Goal: Task Accomplishment & Management: Manage account settings

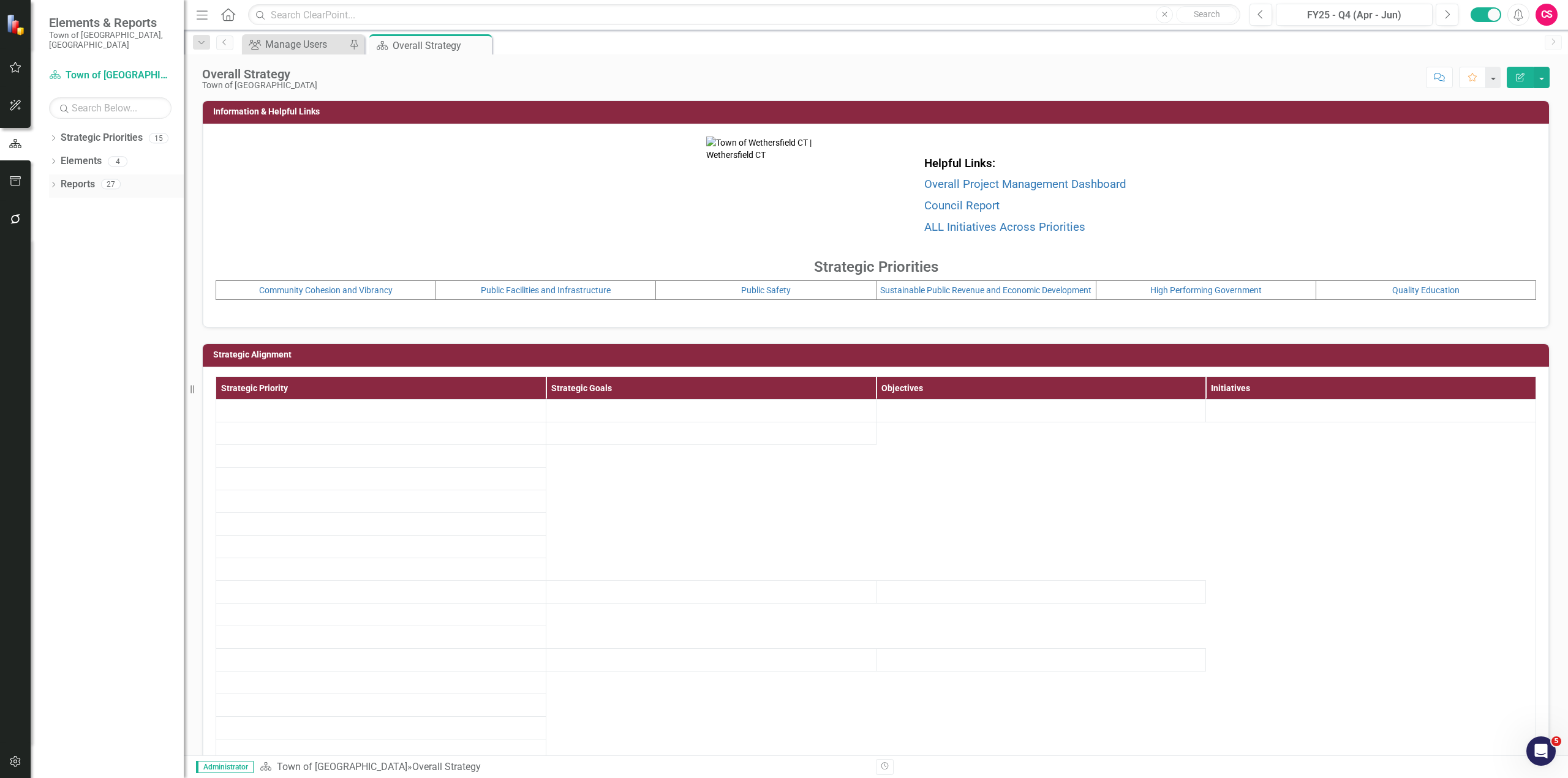
click at [54, 182] on icon "Dropdown" at bounding box center [53, 185] width 8 height 7
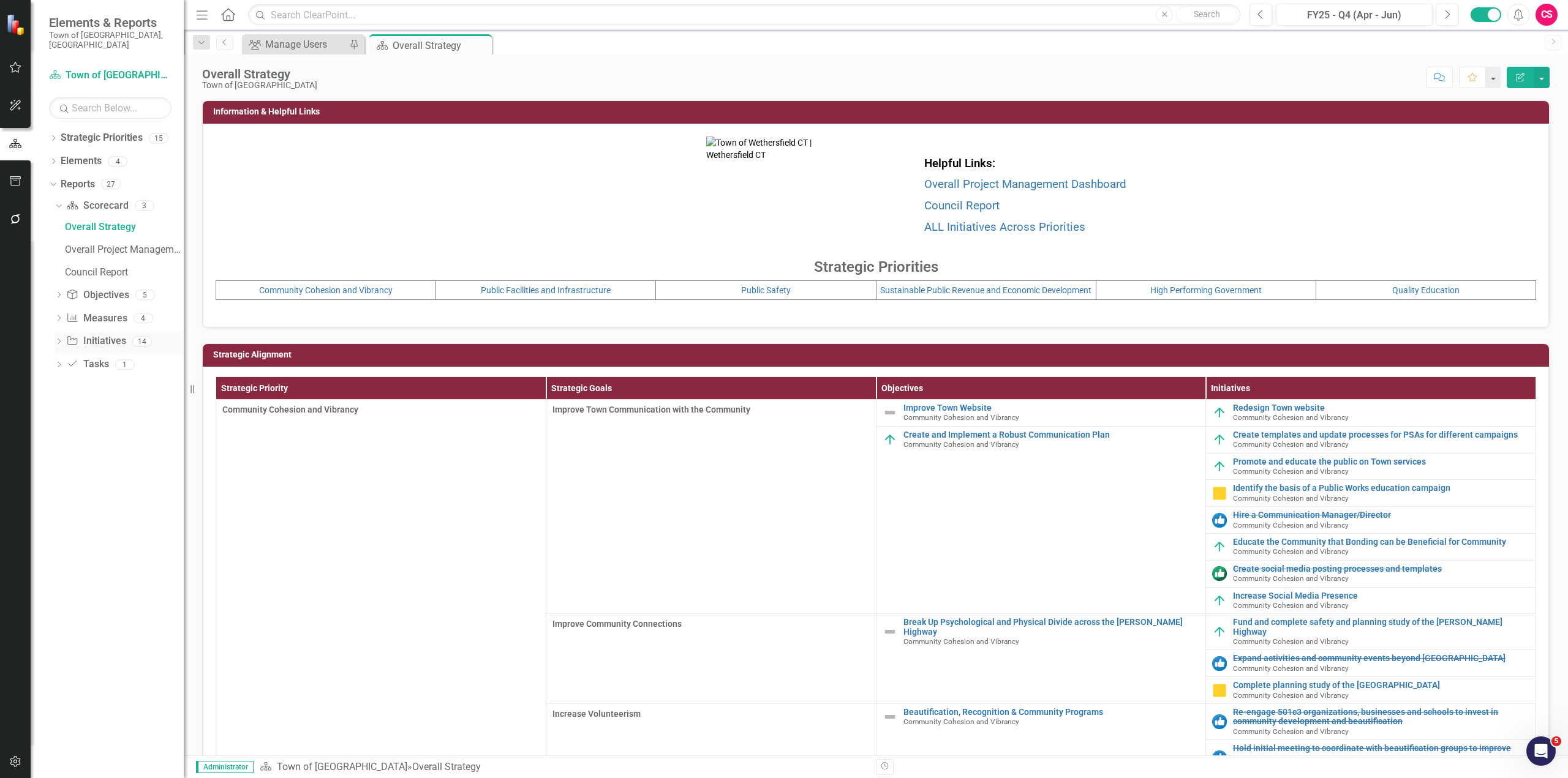
click at [55, 339] on icon "Dropdown" at bounding box center [59, 342] width 8 height 7
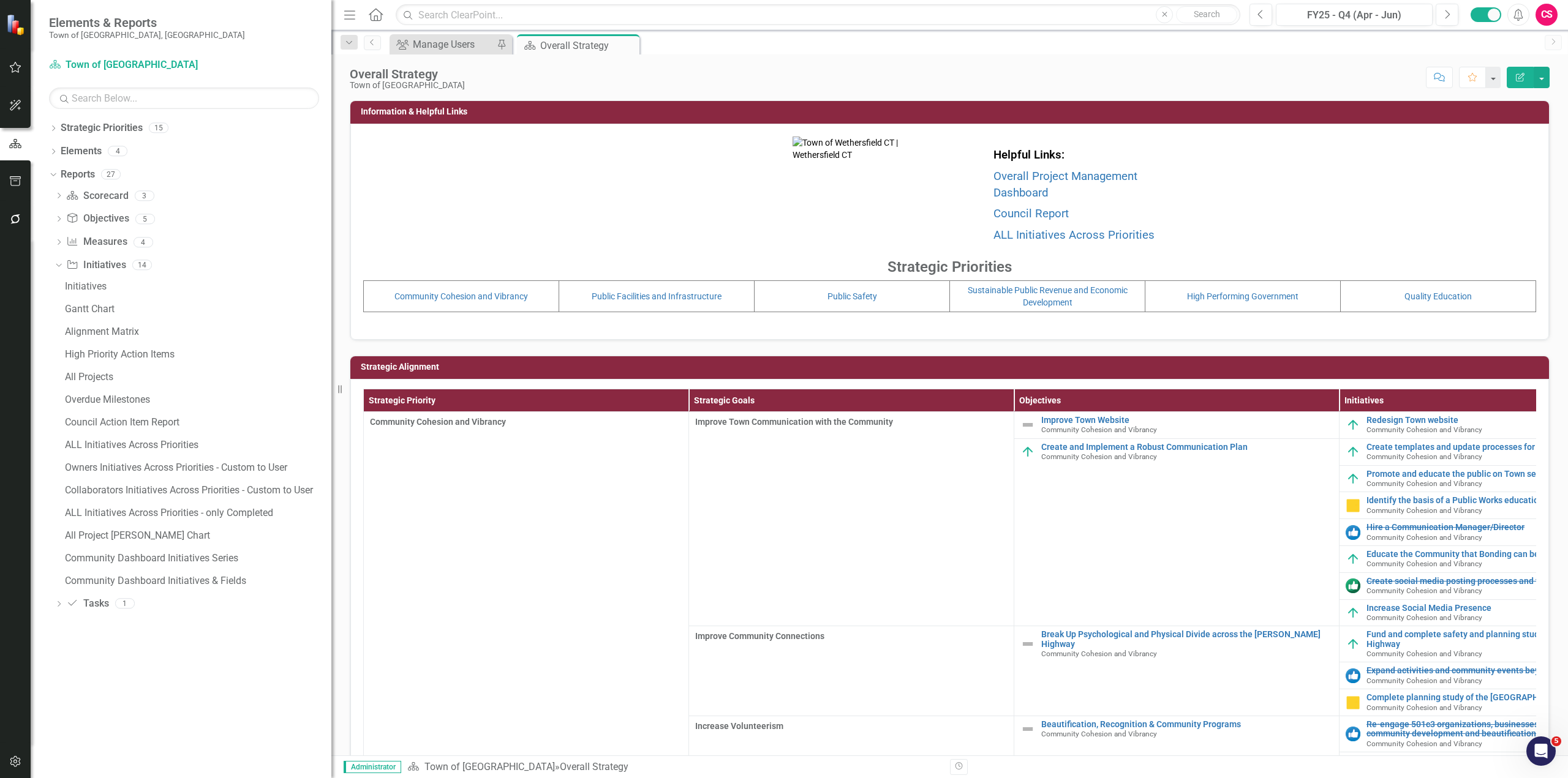
drag, startPoint x: 193, startPoint y: 513, endPoint x: 331, endPoint y: 514, distance: 138.0
click at [331, 514] on div "Resize" at bounding box center [336, 389] width 10 height 778
click at [220, 560] on div "Community Dashboard Initiatives Series" at bounding box center [198, 559] width 266 height 11
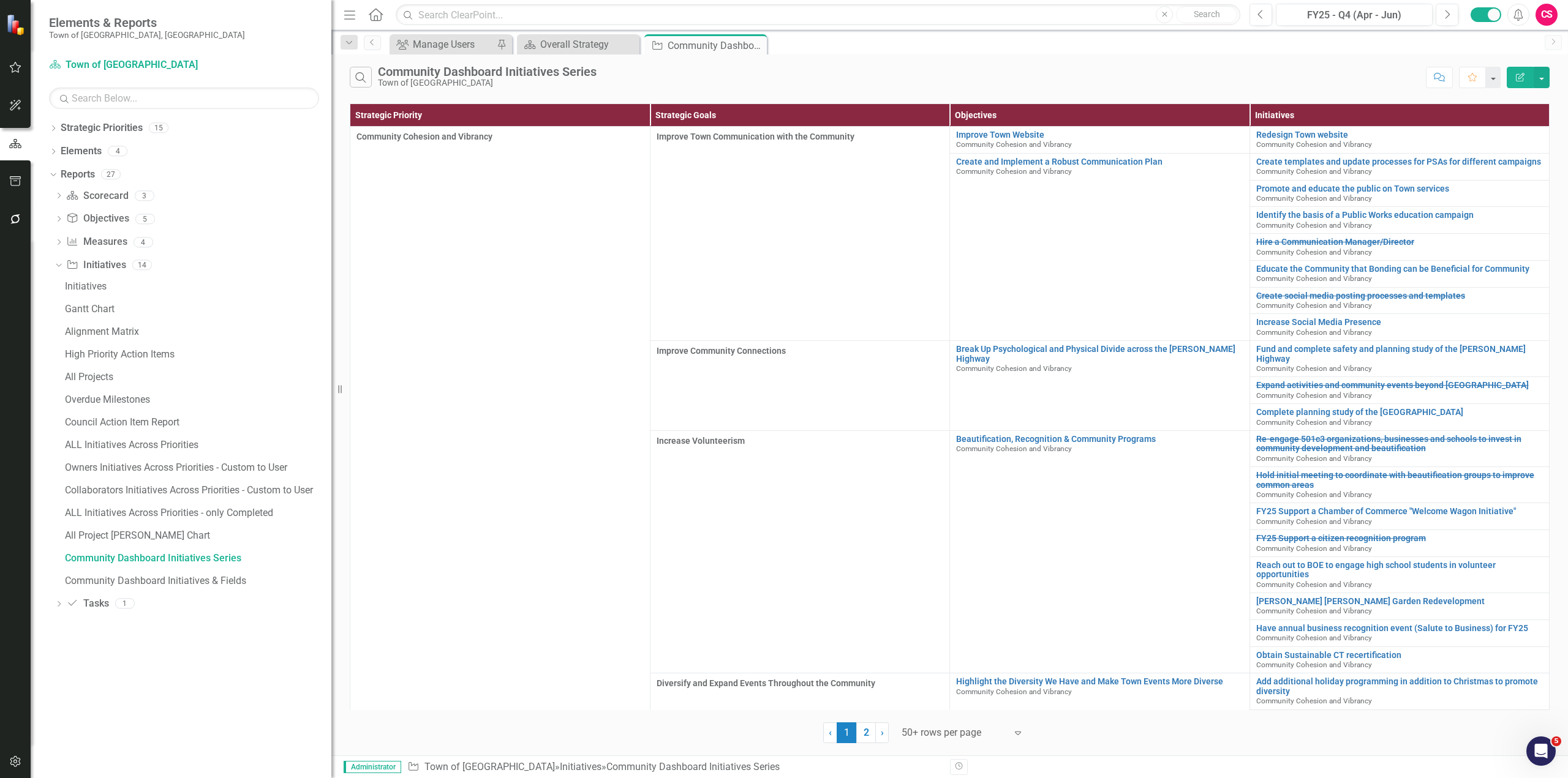
click at [1514, 74] on button "Edit Report" at bounding box center [1520, 77] width 27 height 21
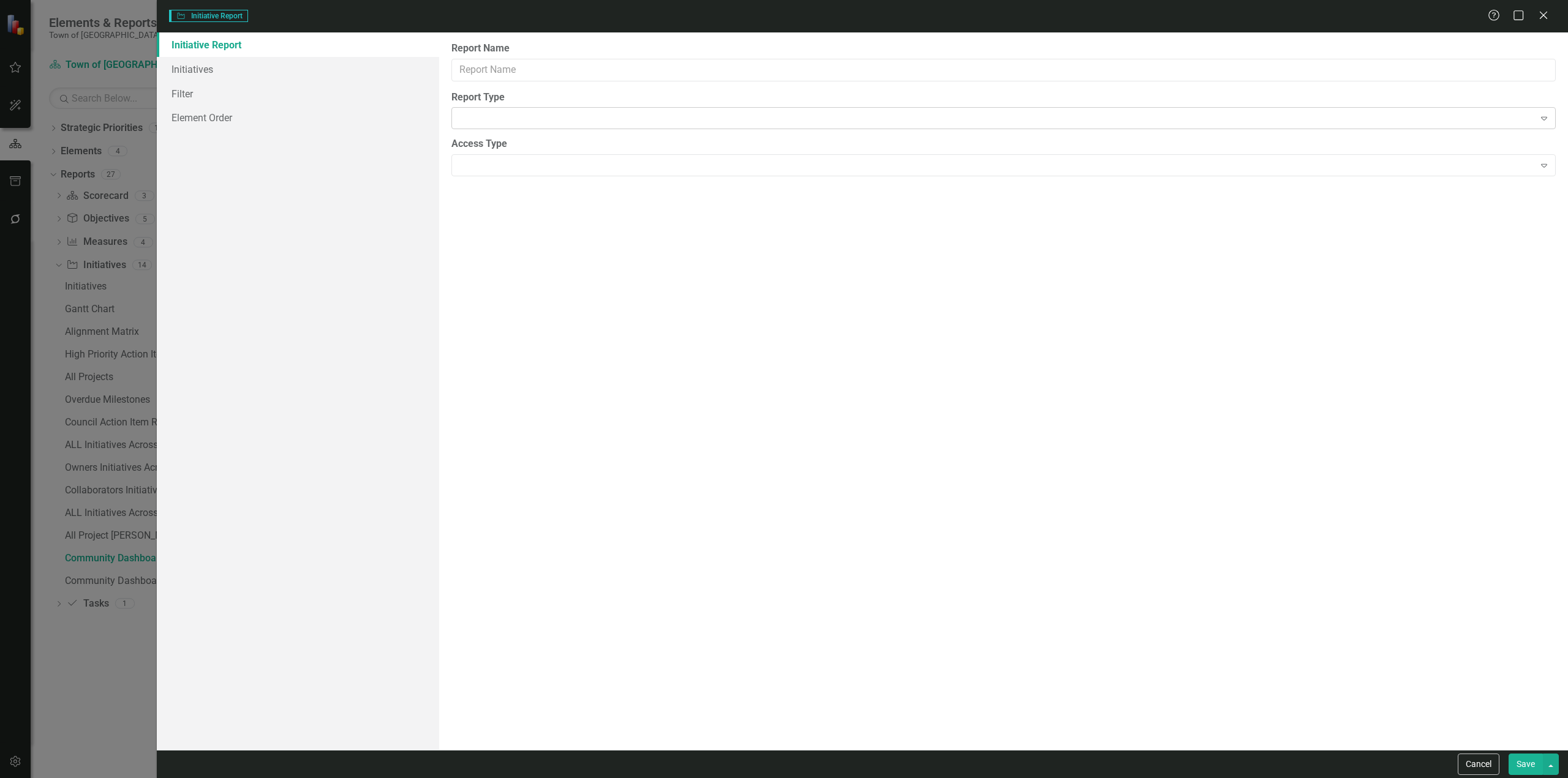
type input "Community Dashboard Initiatives Series"
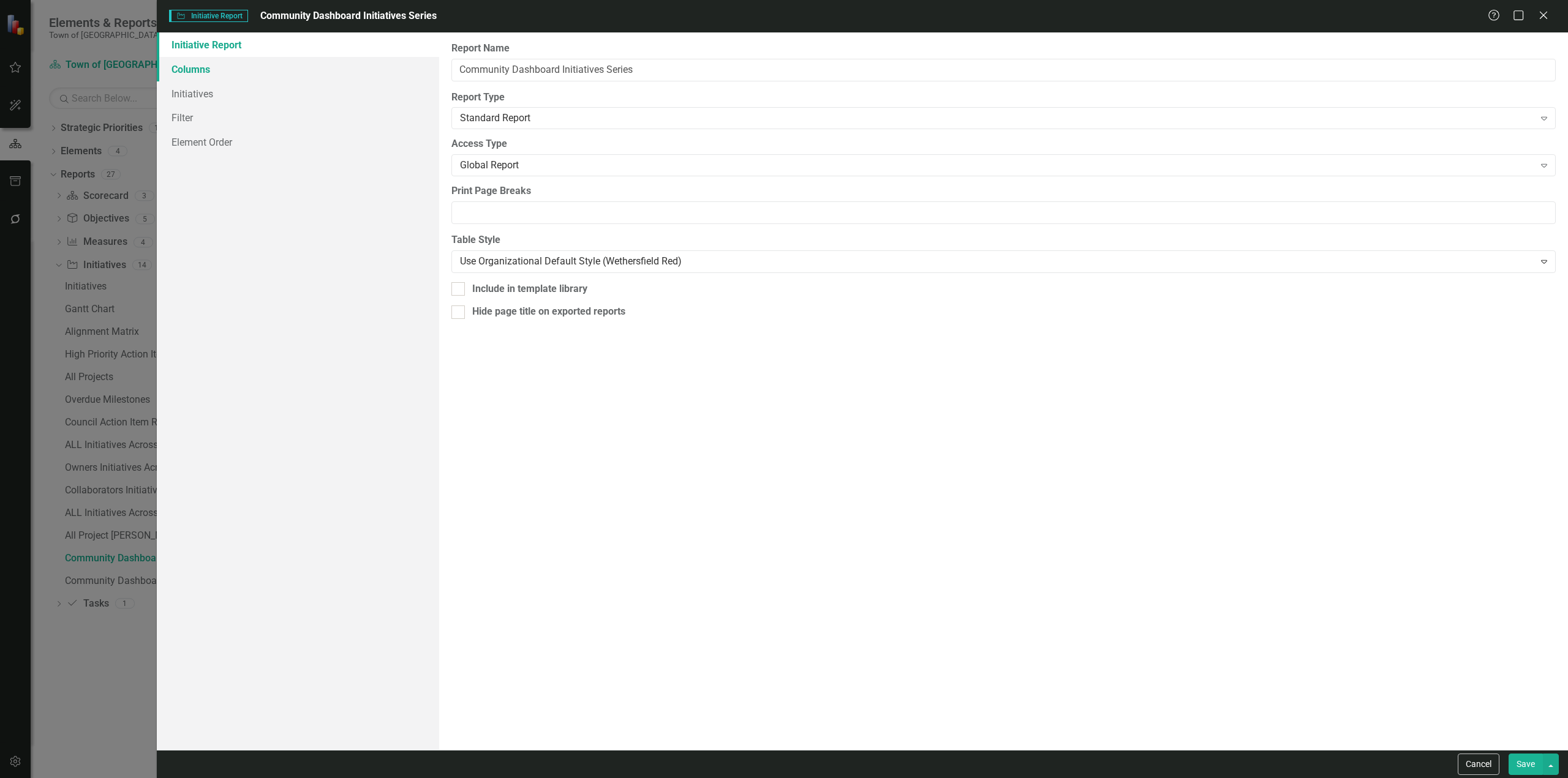
click at [341, 73] on link "Columns" at bounding box center [299, 69] width 283 height 24
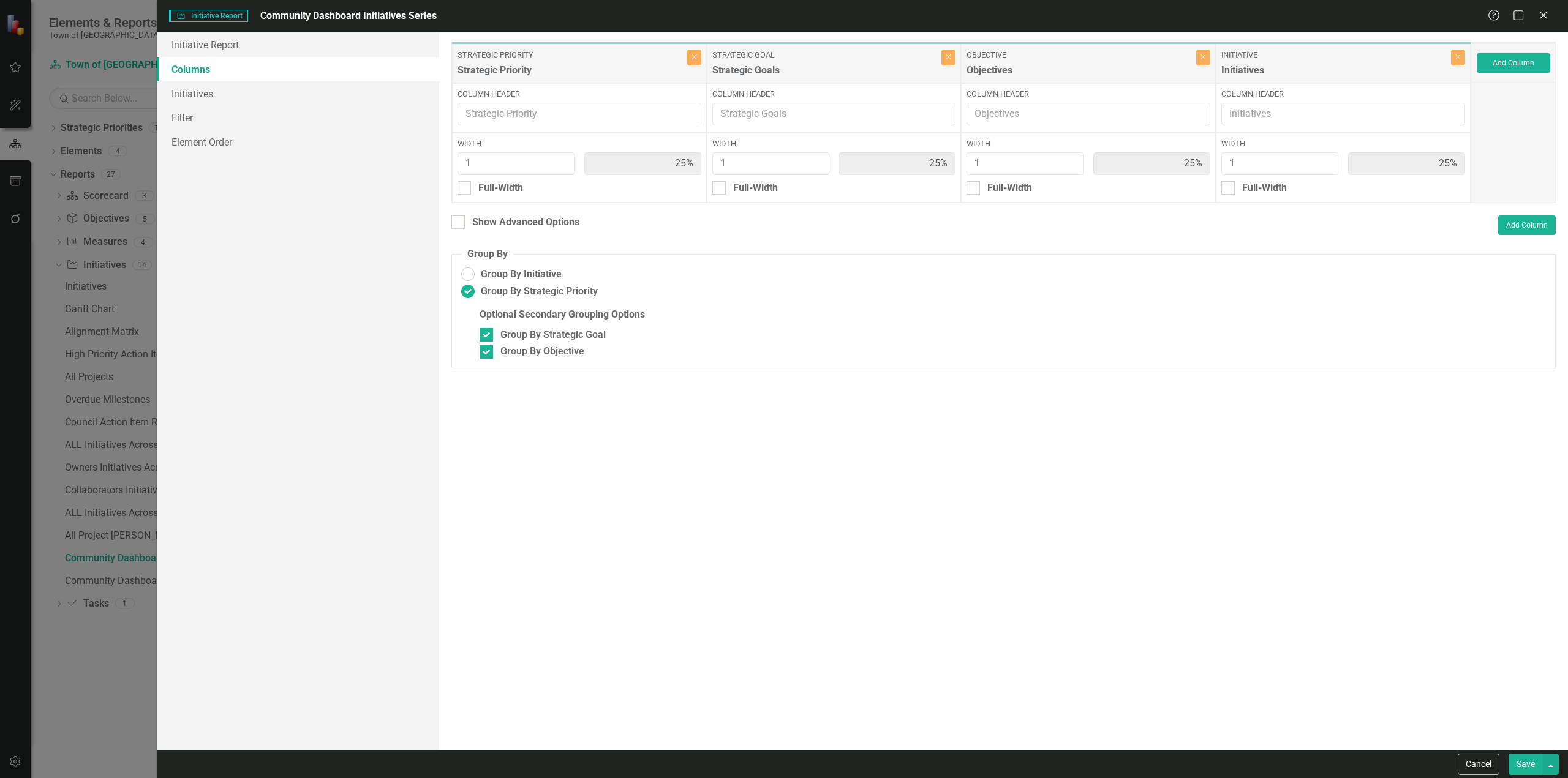
click at [1547, 74] on div "Add Column" at bounding box center [1513, 63] width 85 height 39
click at [1533, 57] on button "Add Column" at bounding box center [1513, 62] width 73 height 20
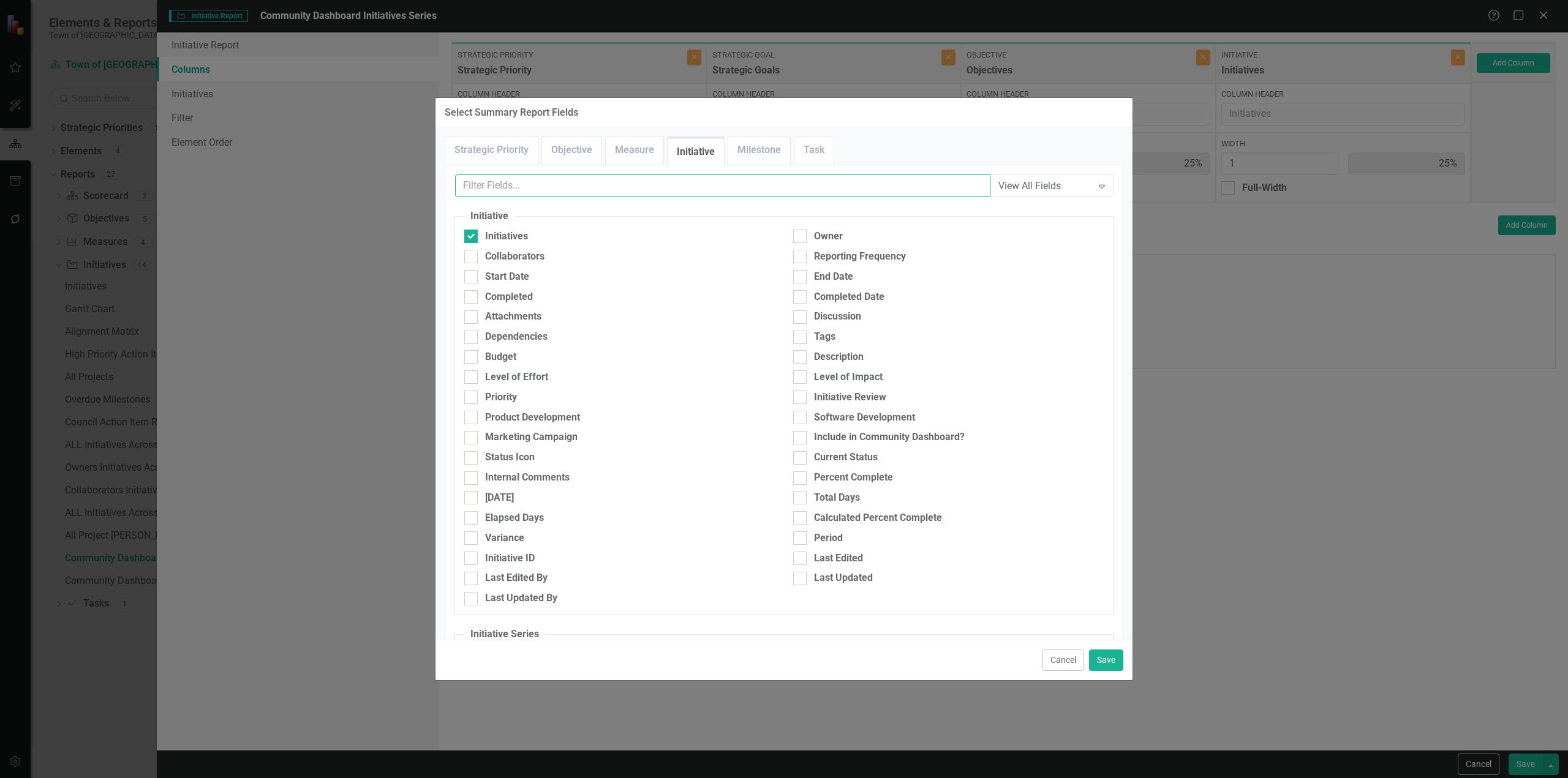
click at [675, 186] on input "text" at bounding box center [723, 186] width 536 height 22
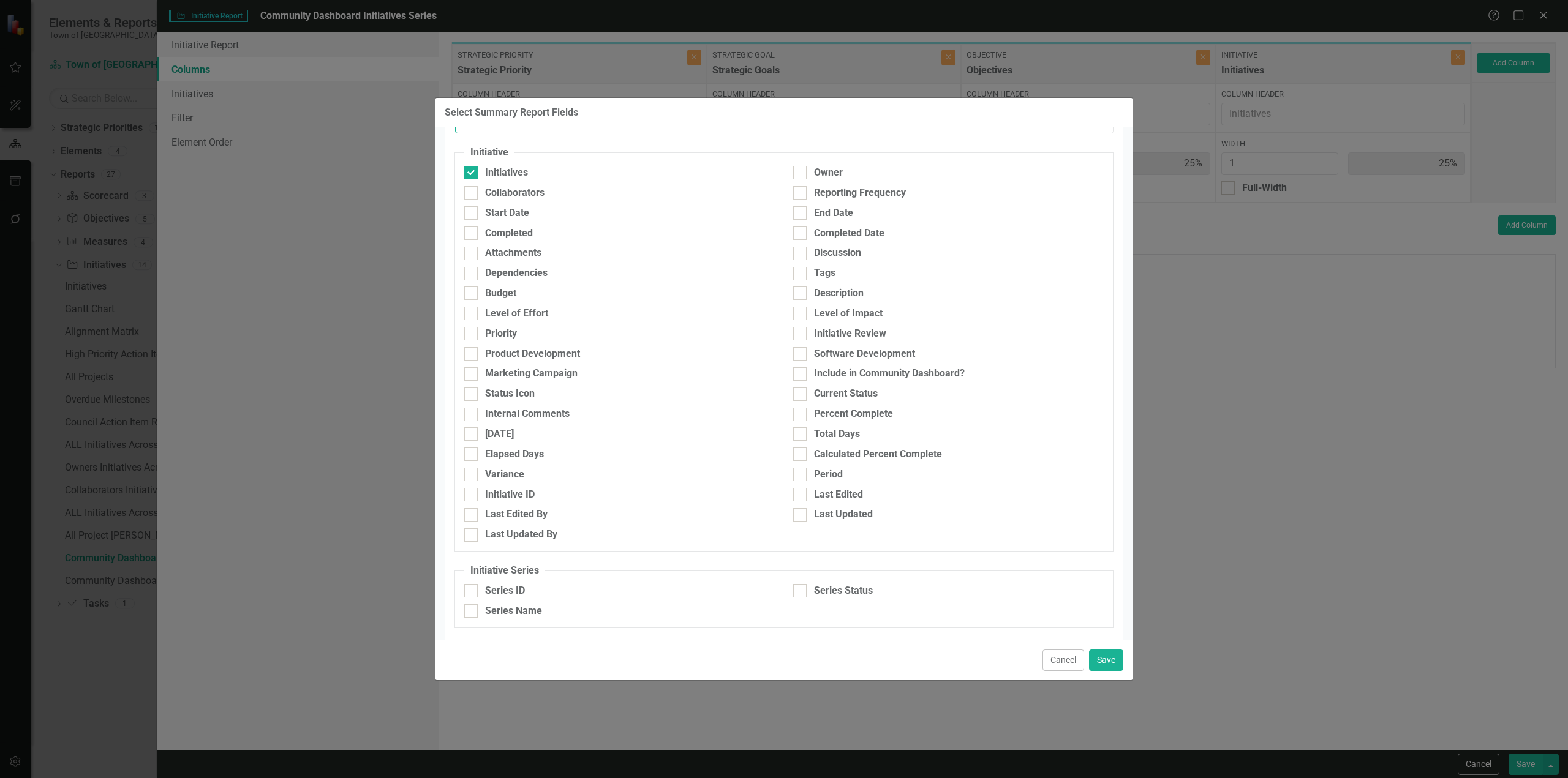
scroll to position [3, 0]
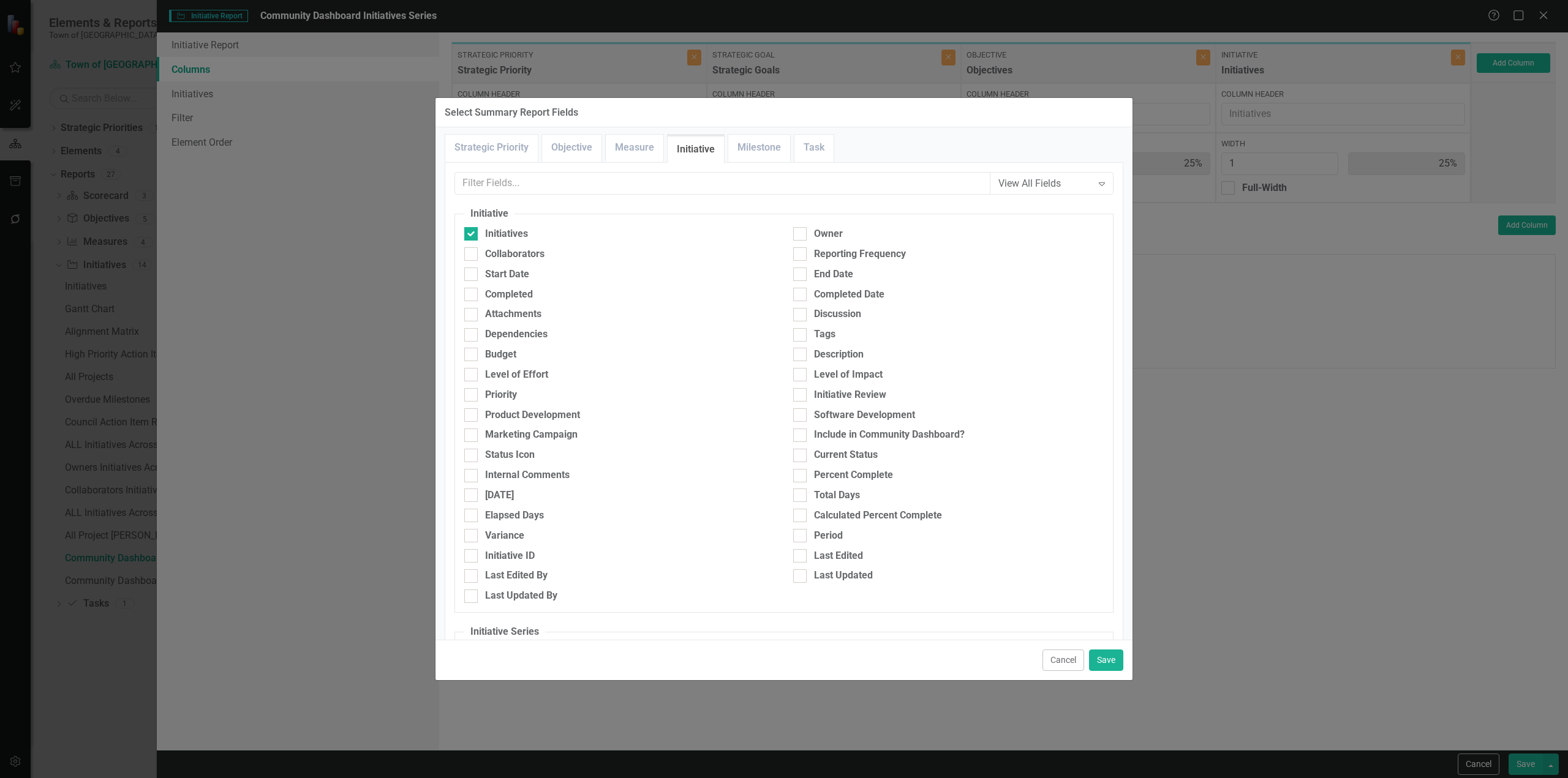
click at [496, 565] on div "Initiative ID" at bounding box center [619, 560] width 329 height 20
click at [496, 559] on div "Initiative ID" at bounding box center [510, 556] width 49 height 14
click at [472, 557] on input "Initiative ID" at bounding box center [468, 553] width 8 height 8
checkbox input "true"
click at [553, 150] on link "Objective" at bounding box center [572, 148] width 60 height 26
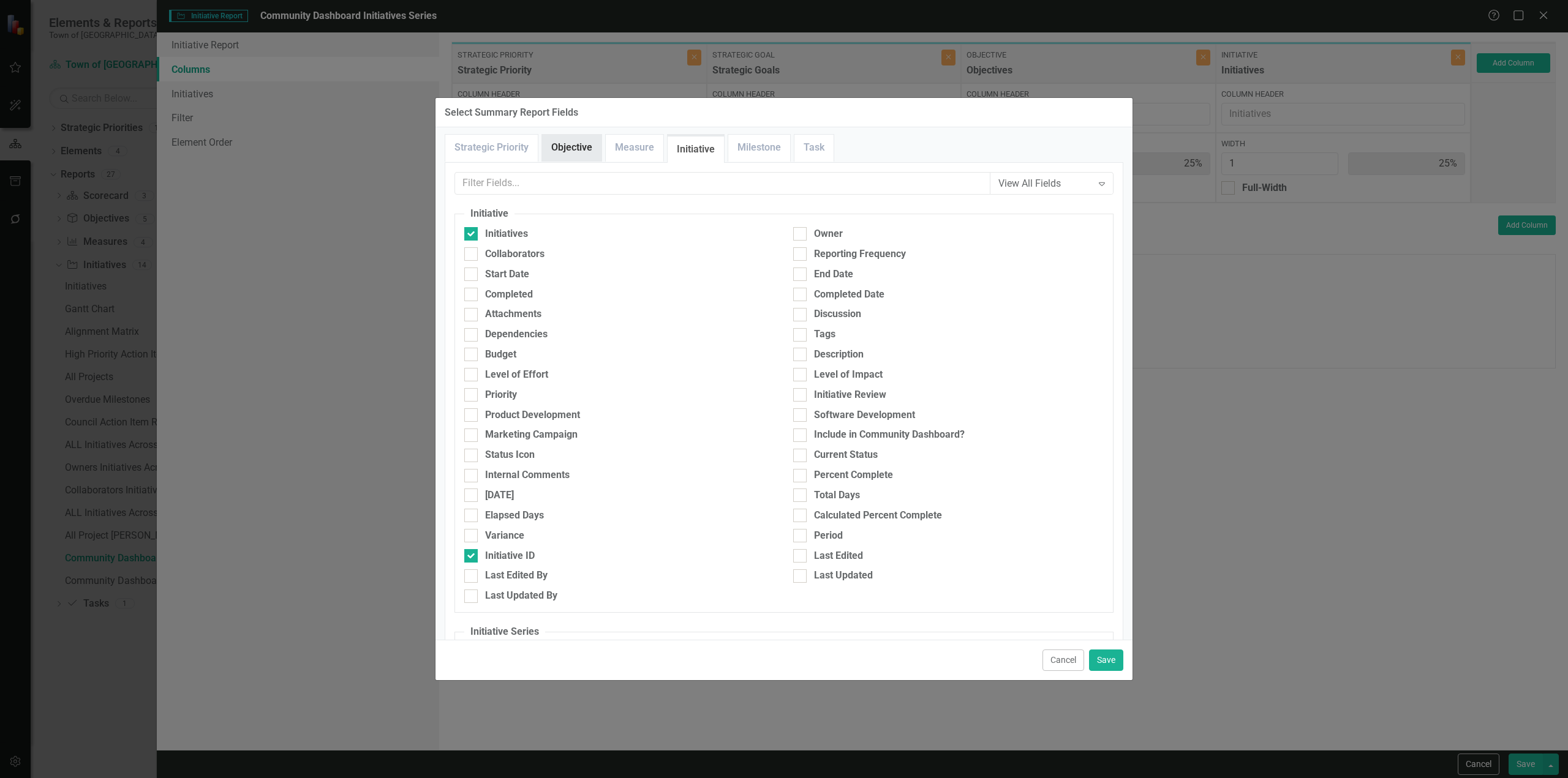
scroll to position [0, 0]
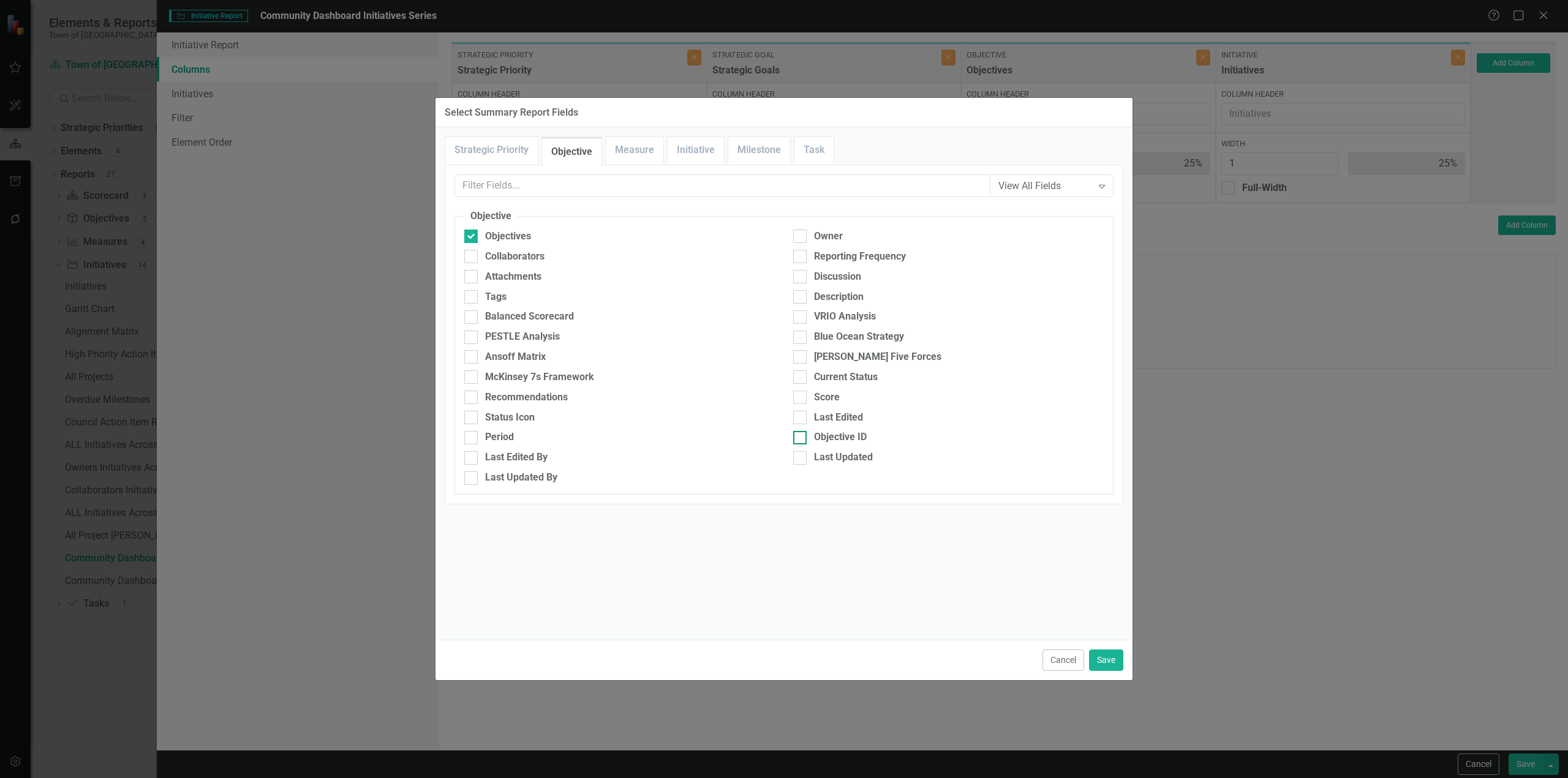
click at [833, 433] on div "Objective ID" at bounding box center [840, 437] width 53 height 14
click at [801, 433] on input "Objective ID" at bounding box center [797, 435] width 8 height 8
checkbox input "true"
click at [1120, 661] on button "Save" at bounding box center [1106, 660] width 34 height 21
type input "17%"
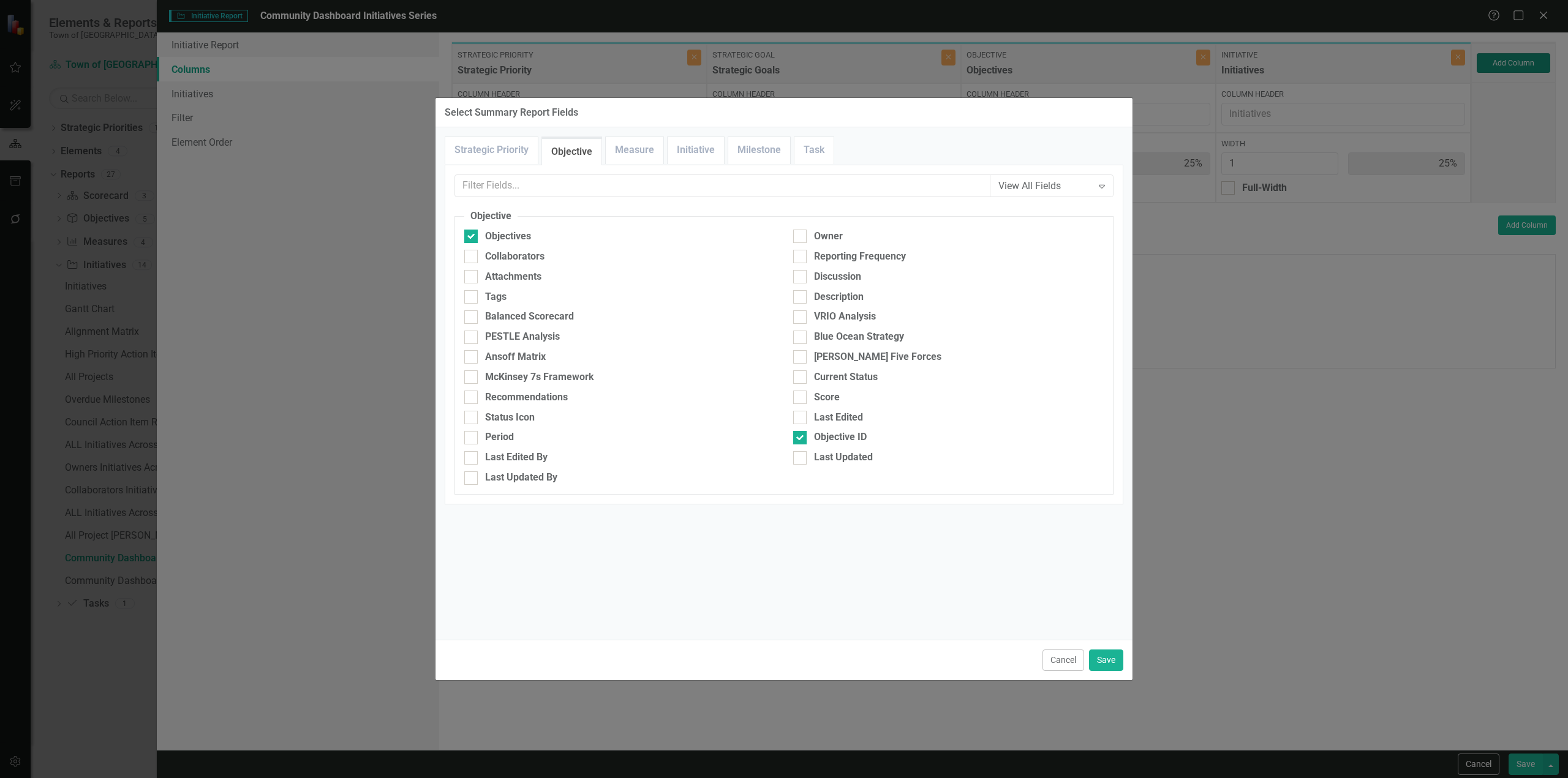
type input "17%"
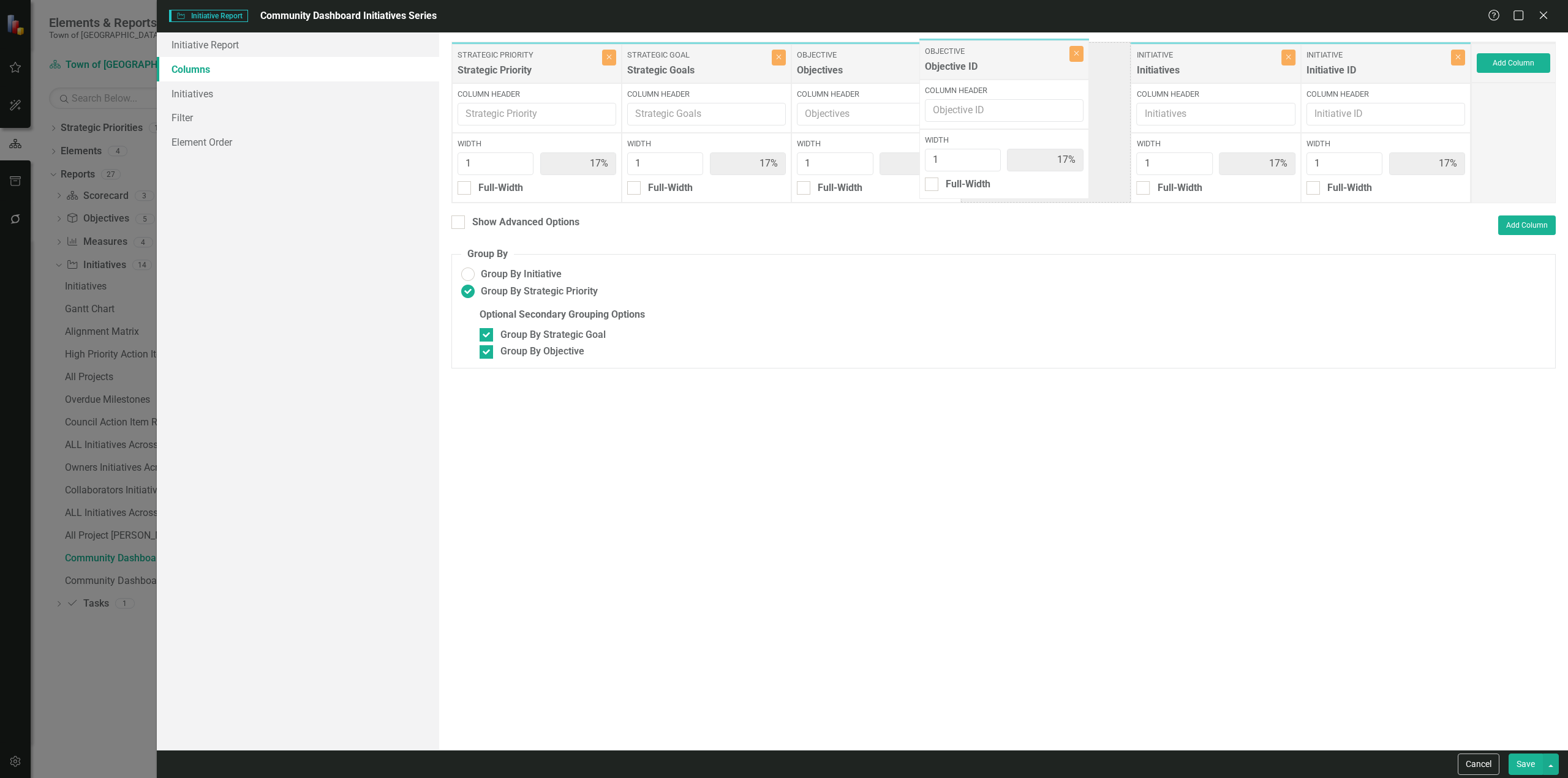
drag, startPoint x: 1220, startPoint y: 59, endPoint x: 1029, endPoint y: 71, distance: 191.4
click at [1017, 62] on div "Strategic Priority Strategic Priority Close Column Header Width 1 17% Full-Widt…" at bounding box center [961, 123] width 1019 height 162
click at [1532, 757] on button "Save" at bounding box center [1525, 764] width 34 height 21
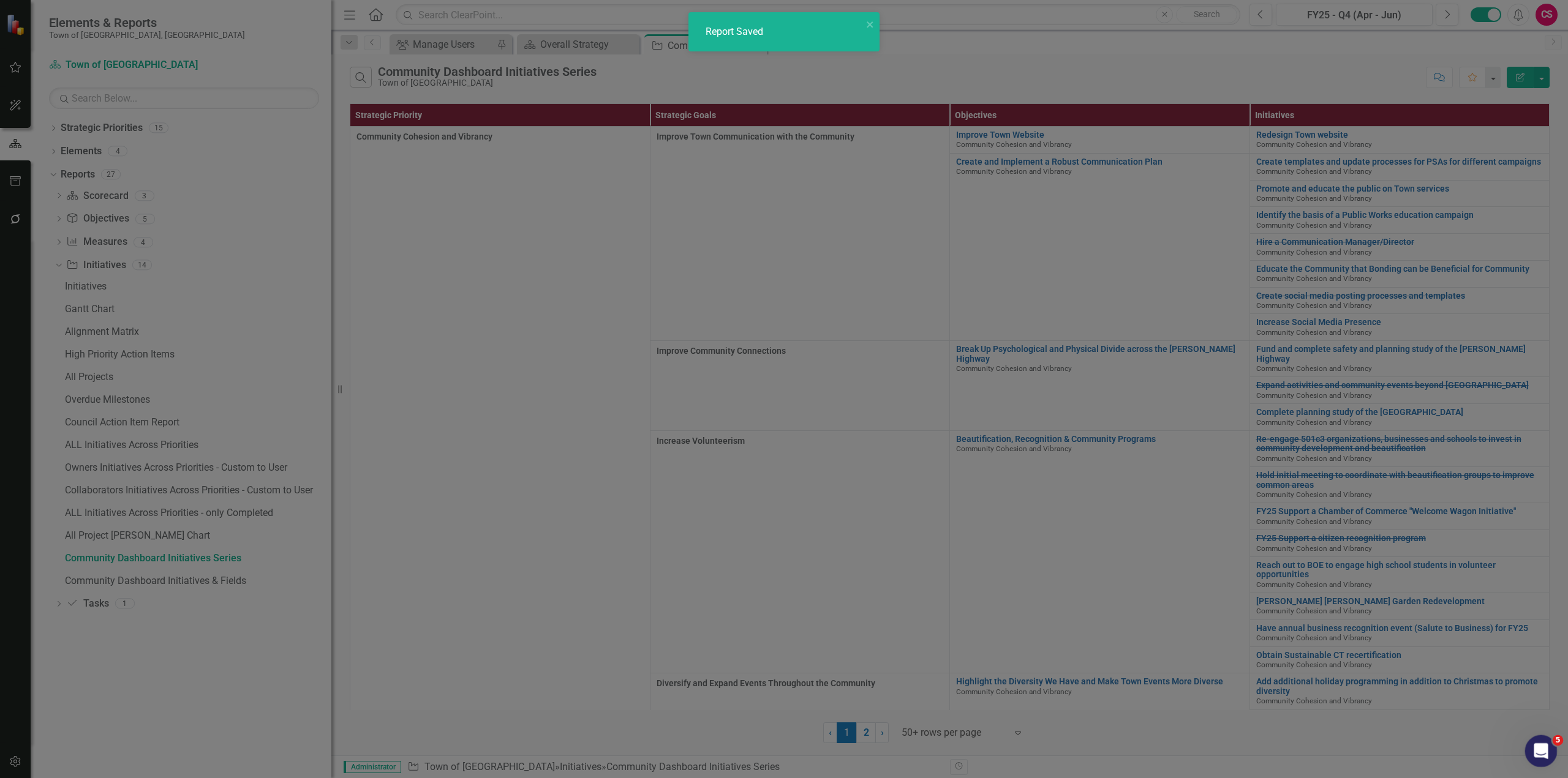
radio input "false"
checkbox input "false"
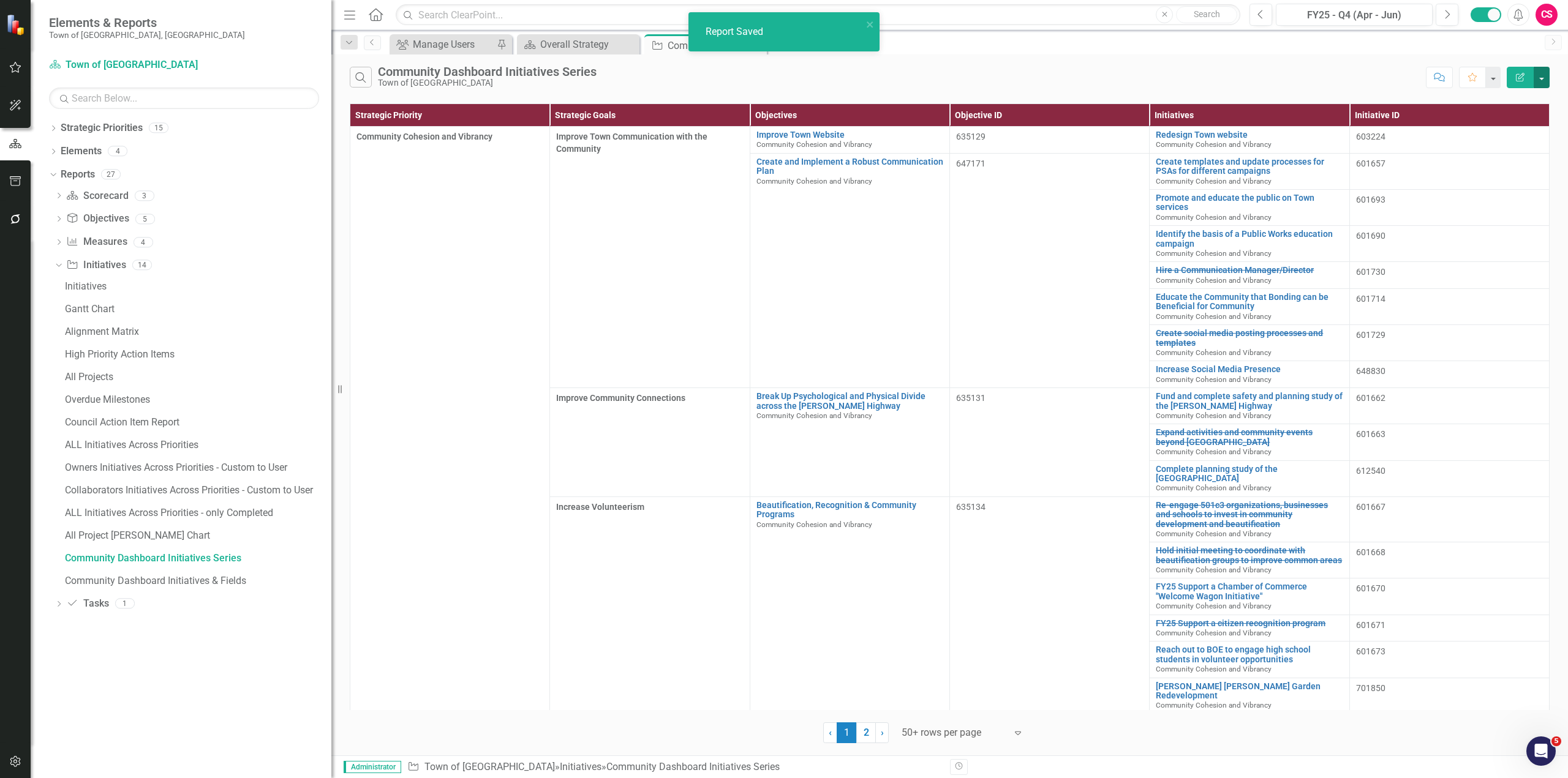
click at [1542, 82] on button "button" at bounding box center [1541, 77] width 16 height 21
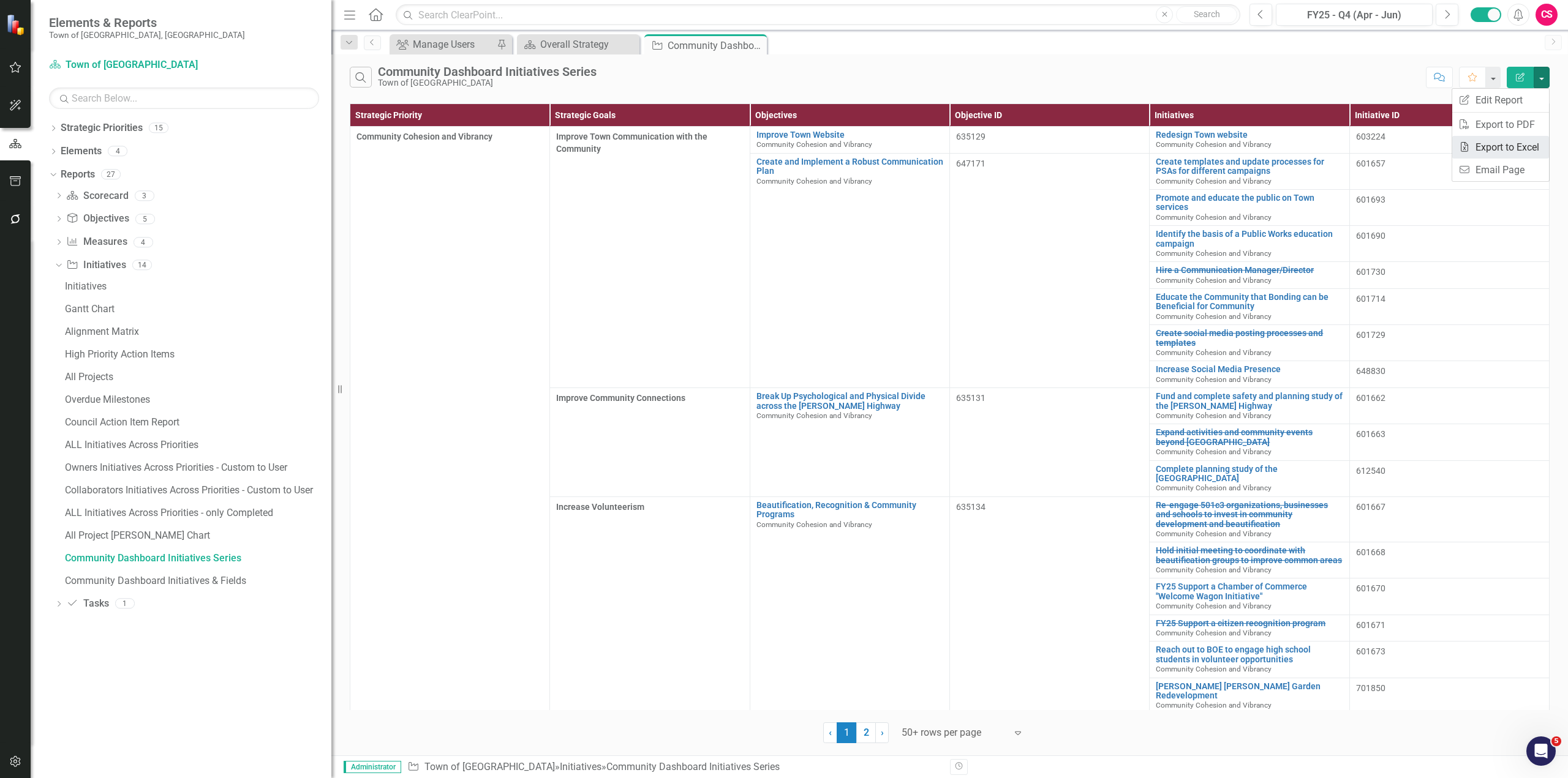
click at [1511, 138] on link "Excel Export to Excel" at bounding box center [1500, 147] width 97 height 22
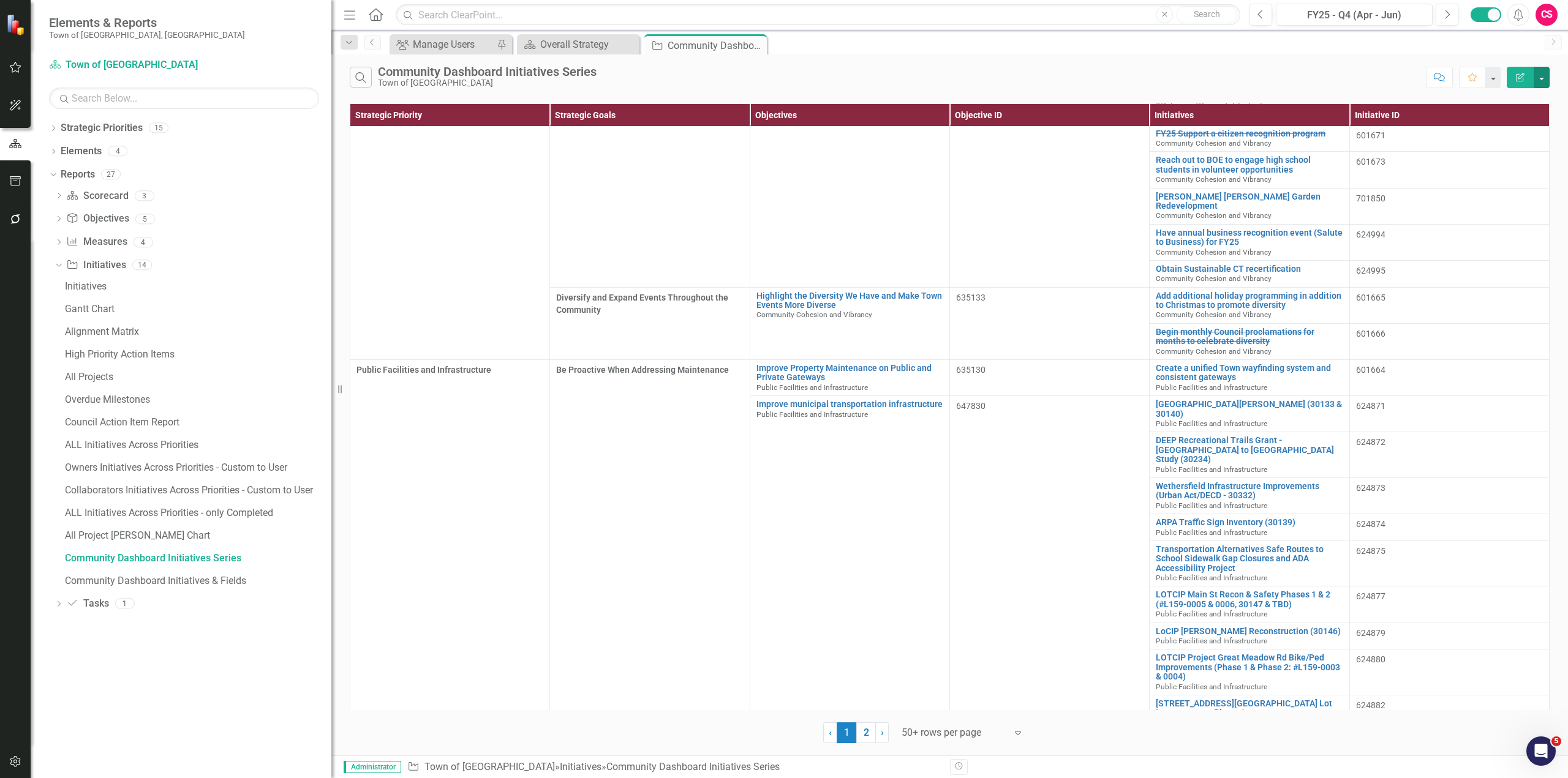
scroll to position [123, 0]
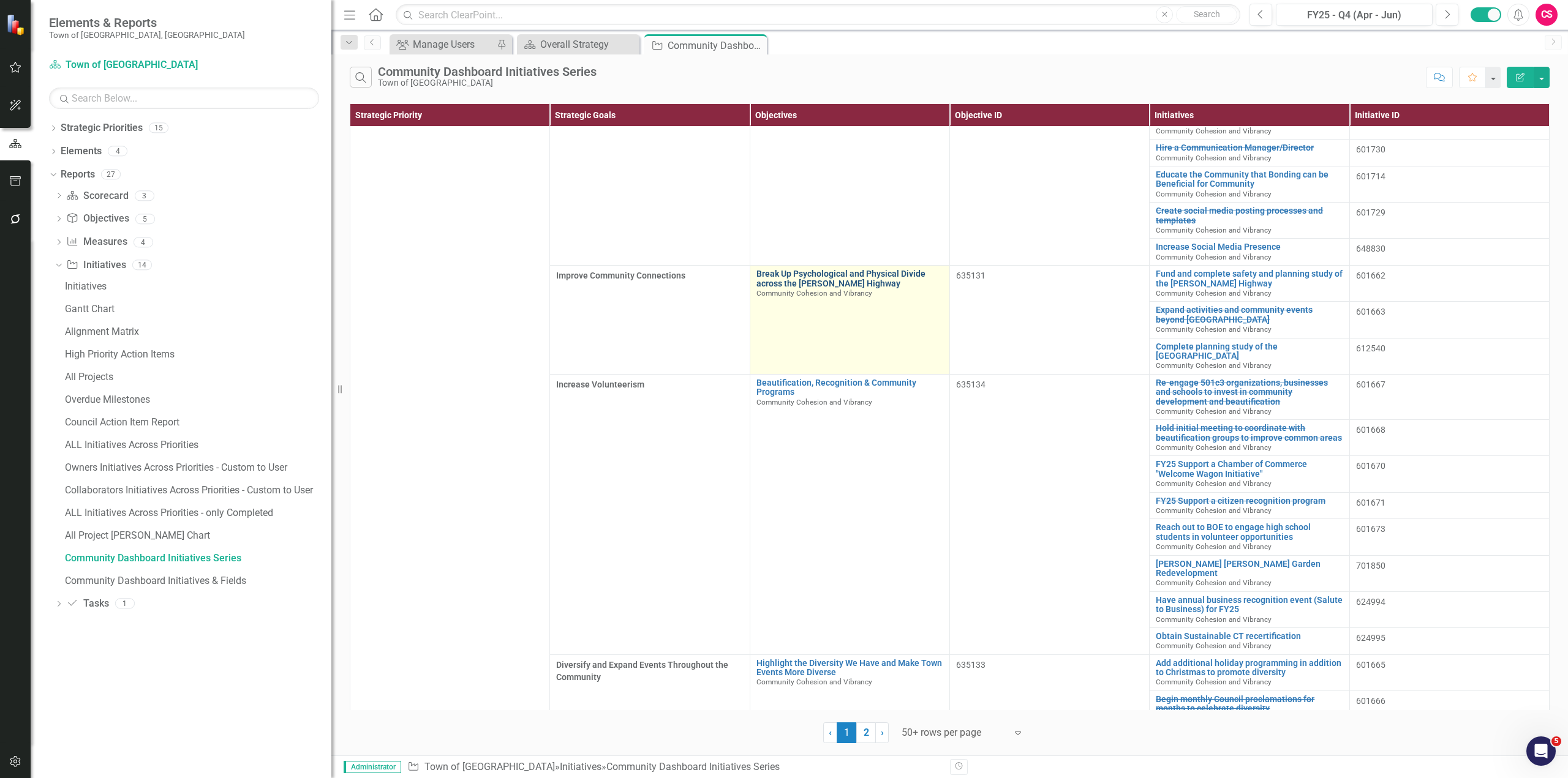
click at [809, 280] on link "Break Up Psychological and Physical Divide across the [PERSON_NAME] Highway" at bounding box center [849, 279] width 187 height 19
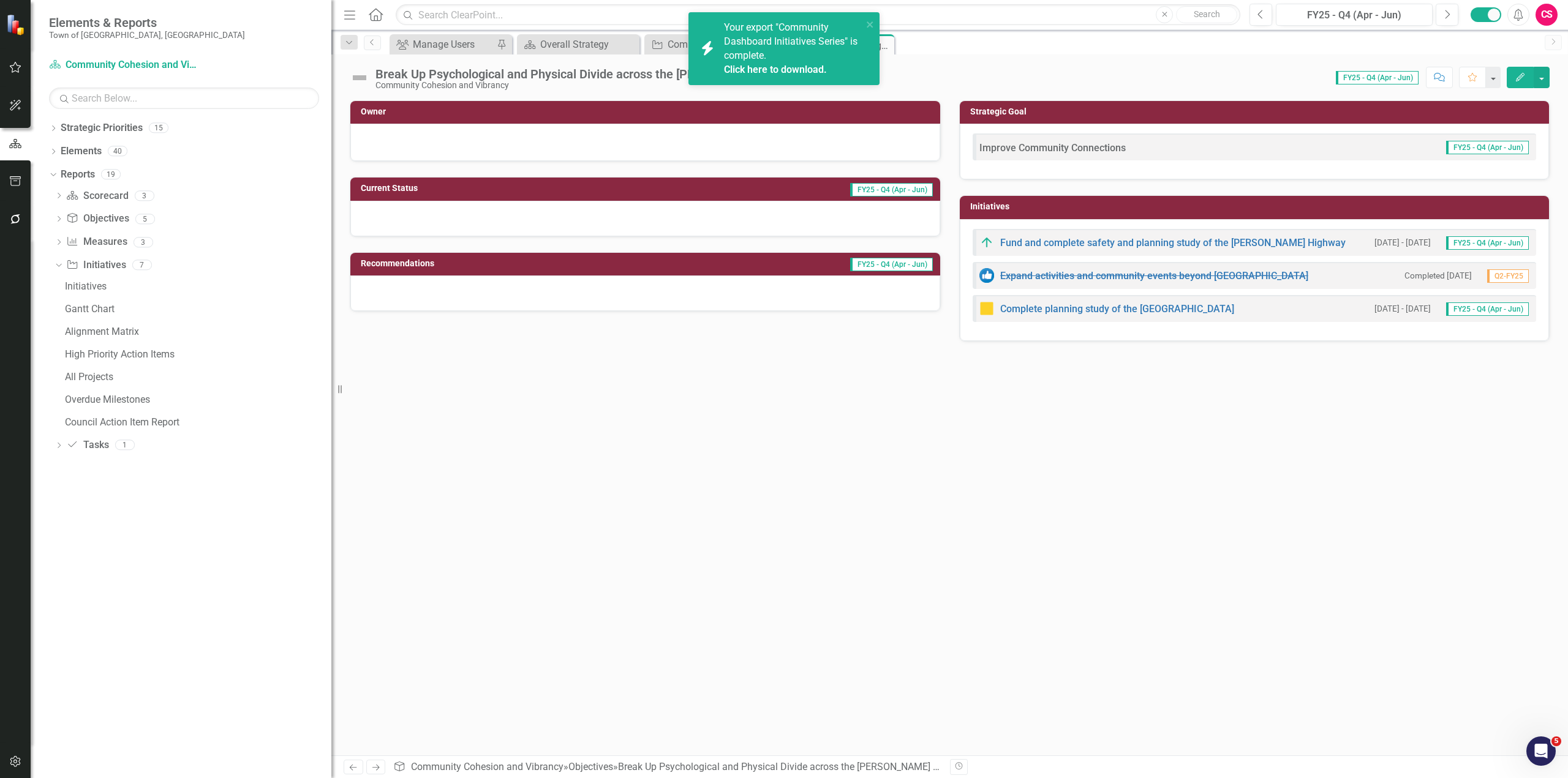
click at [763, 63] on link "Click here to download." at bounding box center [775, 69] width 103 height 12
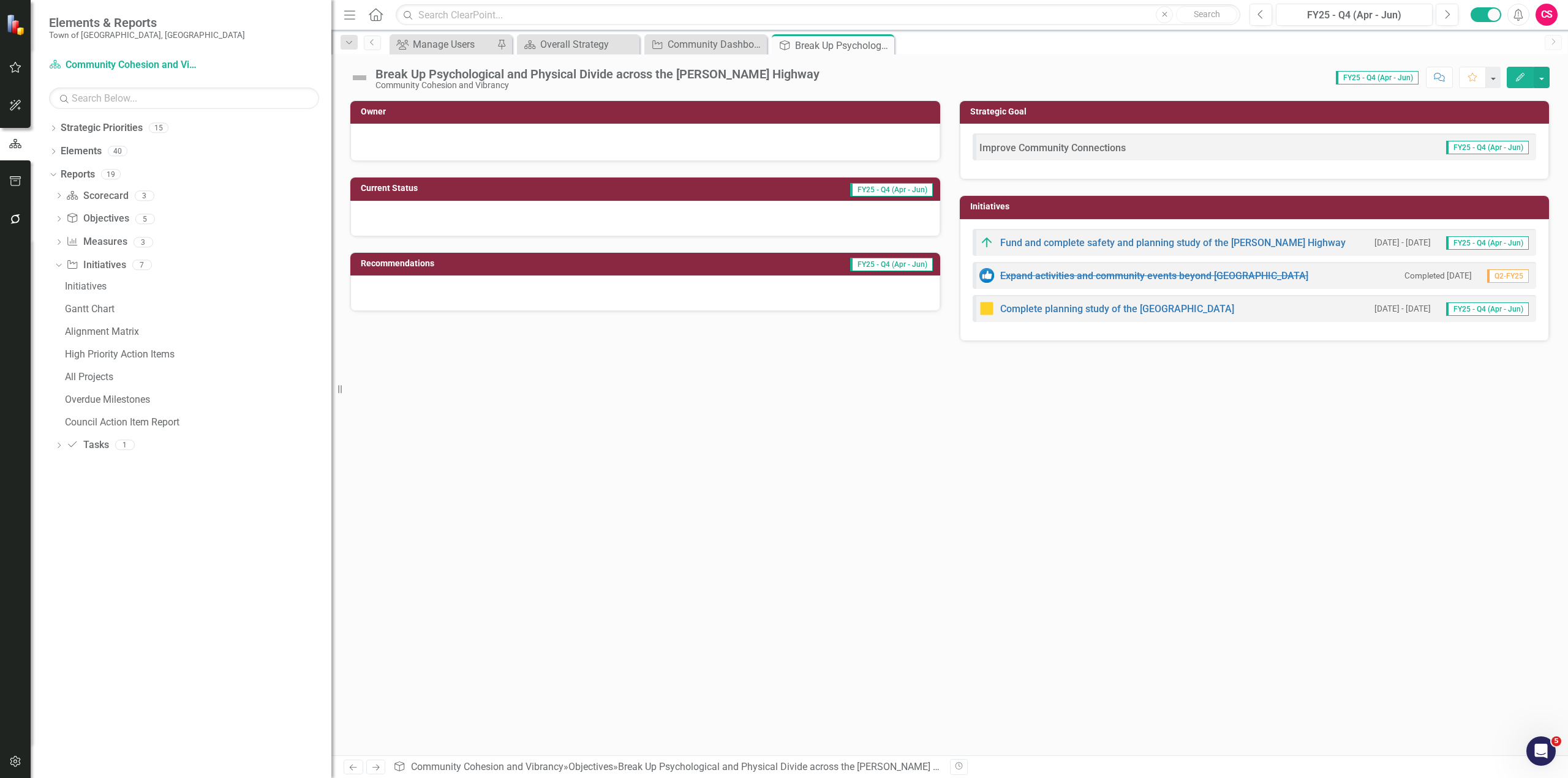
click at [737, 415] on div "Owner Current Status FY25 - Q4 (Apr - Jun) Recommendations FY25 - Q4 (Apr - Jun…" at bounding box center [950, 428] width 1237 height 655
click at [722, 195] on td "FY25 - Q4 (Apr - Jun)" at bounding box center [763, 190] width 341 height 19
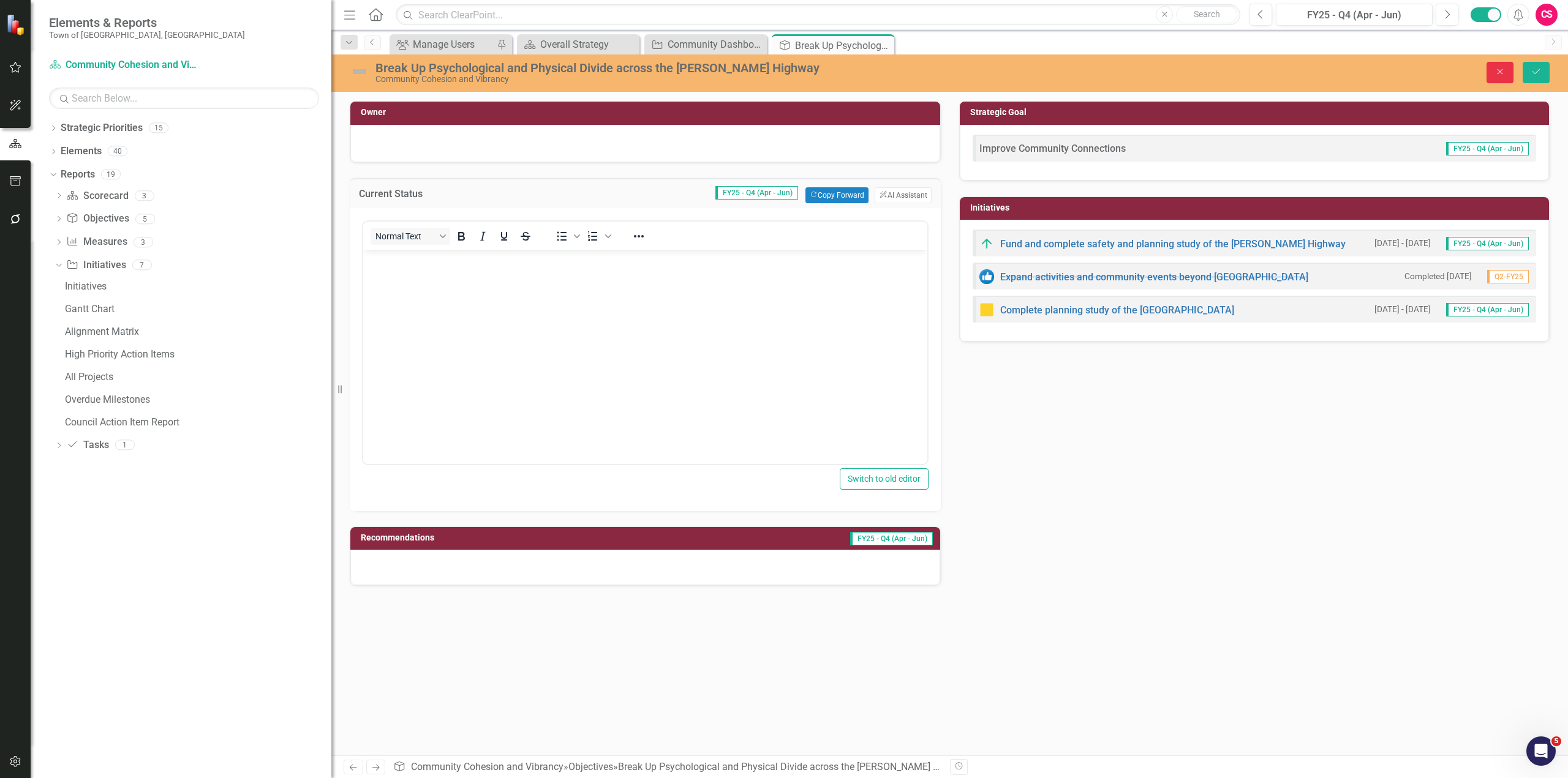
click at [1498, 76] on button "Close" at bounding box center [1499, 73] width 27 height 21
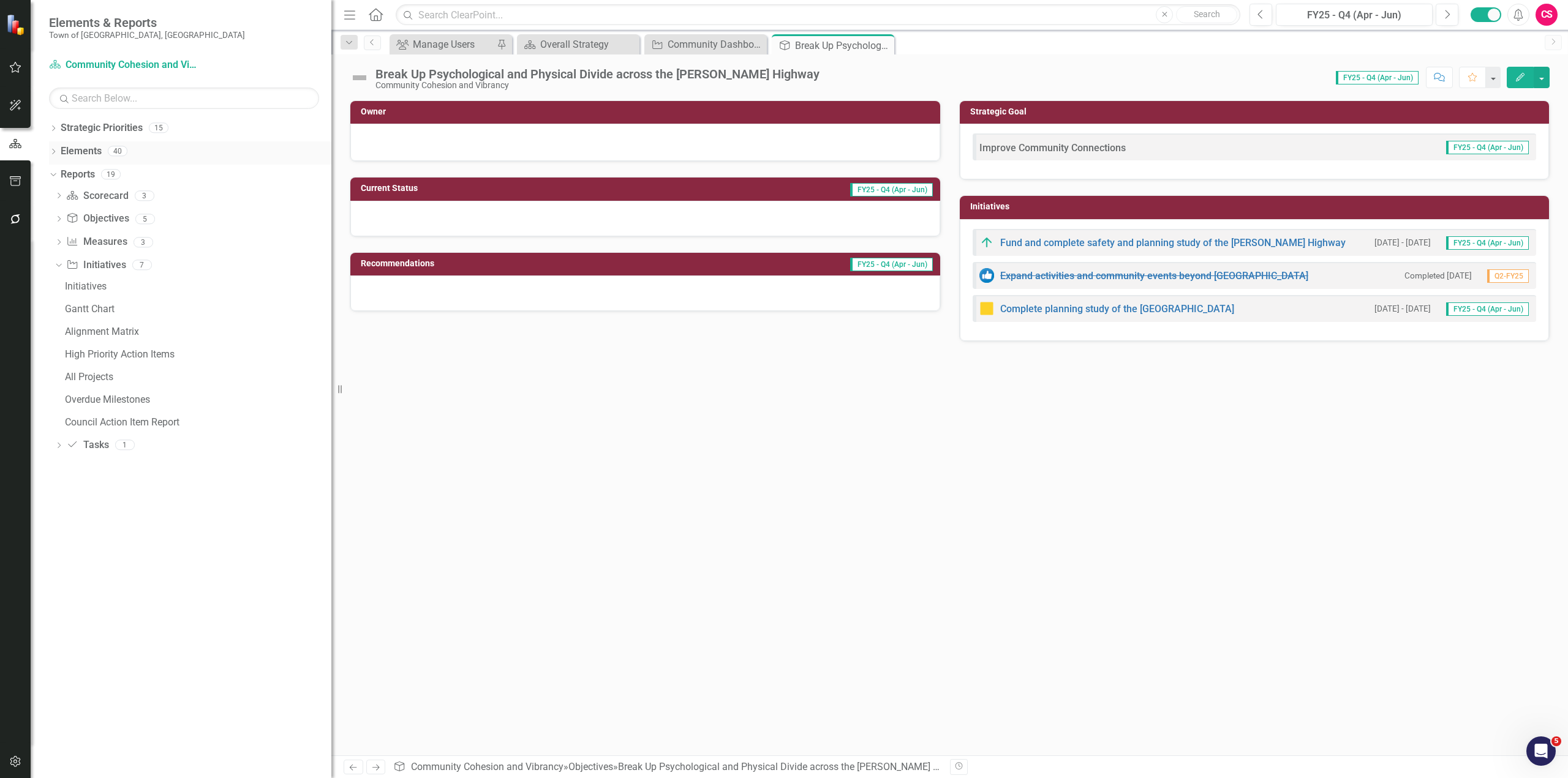
click at [80, 145] on link "Elements" at bounding box center [81, 151] width 41 height 14
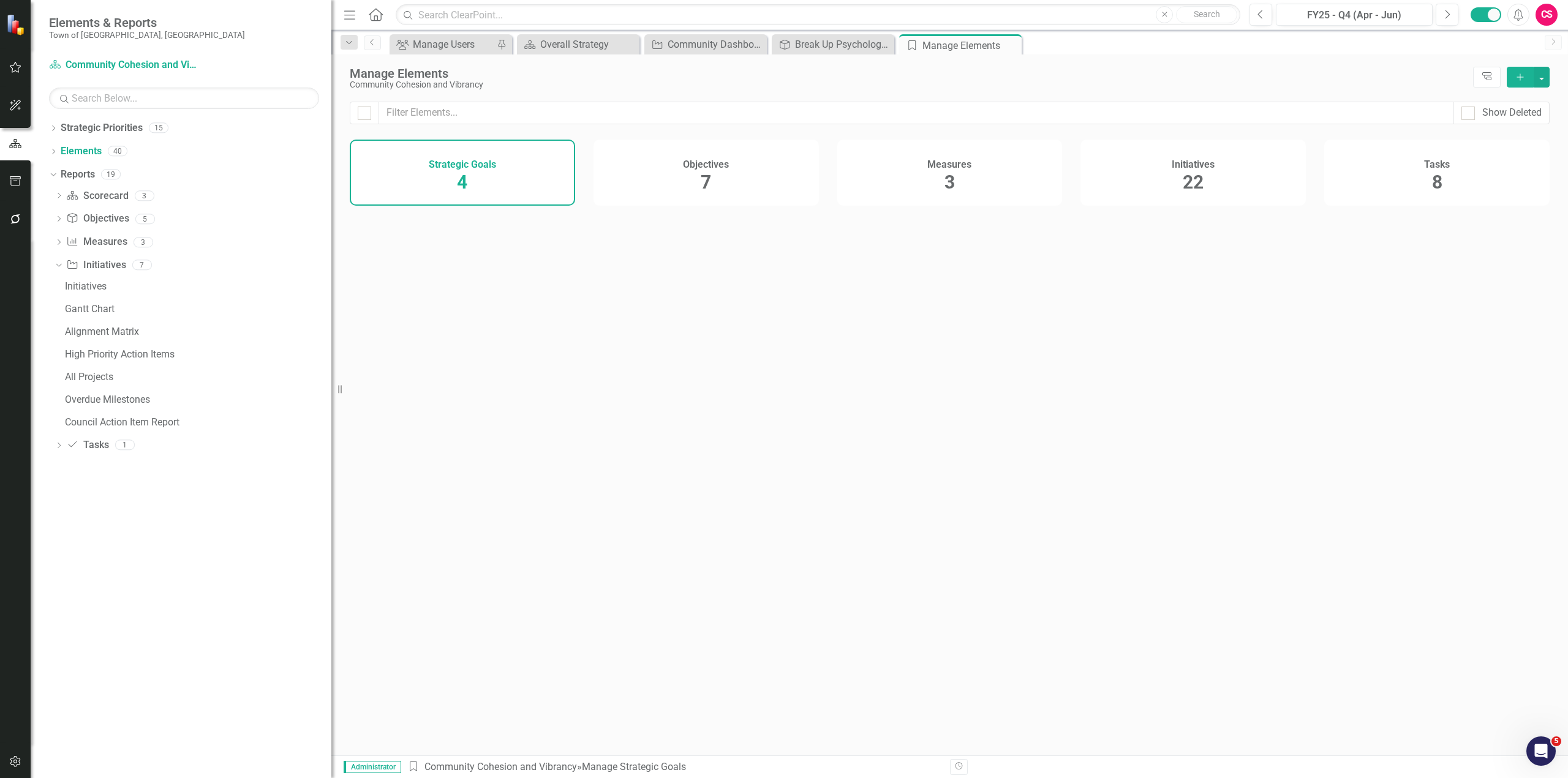
click at [1206, 187] on div "Initiatives 22" at bounding box center [1193, 172] width 225 height 66
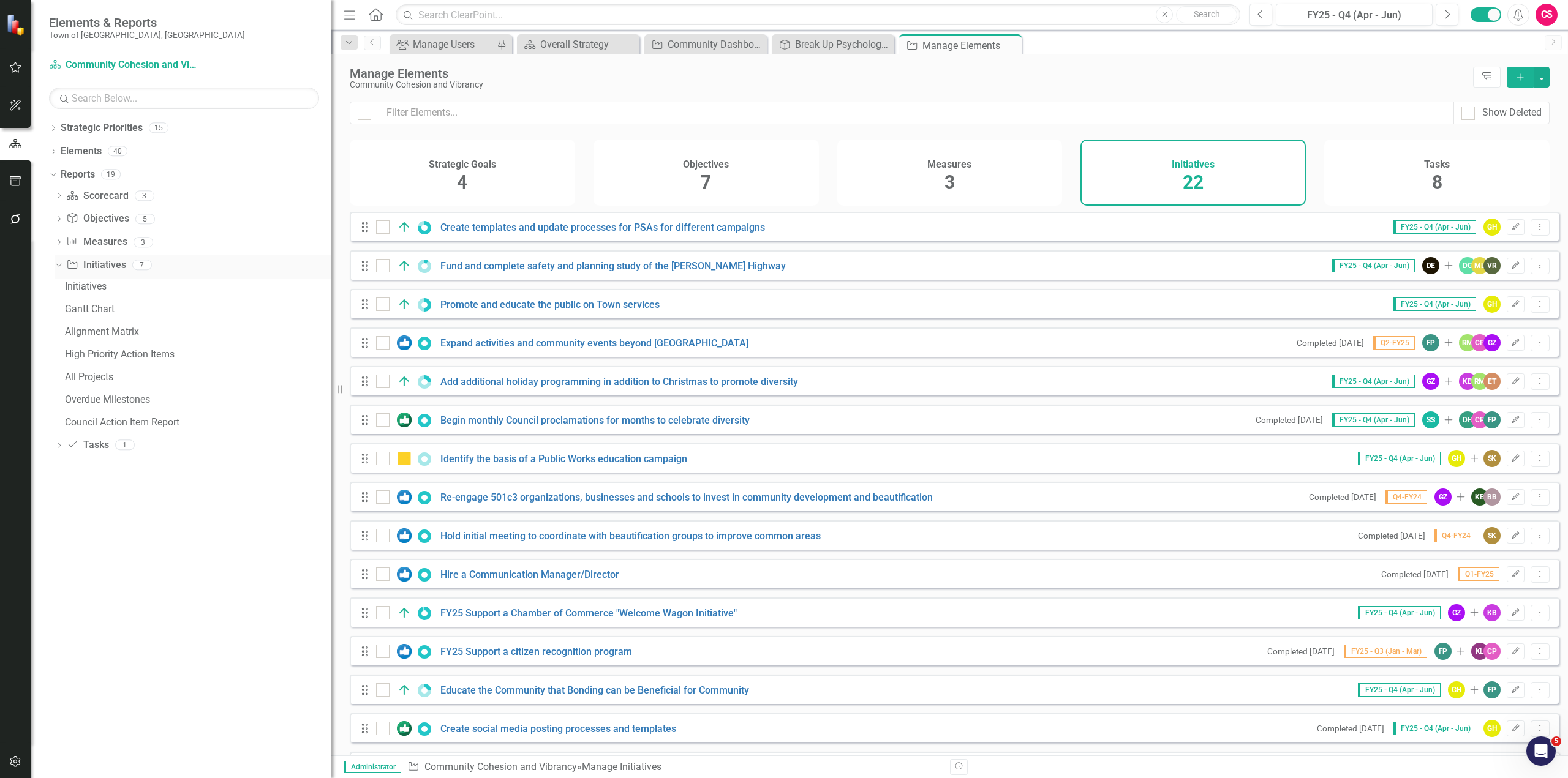
click at [61, 264] on div "Dropdown" at bounding box center [56, 264] width 10 height 8
click at [51, 126] on icon "Dropdown" at bounding box center [53, 129] width 8 height 7
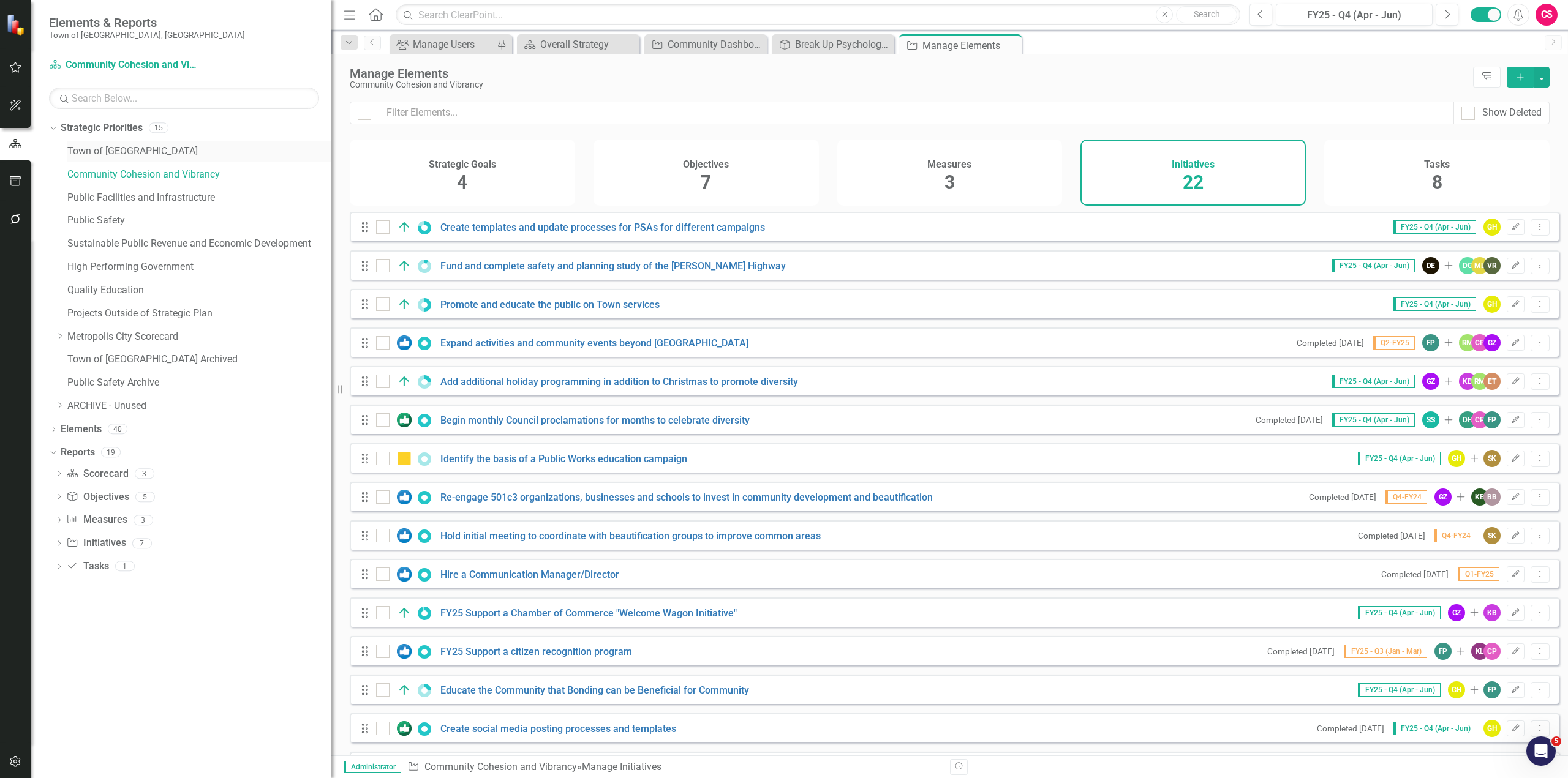
click at [86, 152] on link "Town of Wethersfield" at bounding box center [199, 151] width 264 height 14
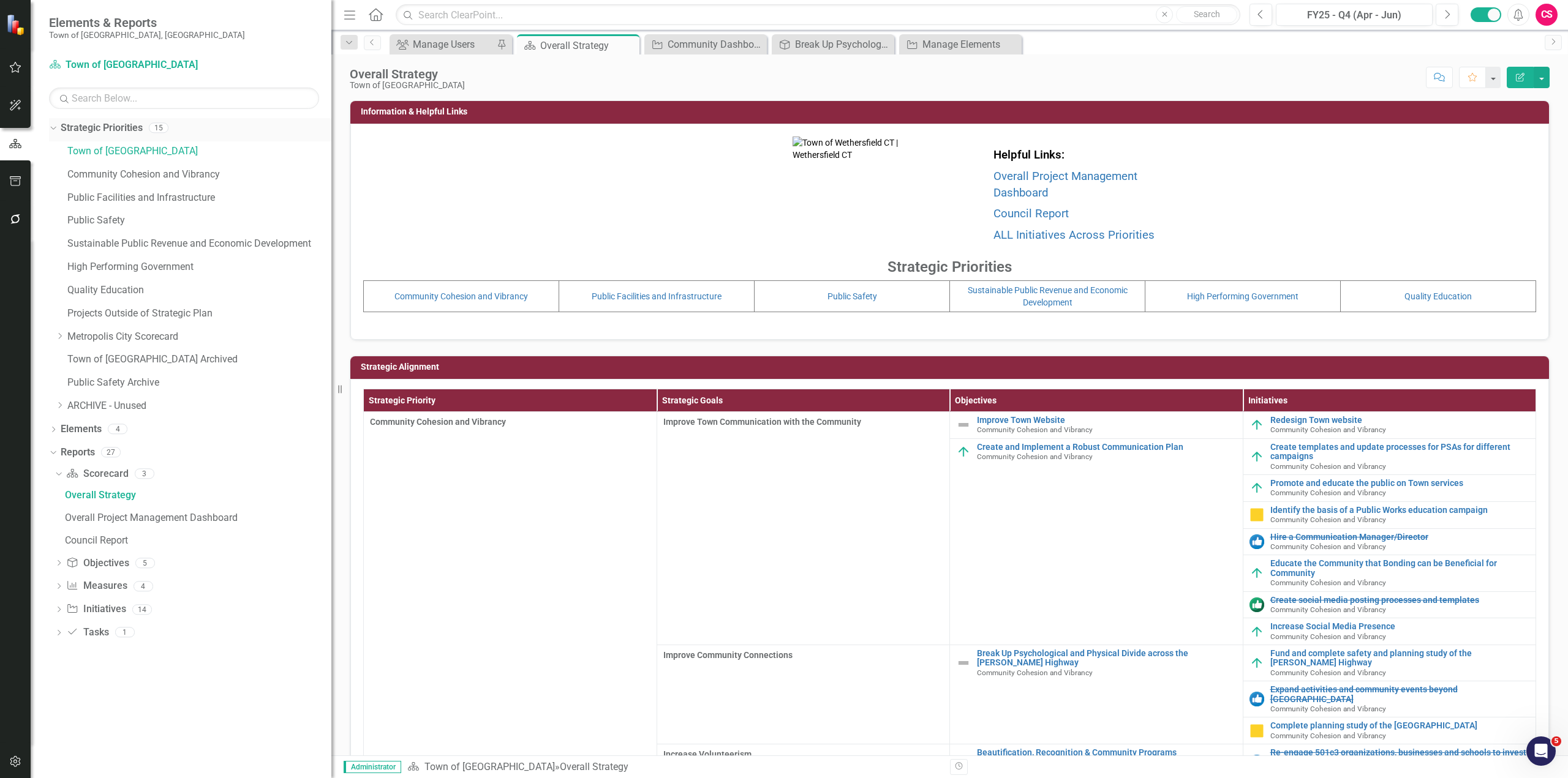
click at [57, 130] on div "Dropdown" at bounding box center [50, 126] width 10 height 8
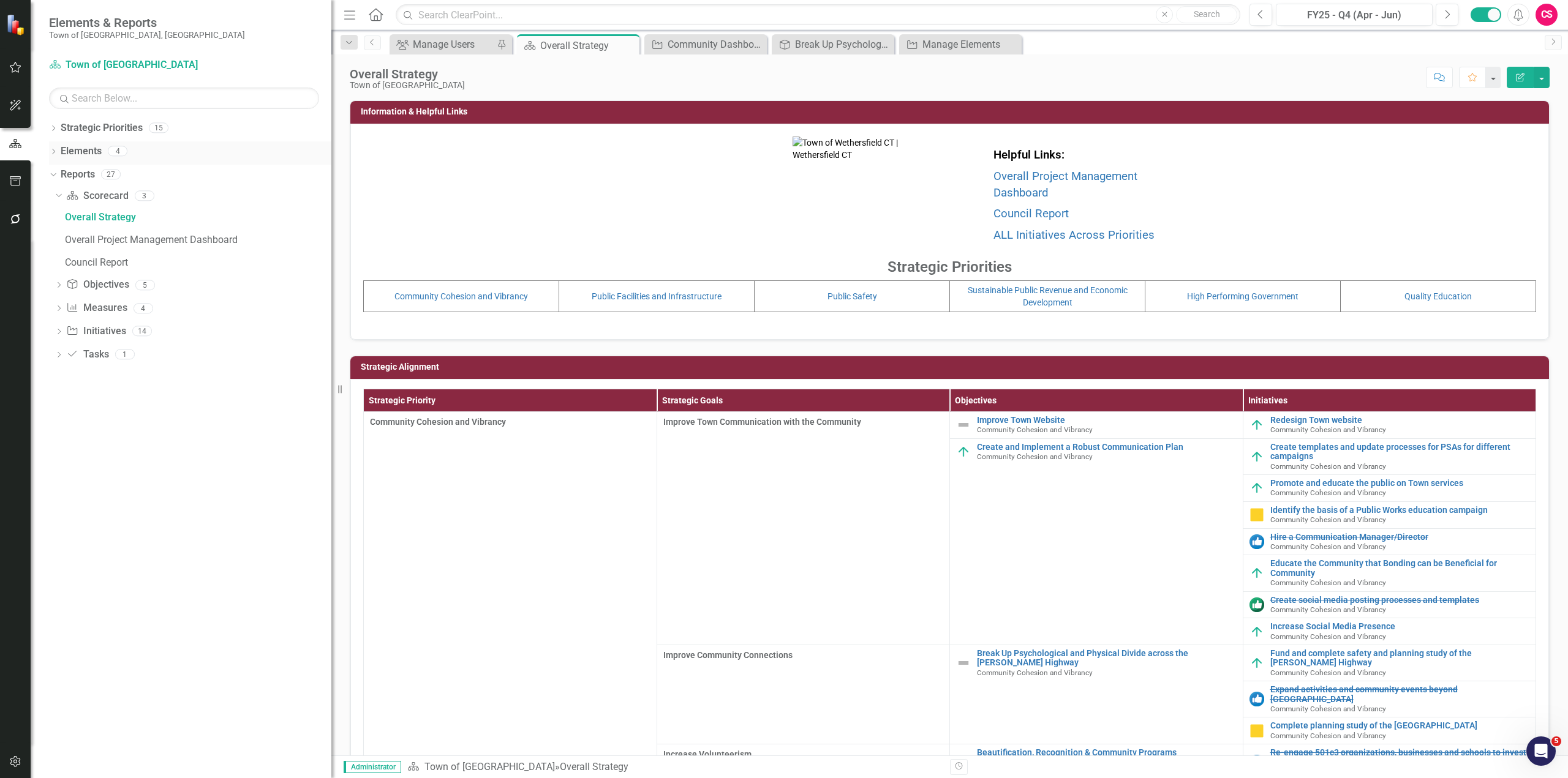
click at [53, 152] on icon "Dropdown" at bounding box center [53, 152] width 8 height 7
click at [80, 197] on link "Measure Measures" at bounding box center [97, 197] width 60 height 14
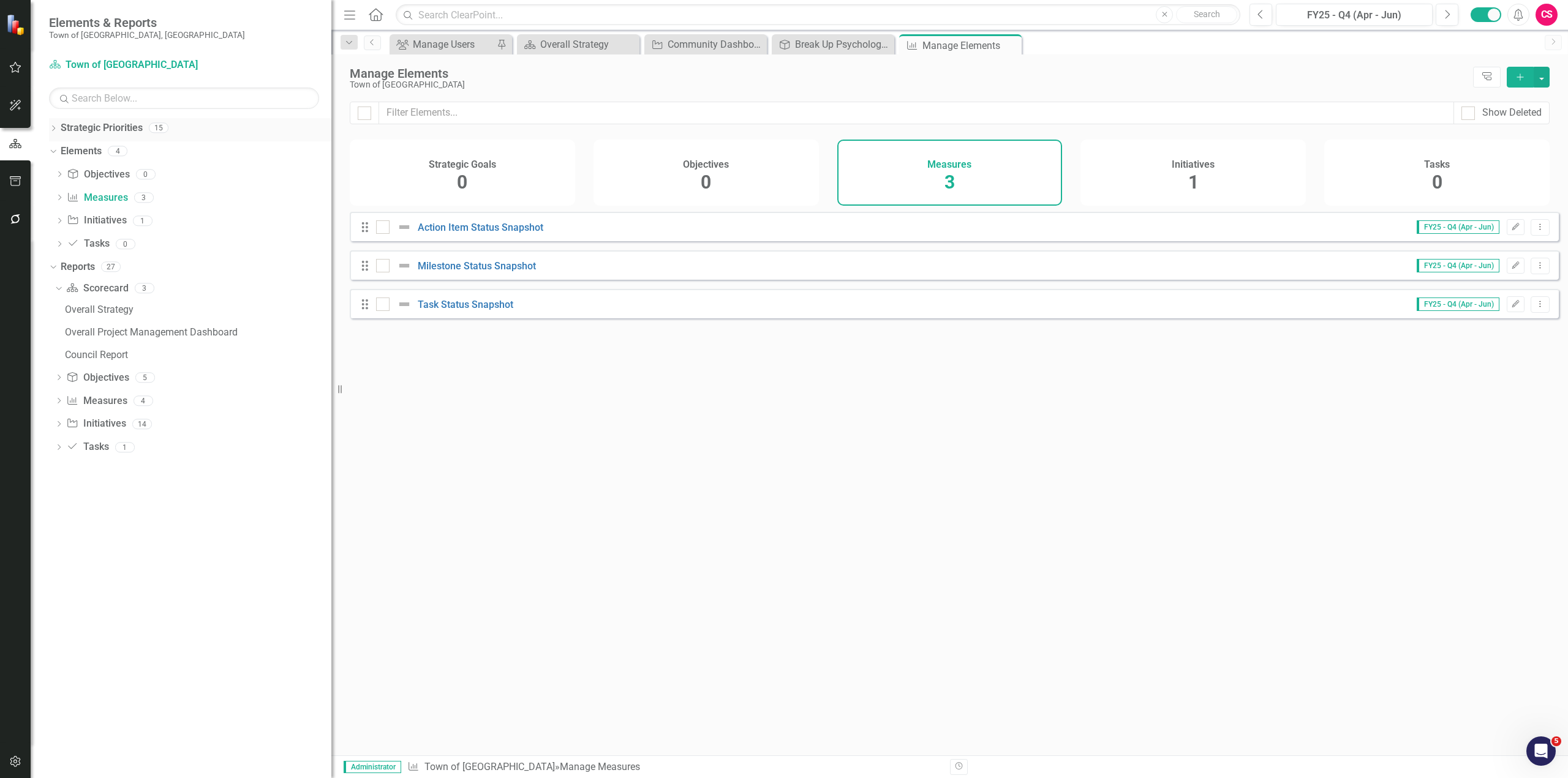
click at [55, 130] on icon "Dropdown" at bounding box center [53, 129] width 8 height 7
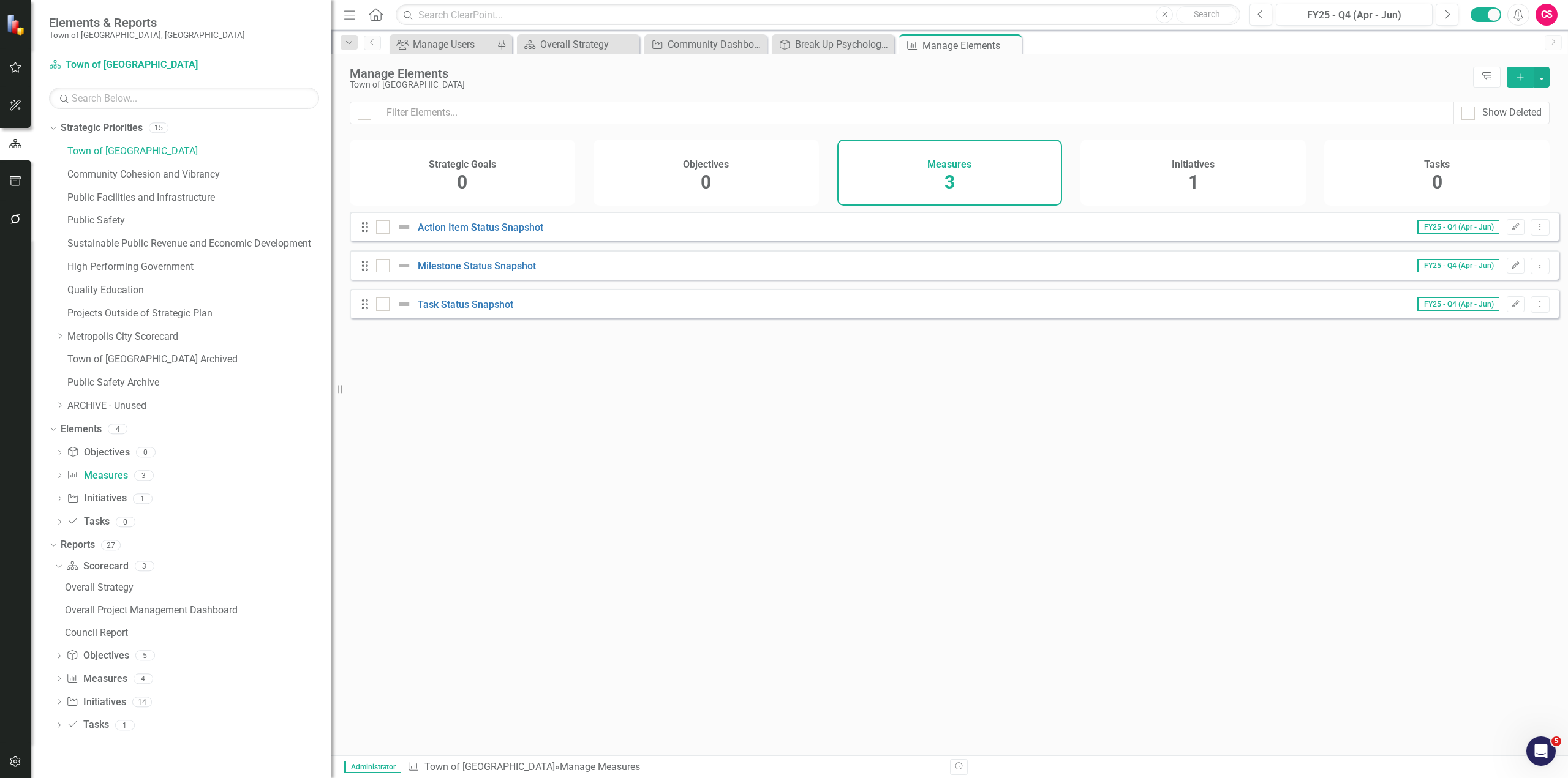
click at [65, 173] on div "Town of Wethersfield Community Cohesion and Vibrancy Public Facilities and Infr…" at bounding box center [193, 280] width 276 height 278
click at [86, 167] on link "Community Cohesion and Vibrancy" at bounding box center [199, 174] width 264 height 14
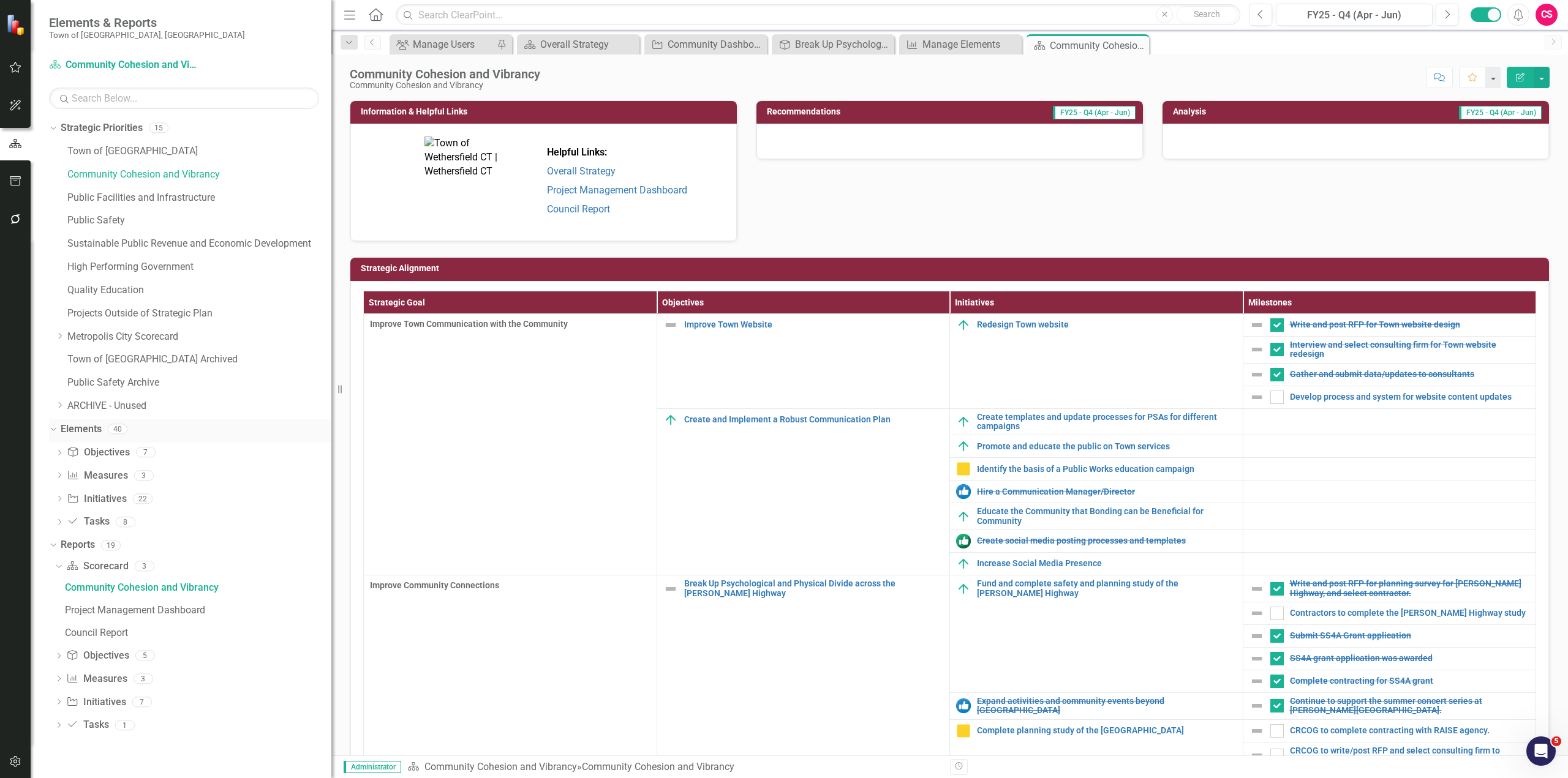
click at [57, 429] on div "Dropdown" at bounding box center [53, 430] width 8 height 7
click at [57, 429] on icon "Dropdown" at bounding box center [53, 430] width 8 height 7
click at [103, 482] on link "Measure Measures" at bounding box center [97, 475] width 60 height 14
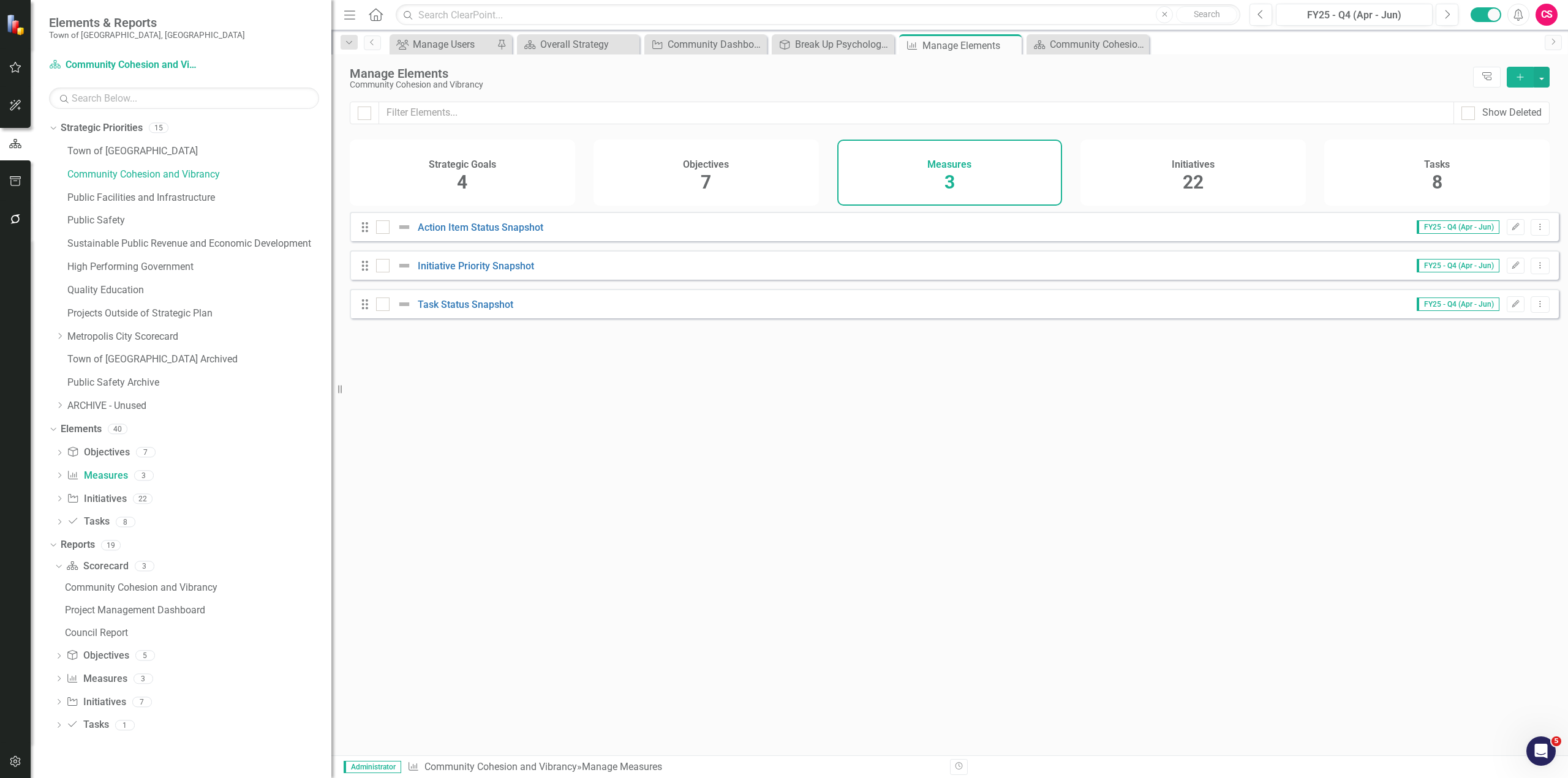
click at [1159, 191] on div "Initiatives 22" at bounding box center [1193, 172] width 225 height 66
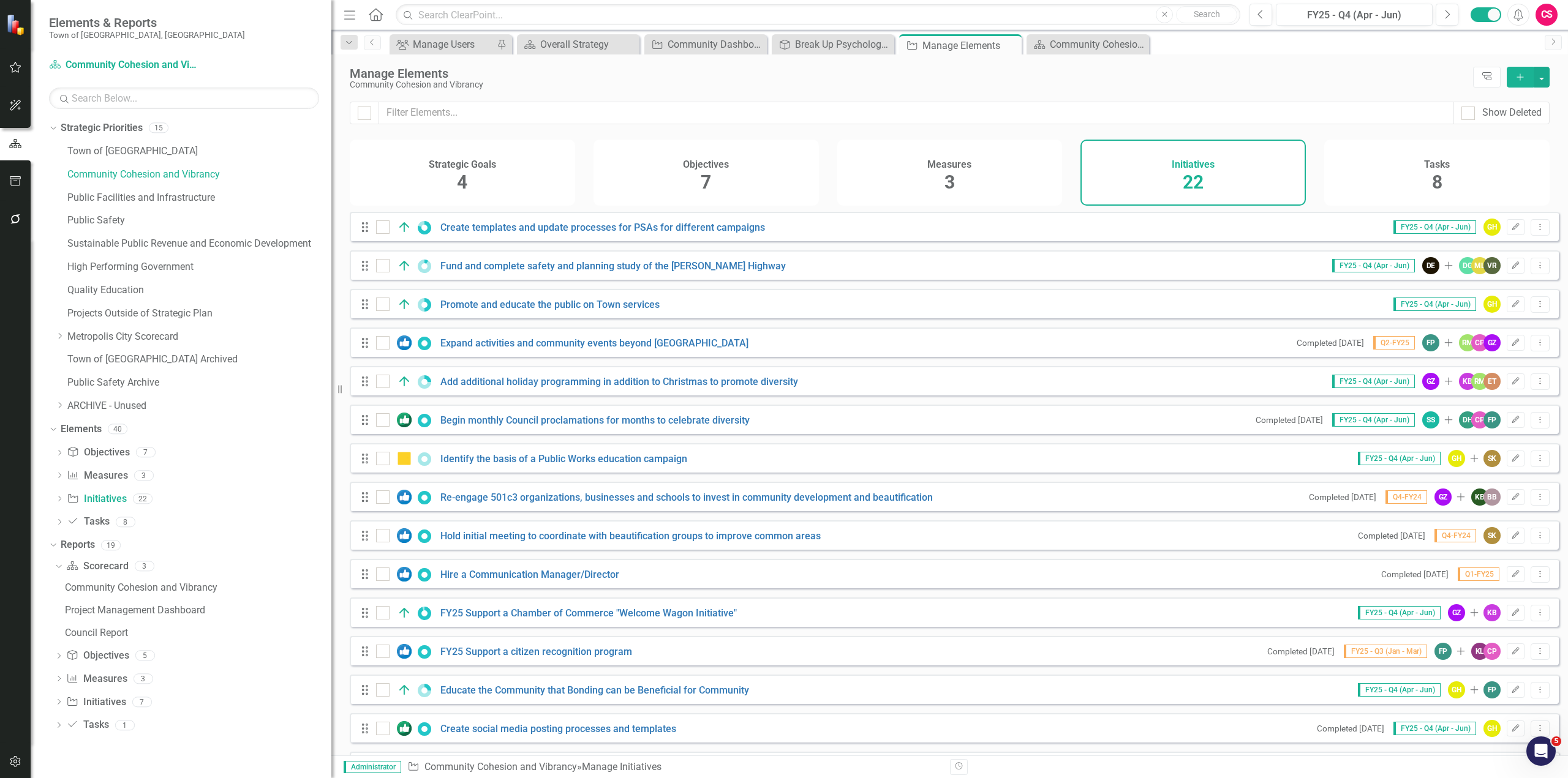
click at [995, 198] on div "Measures 3" at bounding box center [950, 172] width 225 height 66
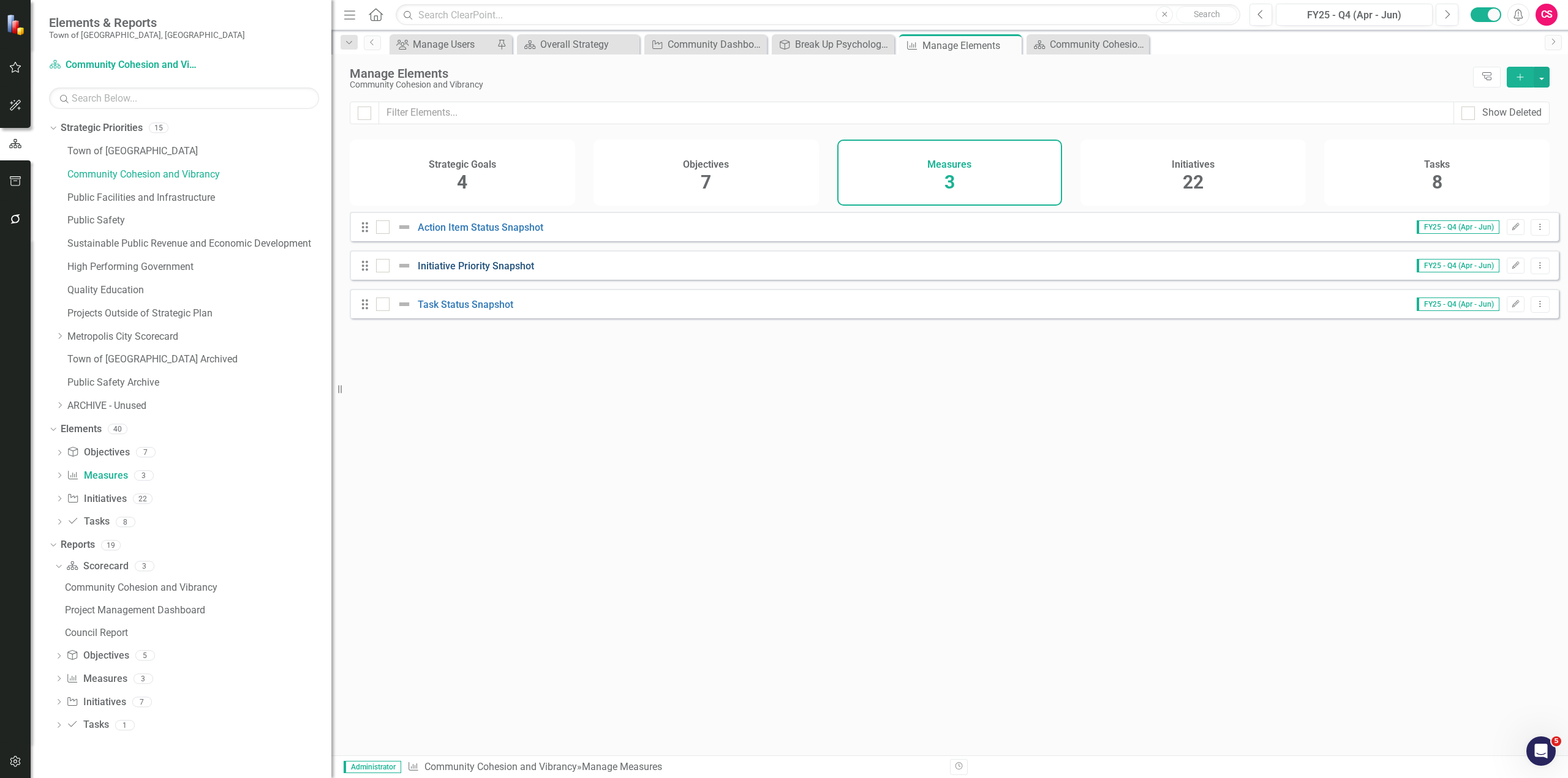
click at [464, 271] on link "Initiative Priority Snapshot" at bounding box center [475, 266] width 116 height 12
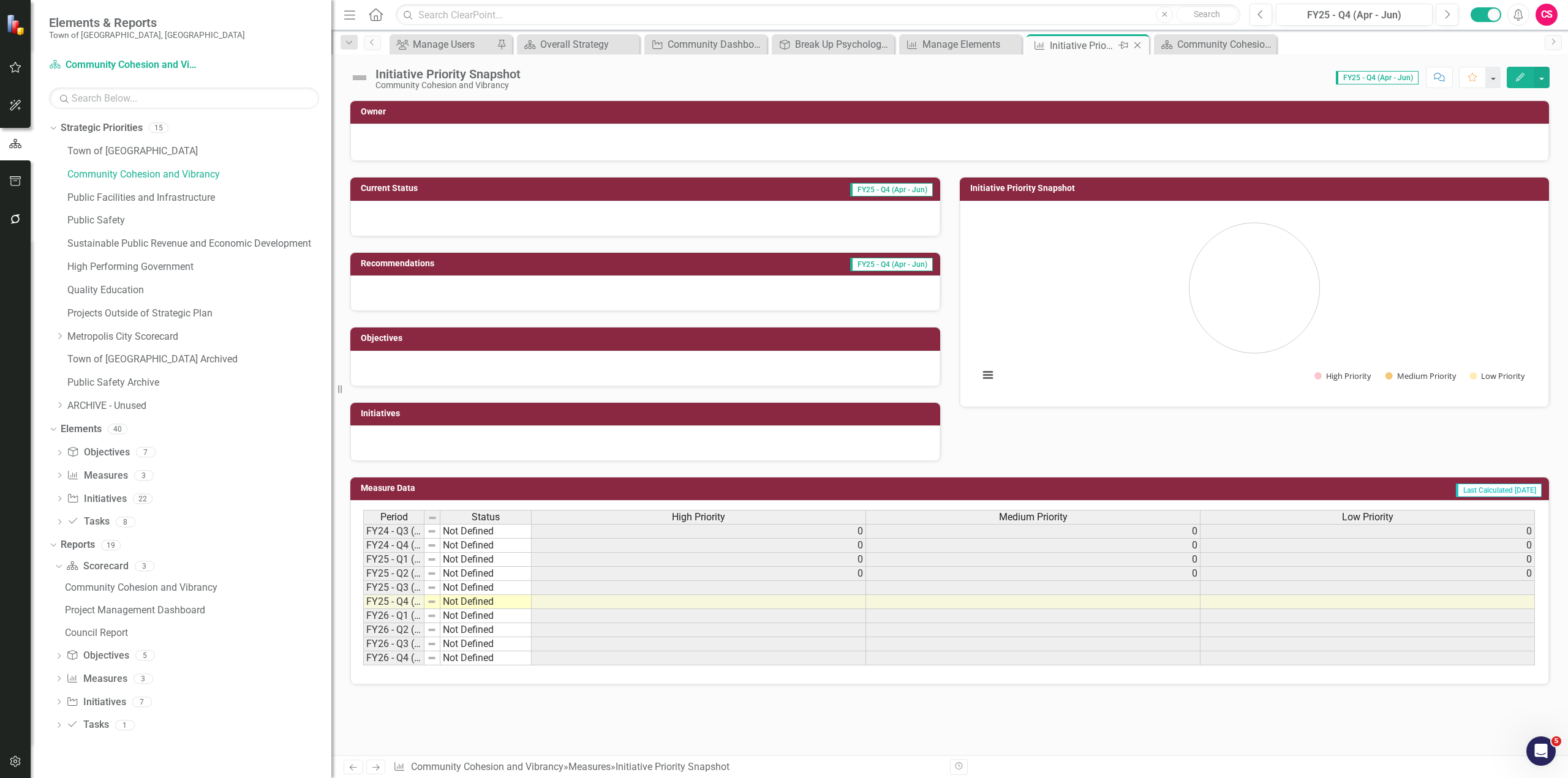
click at [1138, 46] on icon at bounding box center [1137, 45] width 7 height 7
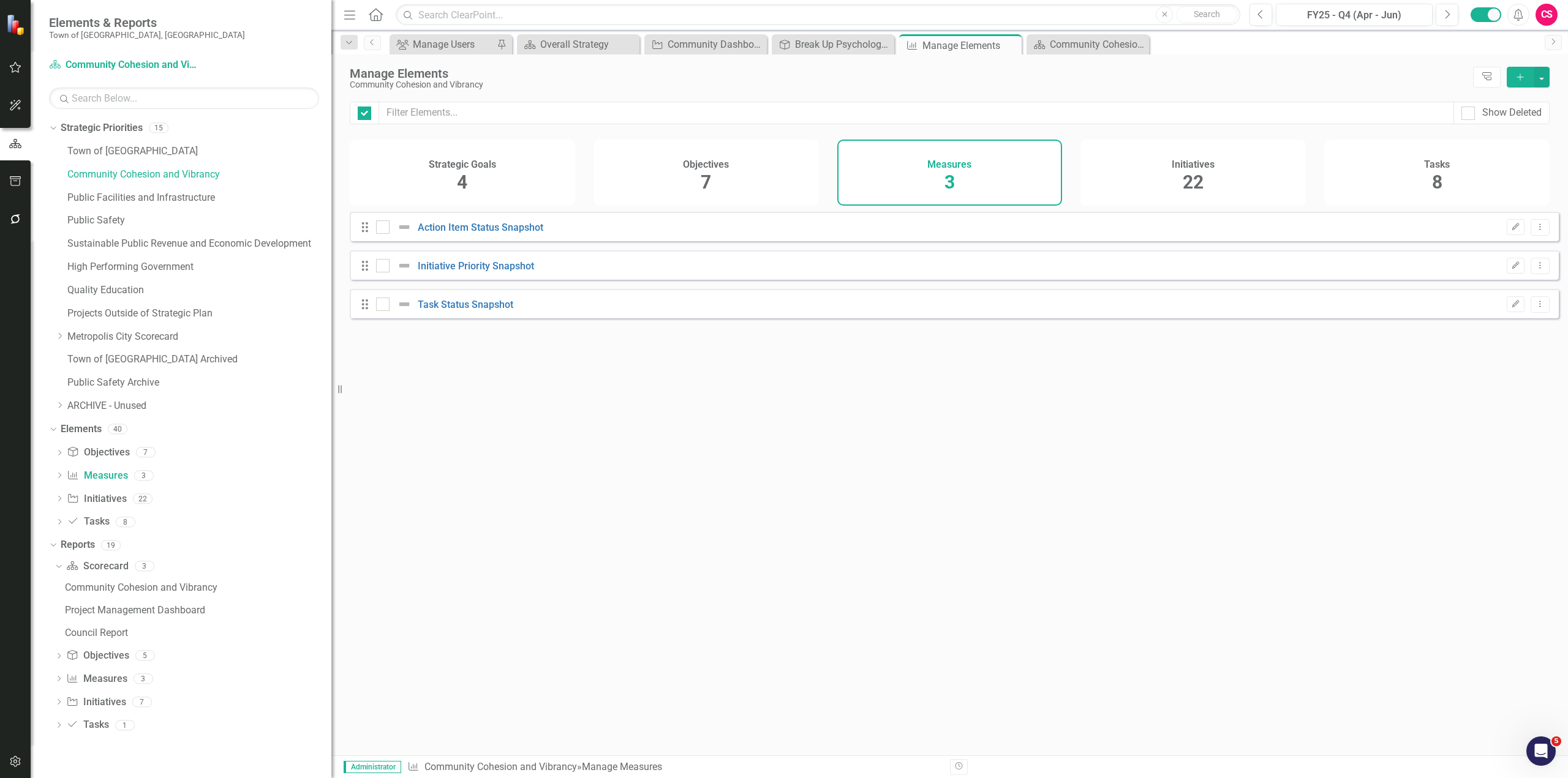
checkbox input "false"
click at [548, 428] on div "Looks like you don't have any Measures set up yet. Why don't you add a Measure …" at bounding box center [954, 468] width 1209 height 513
click at [489, 233] on link "Action Item Status Snapshot" at bounding box center [480, 227] width 126 height 12
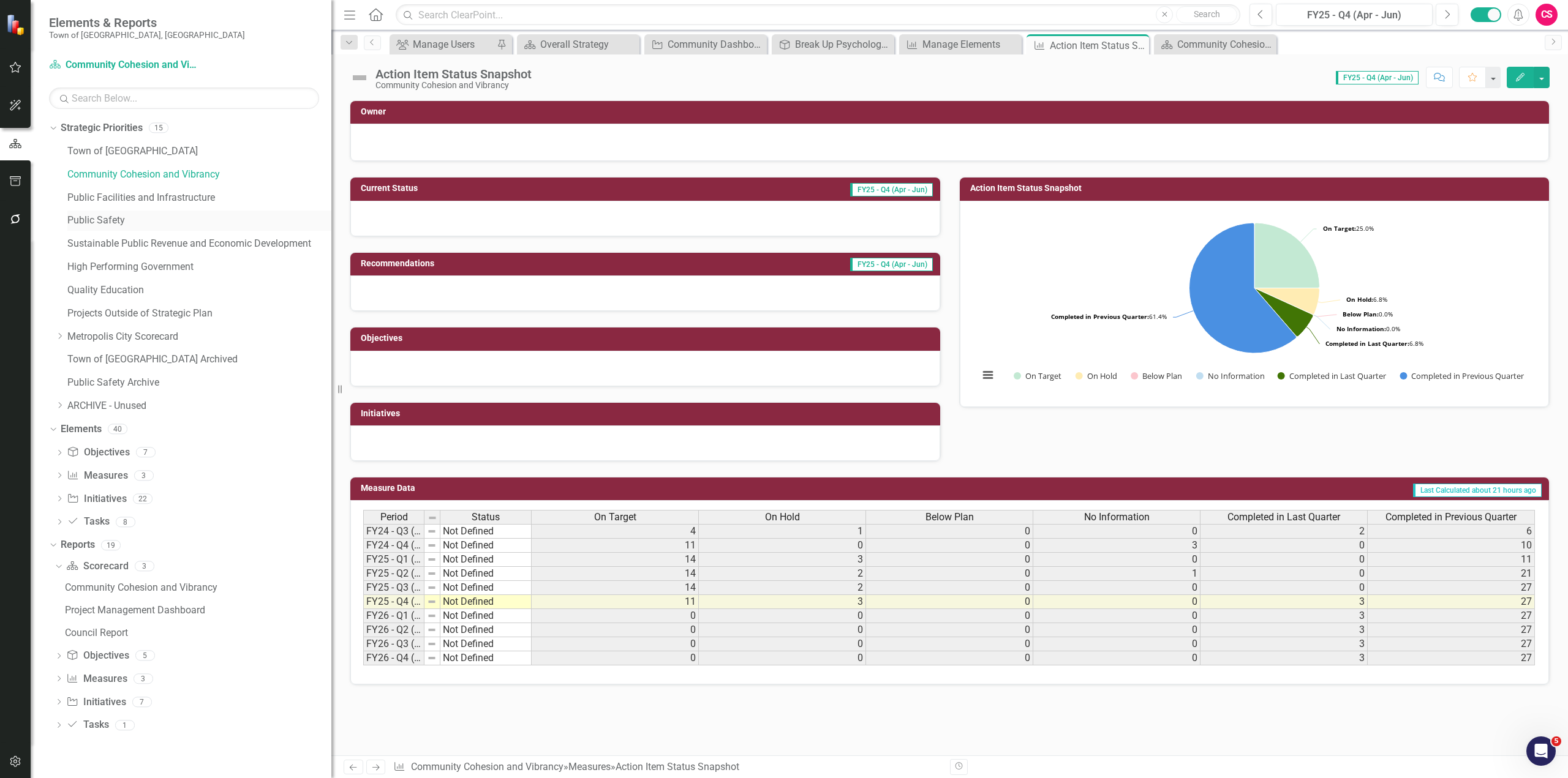
click at [82, 225] on link "Public Safety" at bounding box center [199, 220] width 264 height 14
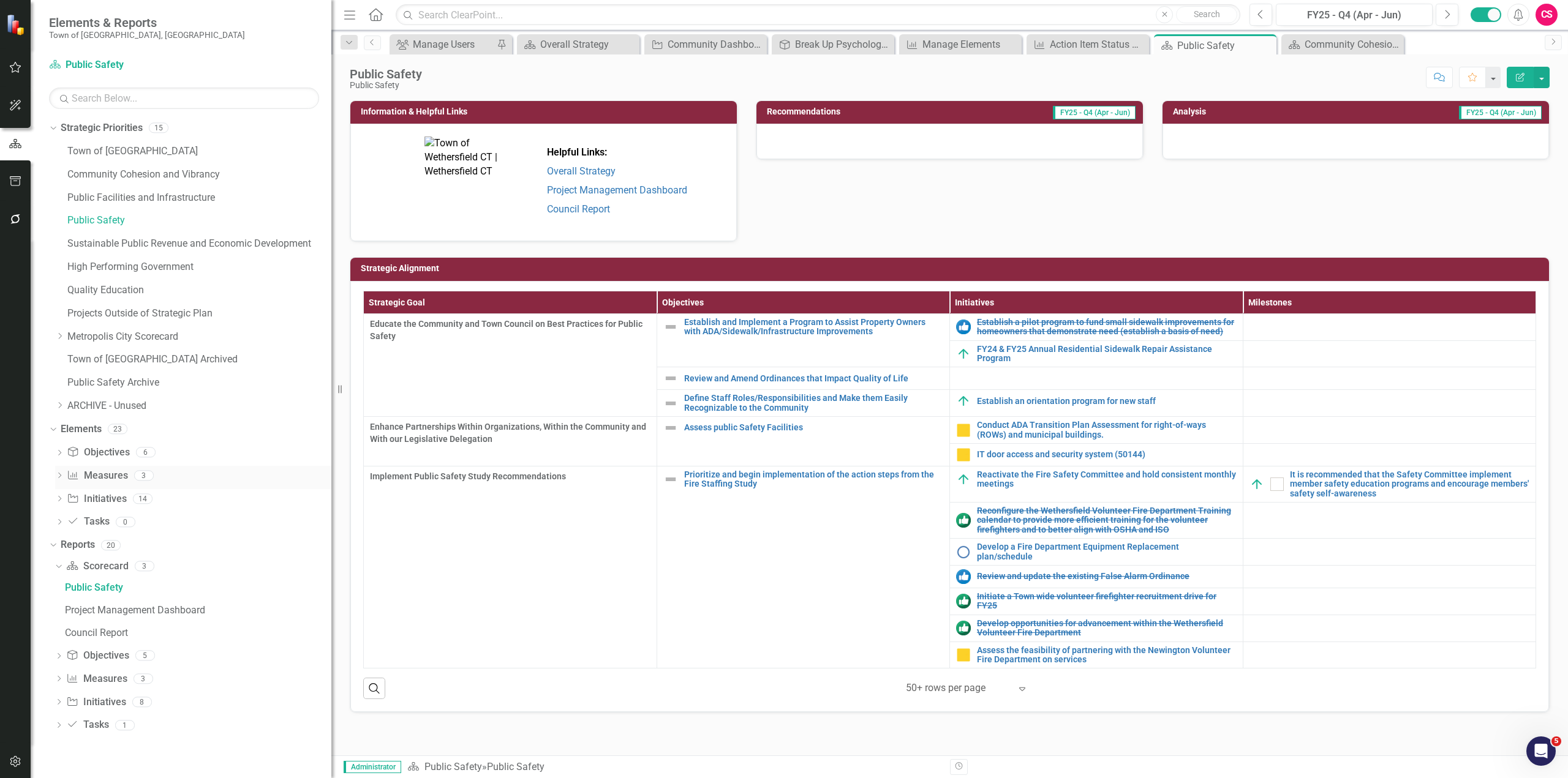
click at [62, 476] on icon "Dropdown" at bounding box center [59, 476] width 8 height 7
click at [115, 491] on div "Initiative Status Snapshot" at bounding box center [142, 495] width 112 height 11
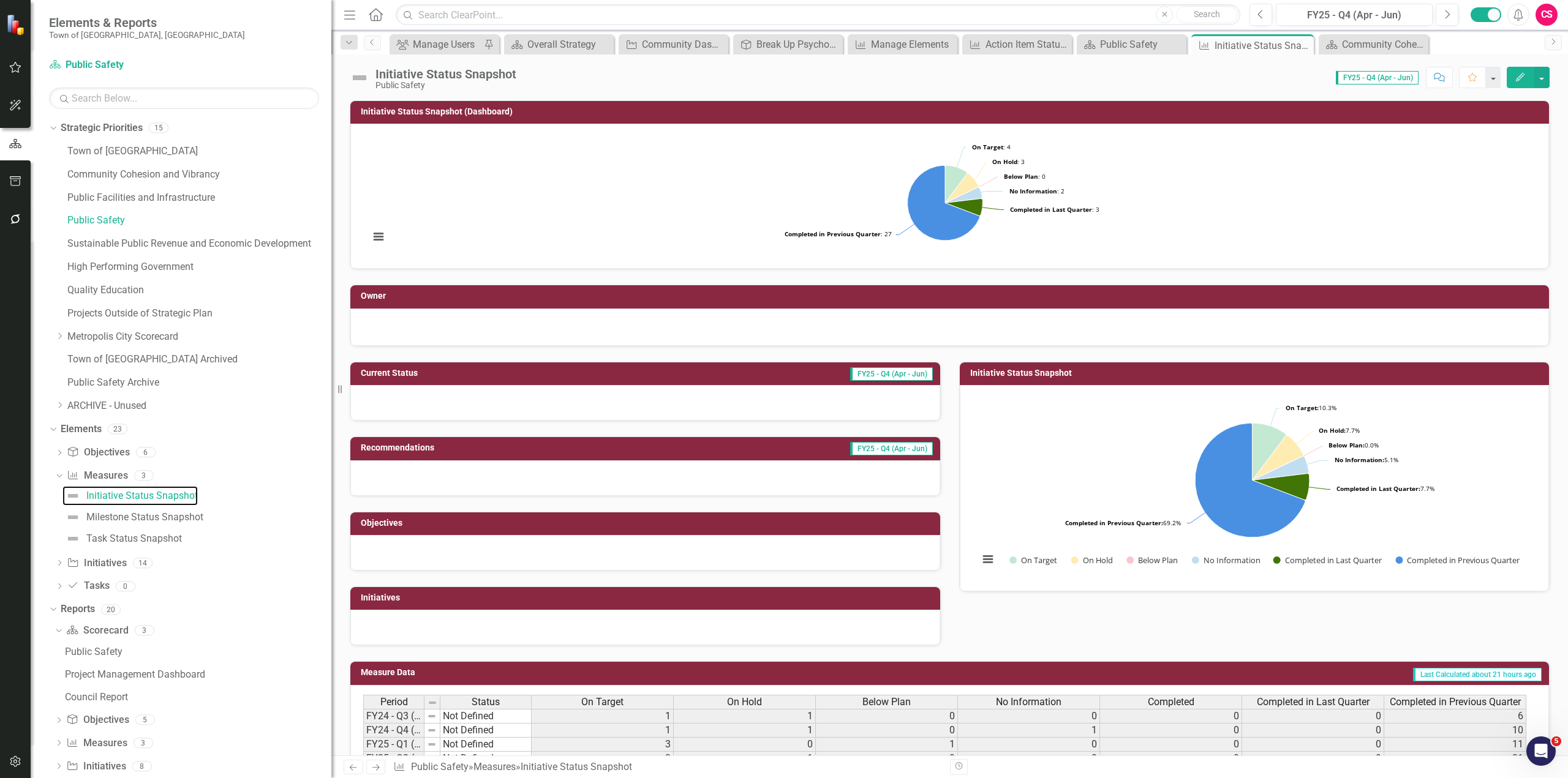
click at [1145, 195] on rect "Interactive chart" at bounding box center [945, 195] width 1163 height 123
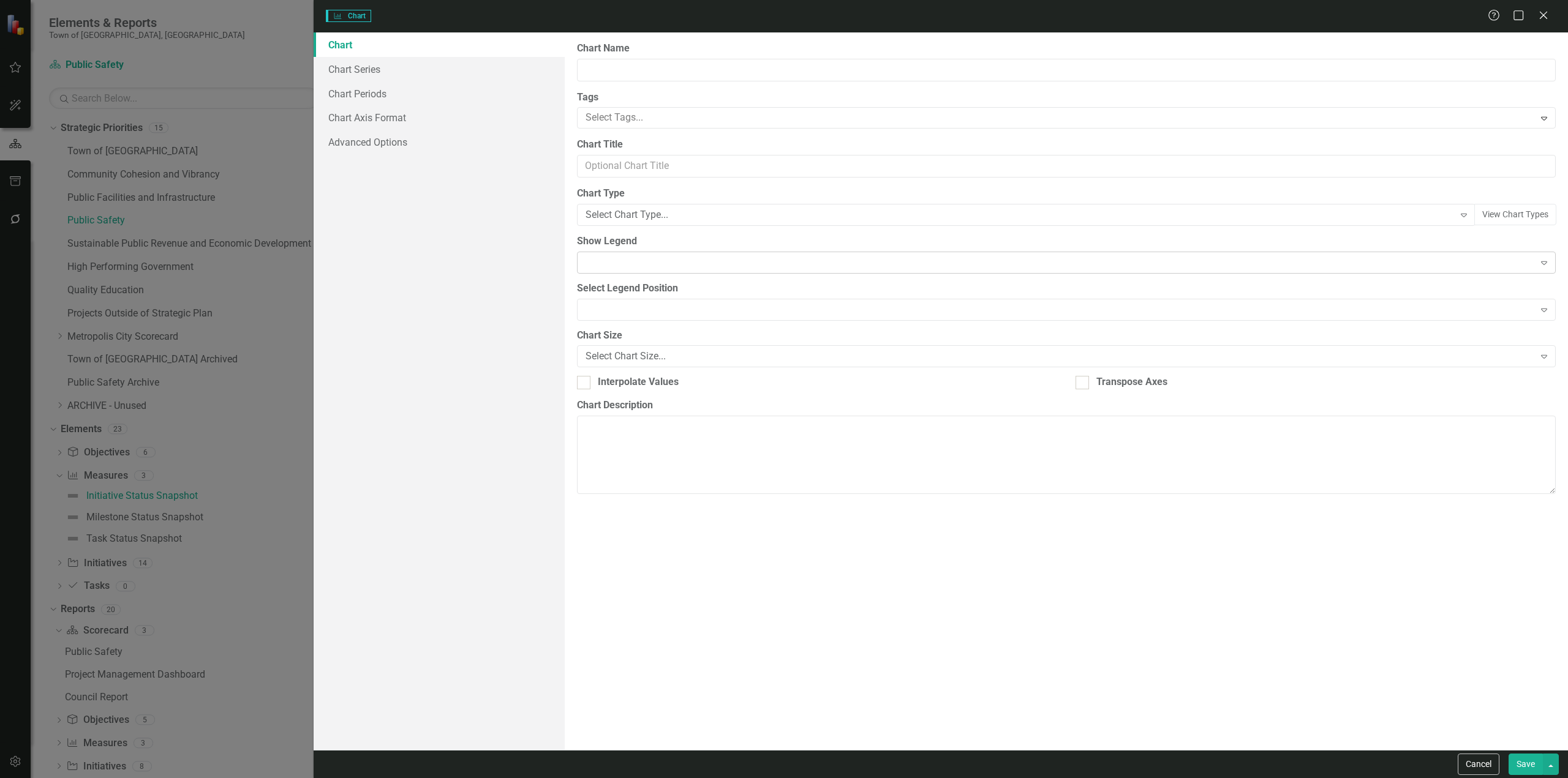
type input "Initiative Status Snapshot (Dashboard)"
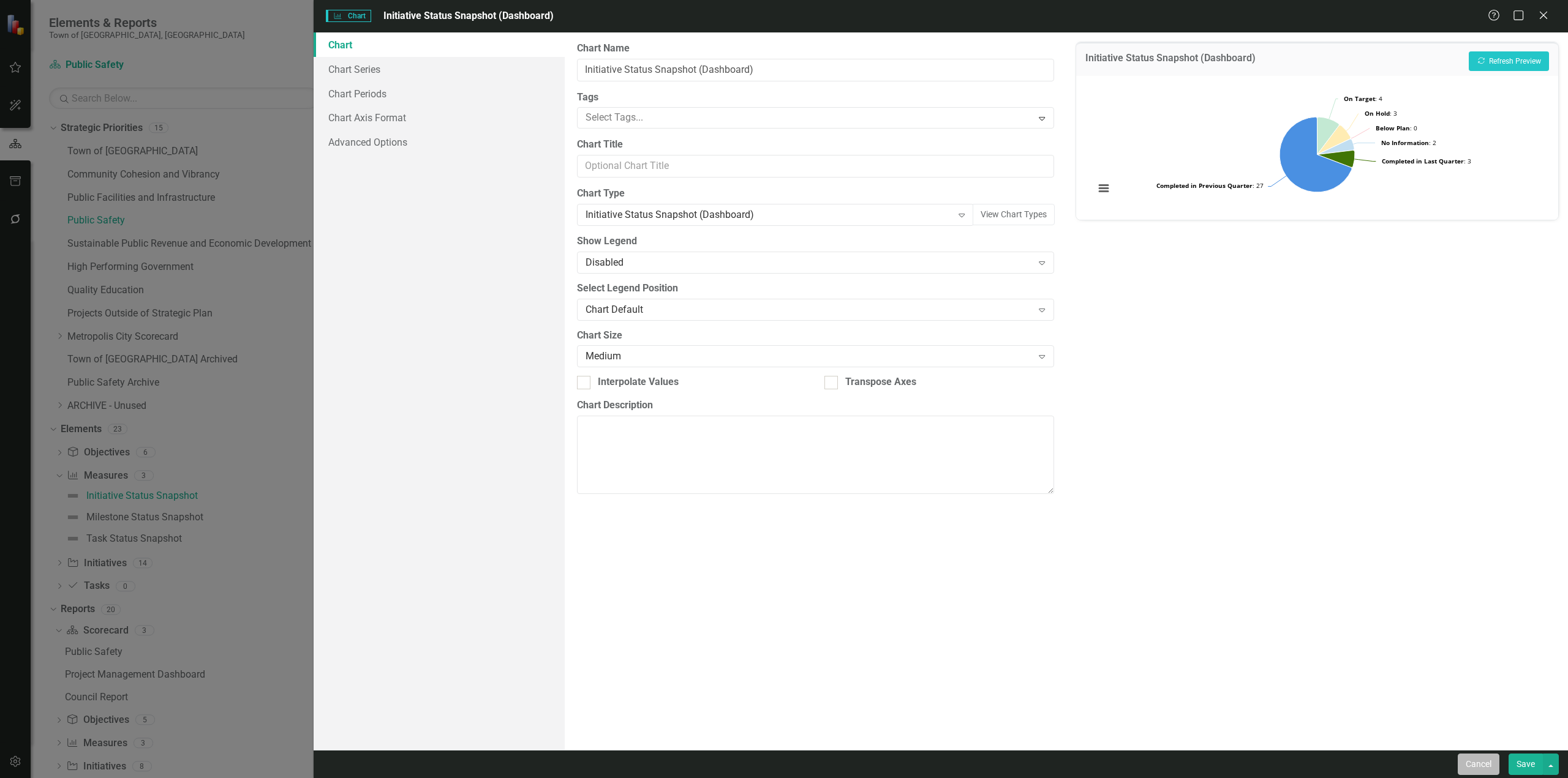
click at [1469, 765] on button "Cancel" at bounding box center [1478, 764] width 42 height 21
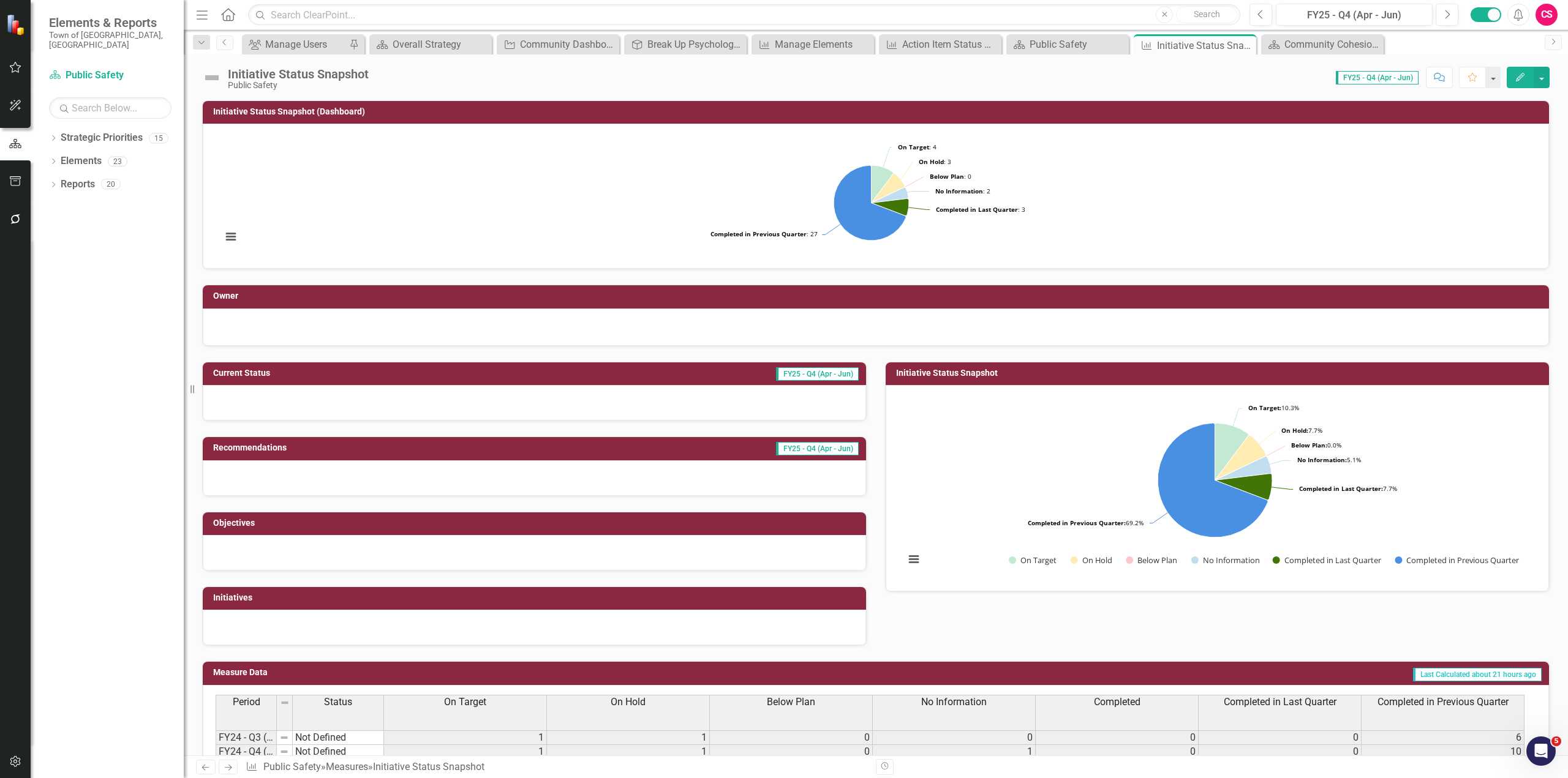
click at [836, 438] on rect "Interactive chart" at bounding box center [1215, 487] width 632 height 184
click at [836, 437] on rect "Interactive chart" at bounding box center [1215, 487] width 632 height 184
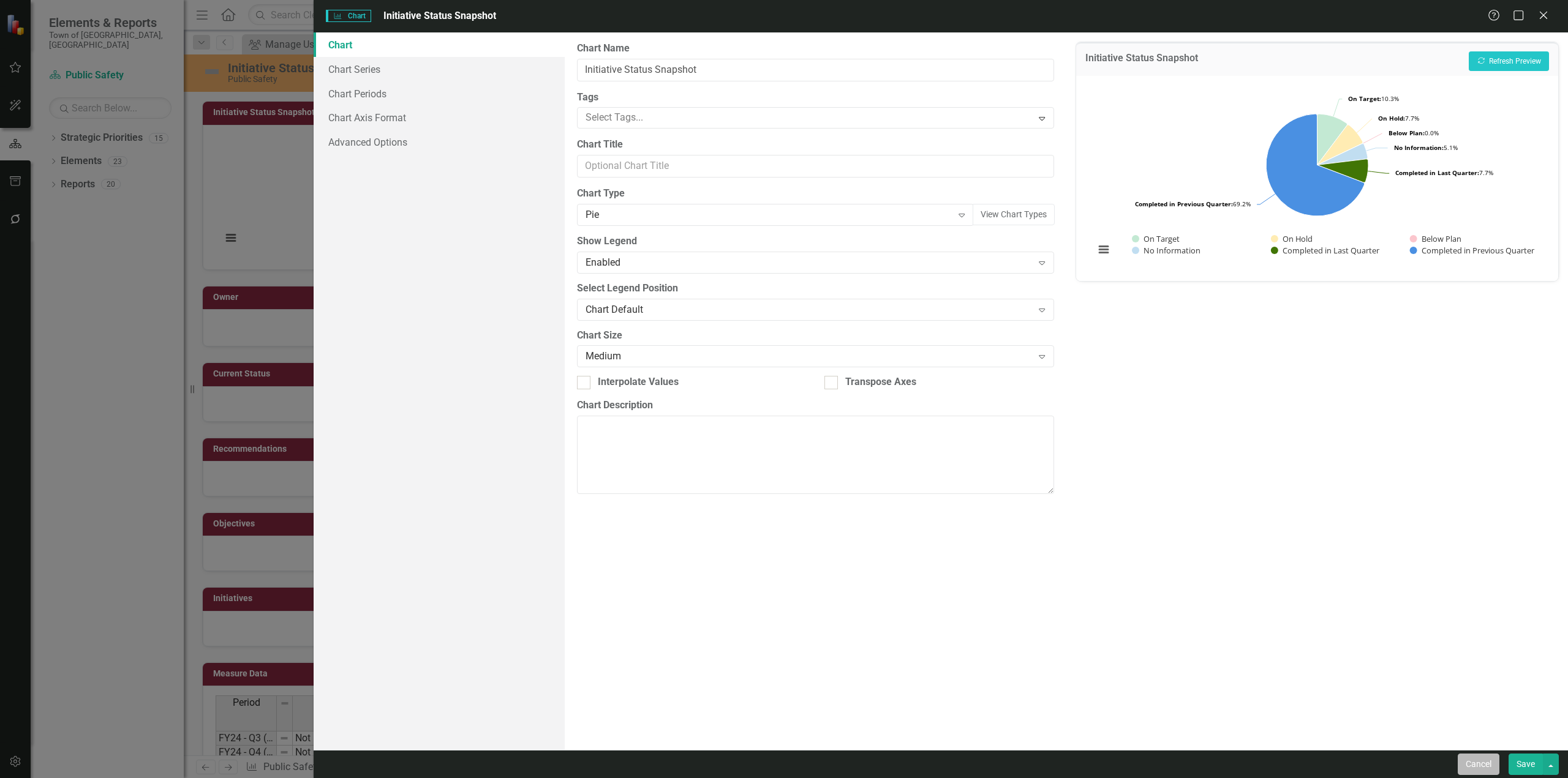
click at [836, 469] on button "Cancel" at bounding box center [1478, 764] width 42 height 21
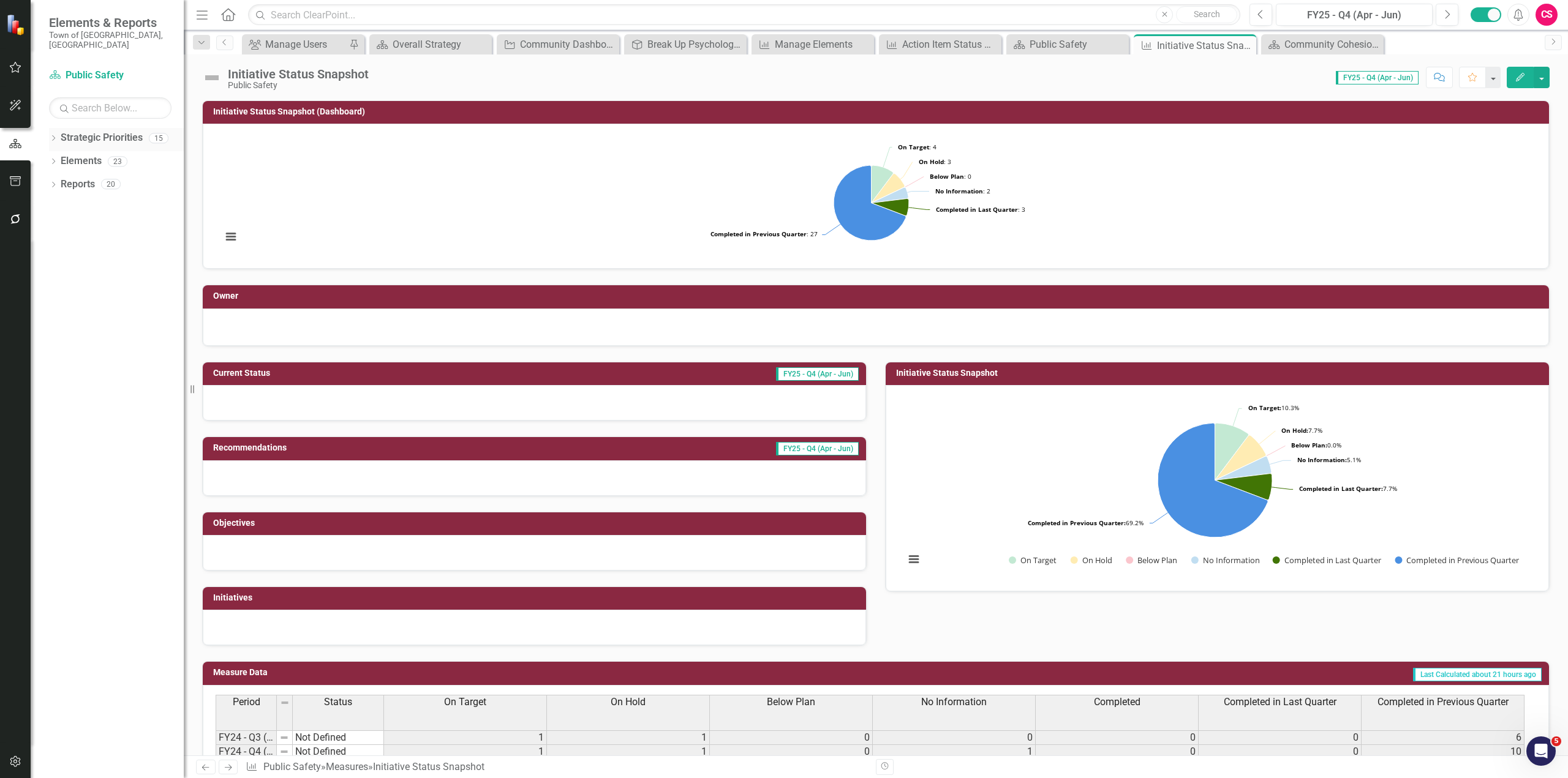
click at [53, 136] on icon "Dropdown" at bounding box center [53, 138] width 8 height 7
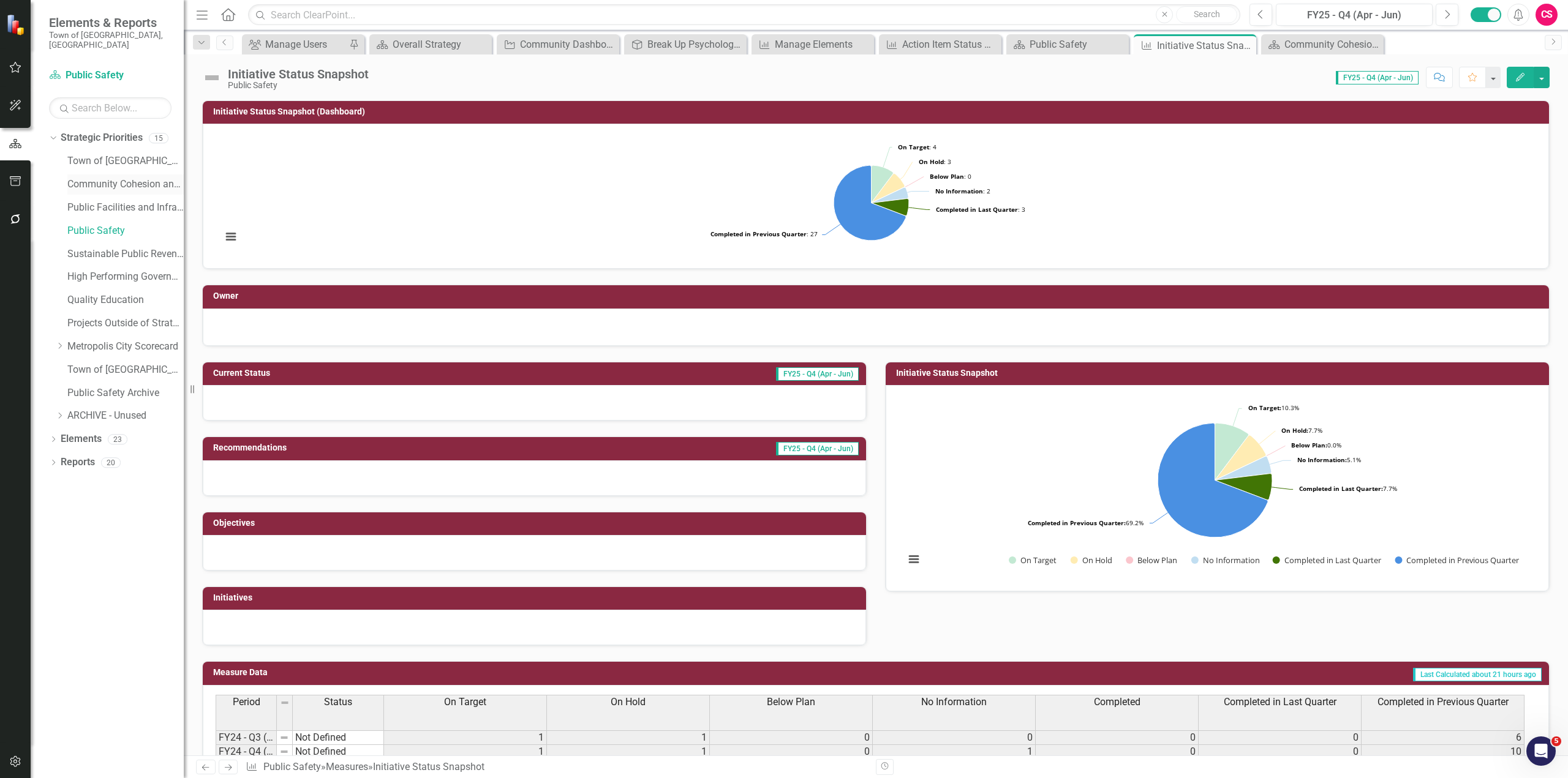
click at [84, 178] on link "Community Cohesion and Vibrancy" at bounding box center [125, 184] width 116 height 14
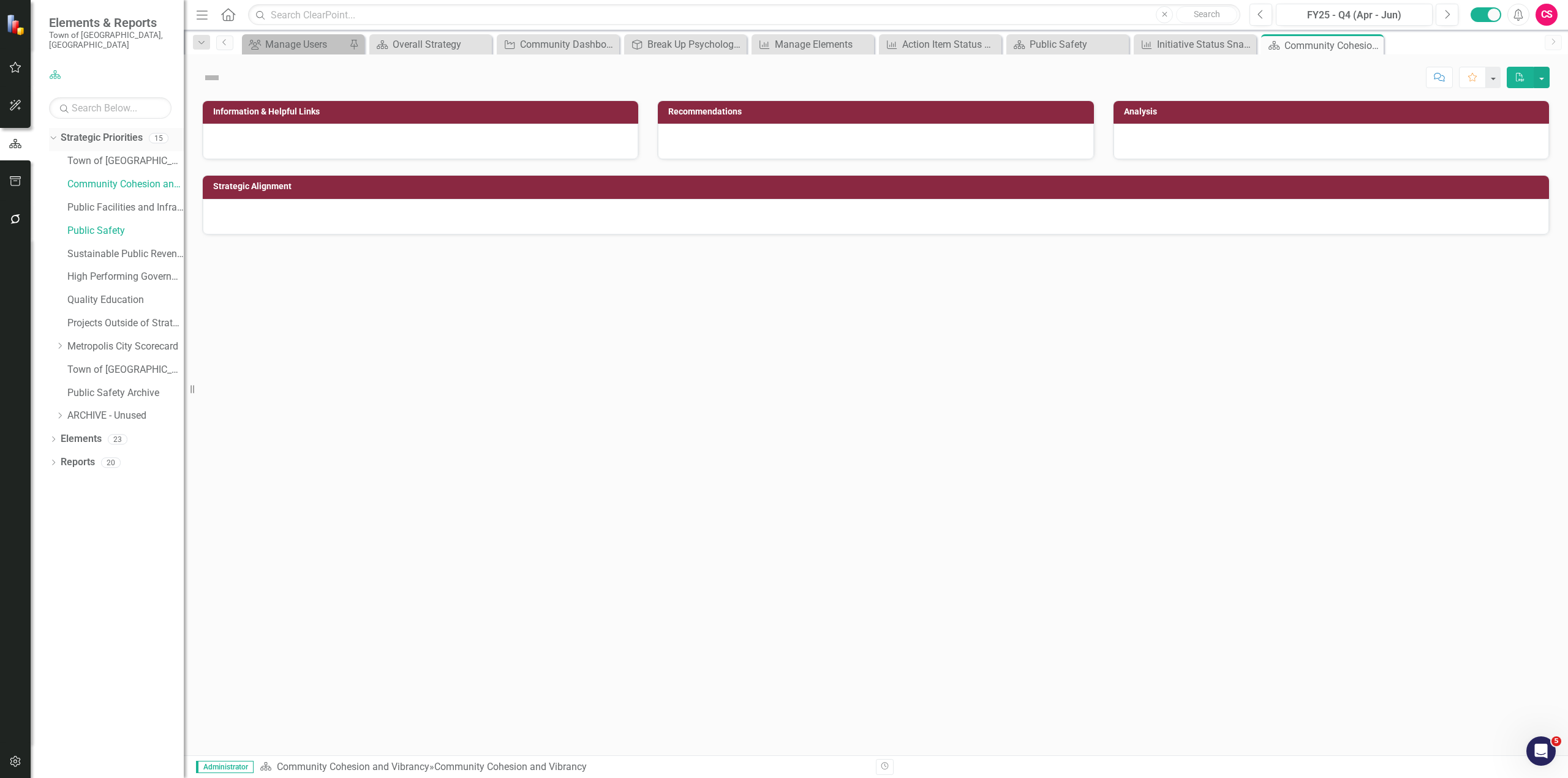
click at [51, 134] on icon "Dropdown" at bounding box center [51, 138] width 7 height 8
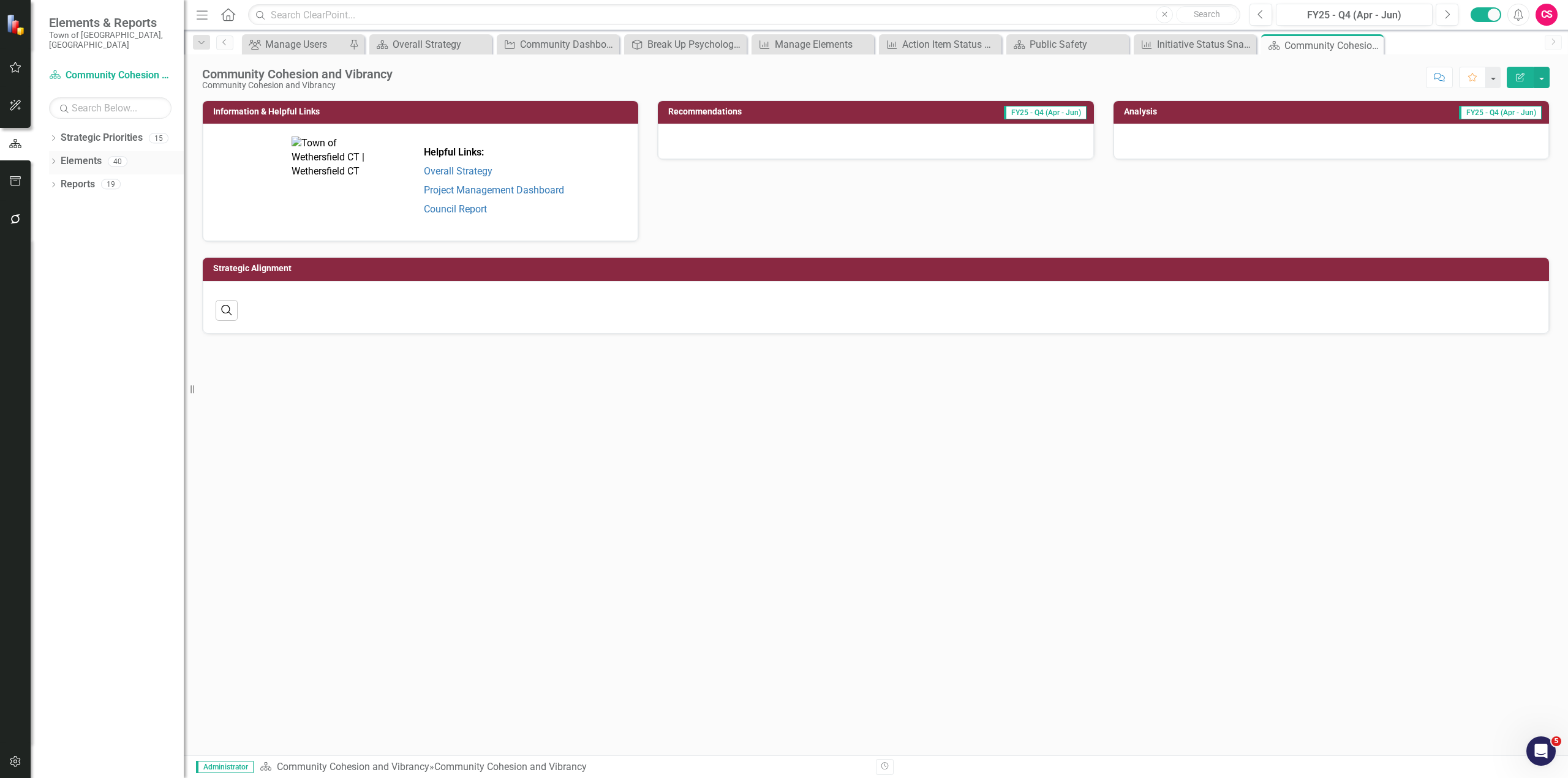
click at [51, 159] on icon "Dropdown" at bounding box center [53, 162] width 8 height 7
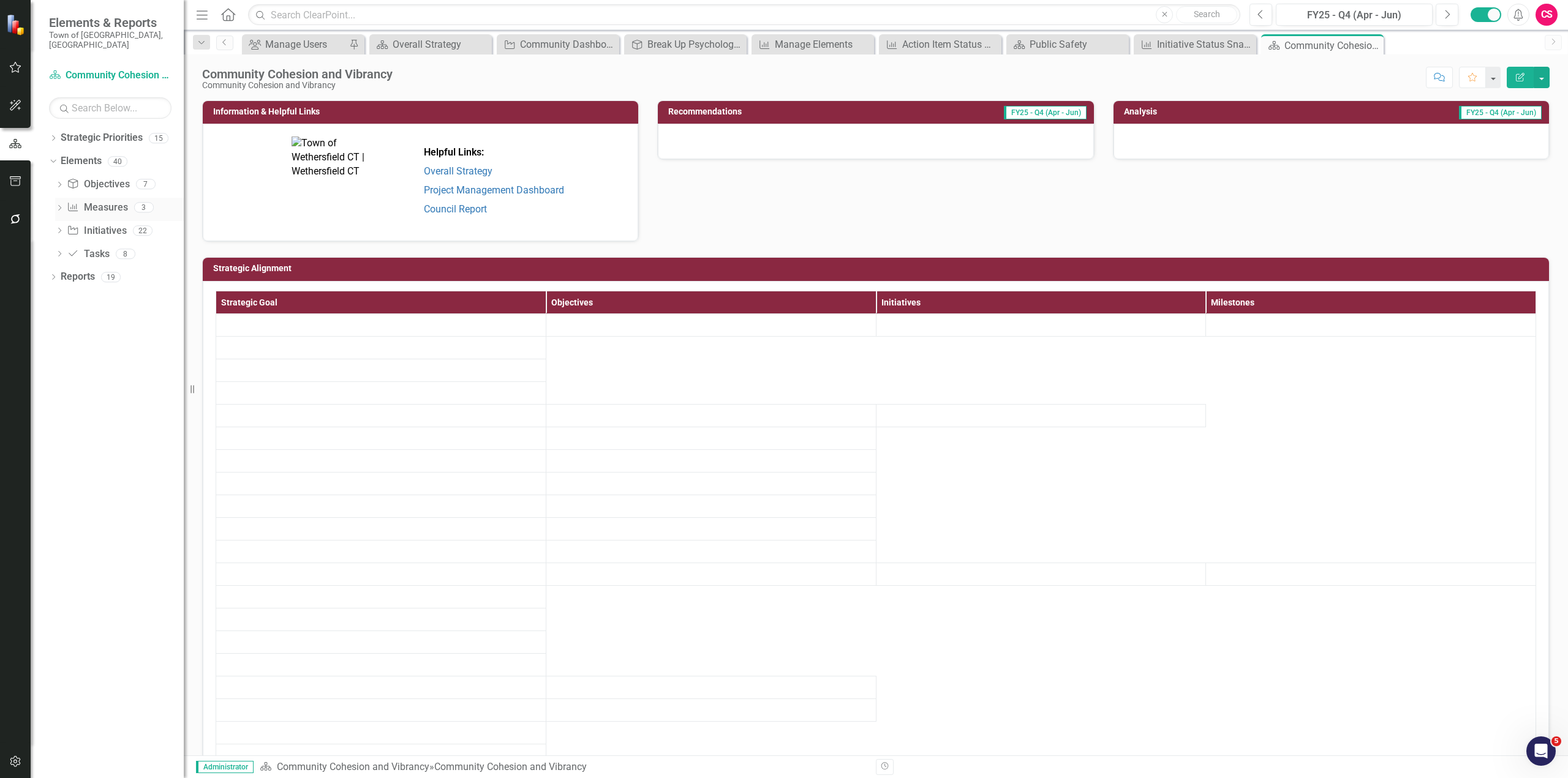
click at [63, 205] on icon "Dropdown" at bounding box center [59, 208] width 8 height 7
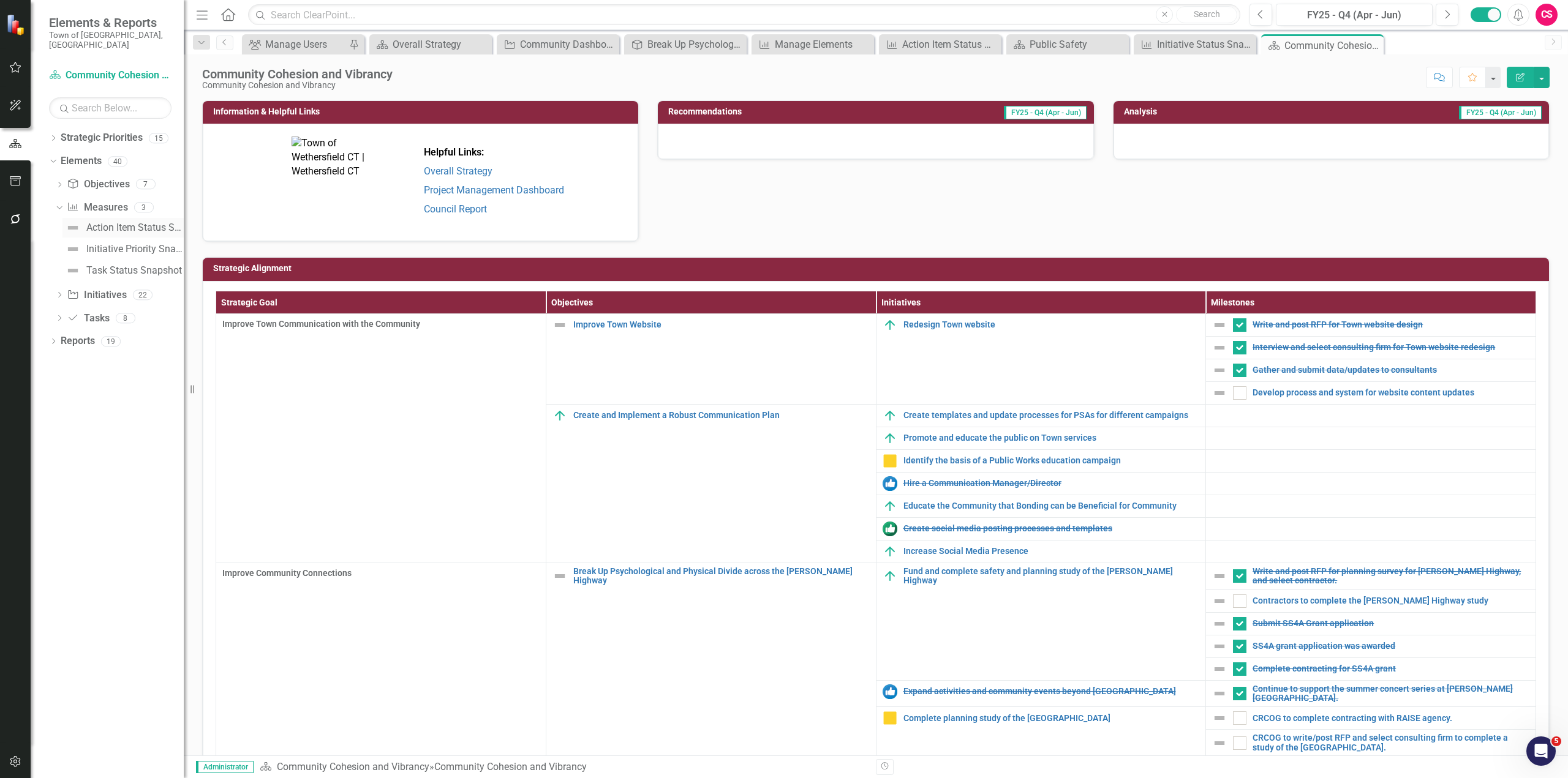
click at [94, 222] on div "Action Item Status Snapshot" at bounding box center [135, 228] width 98 height 11
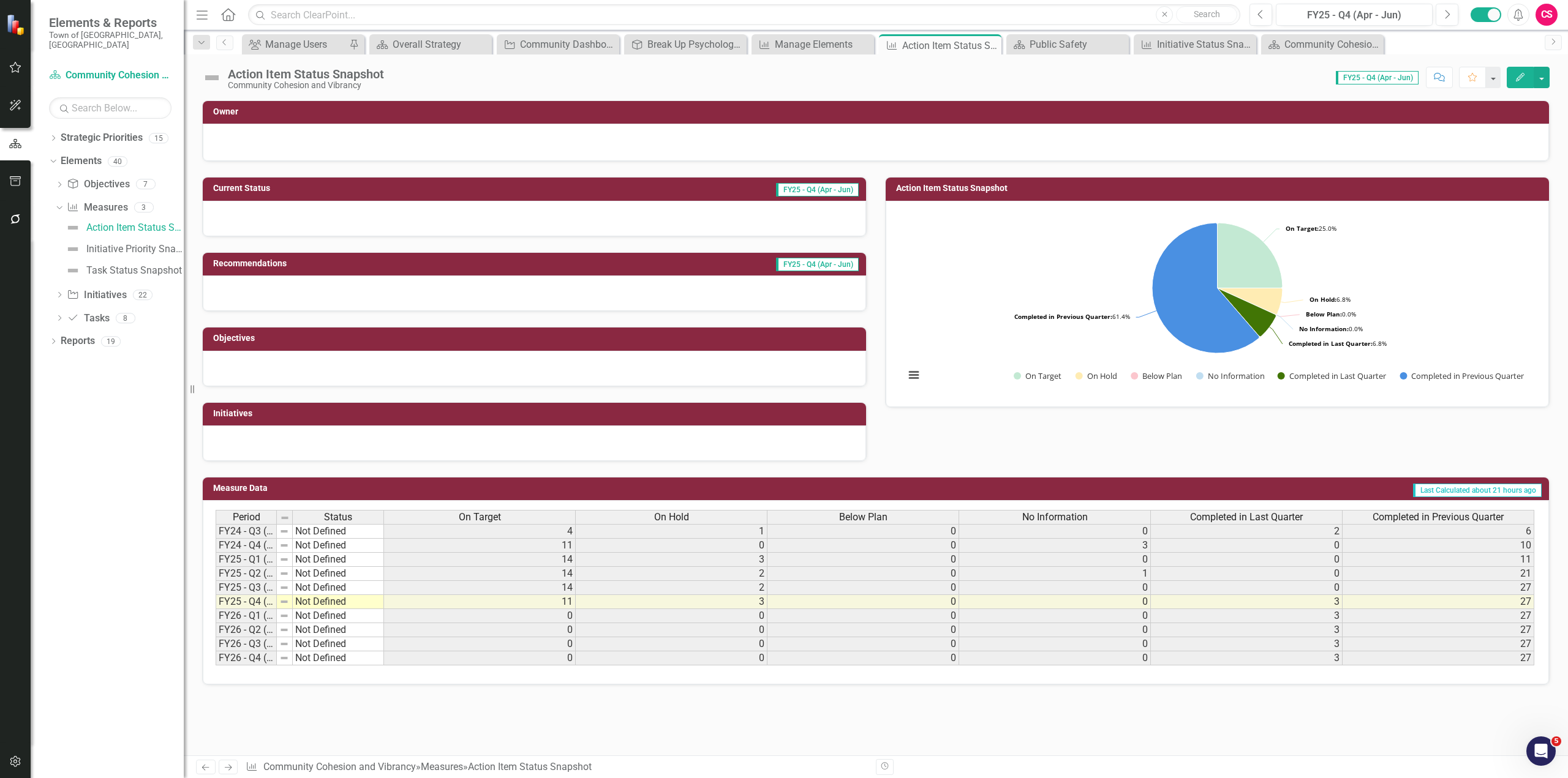
click at [59, 293] on icon "Dropdown" at bounding box center [59, 296] width 8 height 7
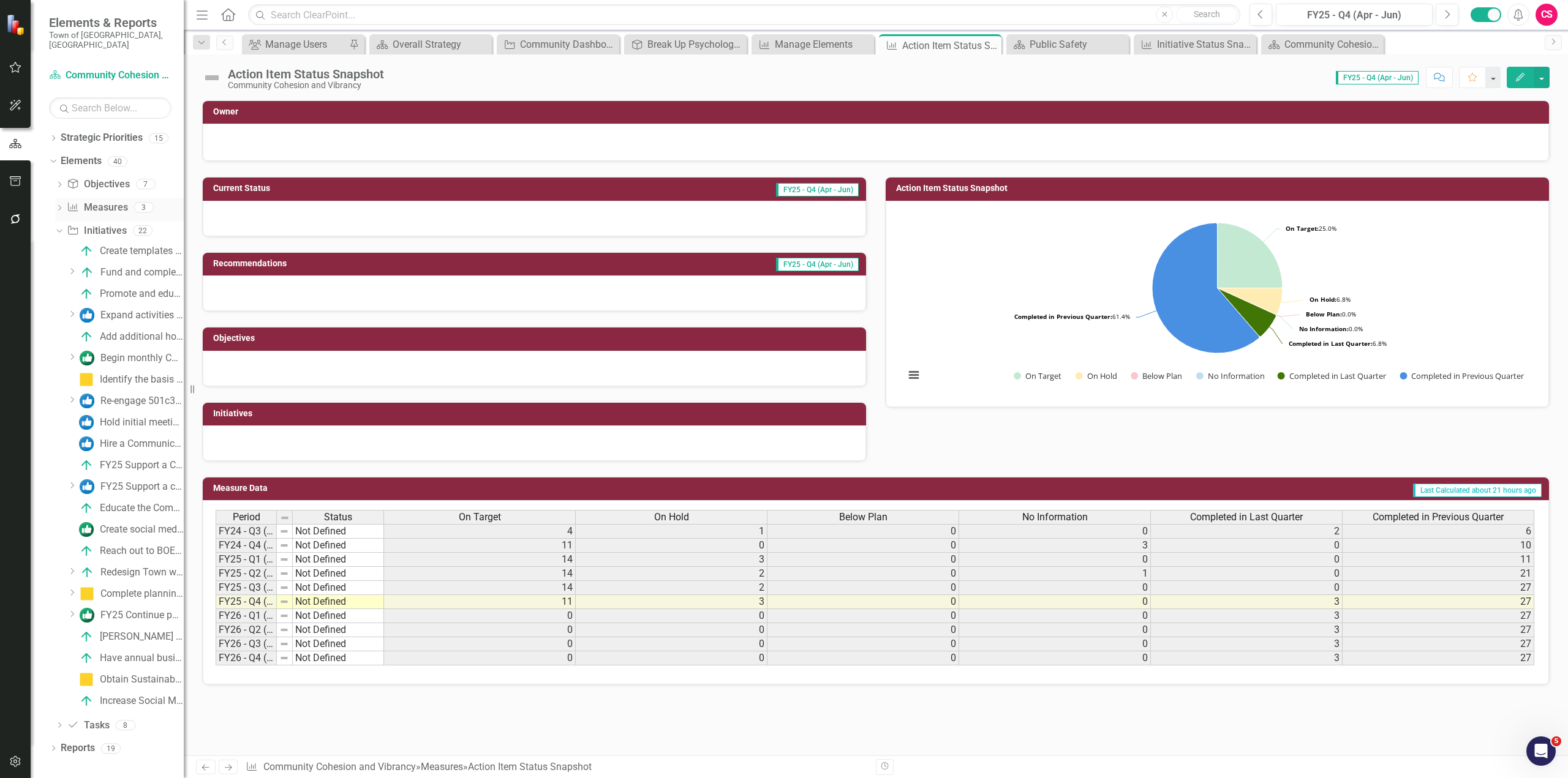
click at [60, 205] on icon "Dropdown" at bounding box center [59, 208] width 8 height 7
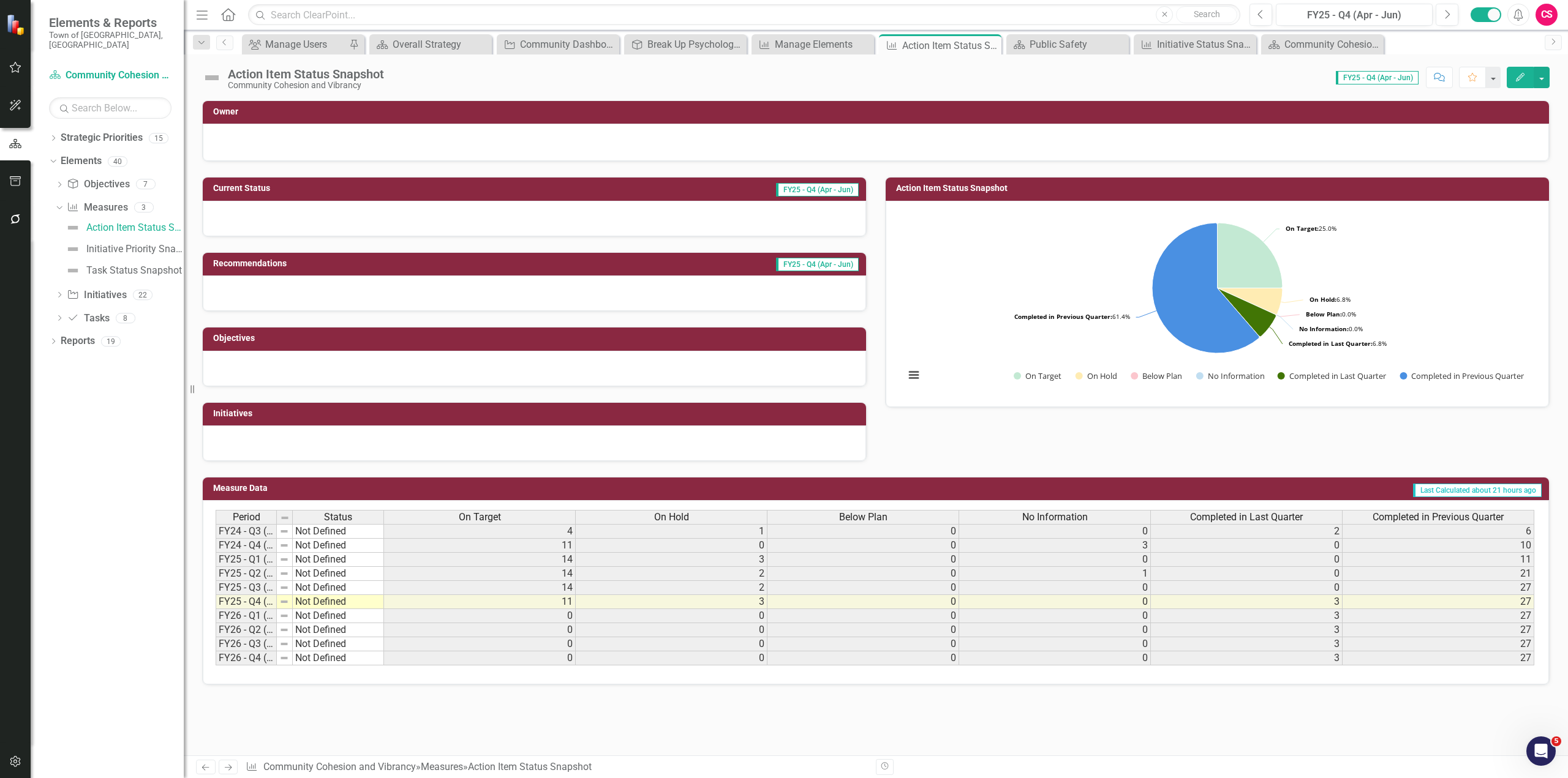
click at [304, 329] on div "Objectives" at bounding box center [534, 338] width 663 height 22
click at [836, 78] on icon "Edit" at bounding box center [1521, 76] width 11 height 8
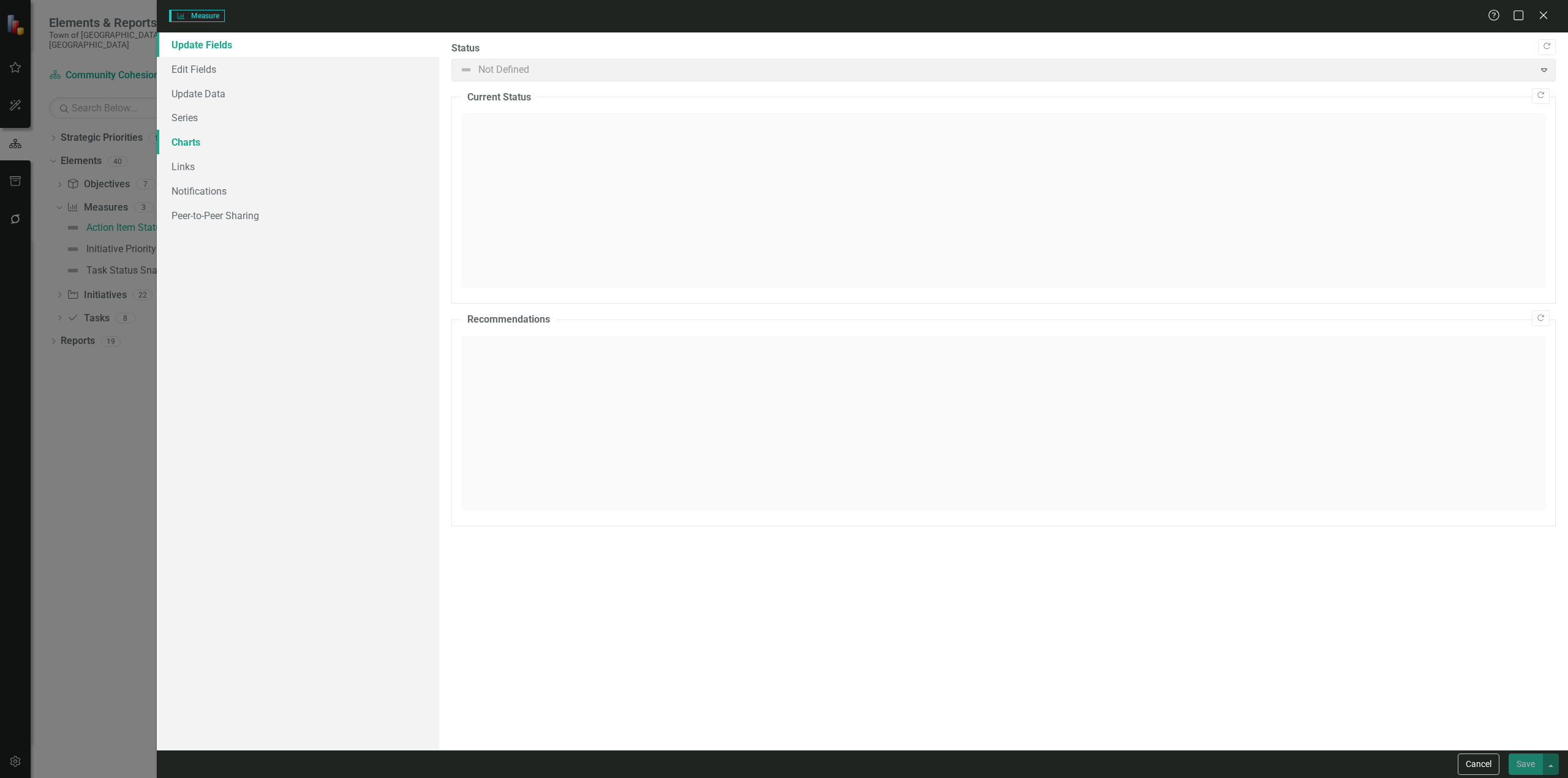
click at [252, 138] on link "Charts" at bounding box center [299, 142] width 283 height 24
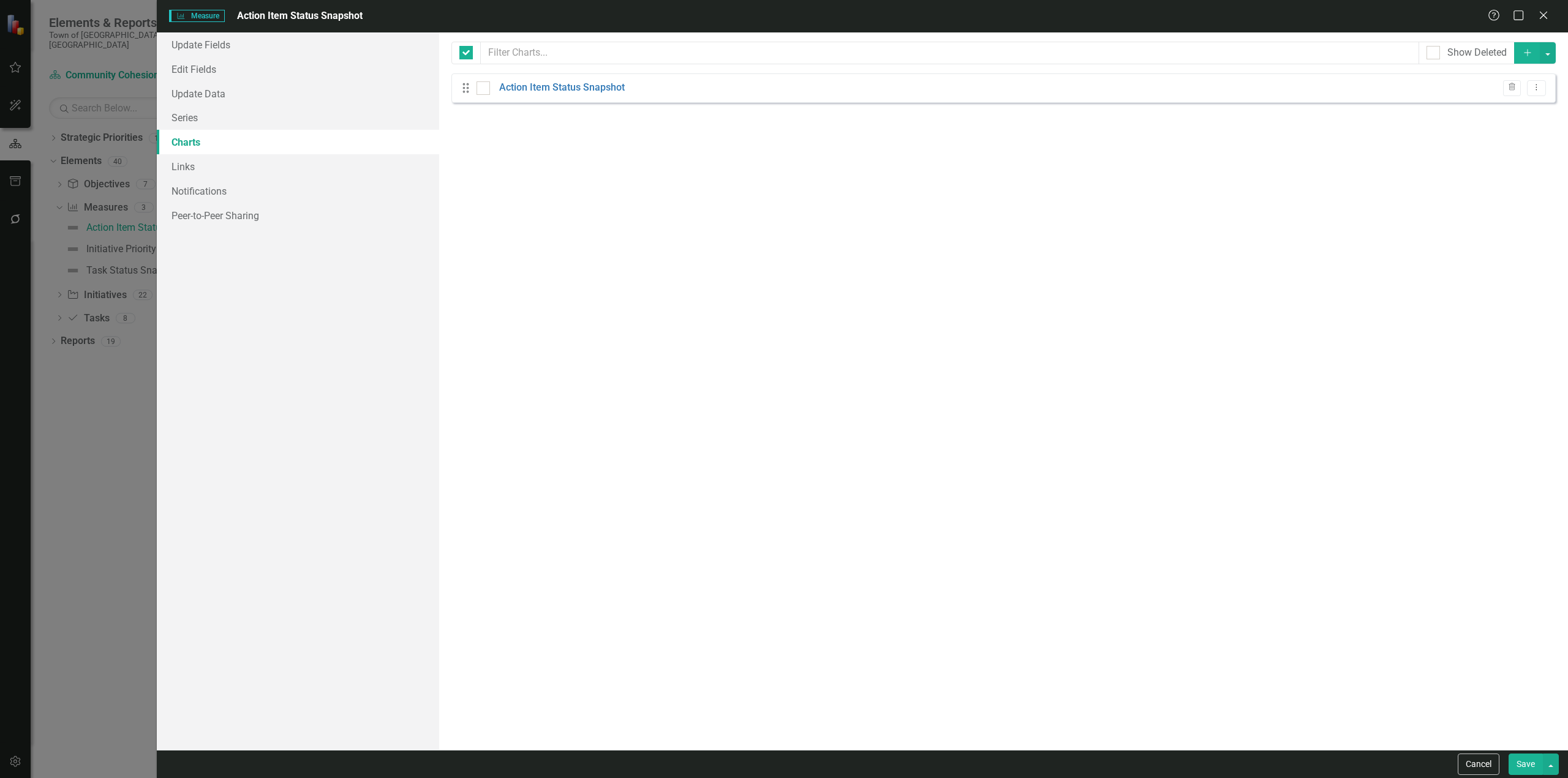
checkbox input "false"
click at [836, 60] on button "Add" at bounding box center [1527, 52] width 27 height 21
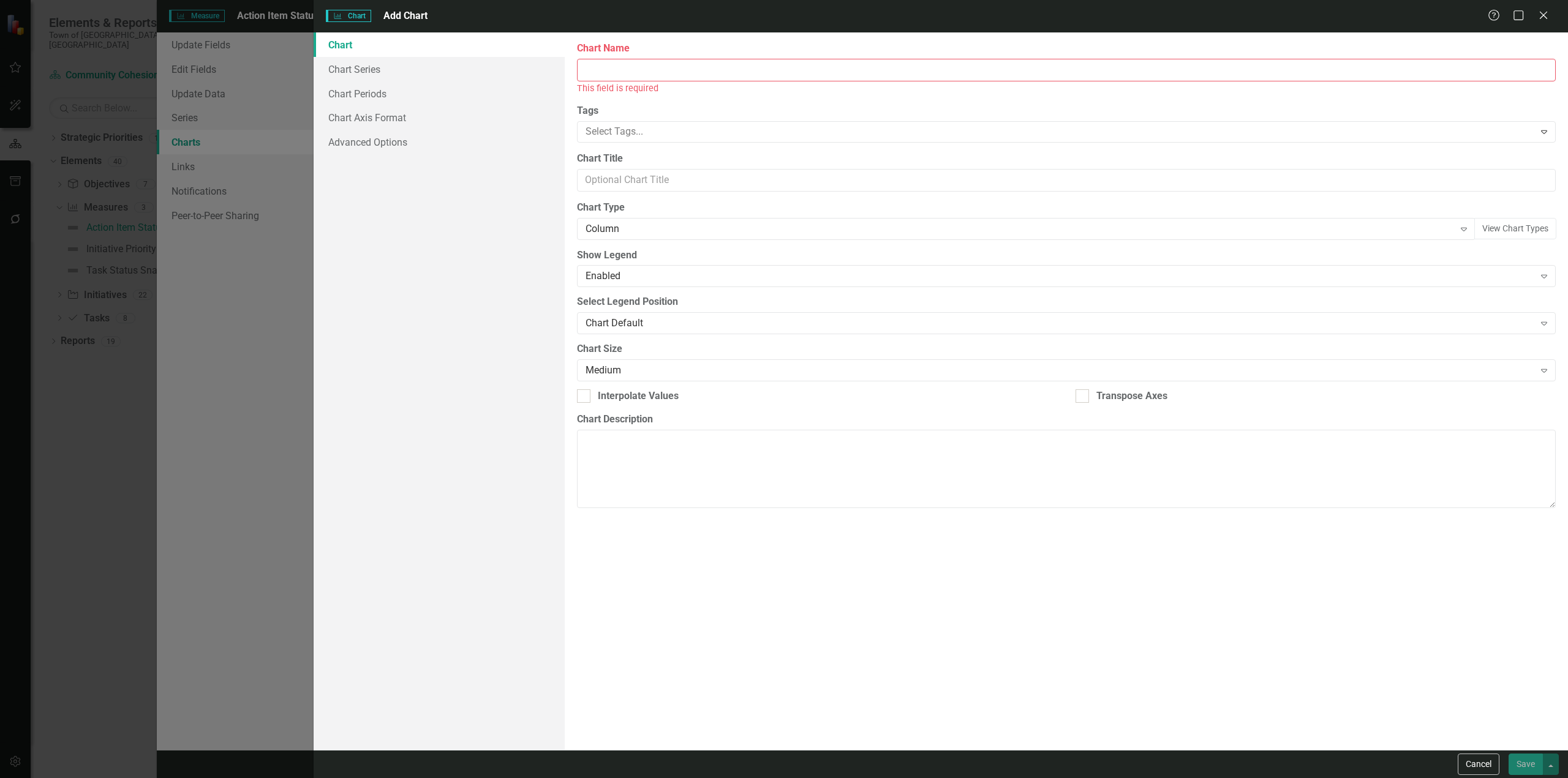
click at [718, 78] on input "Chart Name" at bounding box center [1066, 70] width 978 height 22
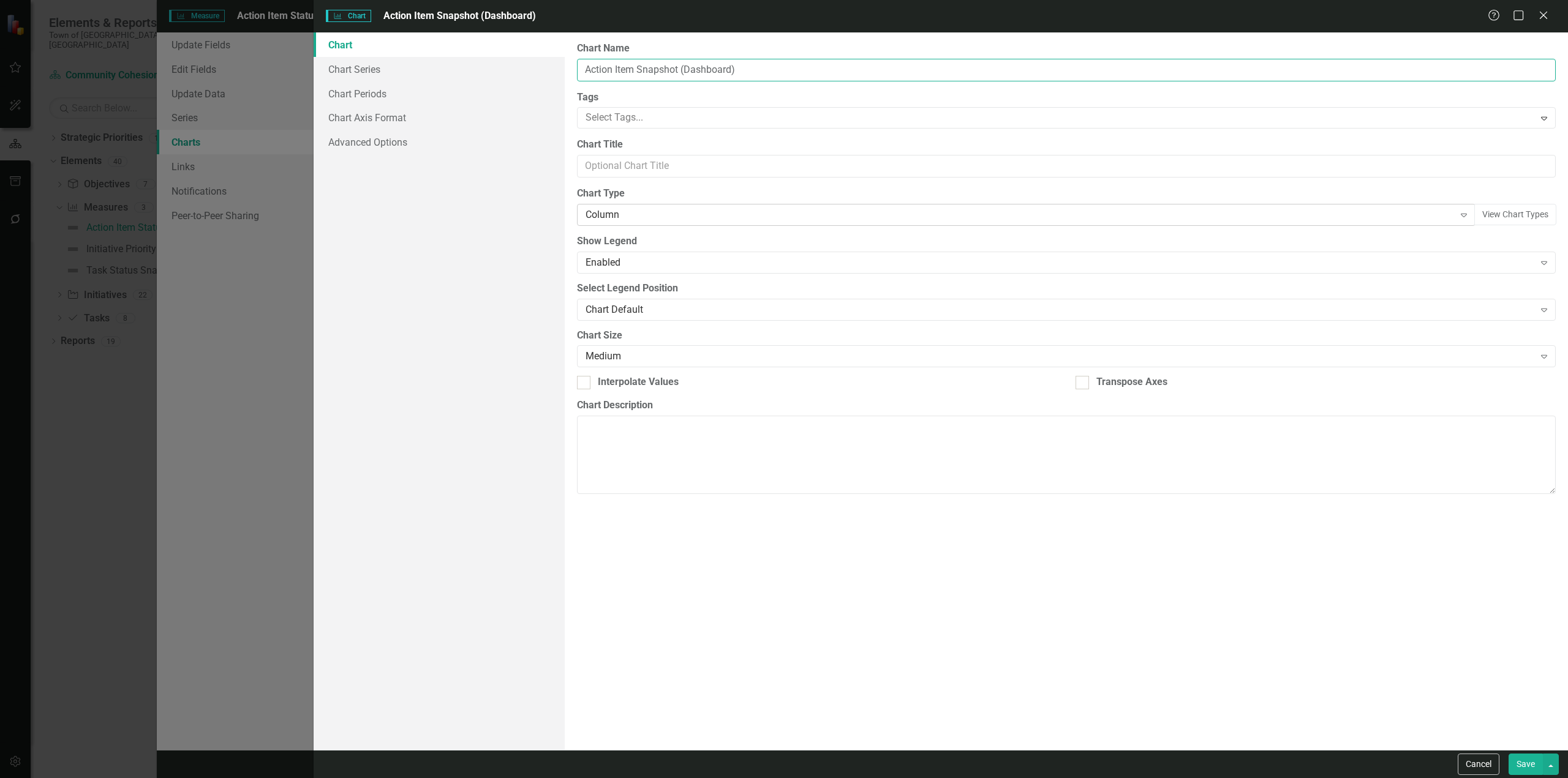
type input "Action Item Snapshot (Dashboard)"
click at [645, 213] on div "Column" at bounding box center [1020, 215] width 869 height 14
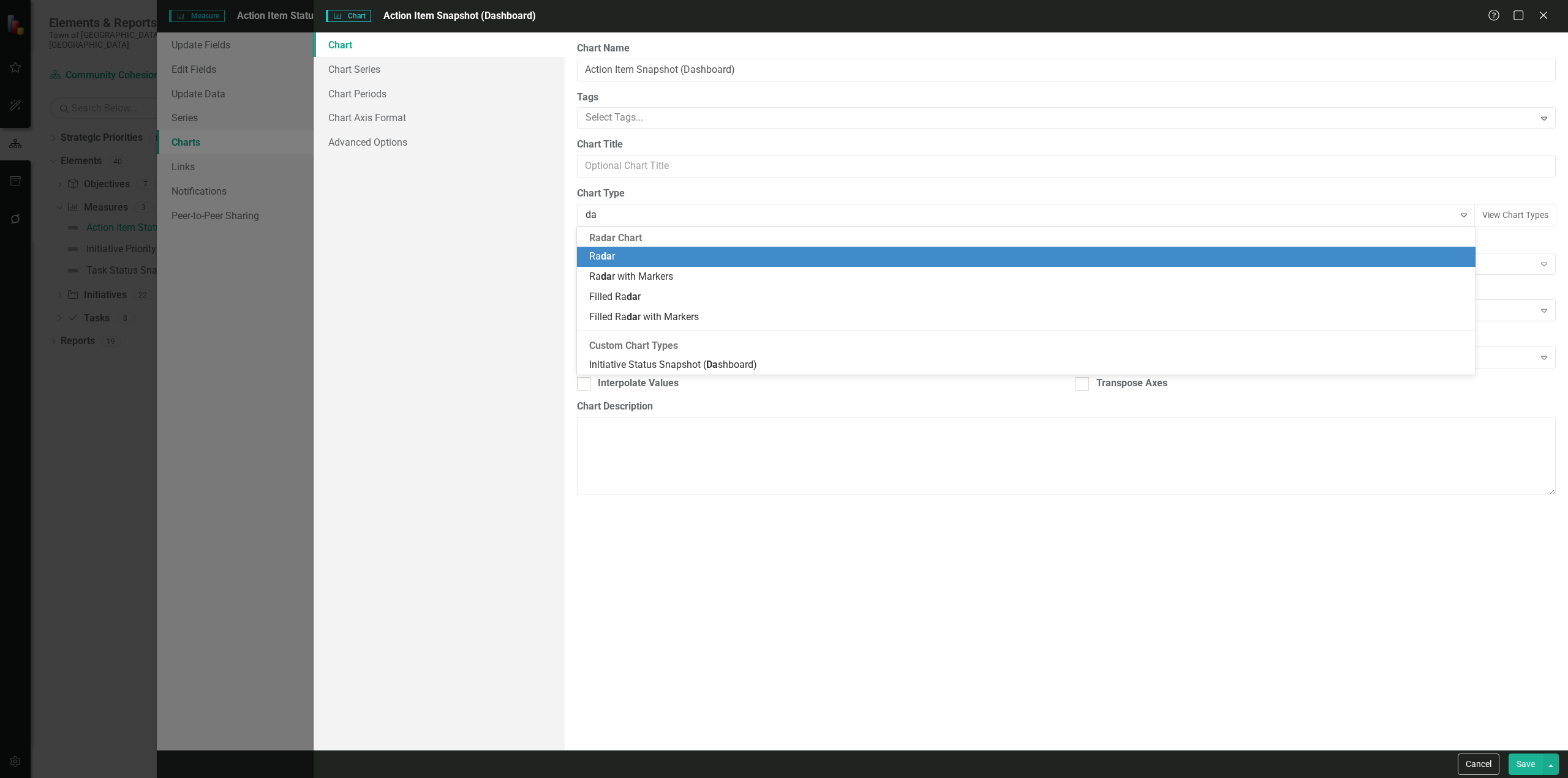
type input "das"
click at [644, 249] on div "Initiative Status Snapshot ( Das hboard)" at bounding box center [1026, 257] width 898 height 20
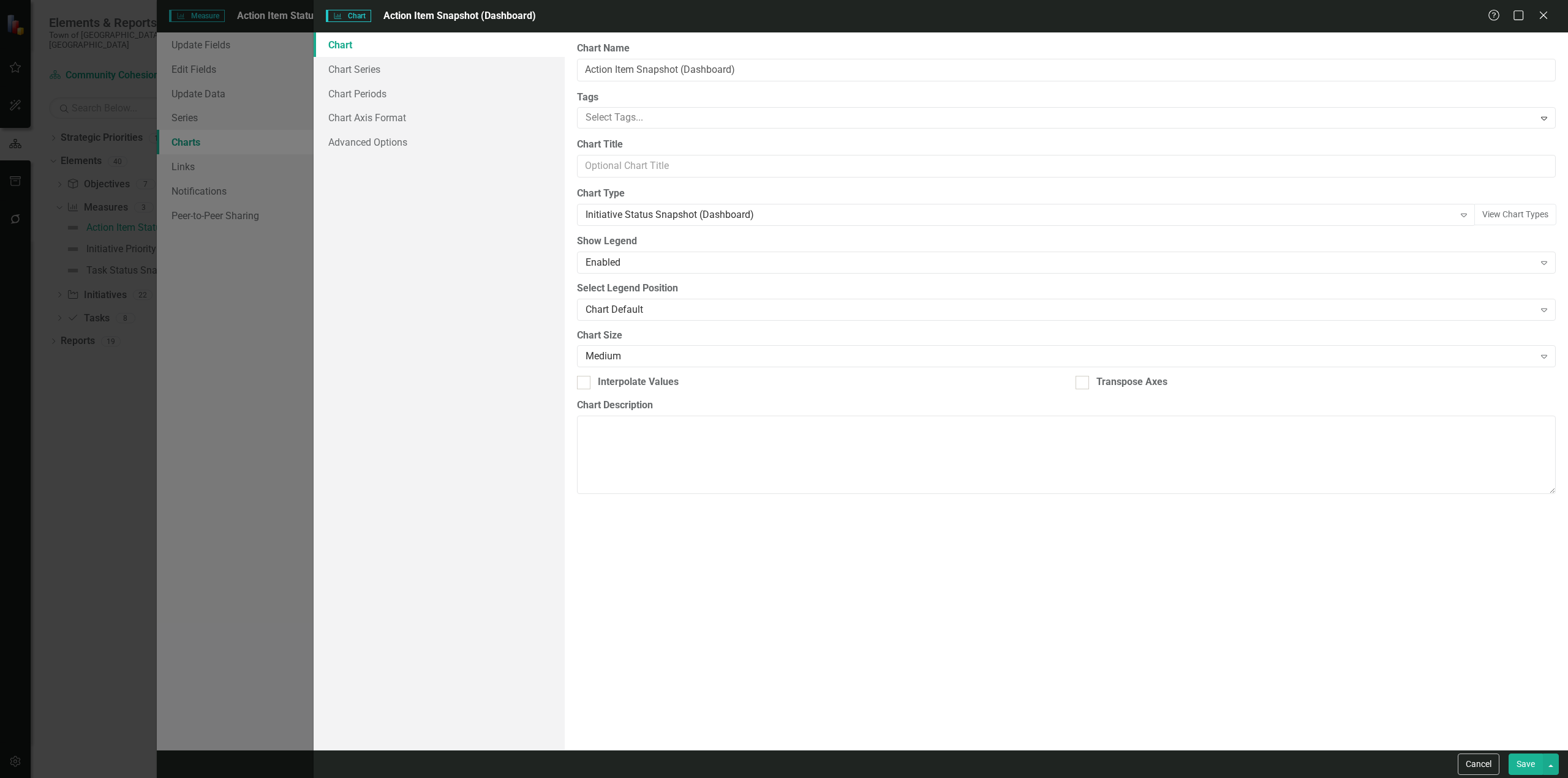
click at [836, 469] on button "Save" at bounding box center [1525, 764] width 34 height 21
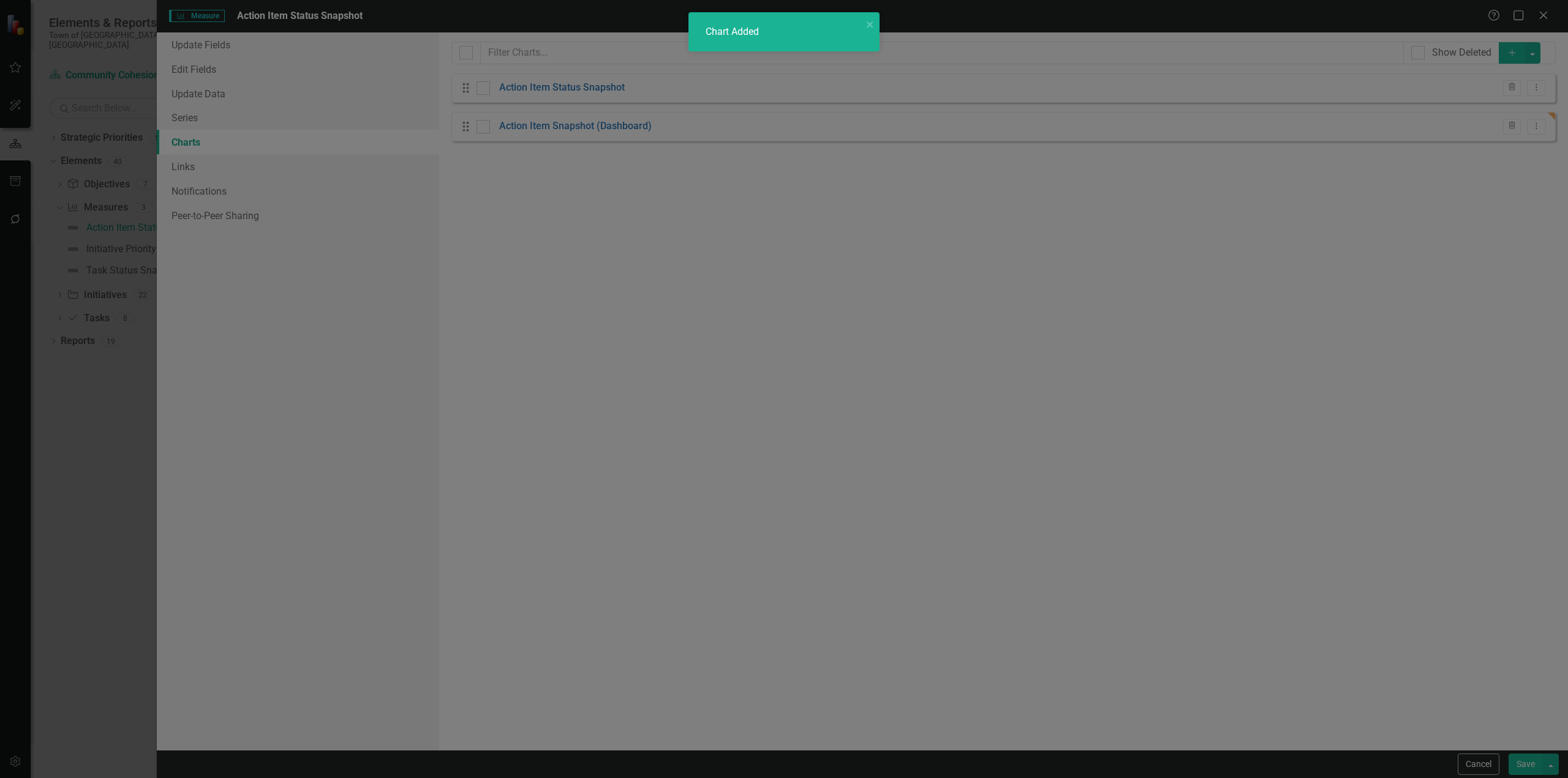
click at [836, 469] on button "Save" at bounding box center [1525, 764] width 34 height 21
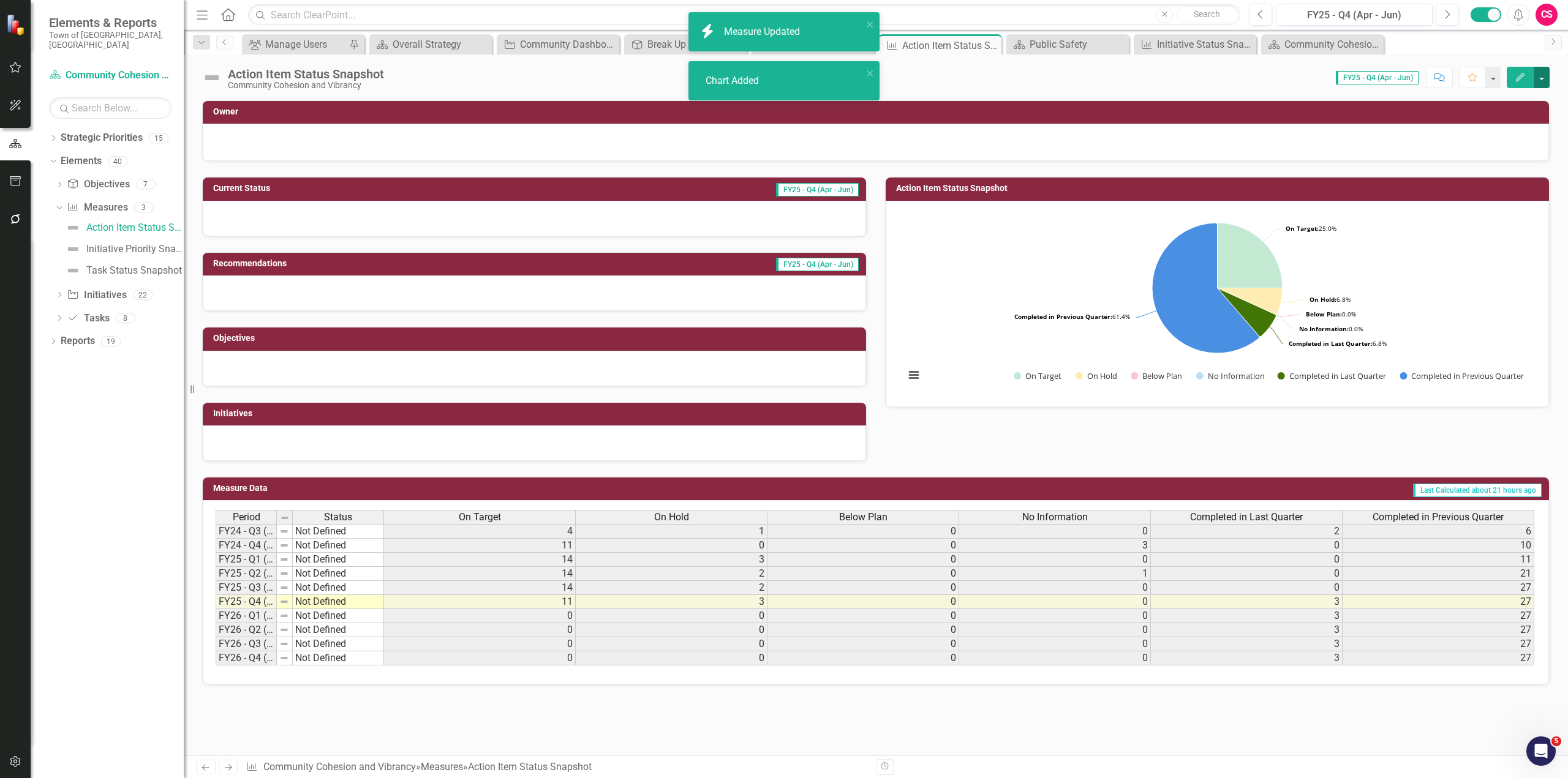
click at [836, 80] on button "button" at bounding box center [1541, 77] width 16 height 21
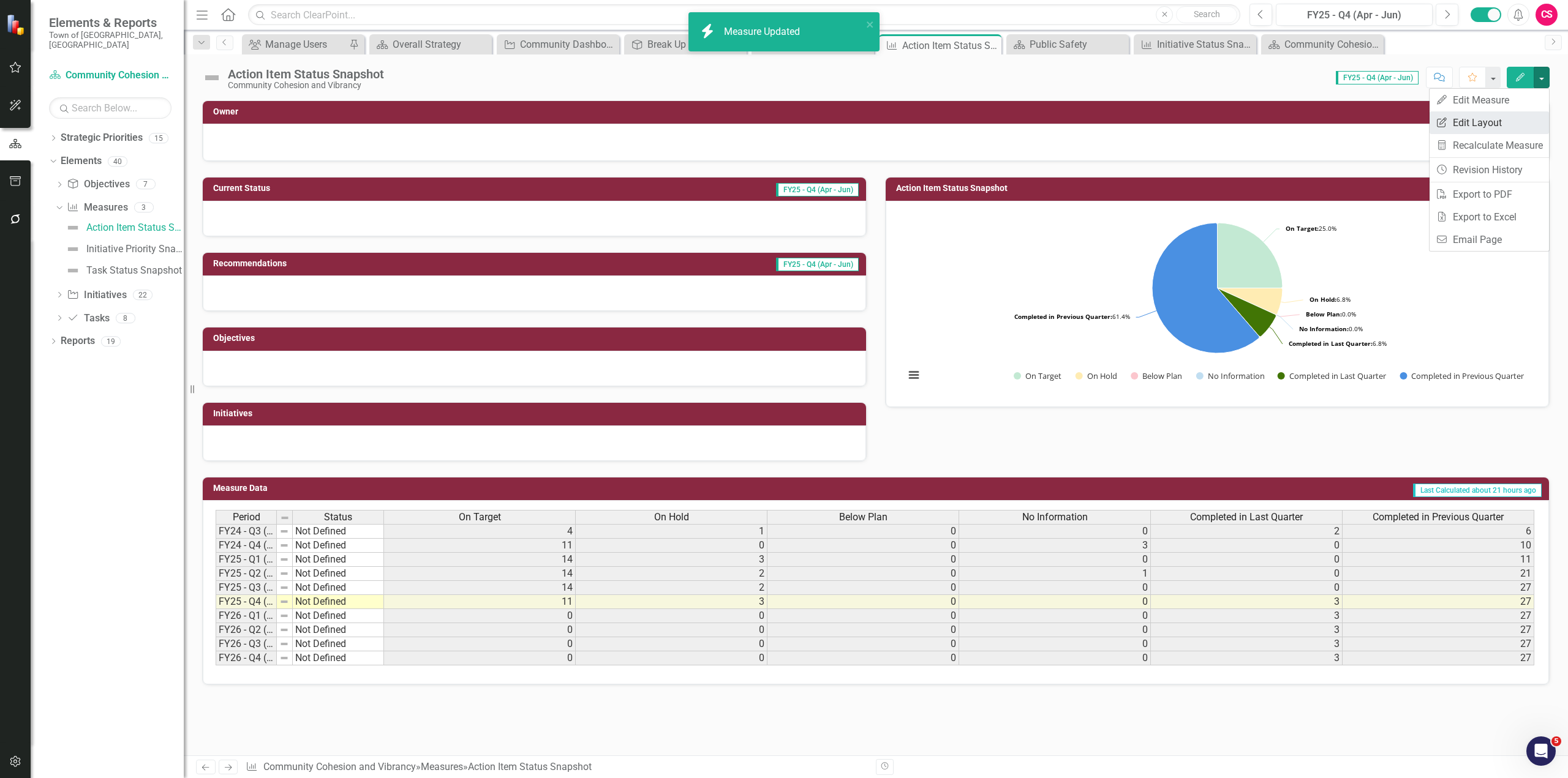
click at [836, 123] on link "Edit Report Edit Layout" at bounding box center [1489, 123] width 119 height 22
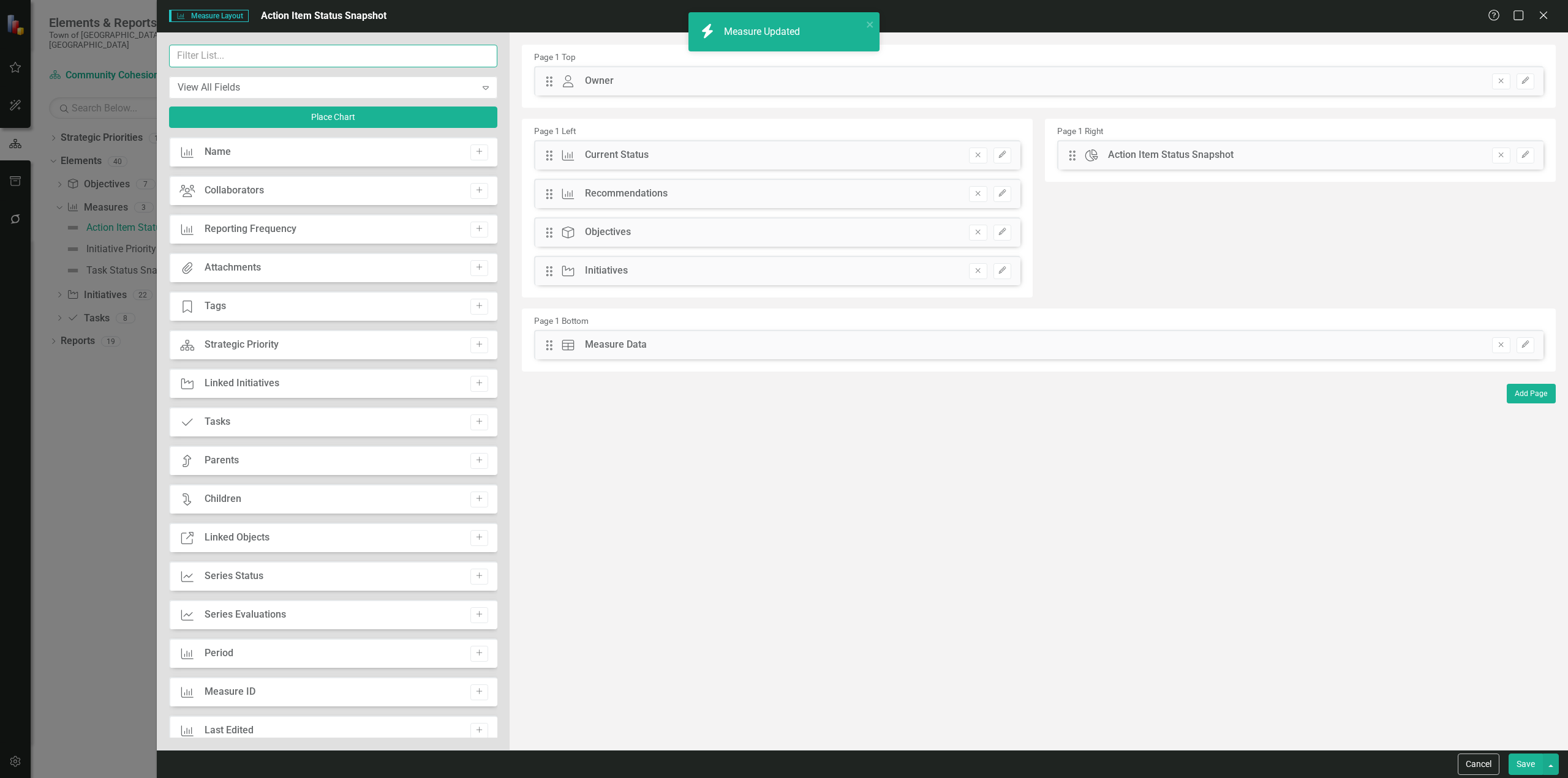
click at [320, 57] on input "text" at bounding box center [333, 56] width 328 height 22
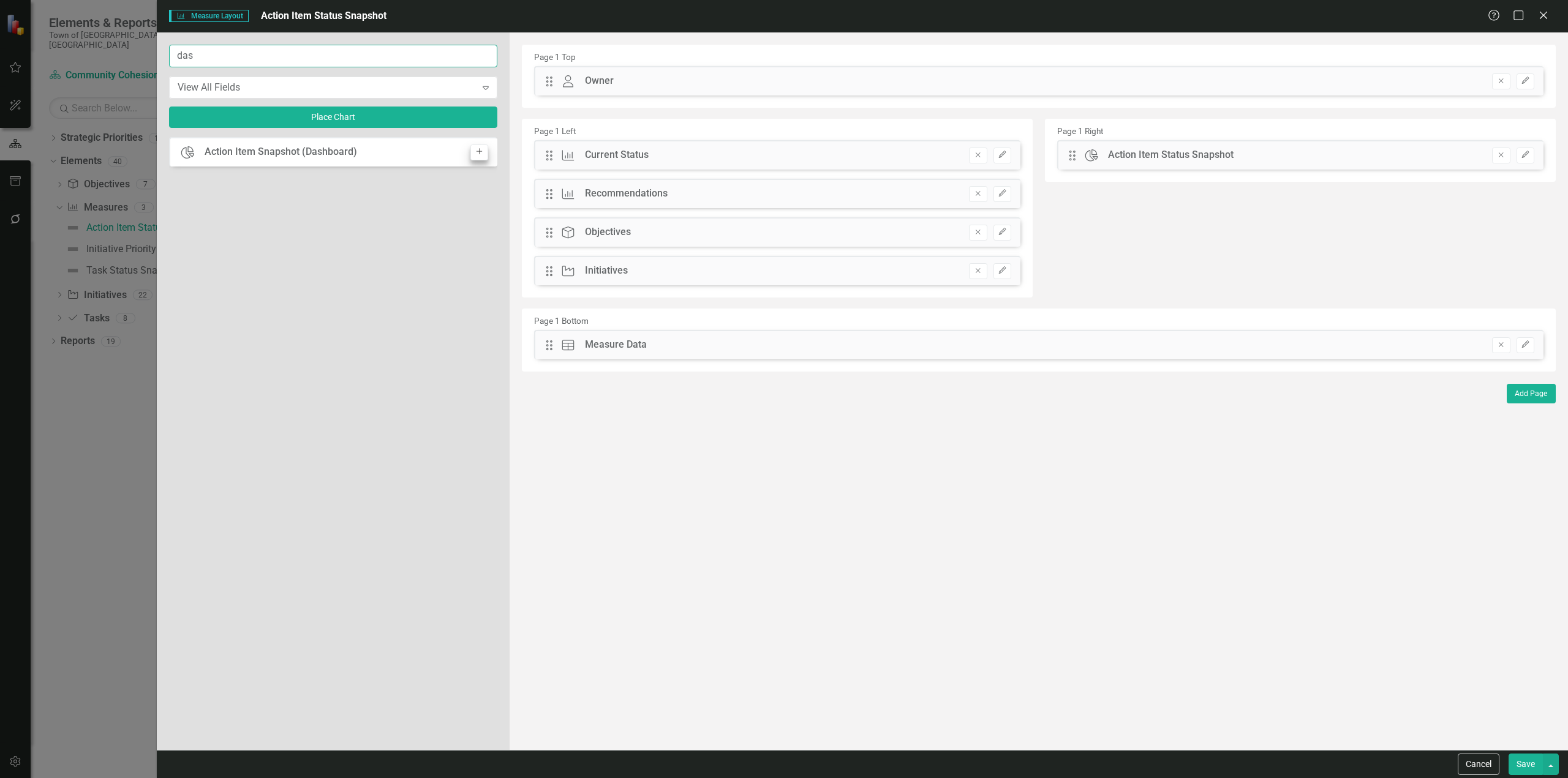
type input "das"
click at [485, 156] on button "Add" at bounding box center [479, 152] width 18 height 16
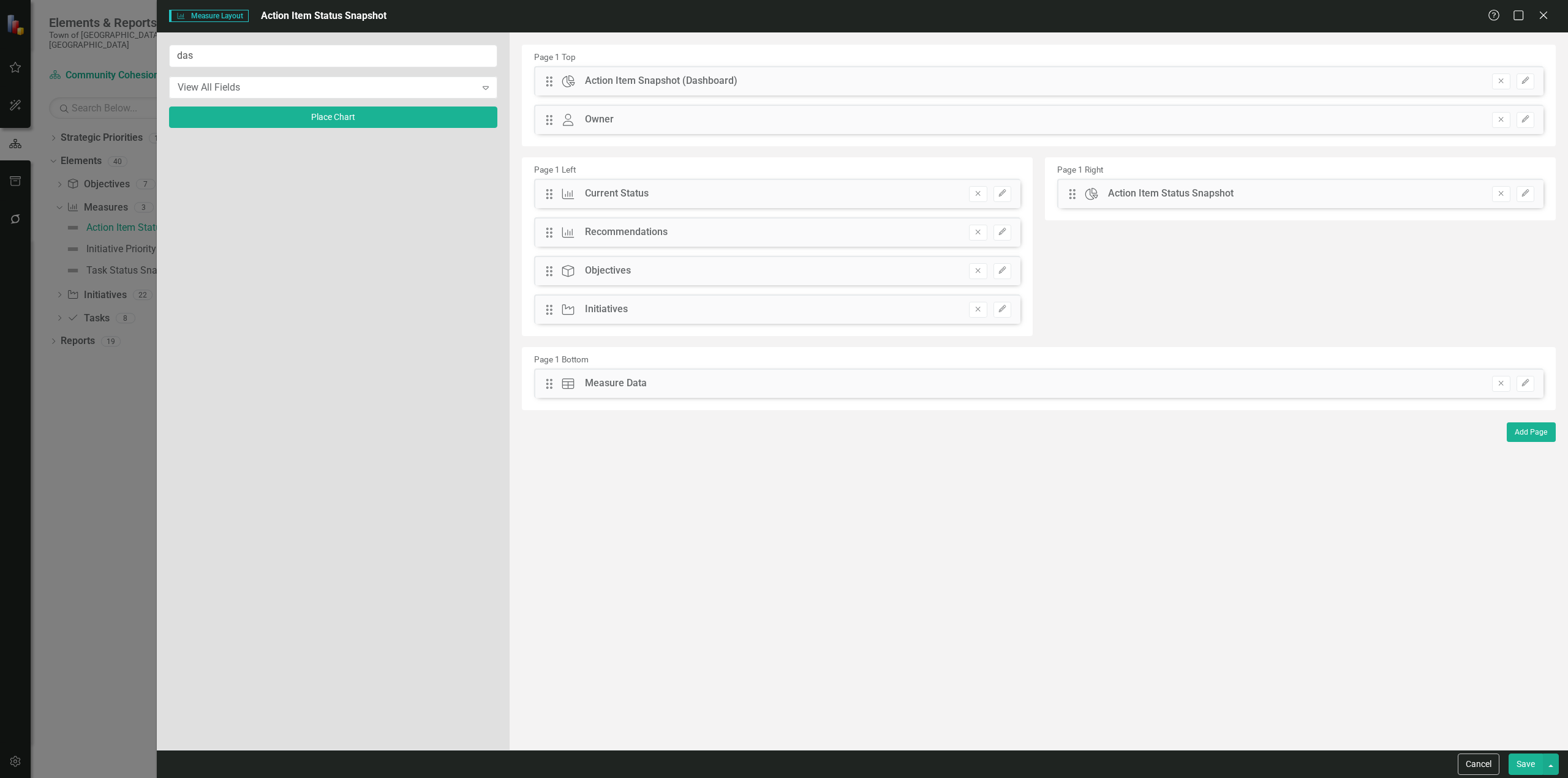
click at [836, 469] on button "Save" at bounding box center [1525, 764] width 34 height 21
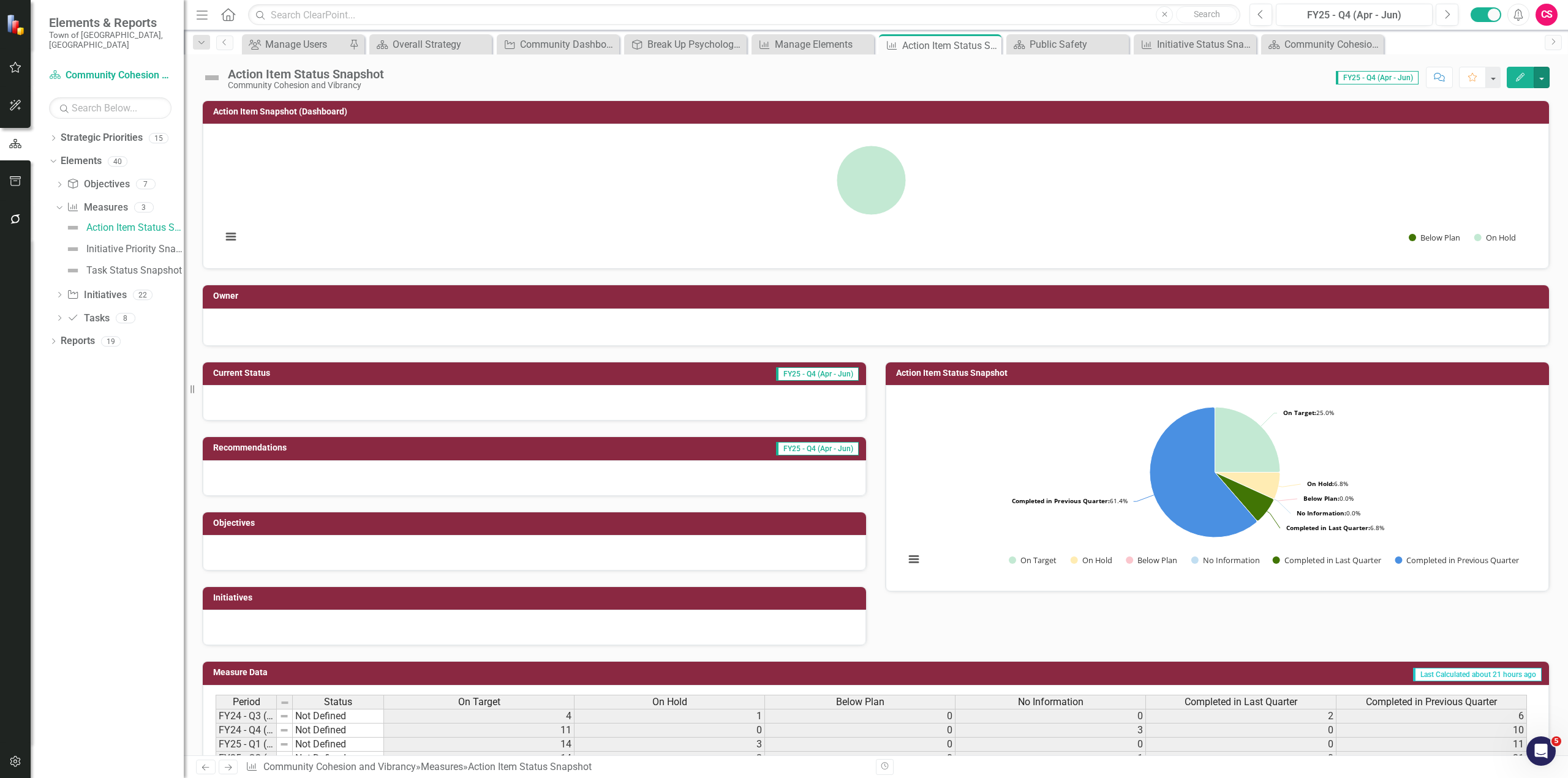
click at [836, 200] on rect "Interactive chart" at bounding box center [871, 195] width 1311 height 123
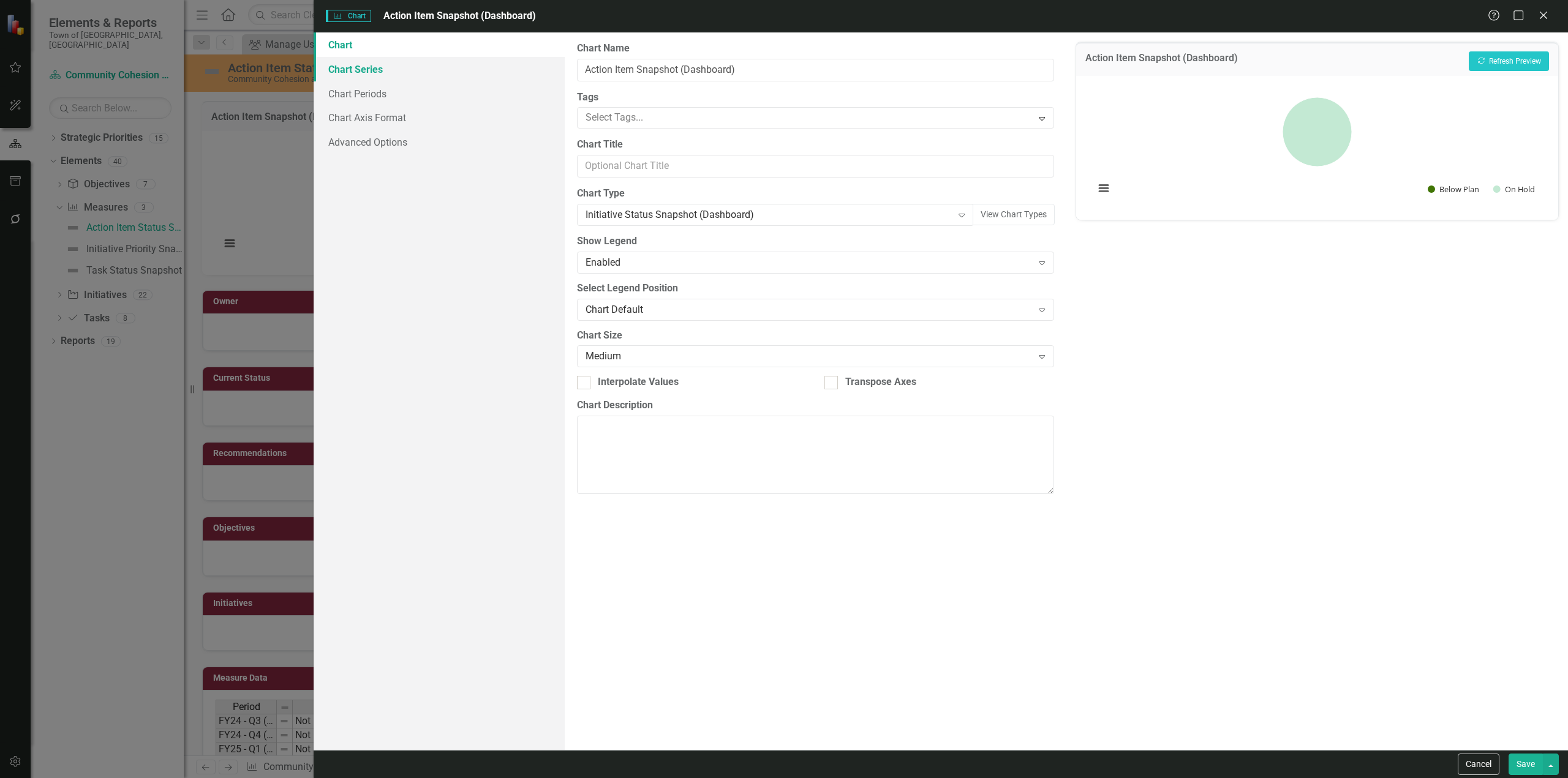
click at [386, 62] on link "Chart Series" at bounding box center [439, 69] width 251 height 24
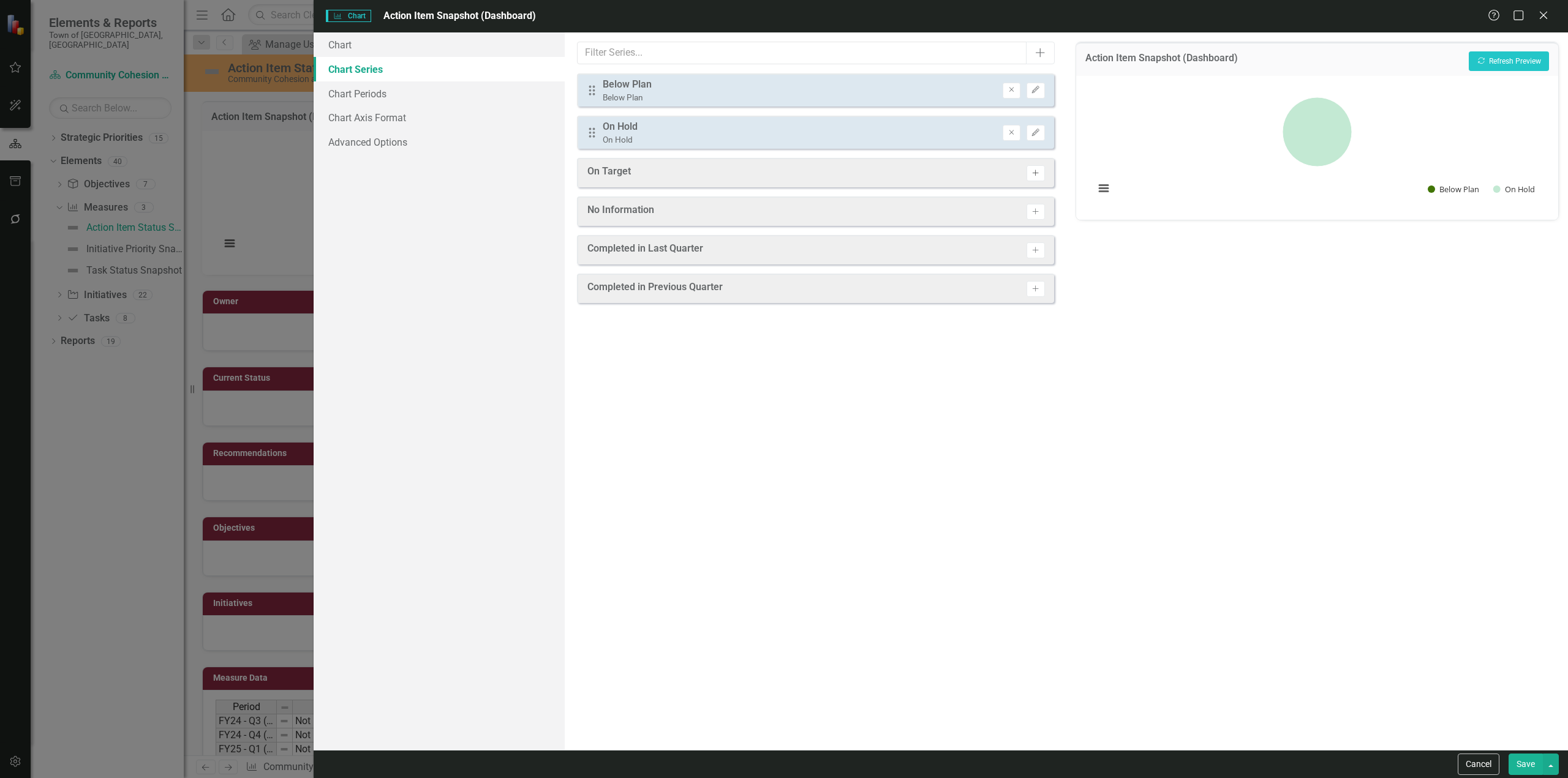
click at [836, 169] on icon "Activate" at bounding box center [1035, 173] width 9 height 7
click at [836, 218] on icon "Activate" at bounding box center [1035, 216] width 9 height 7
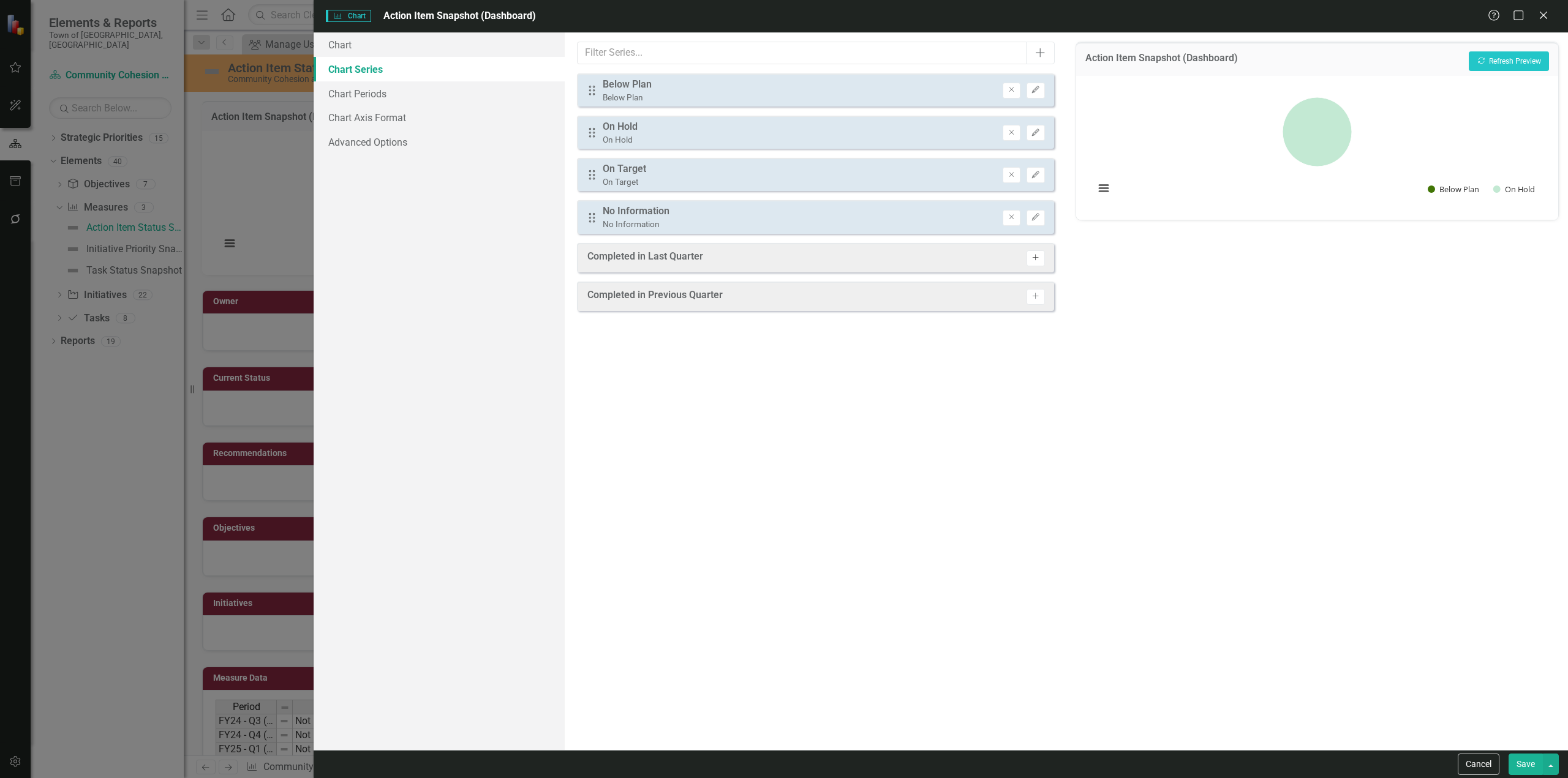
click at [836, 263] on button "Activate" at bounding box center [1035, 257] width 18 height 16
click at [836, 305] on button "Activate" at bounding box center [1035, 300] width 18 height 16
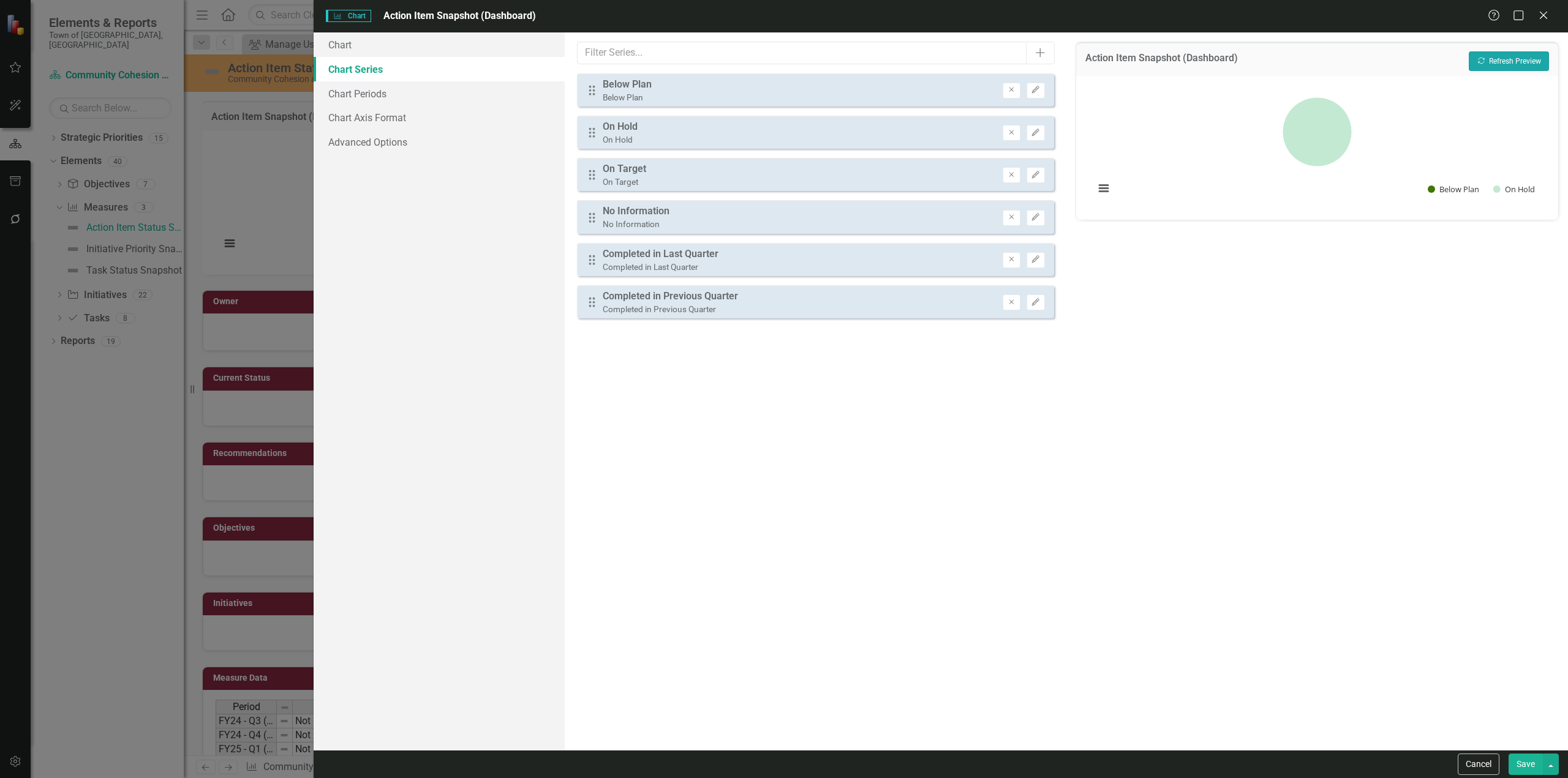
click at [836, 60] on icon "Recalculate" at bounding box center [1482, 60] width 9 height 7
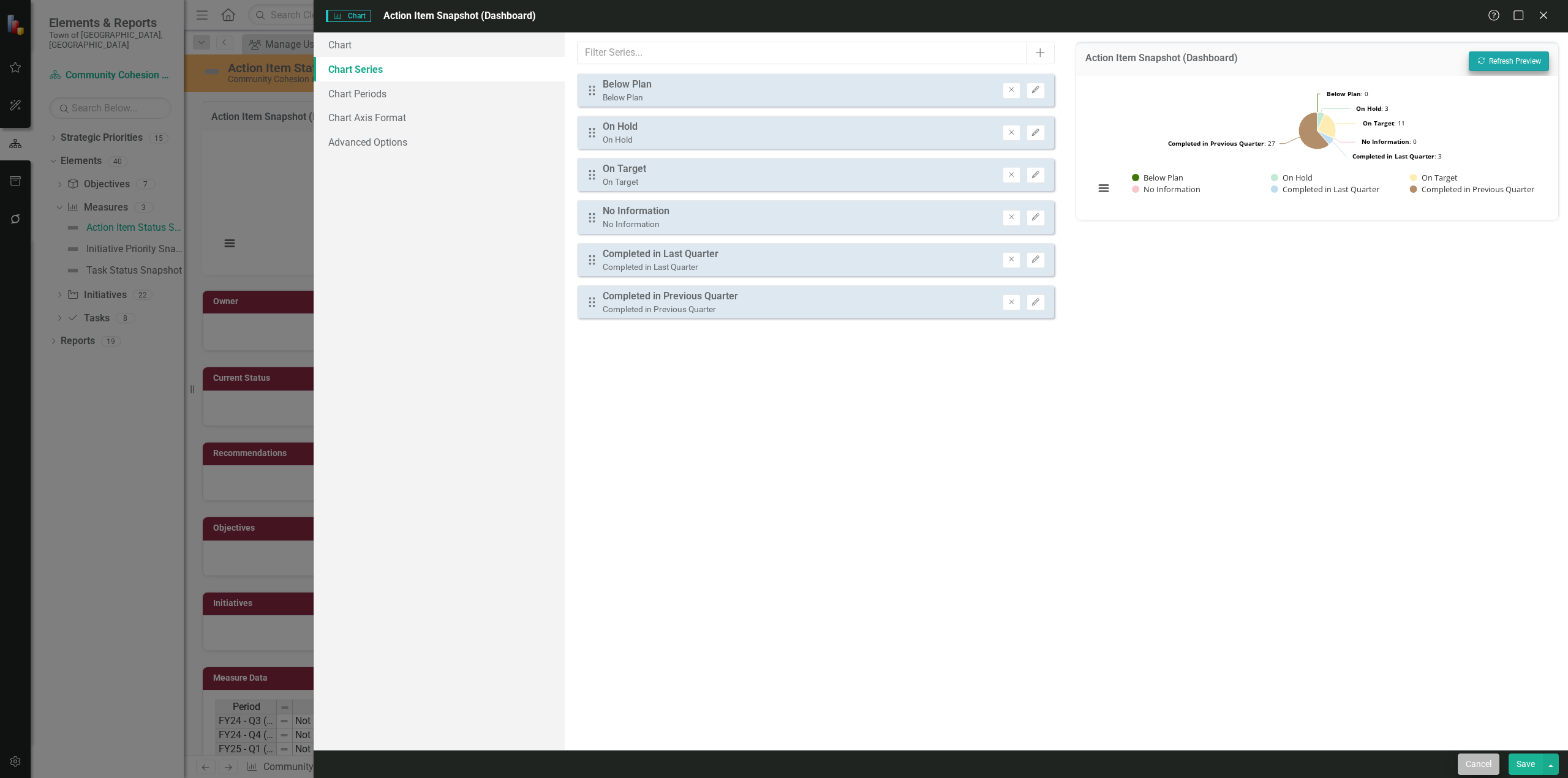
click at [836, 469] on div "Cancel Save" at bounding box center [940, 764] width 1255 height 28
click at [836, 469] on button "Cancel" at bounding box center [1478, 764] width 42 height 21
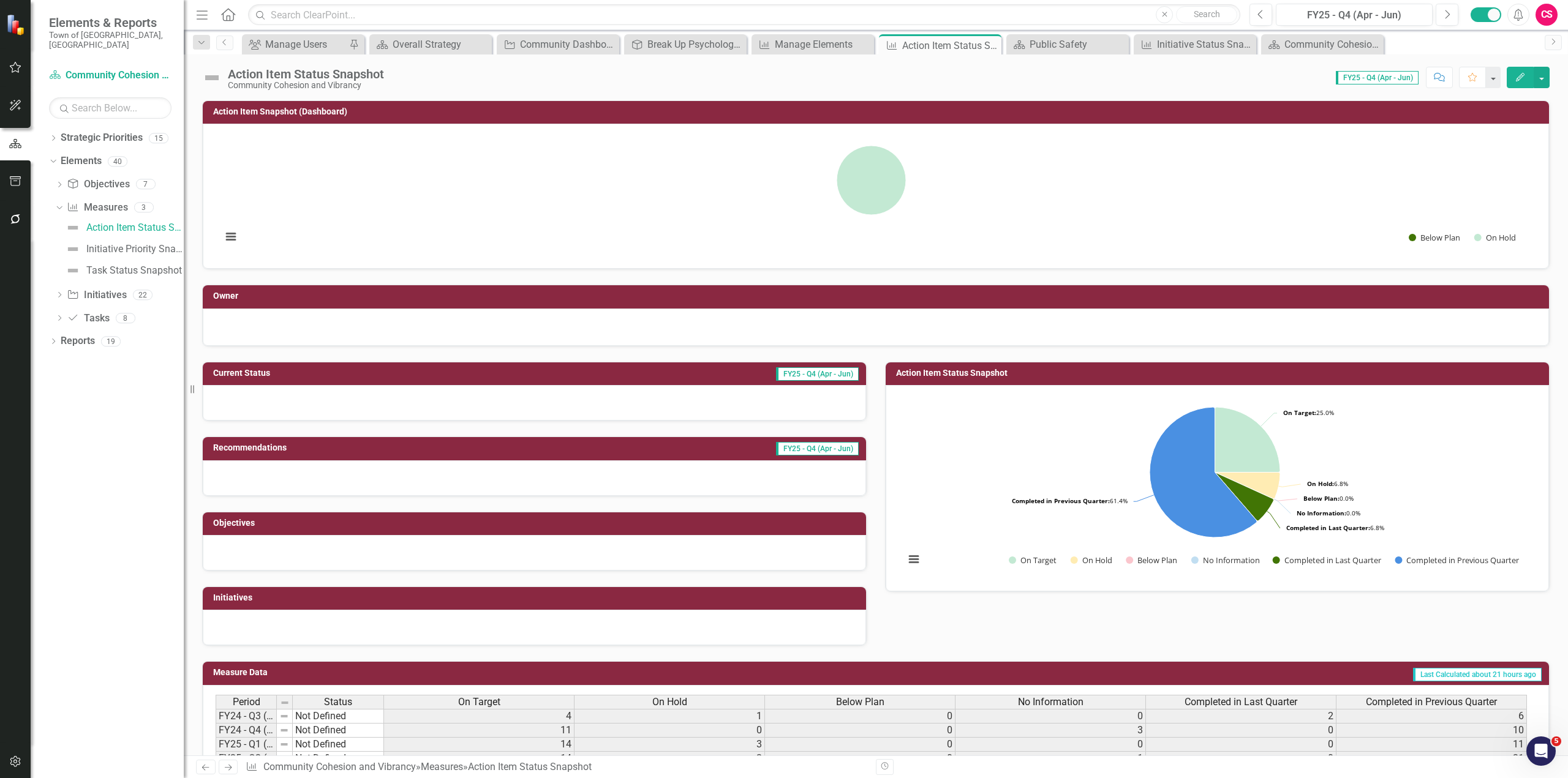
click at [836, 70] on button "Edit" at bounding box center [1520, 77] width 27 height 21
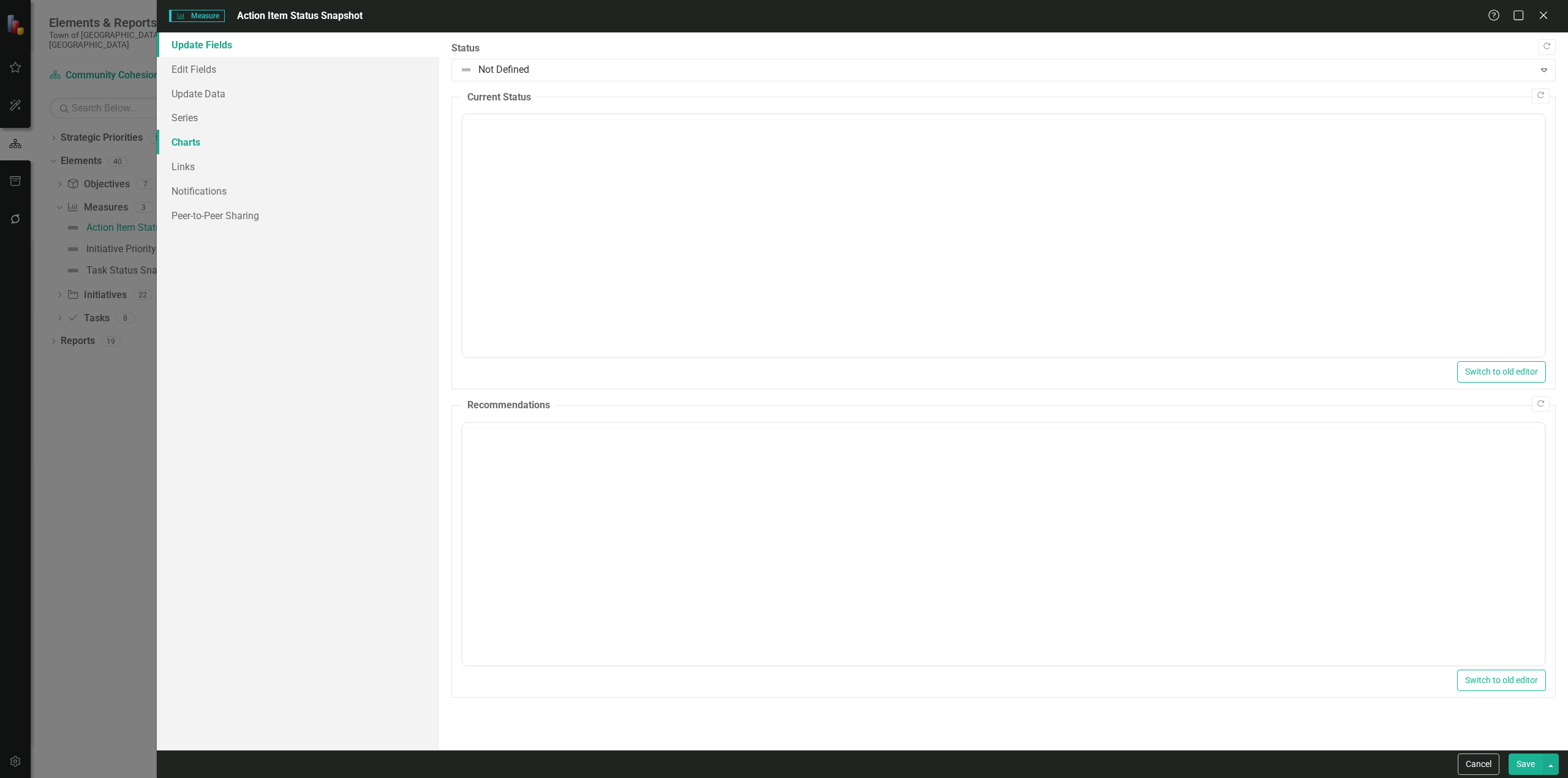
click at [277, 138] on link "Charts" at bounding box center [299, 142] width 283 height 24
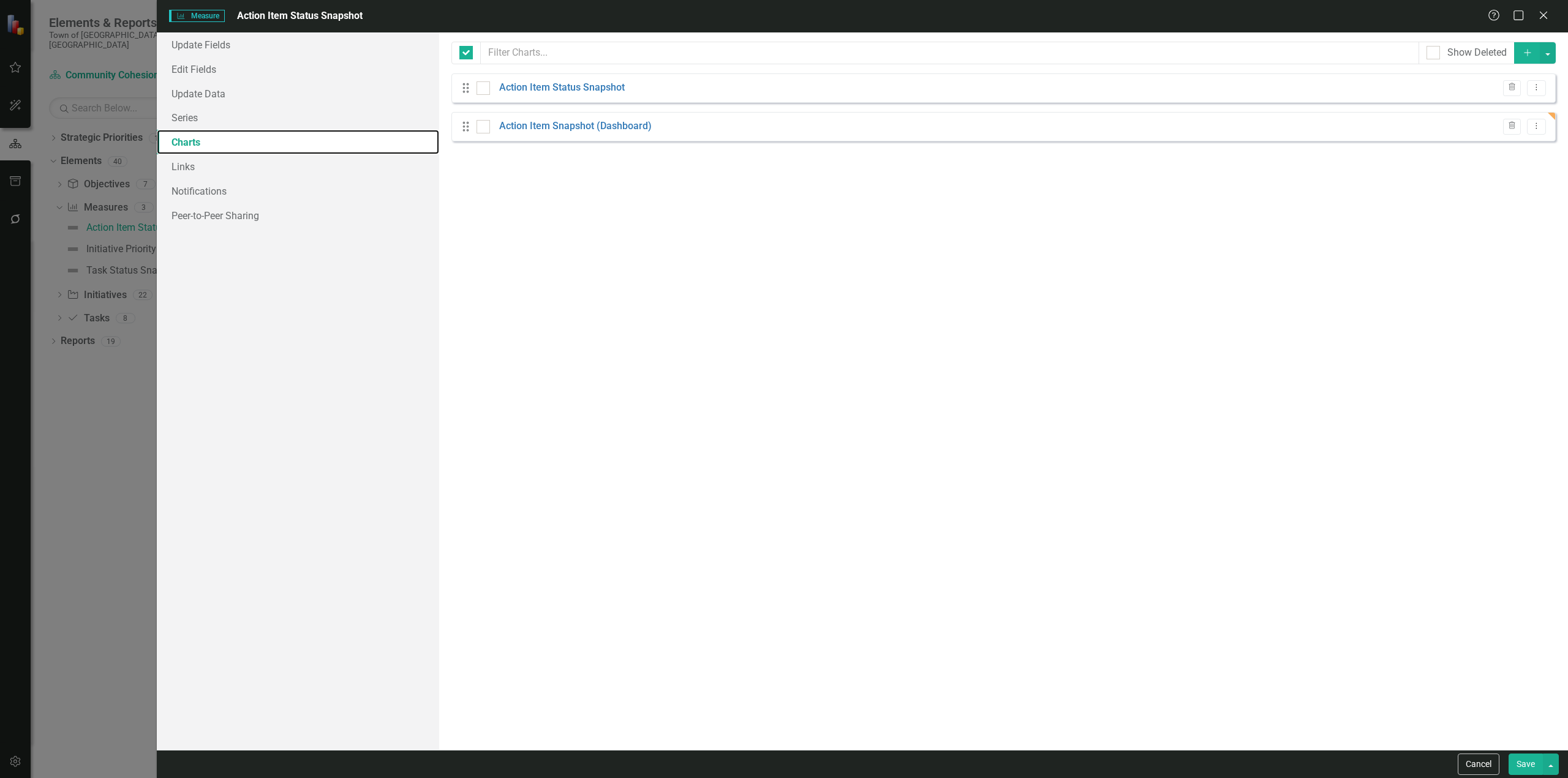
checkbox input "false"
click at [836, 132] on button "Dropdown Menu" at bounding box center [1536, 127] width 19 height 17
click at [836, 190] on link "Trash Delete Chart" at bounding box center [1496, 191] width 97 height 22
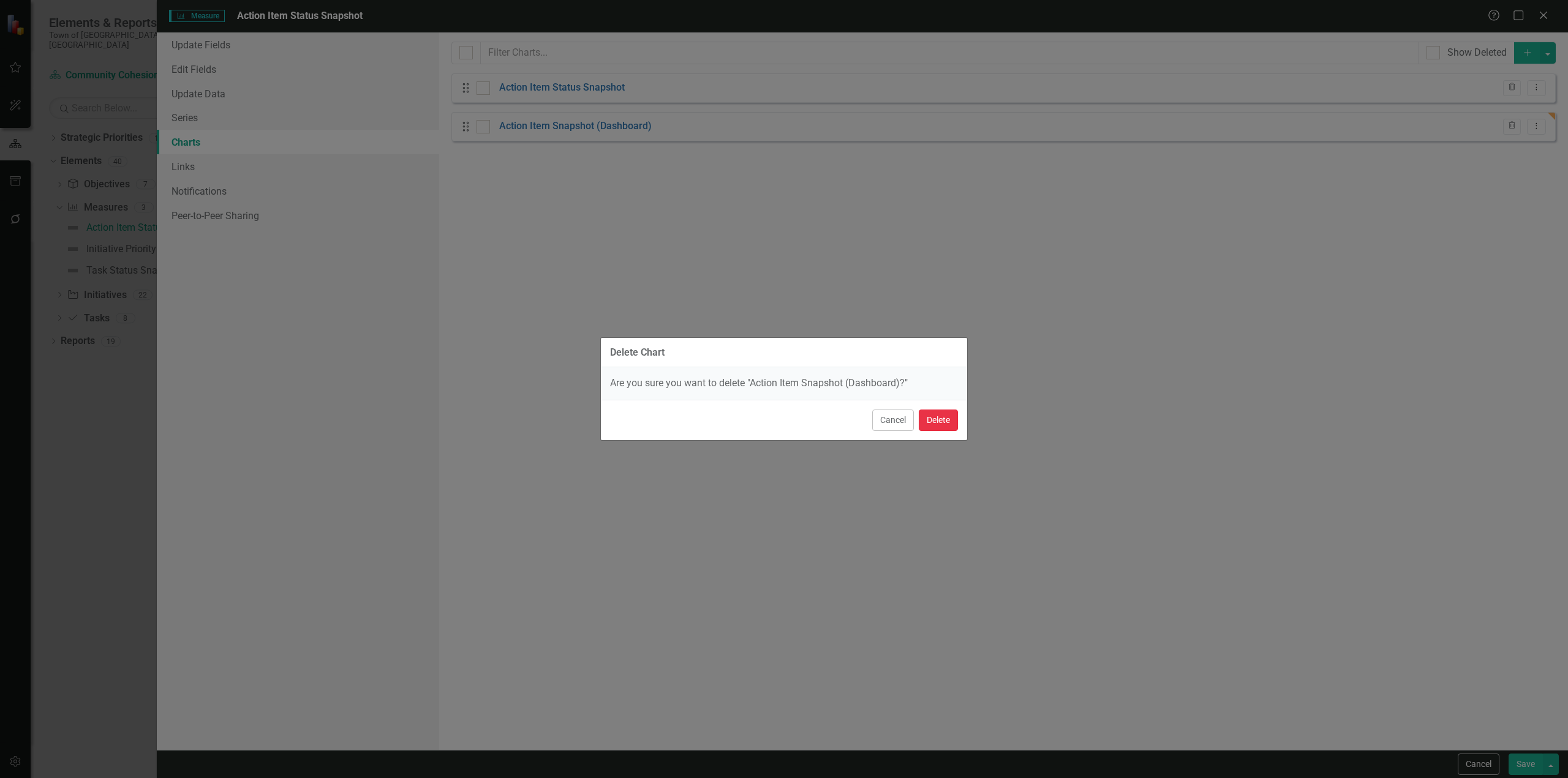
click at [836, 428] on button "Delete" at bounding box center [938, 420] width 39 height 21
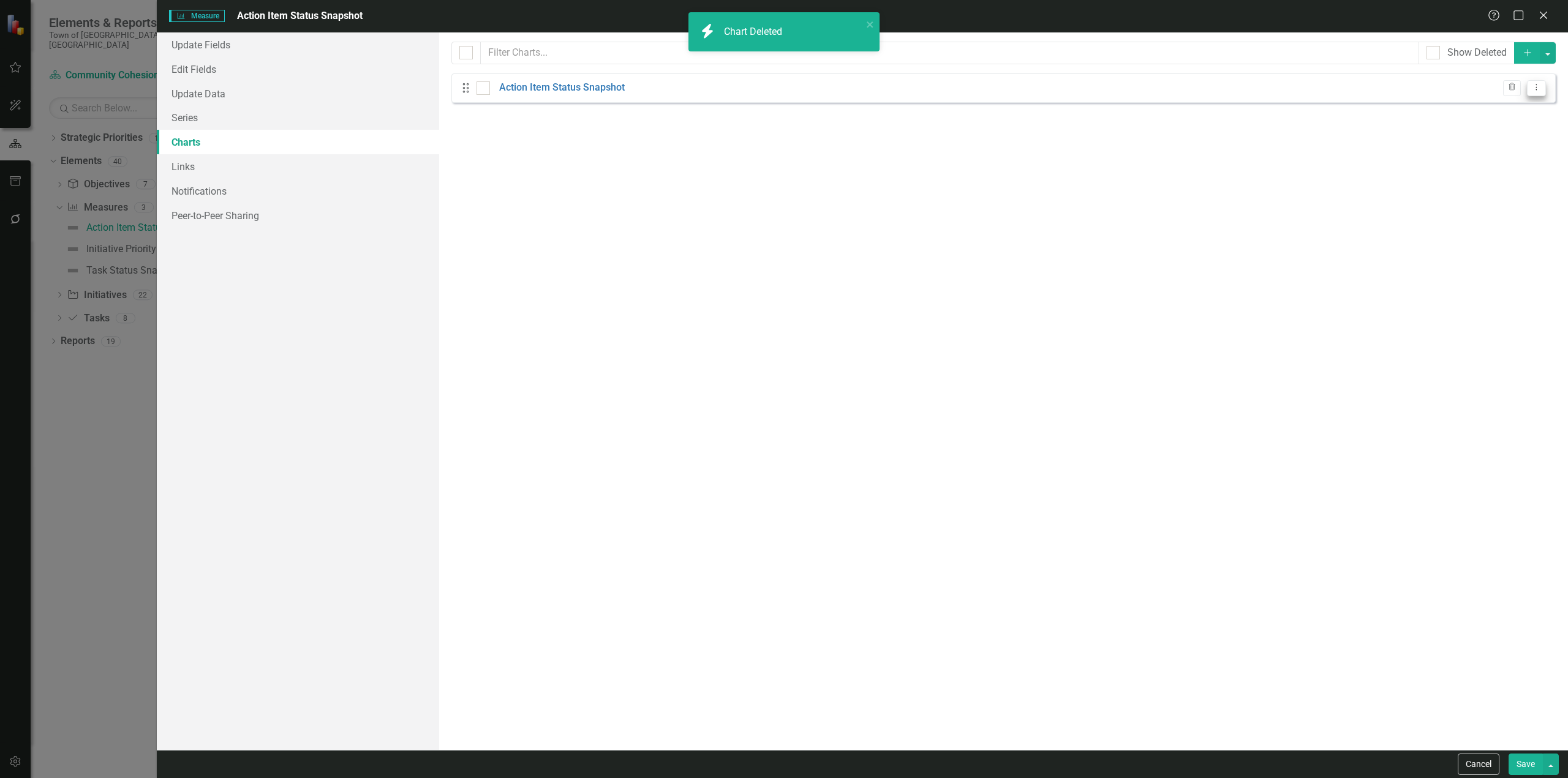
click at [836, 84] on icon "Dropdown Menu" at bounding box center [1535, 87] width 10 height 8
click at [836, 136] on link "Copy Duplicate Chart" at bounding box center [1496, 130] width 97 height 22
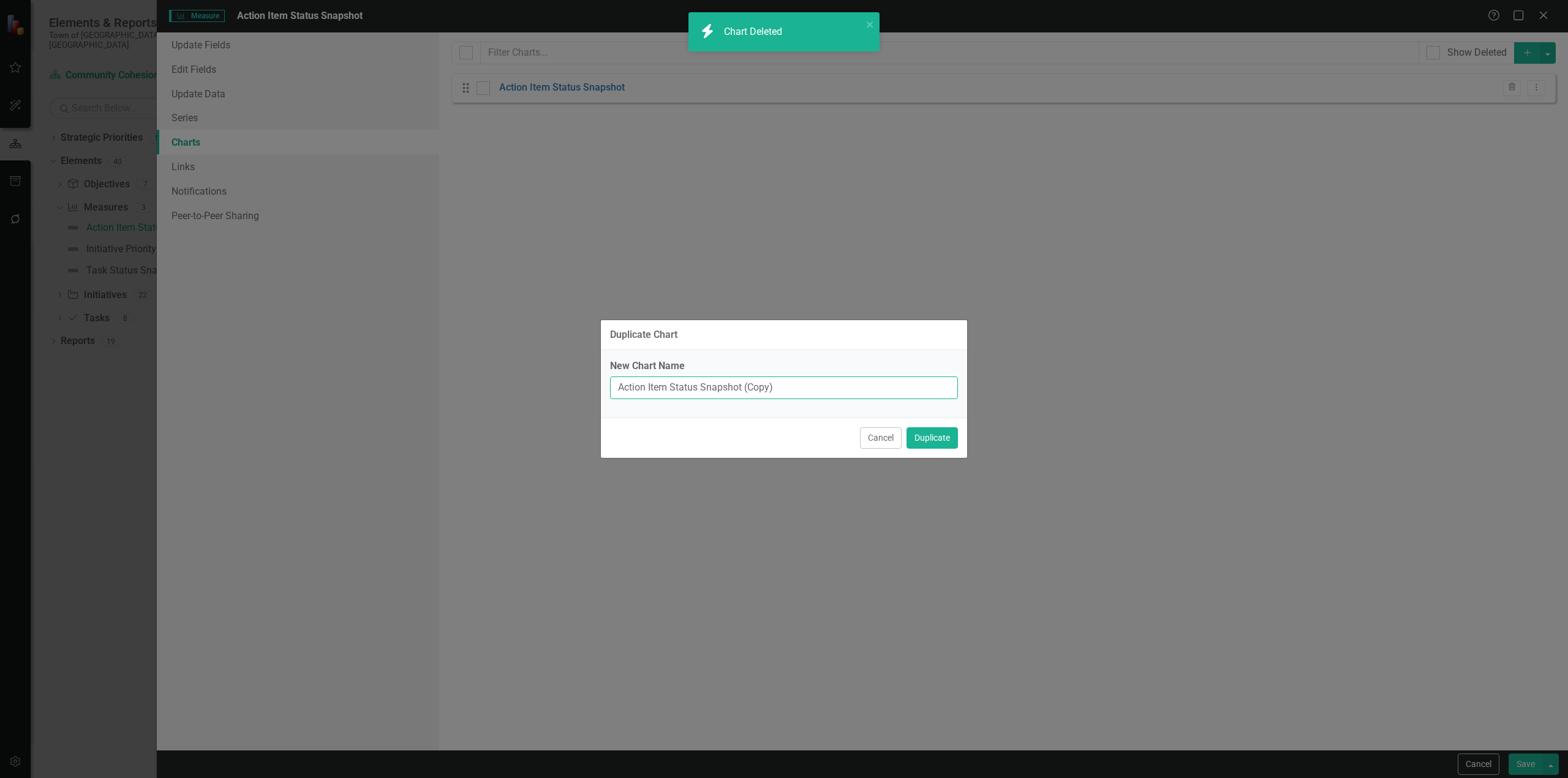
click at [761, 385] on input "Action Item Status Snapshot (Copy)" at bounding box center [784, 388] width 348 height 22
type input "Action Item Status Snapshot (Dashboard)"
click at [836, 428] on button "Duplicate" at bounding box center [932, 438] width 51 height 21
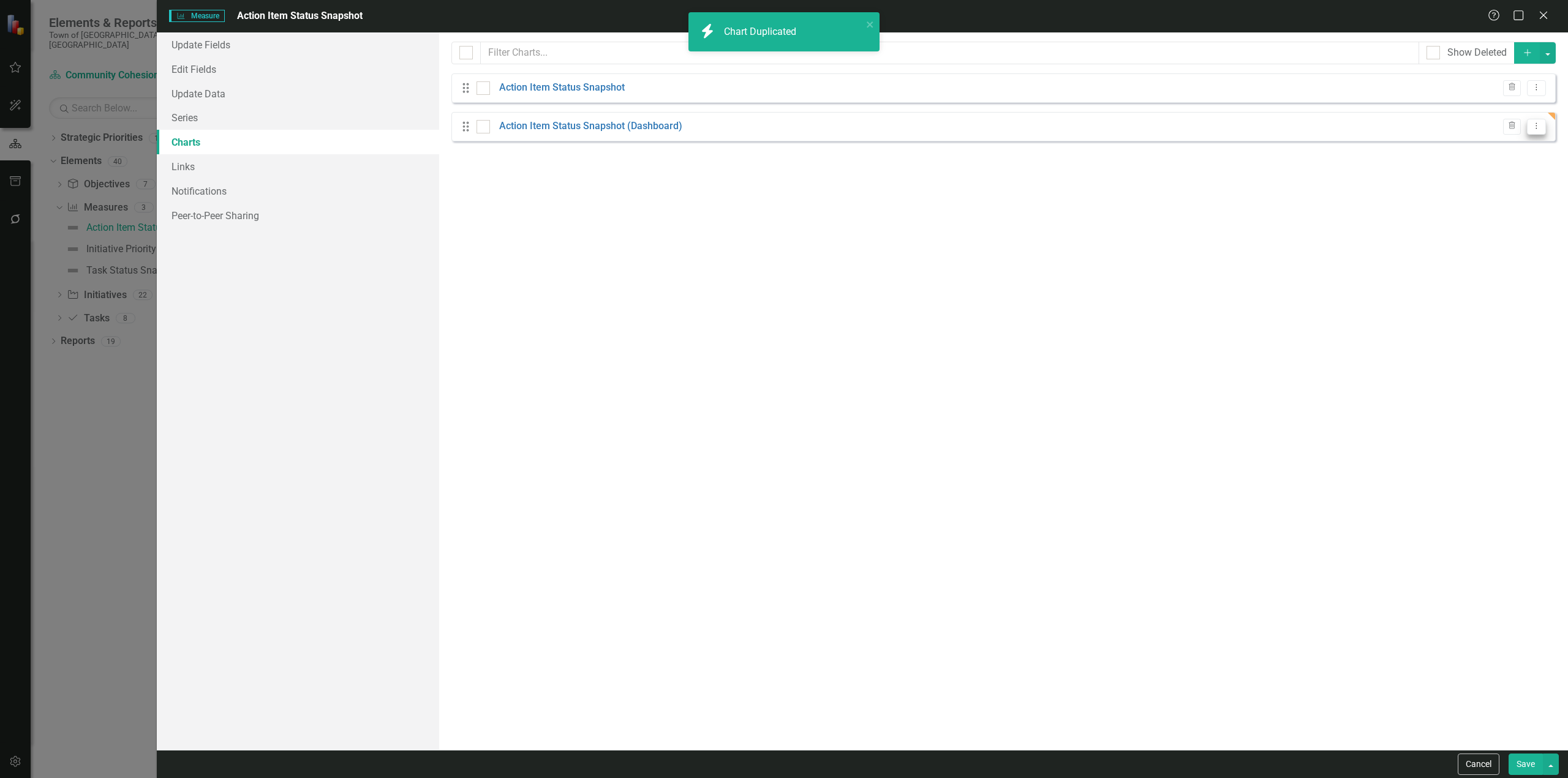
click at [836, 126] on icon "Dropdown Menu" at bounding box center [1535, 125] width 10 height 8
click at [836, 153] on link "Edit Edit Chart" at bounding box center [1496, 147] width 97 height 22
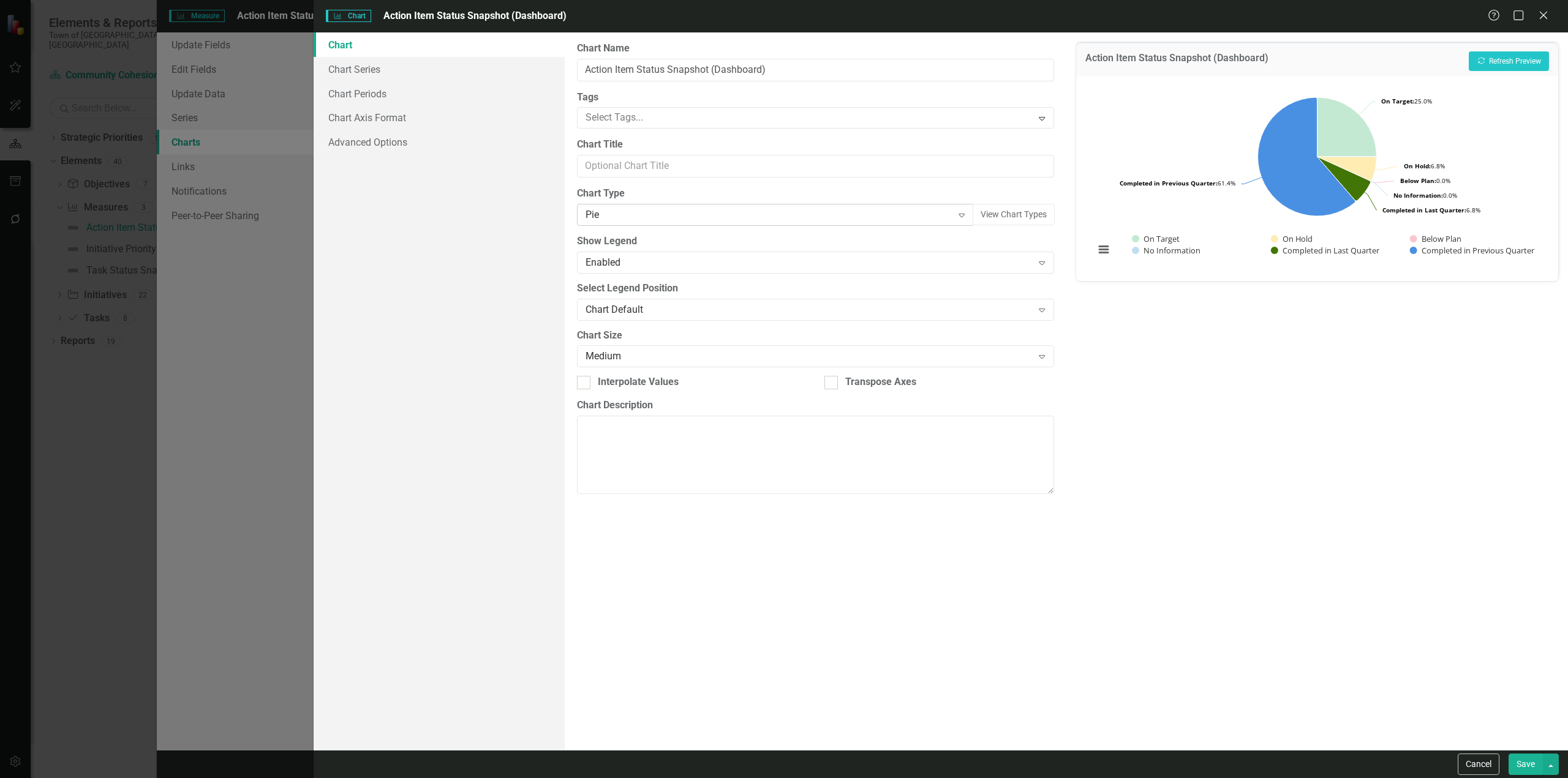
click at [661, 214] on div "Pie" at bounding box center [769, 215] width 366 height 14
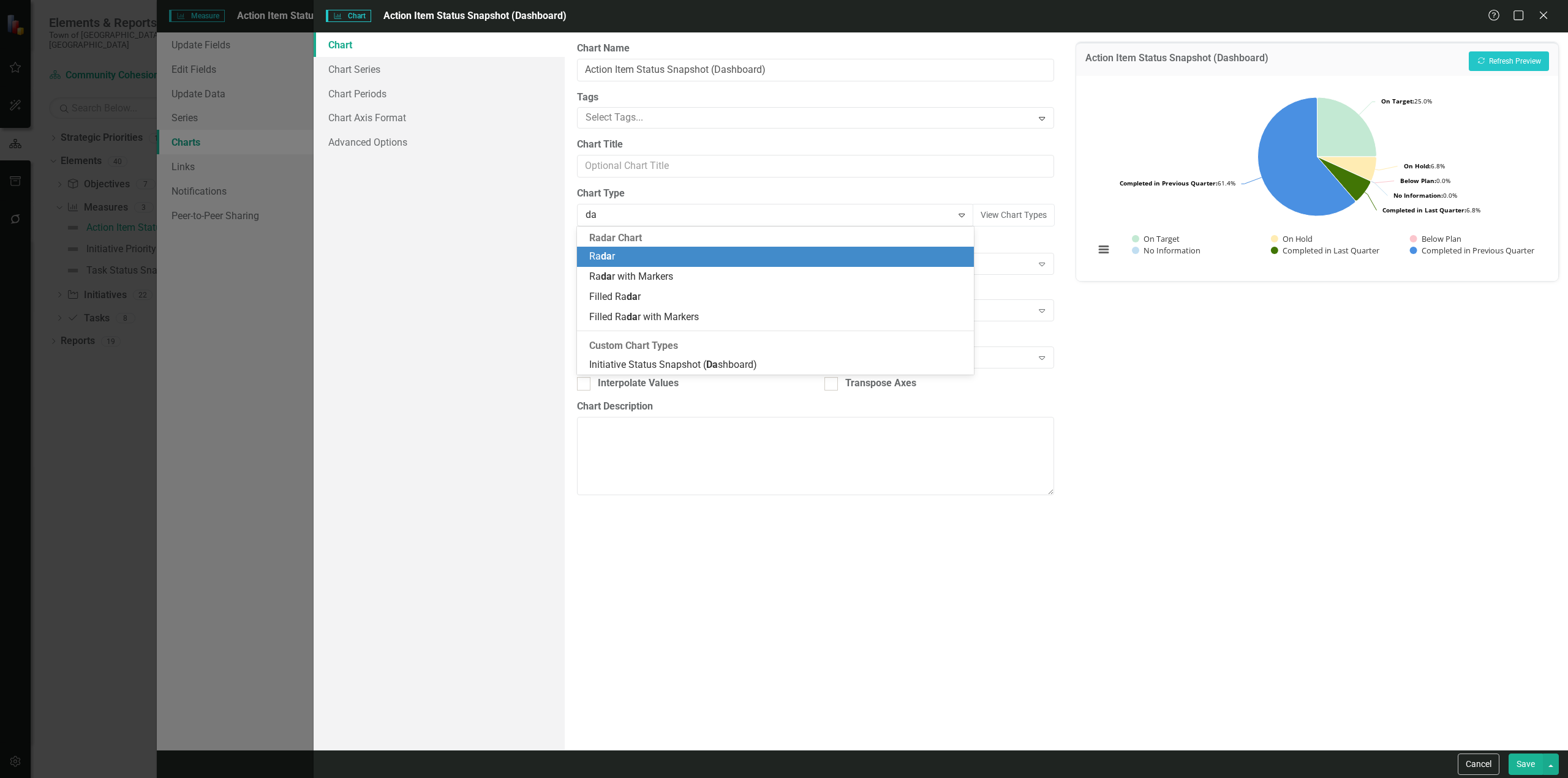
type input "das"
click at [623, 257] on span "Initiative Status Snapshot ( Das hboard)" at bounding box center [673, 256] width 167 height 12
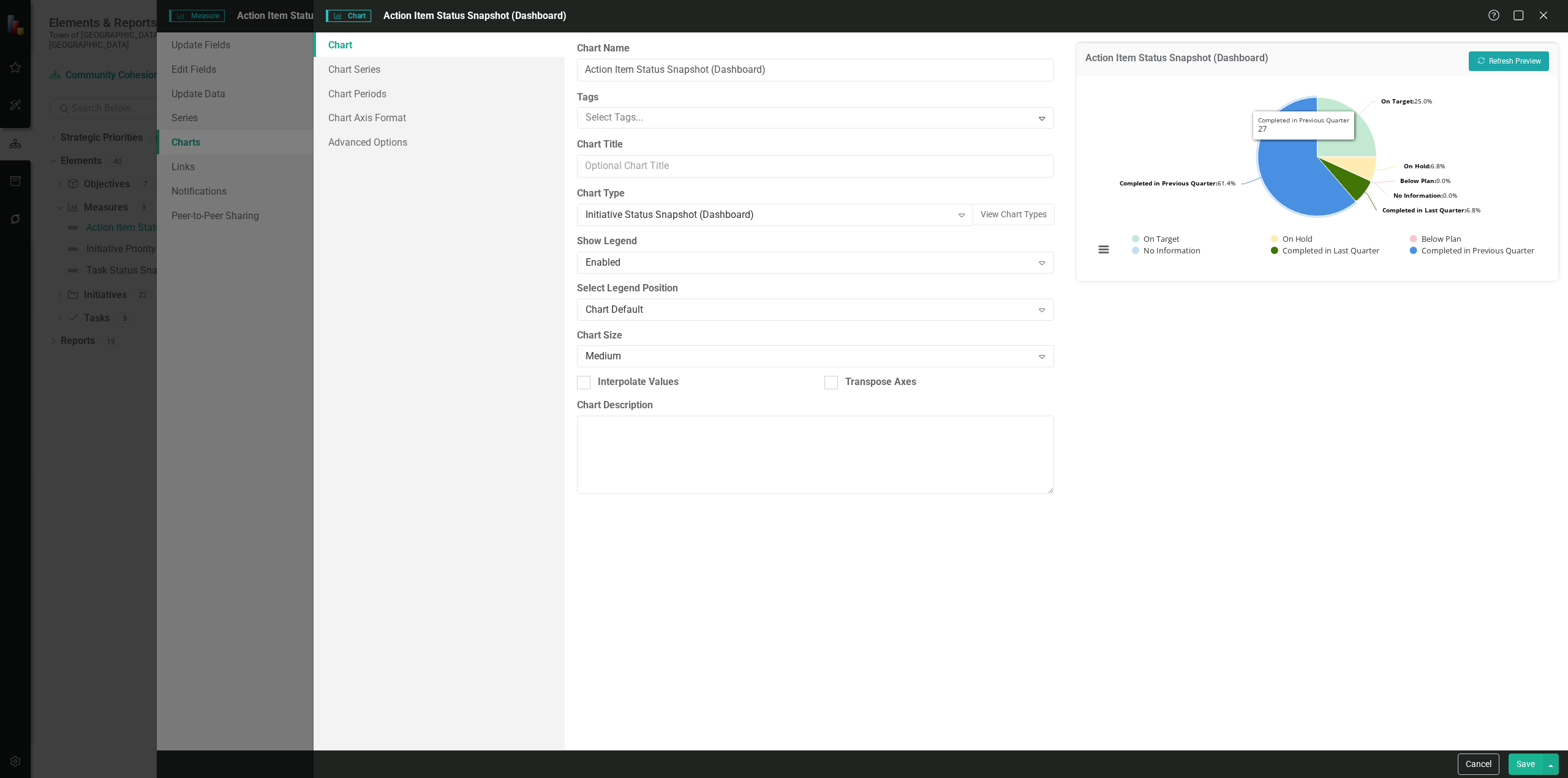
click at [836, 70] on button "Recalculate Refresh Preview" at bounding box center [1508, 60] width 80 height 20
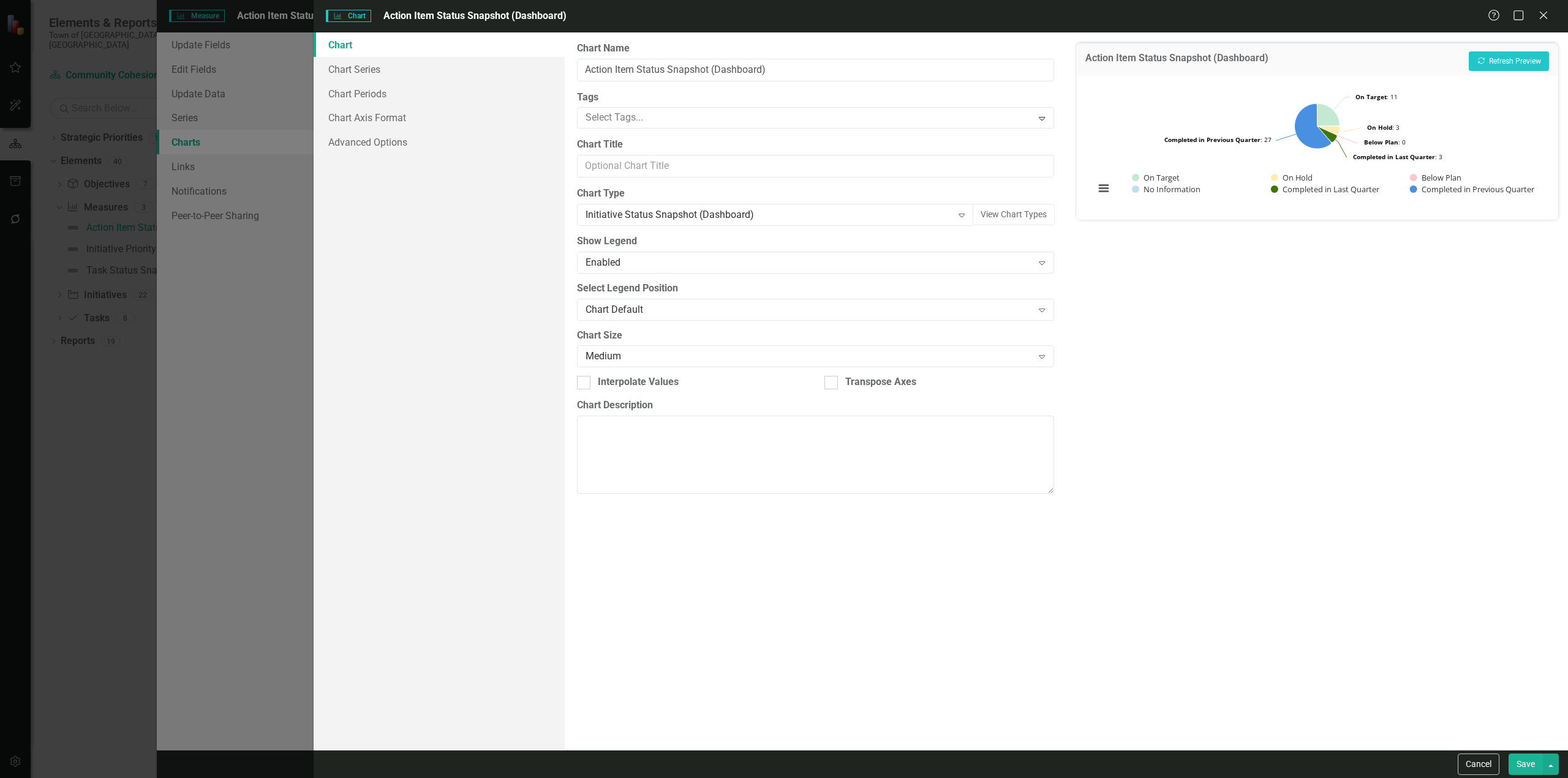
click at [836, 469] on button "Save" at bounding box center [1525, 764] width 34 height 21
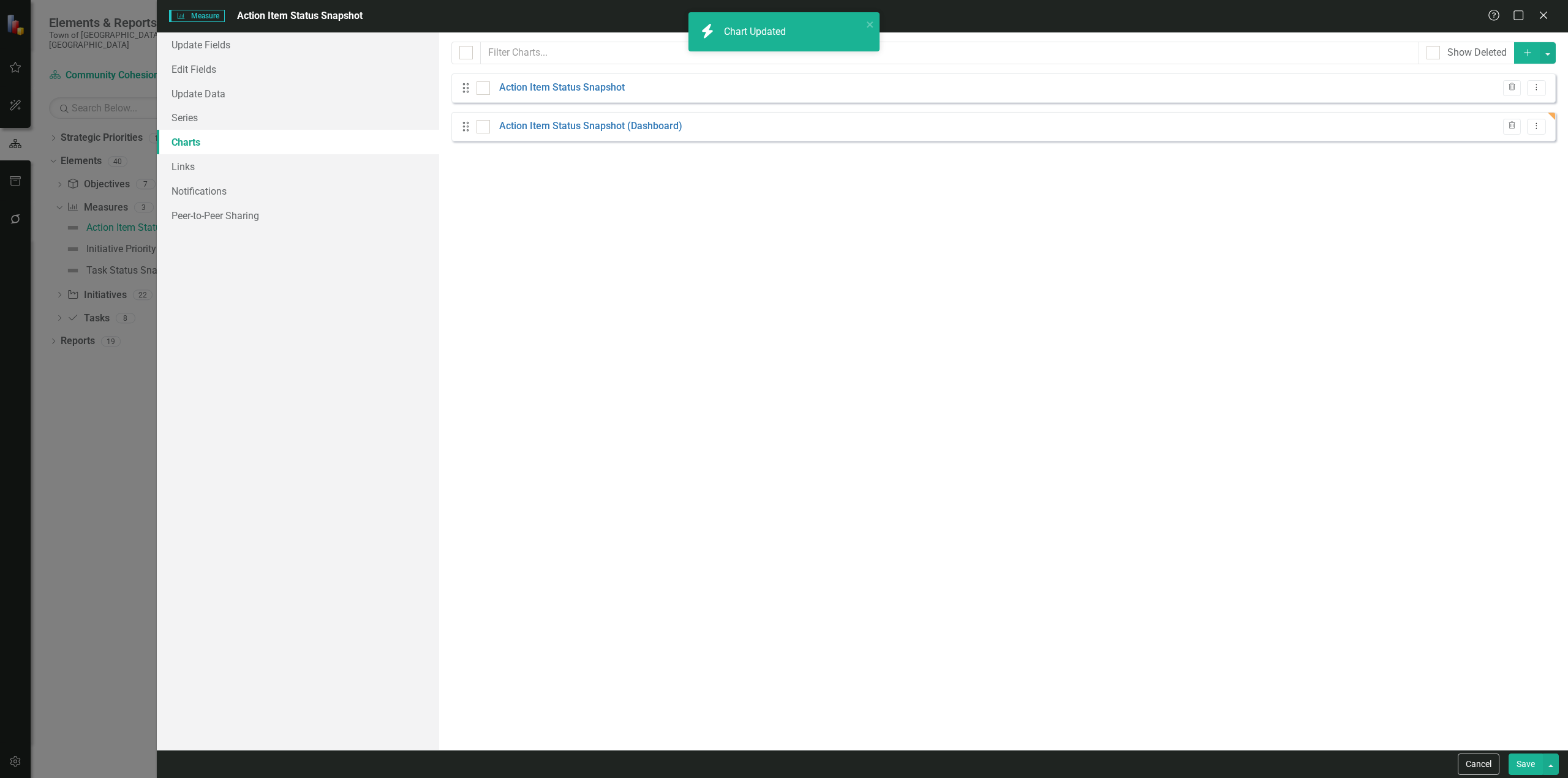
click at [836, 469] on button "Save" at bounding box center [1525, 764] width 34 height 21
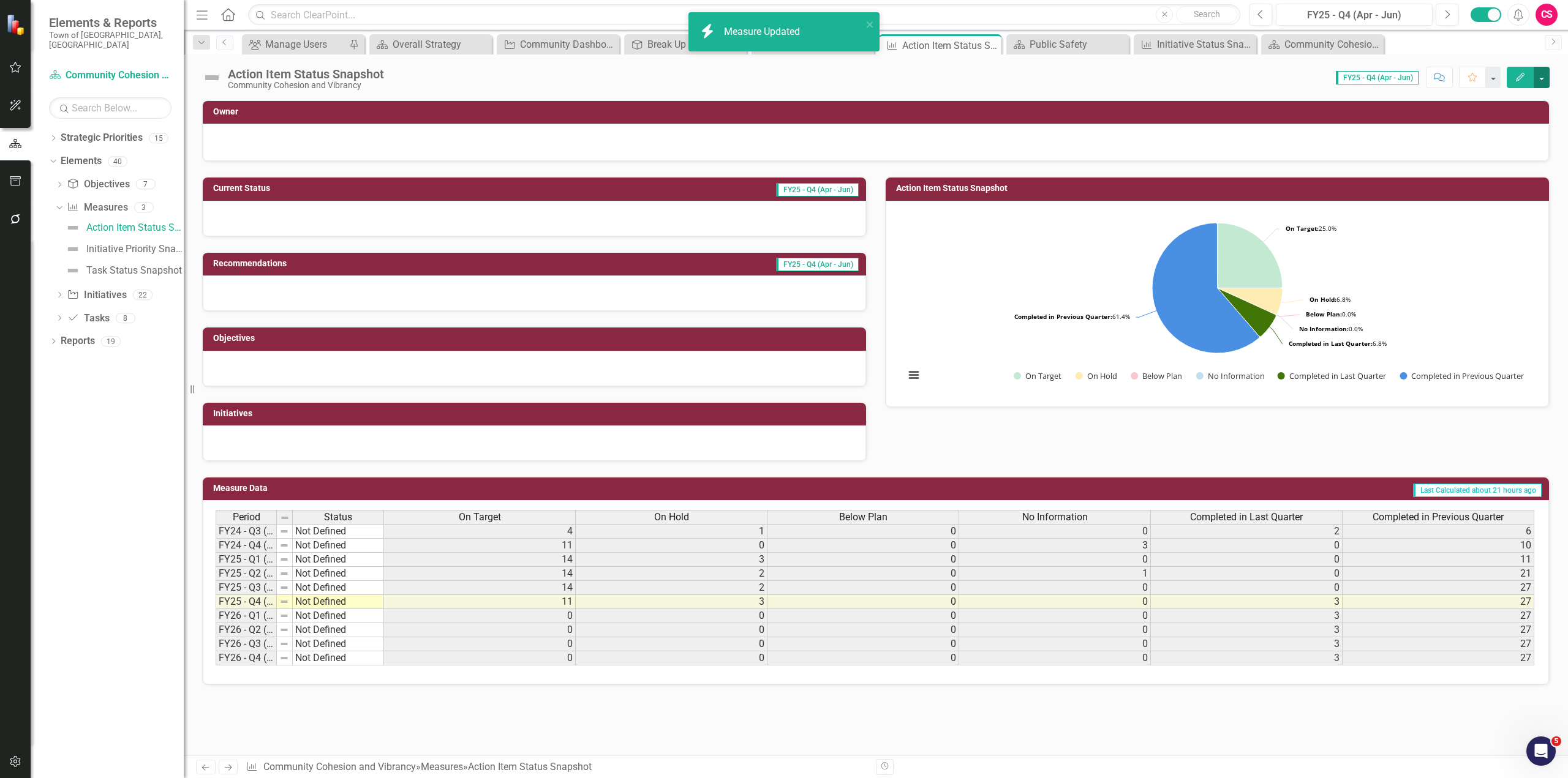
click at [836, 84] on button "button" at bounding box center [1541, 77] width 16 height 21
click at [836, 115] on link "Edit Report Edit Layout" at bounding box center [1489, 123] width 119 height 22
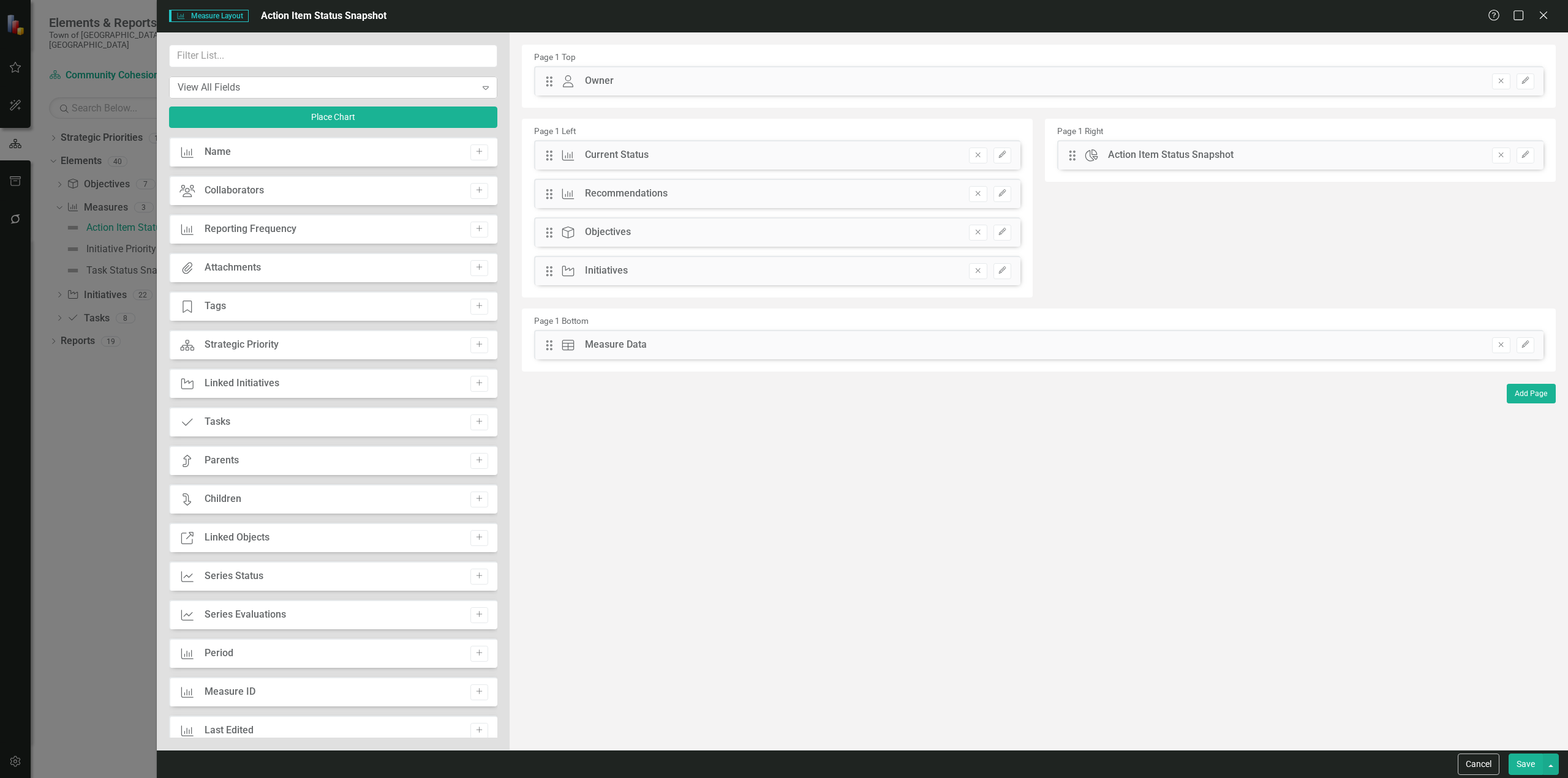
drag, startPoint x: 308, startPoint y: 70, endPoint x: 297, endPoint y: 86, distance: 19.4
click at [308, 71] on div "View All Fields Expand Place Chart" at bounding box center [333, 90] width 328 height 92
click at [294, 89] on div "View All Fields" at bounding box center [326, 86] width 299 height 14
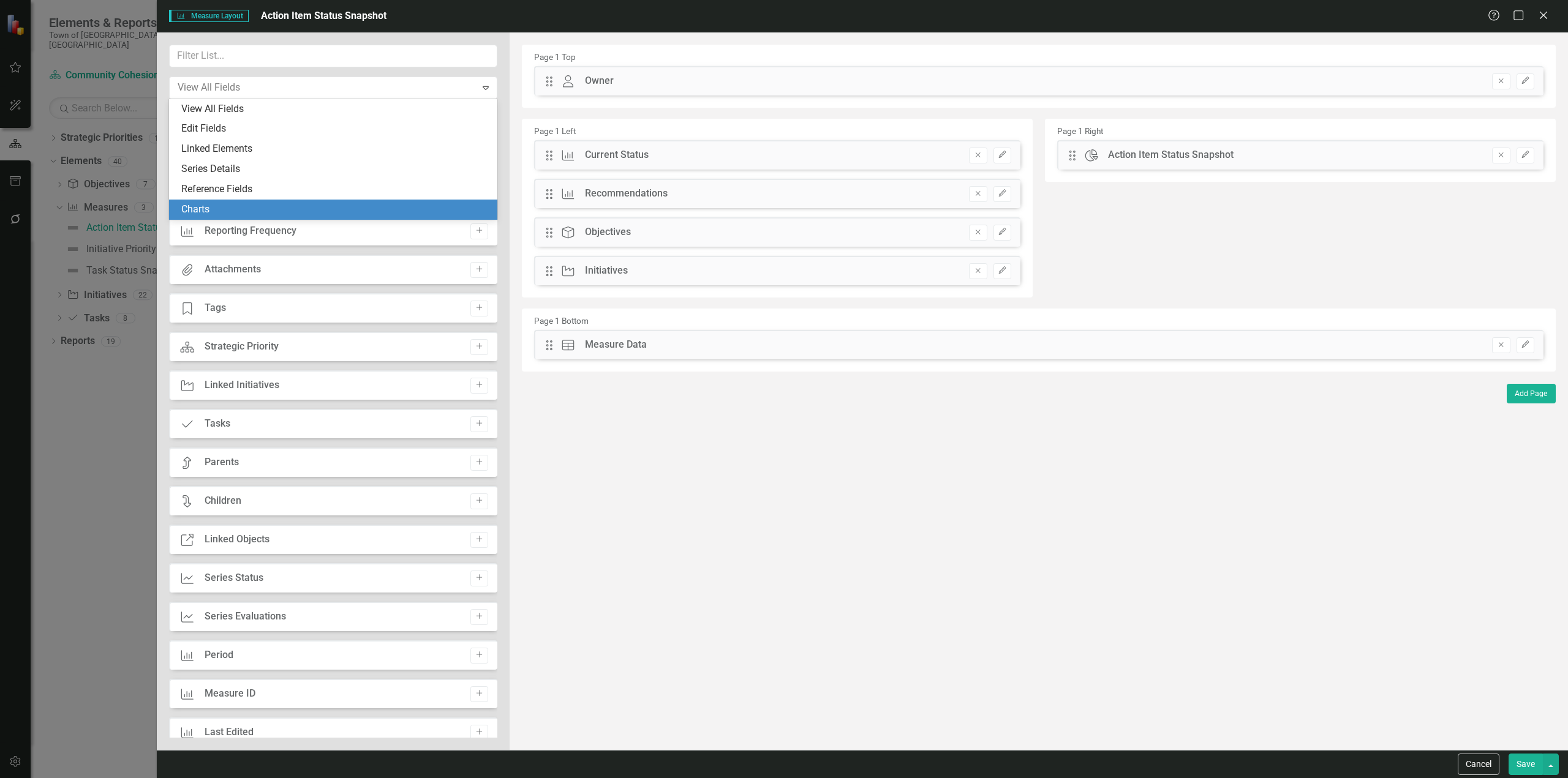
click at [236, 204] on div "Charts" at bounding box center [336, 209] width 309 height 14
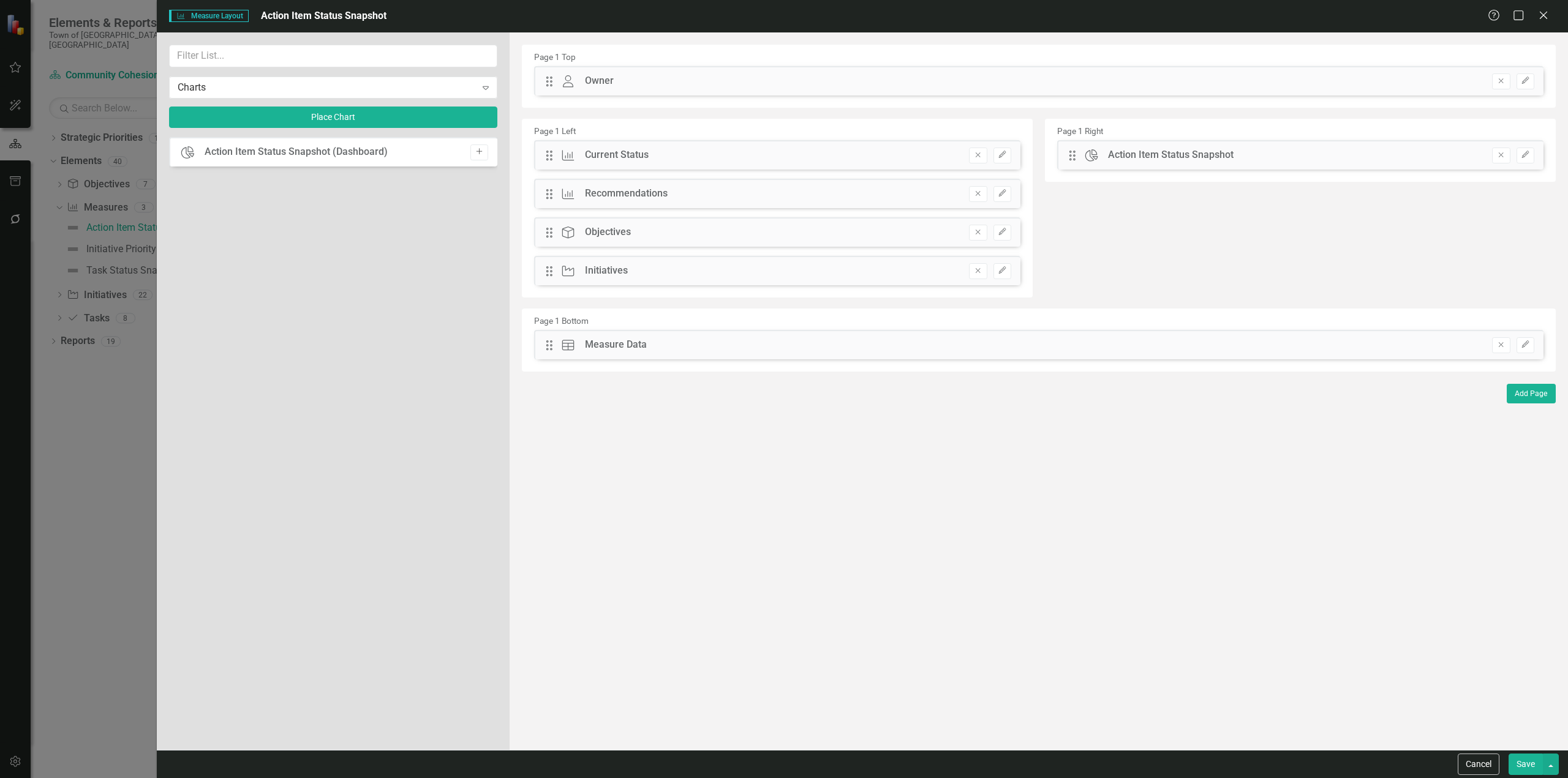
click at [473, 152] on button "Add" at bounding box center [479, 152] width 18 height 16
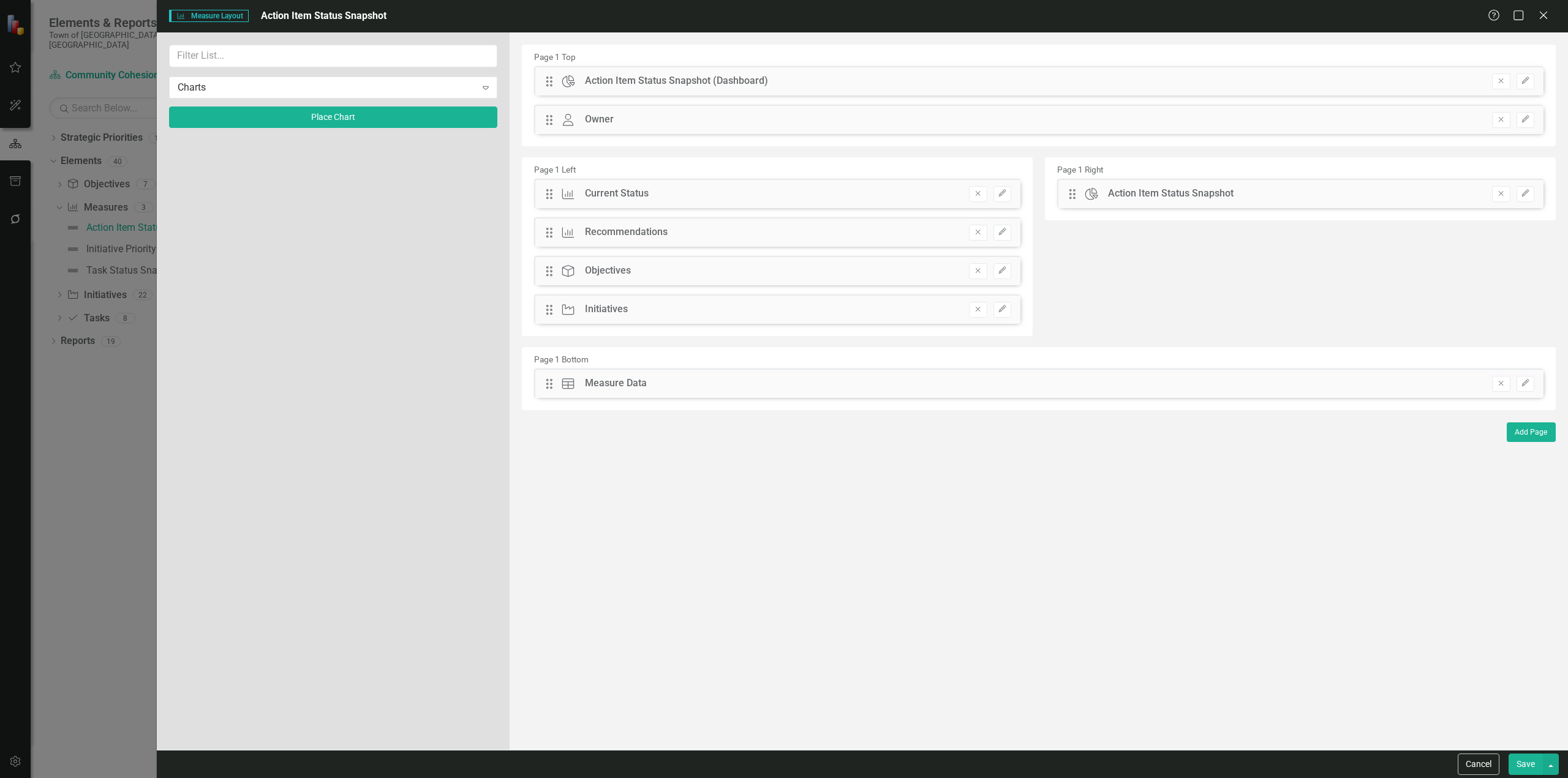
click at [836, 469] on button "Save" at bounding box center [1525, 764] width 34 height 21
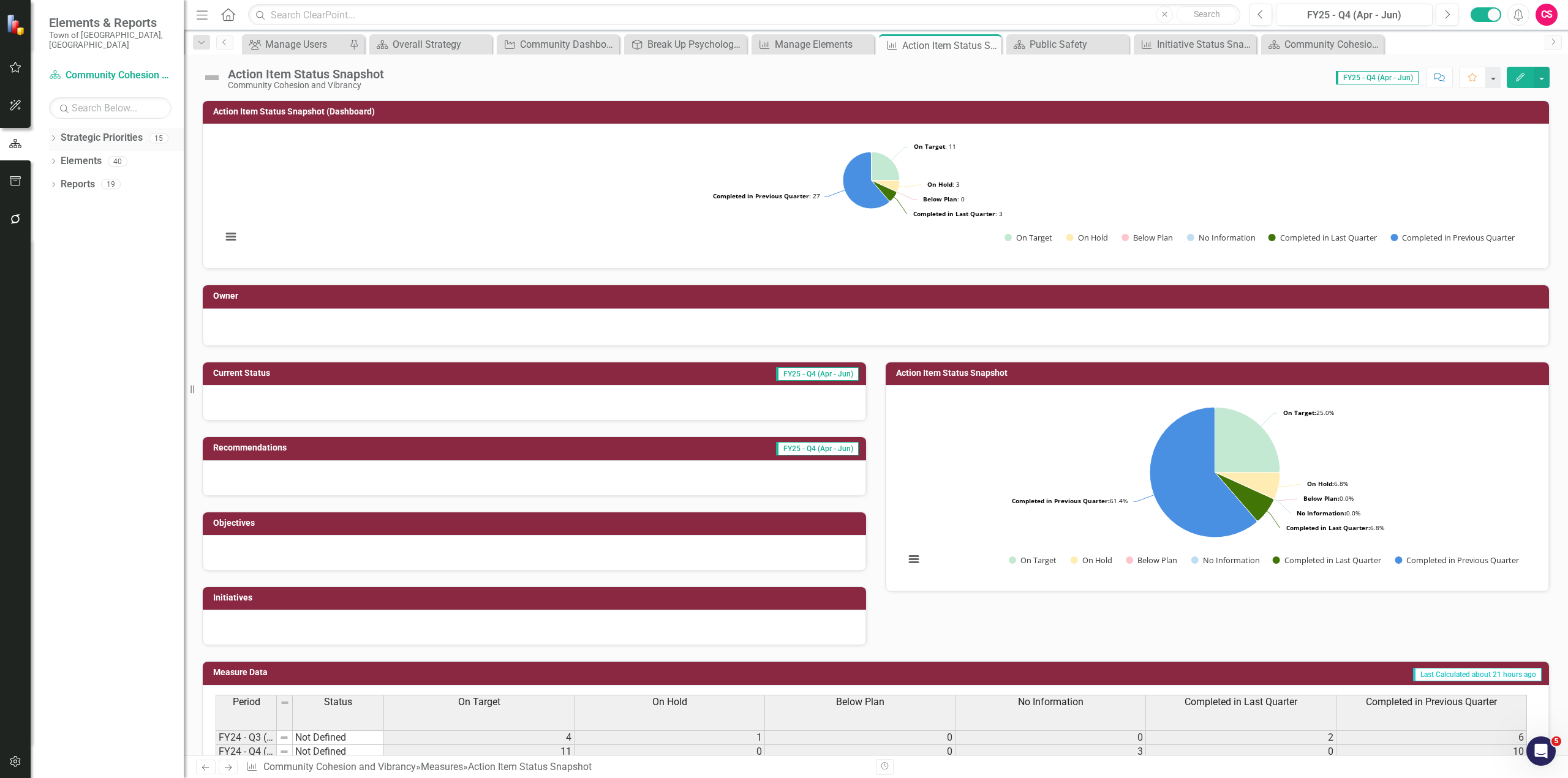
click at [54, 136] on icon "Dropdown" at bounding box center [53, 138] width 8 height 7
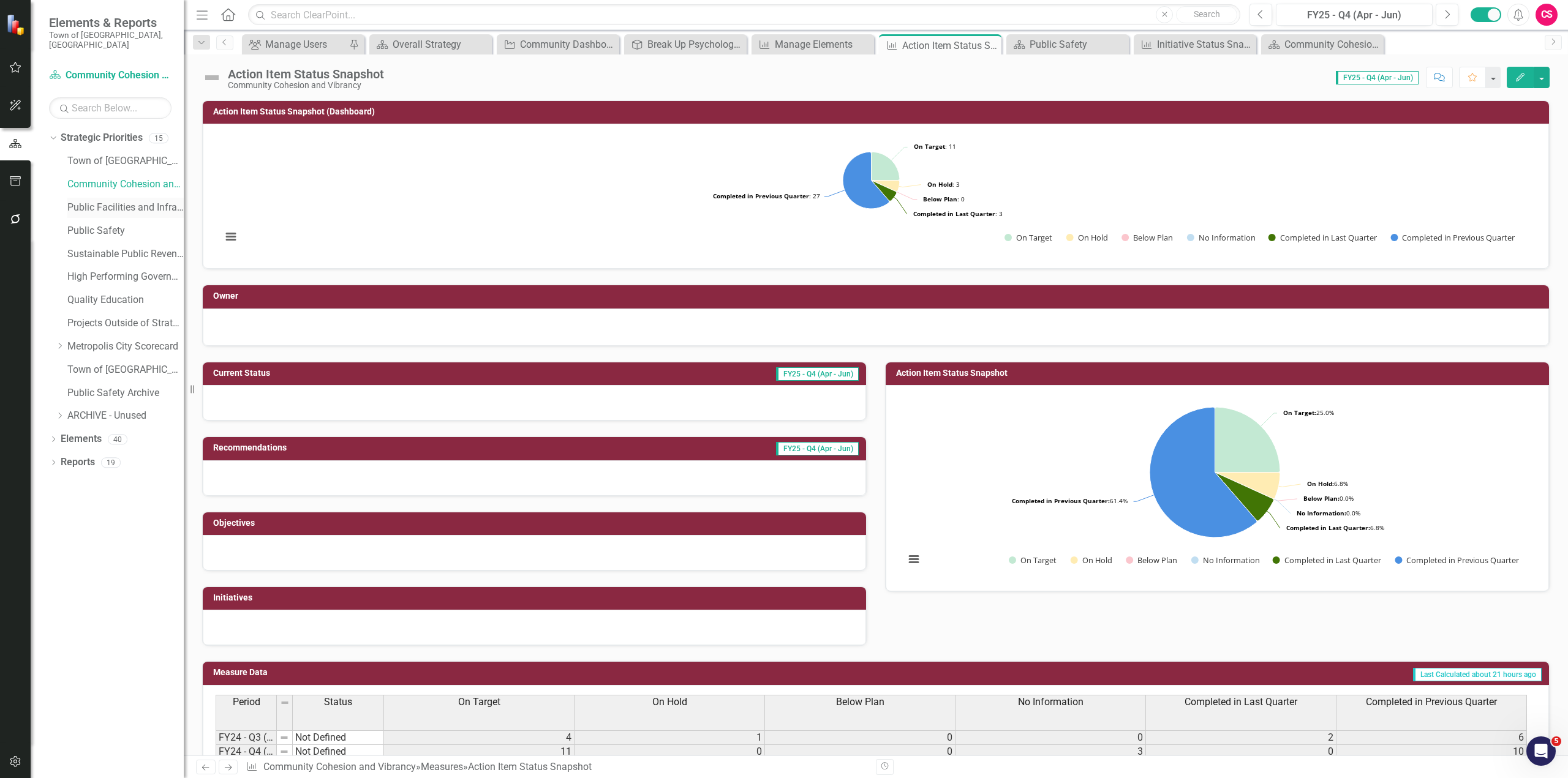
click at [85, 204] on link "Public Facilities and Infrastructure" at bounding box center [125, 207] width 116 height 14
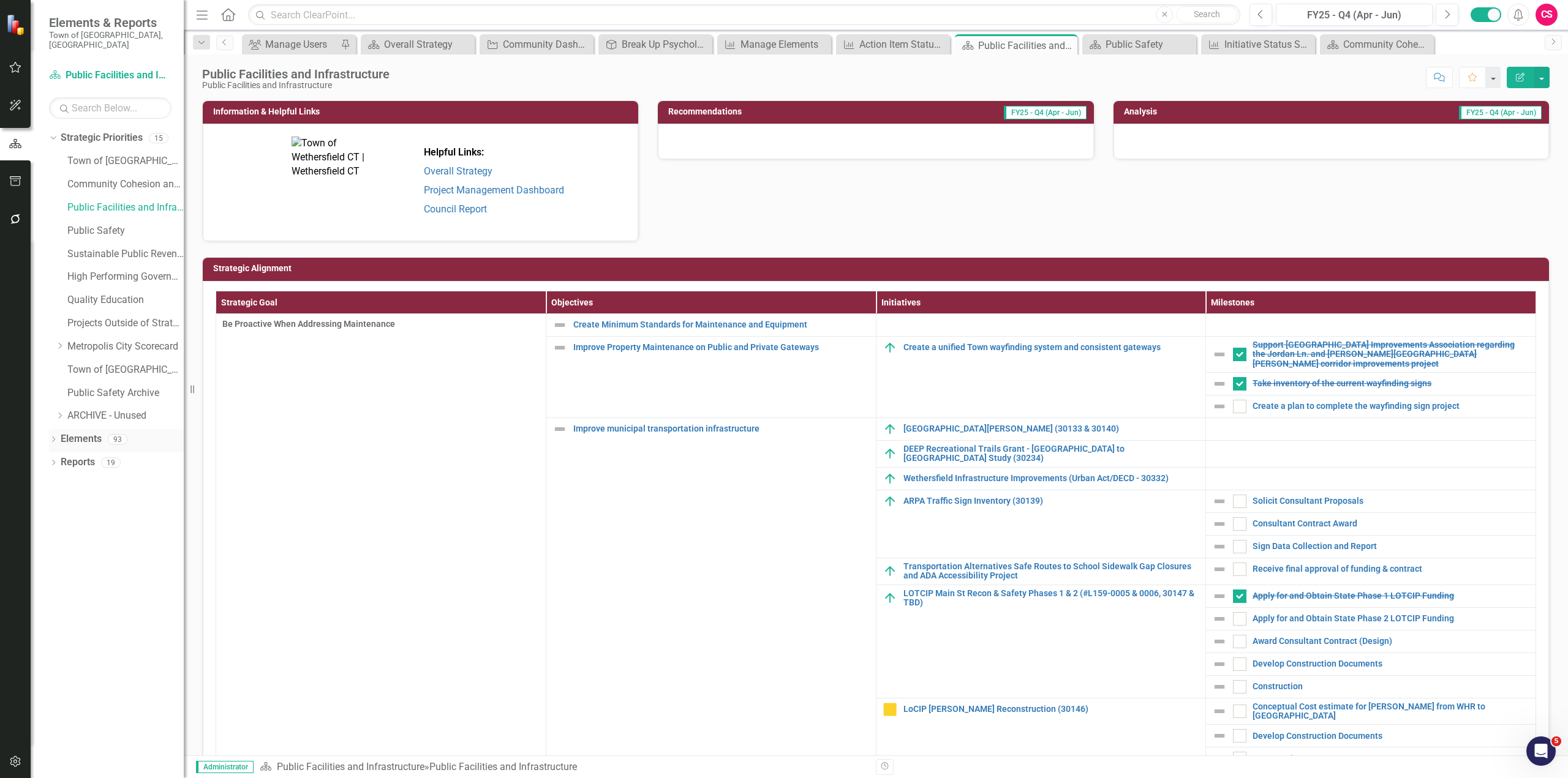
click at [91, 432] on link "Elements" at bounding box center [81, 439] width 41 height 14
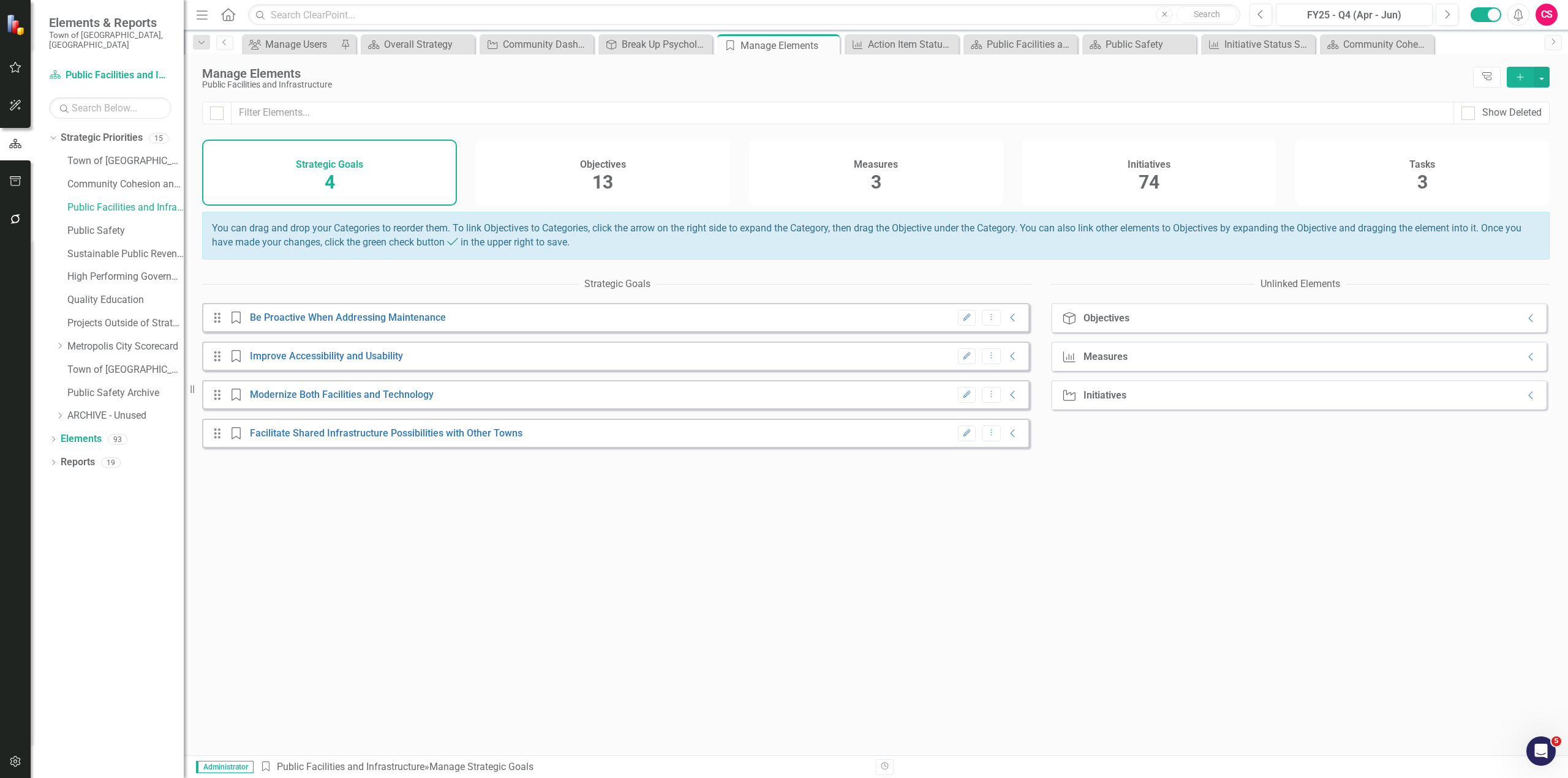
click at [836, 181] on div "Measures 3" at bounding box center [876, 172] width 255 height 66
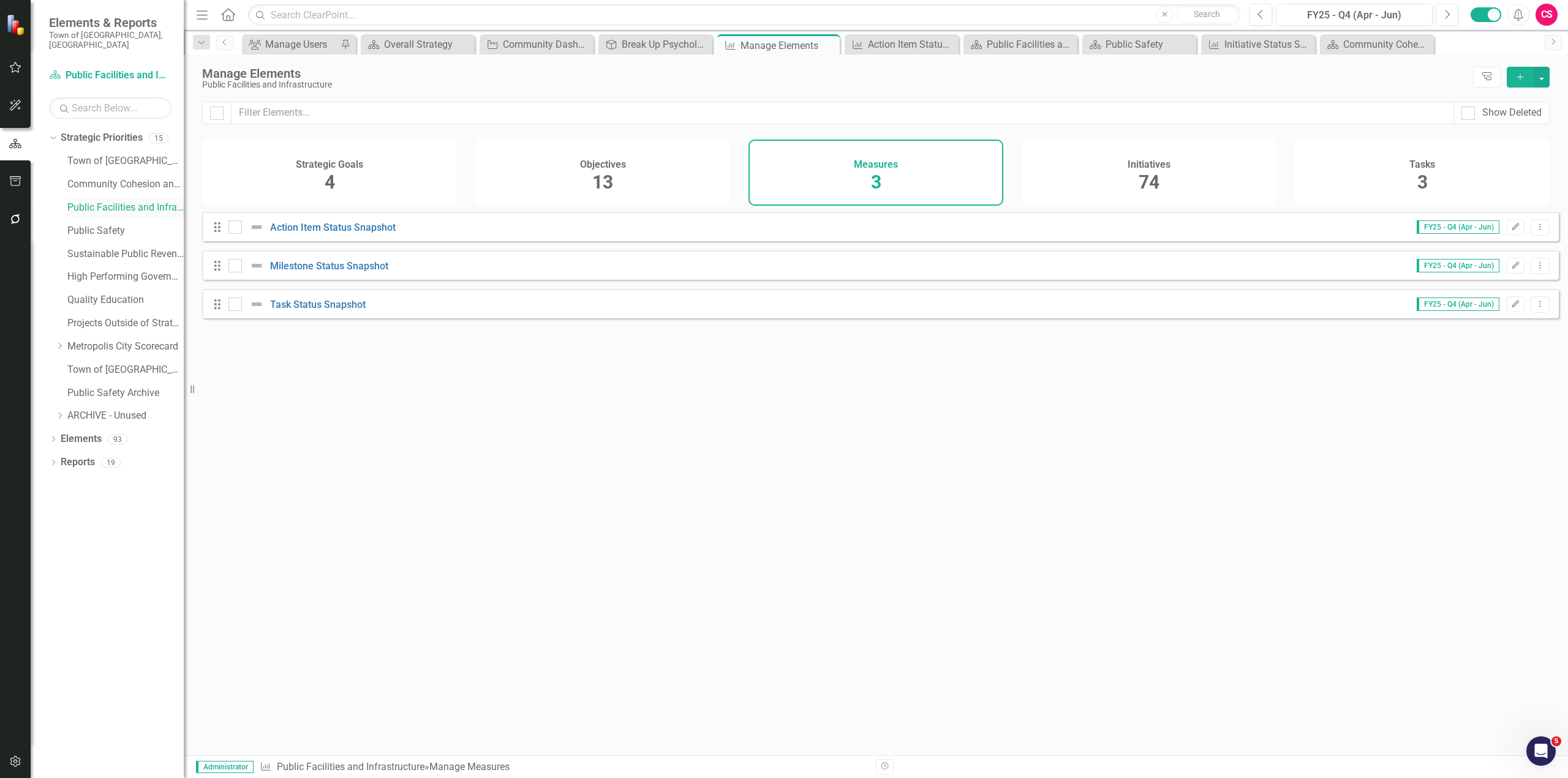
click at [148, 201] on link "Public Facilities and Infrastructure" at bounding box center [125, 207] width 116 height 14
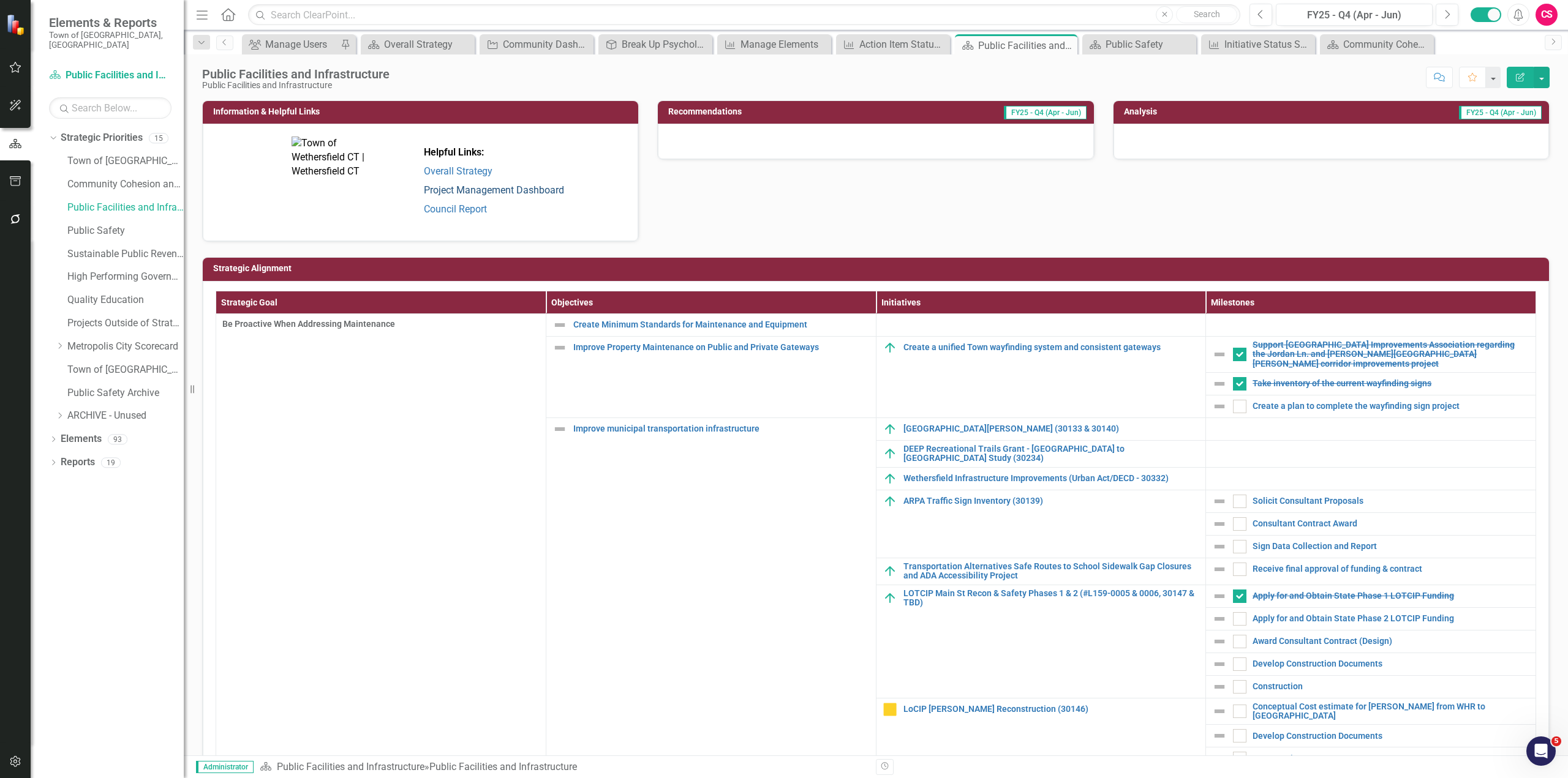
click at [498, 188] on link "Project Management Dashboard" at bounding box center [494, 190] width 140 height 12
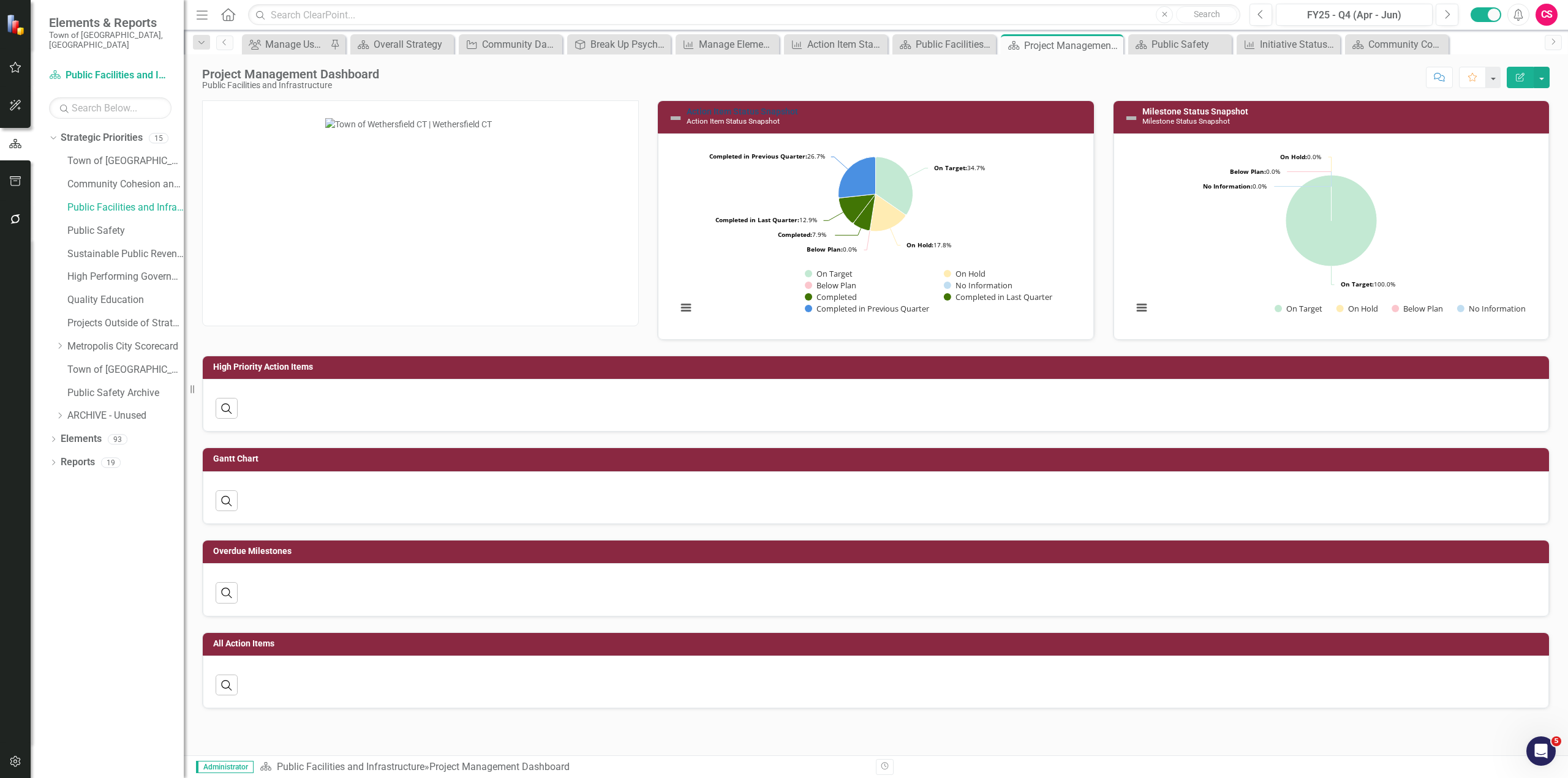
click at [739, 113] on link "Action Item Status Snapshot" at bounding box center [742, 112] width 112 height 10
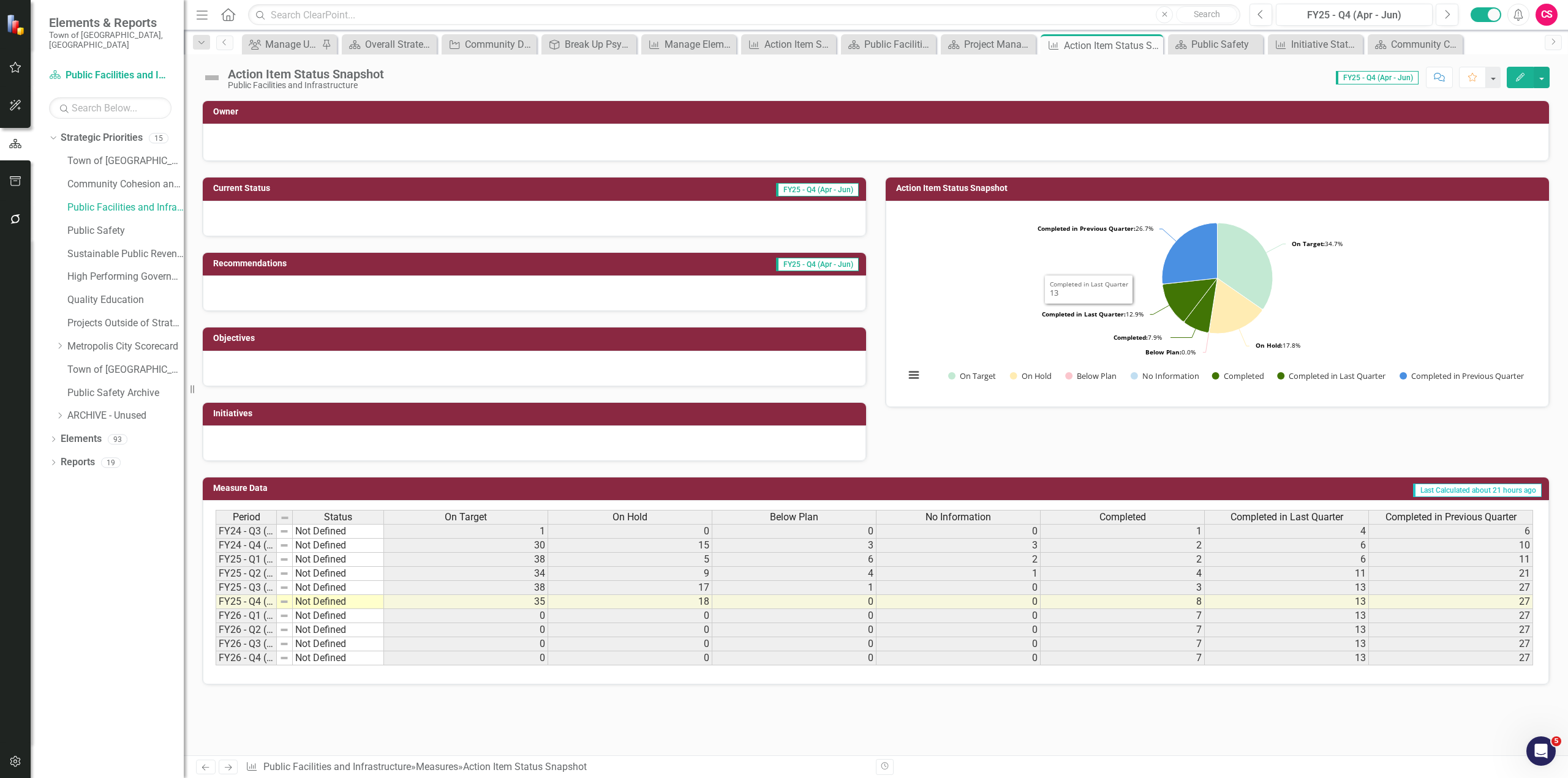
click at [836, 295] on rect "Interactive chart" at bounding box center [1217, 303] width 638 height 184
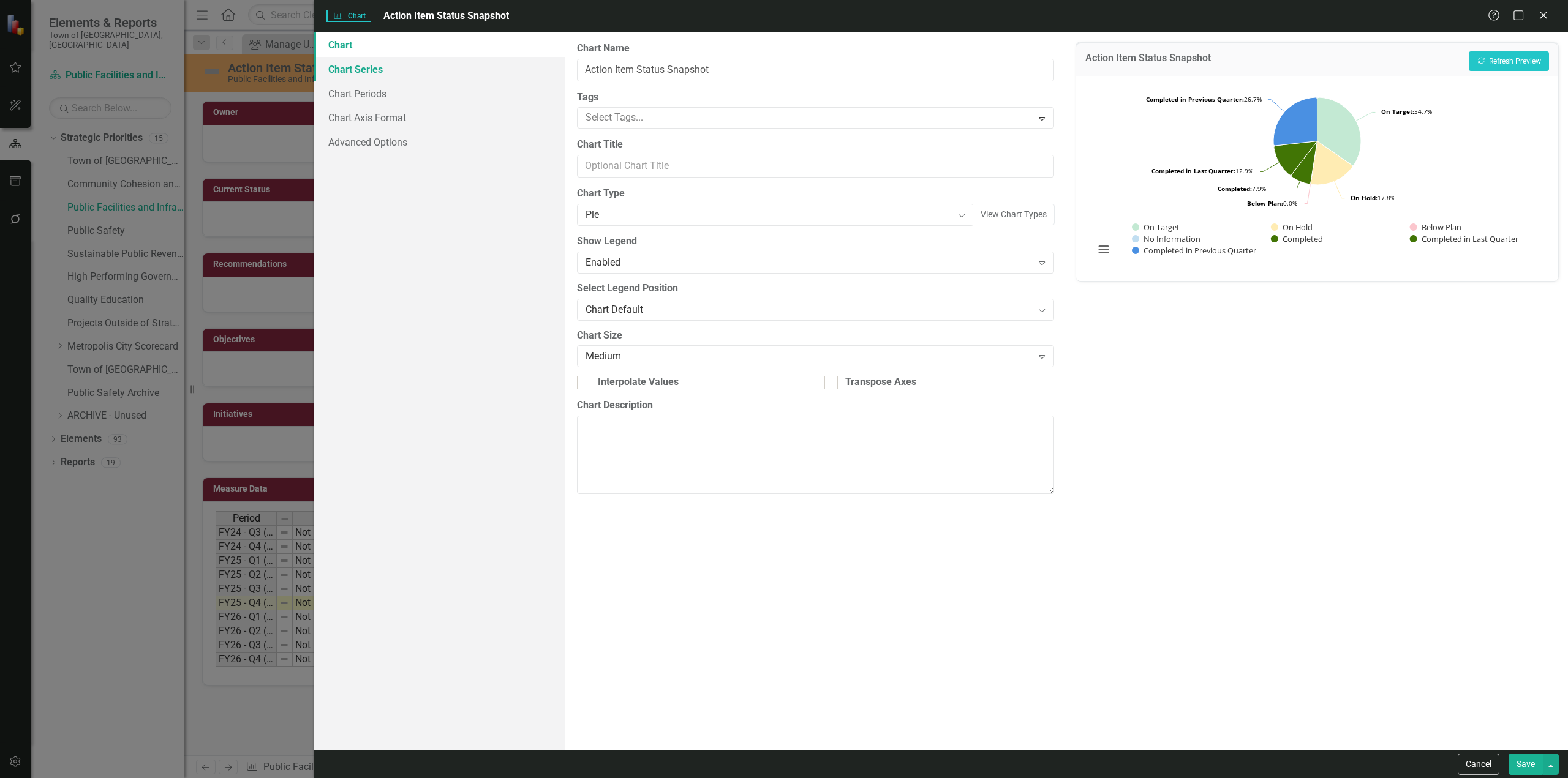
click at [422, 75] on link "Chart Series" at bounding box center [439, 69] width 251 height 24
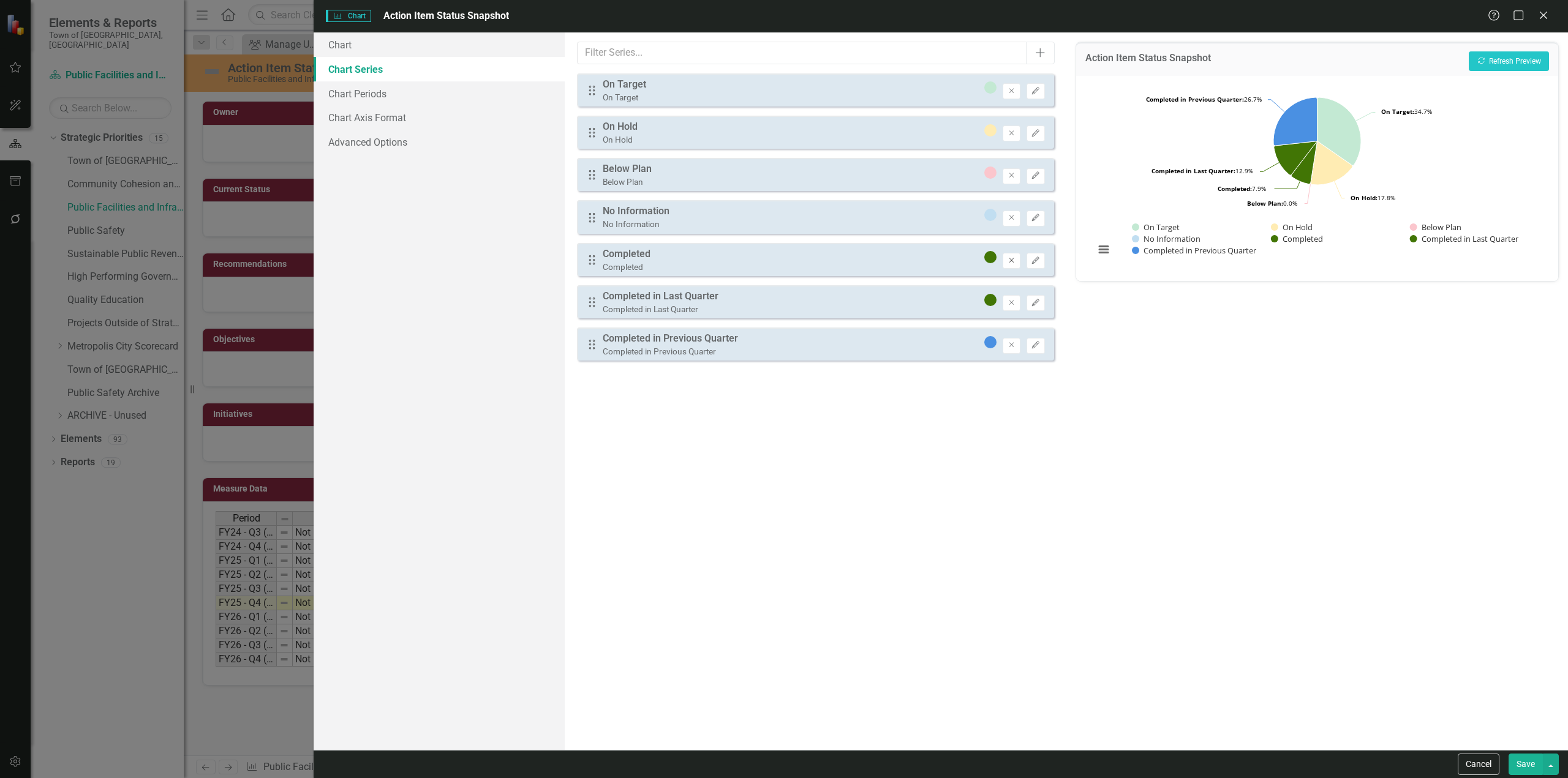
click at [836, 264] on icon "Remove" at bounding box center [1012, 261] width 9 height 7
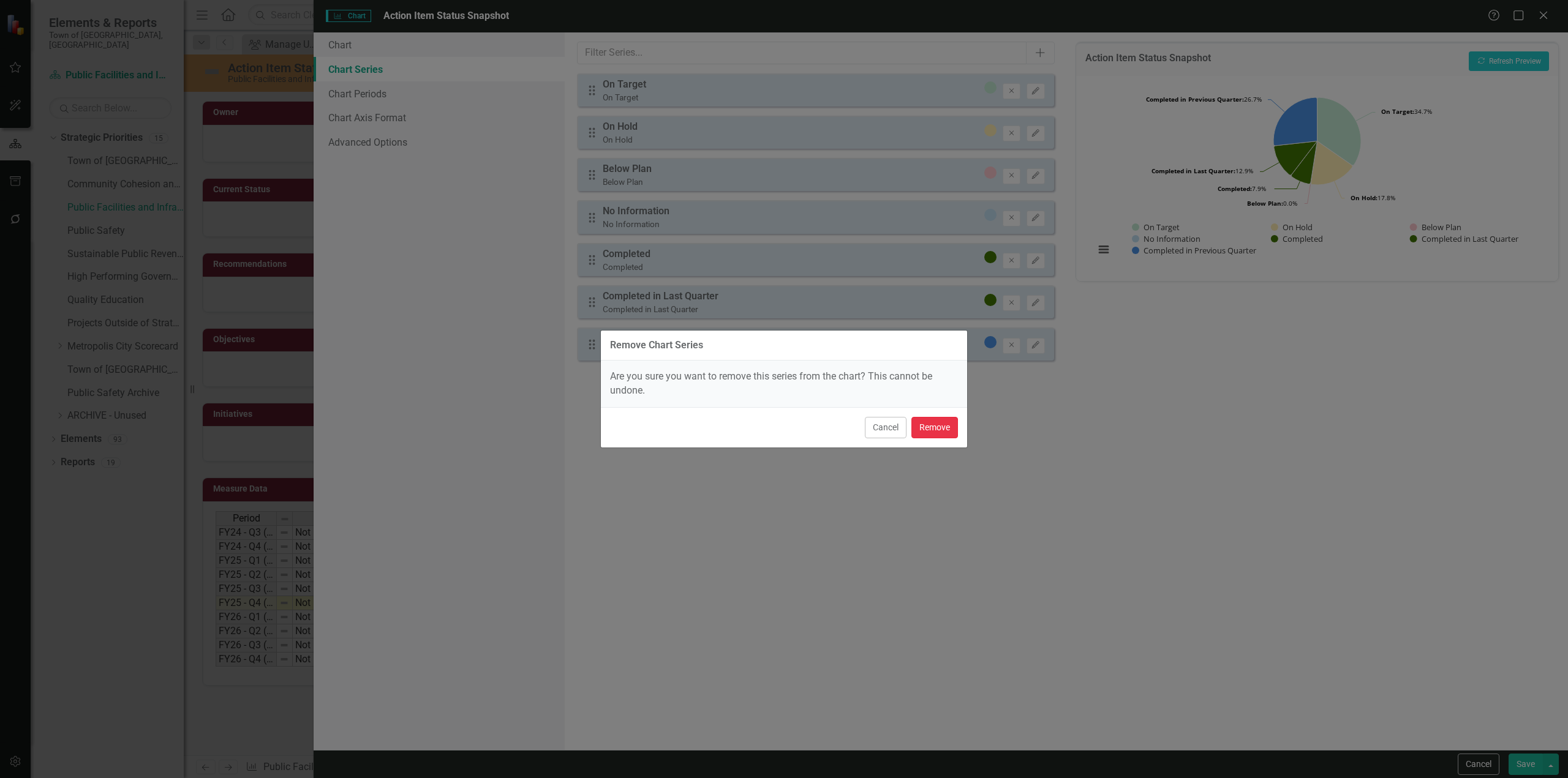
click at [836, 418] on button "Remove" at bounding box center [935, 427] width 47 height 21
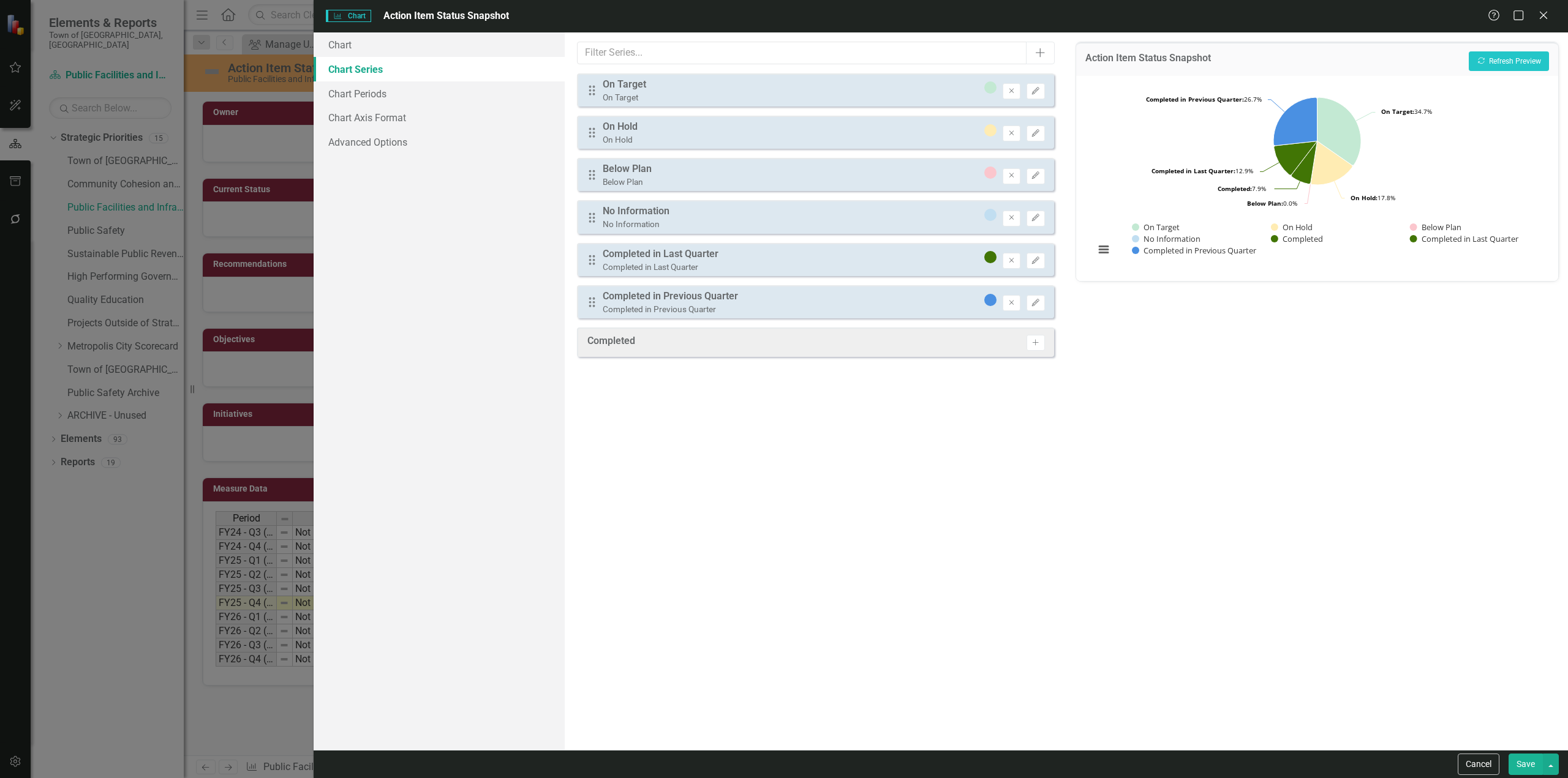
click at [836, 469] on button "Save" at bounding box center [1525, 764] width 34 height 21
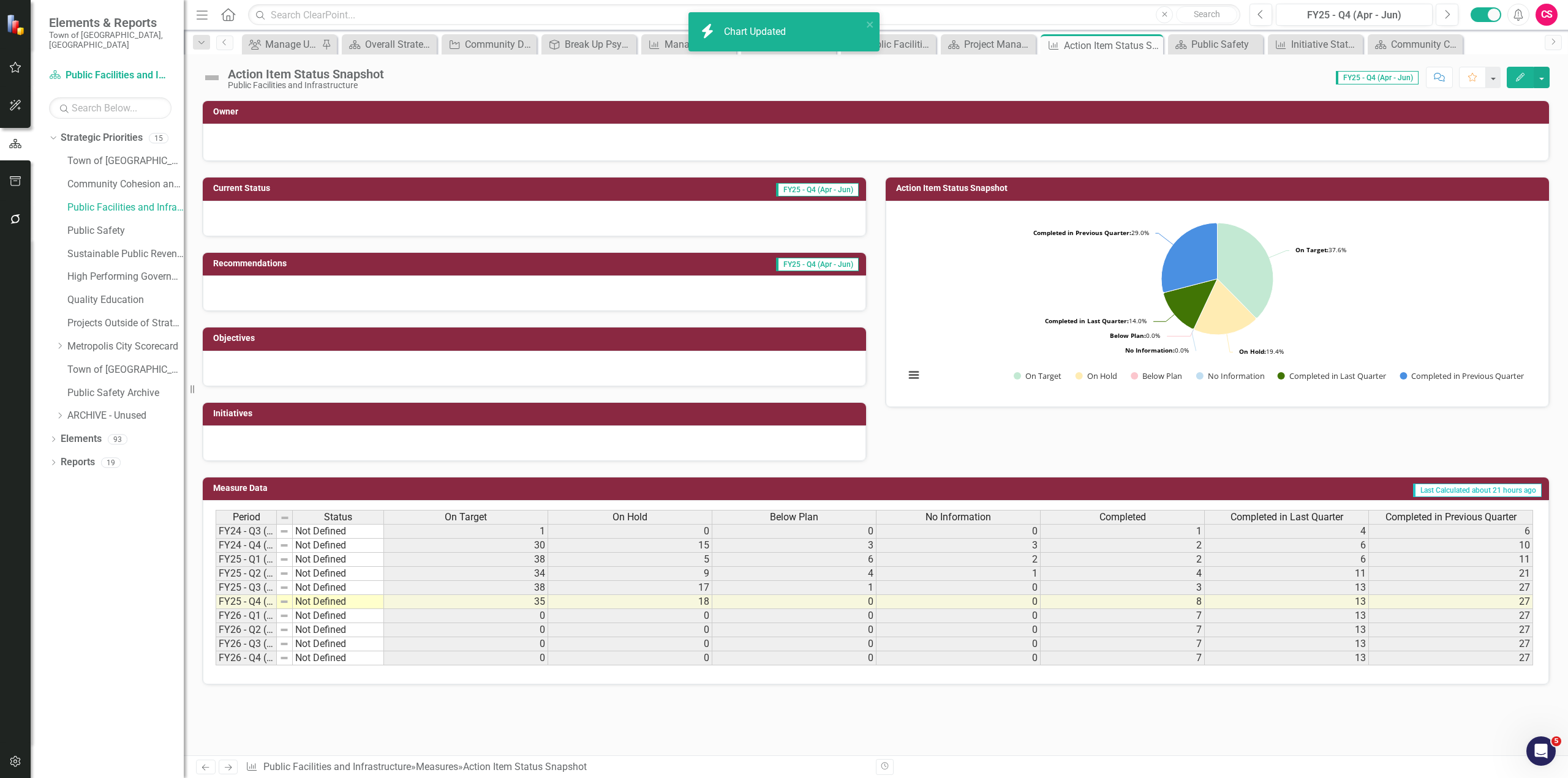
click at [836, 76] on icon "Edit" at bounding box center [1521, 76] width 11 height 8
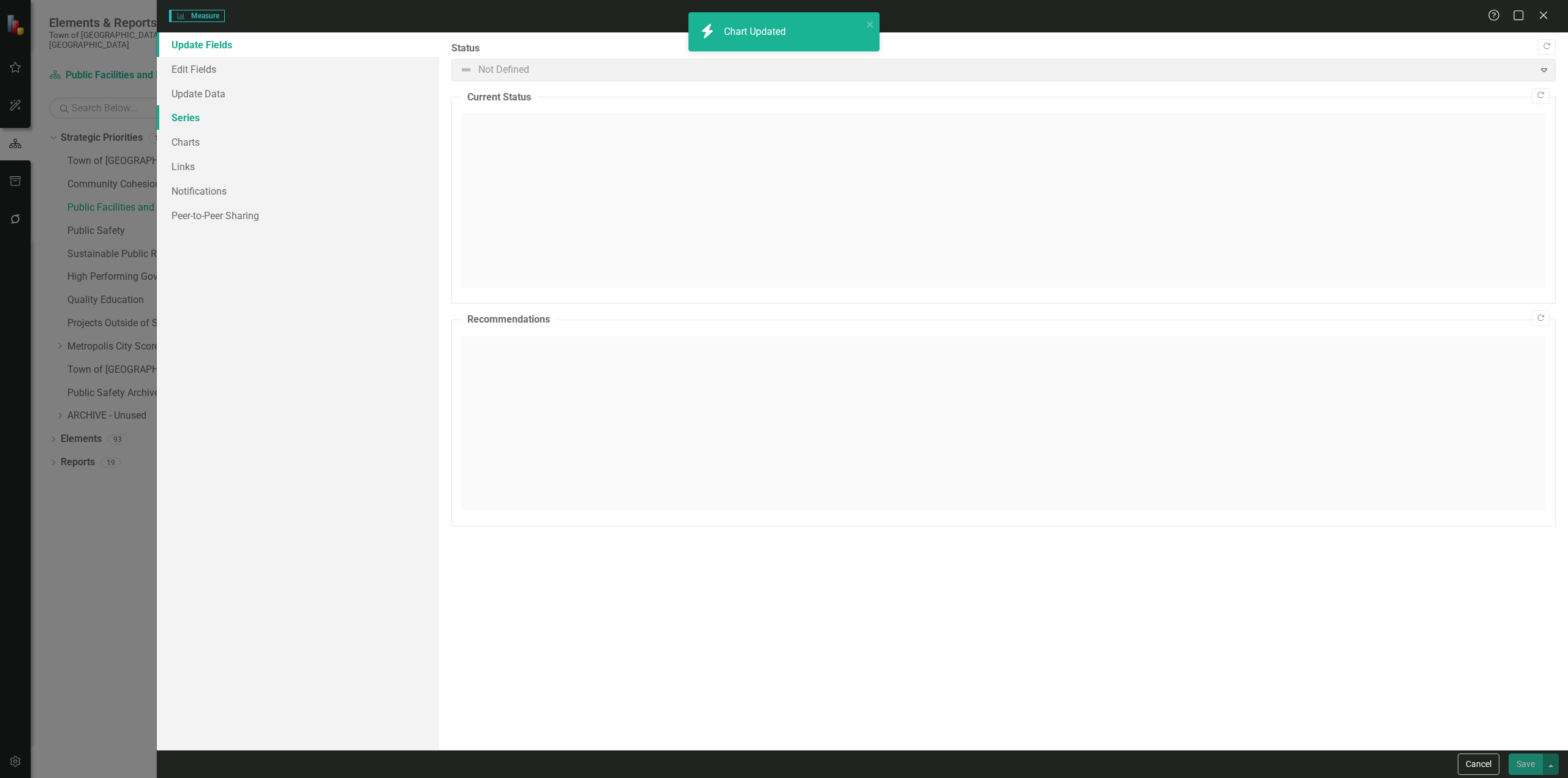
click at [207, 117] on link "Series" at bounding box center [299, 117] width 283 height 24
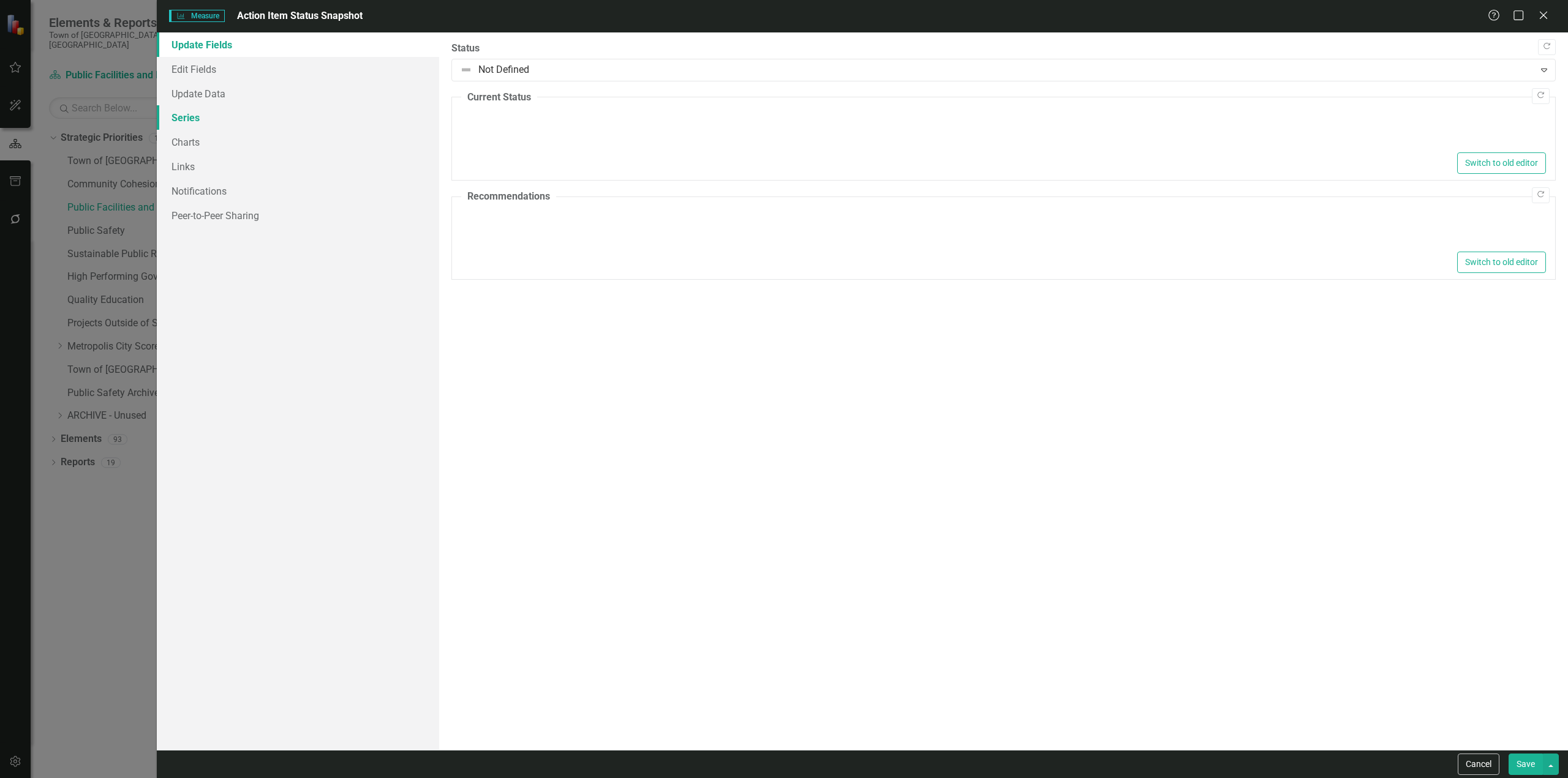
click at [207, 117] on link "Series" at bounding box center [299, 117] width 283 height 24
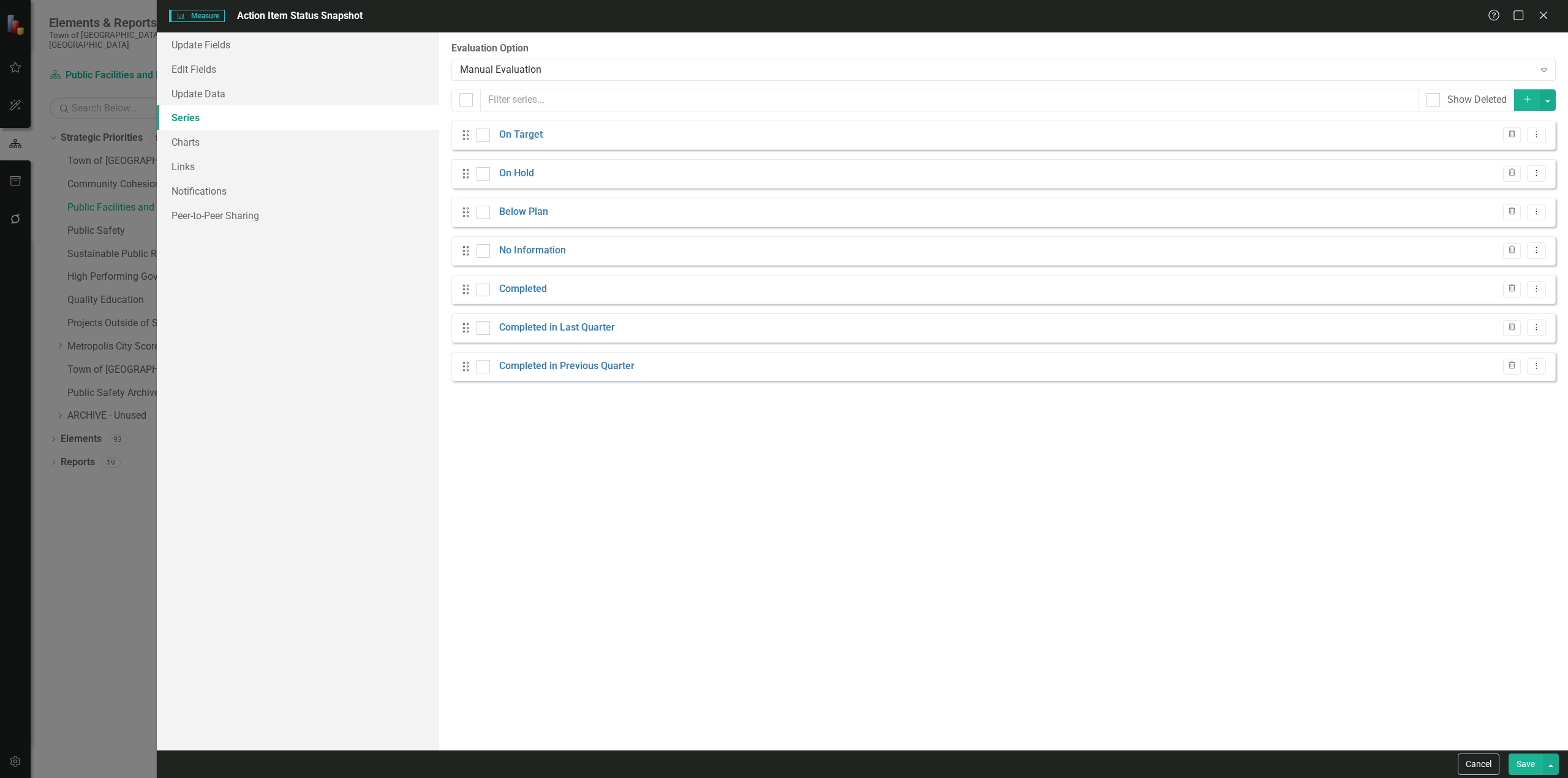
checkbox input "false"
click at [836, 292] on icon "Trash" at bounding box center [1512, 289] width 9 height 7
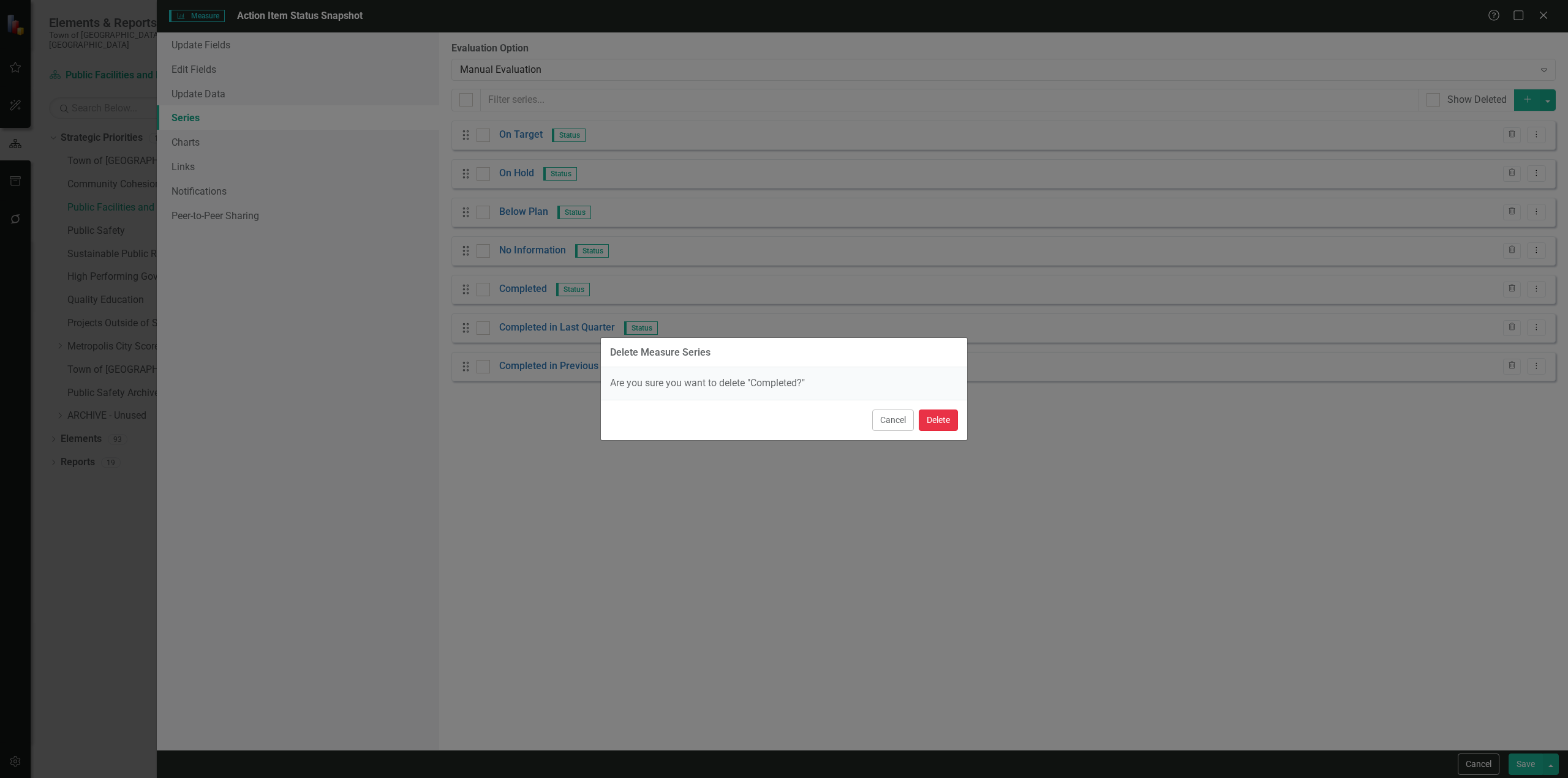
click at [836, 422] on button "Delete" at bounding box center [938, 420] width 39 height 21
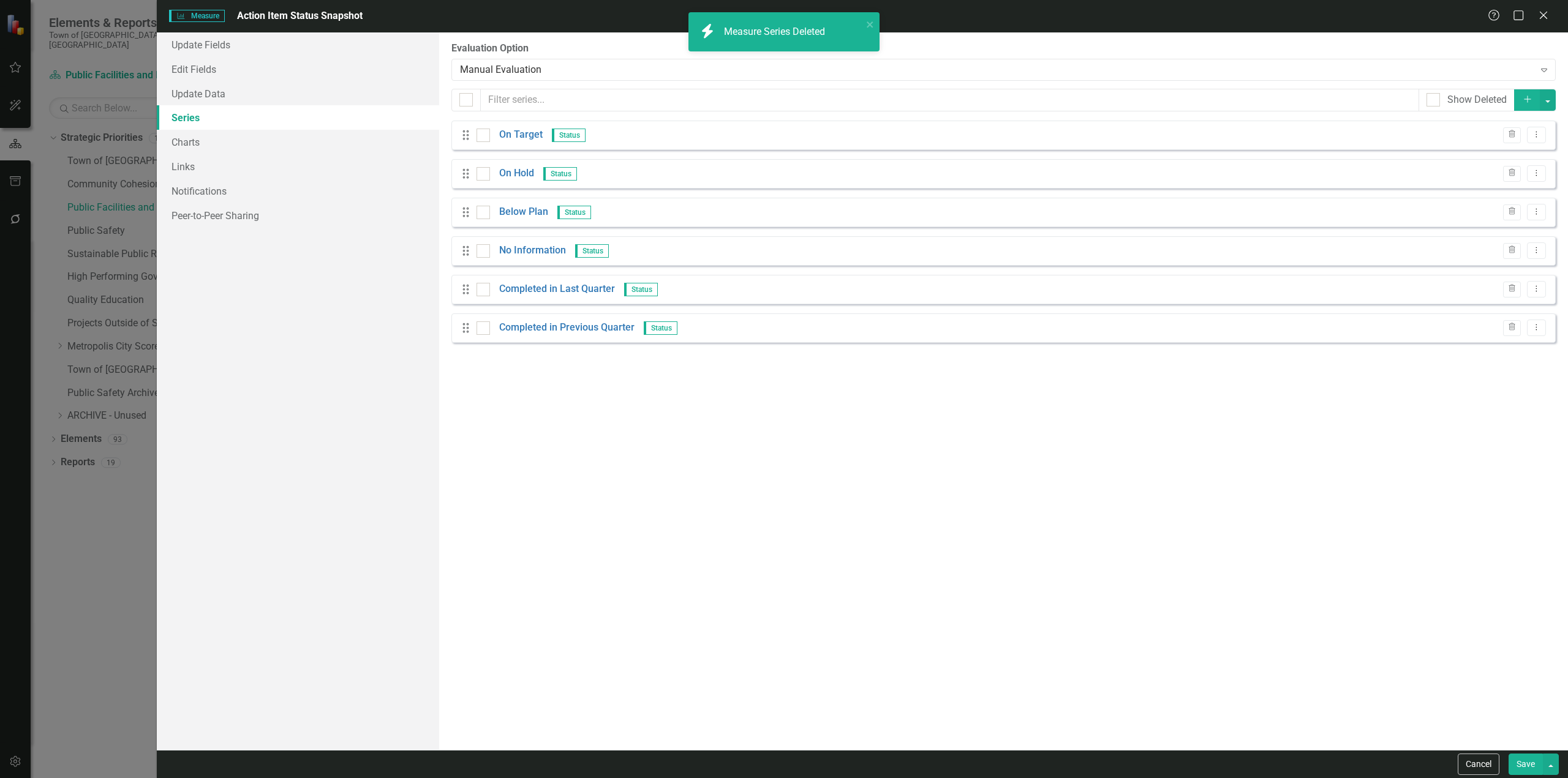
click at [836, 469] on button "Save" at bounding box center [1525, 764] width 34 height 21
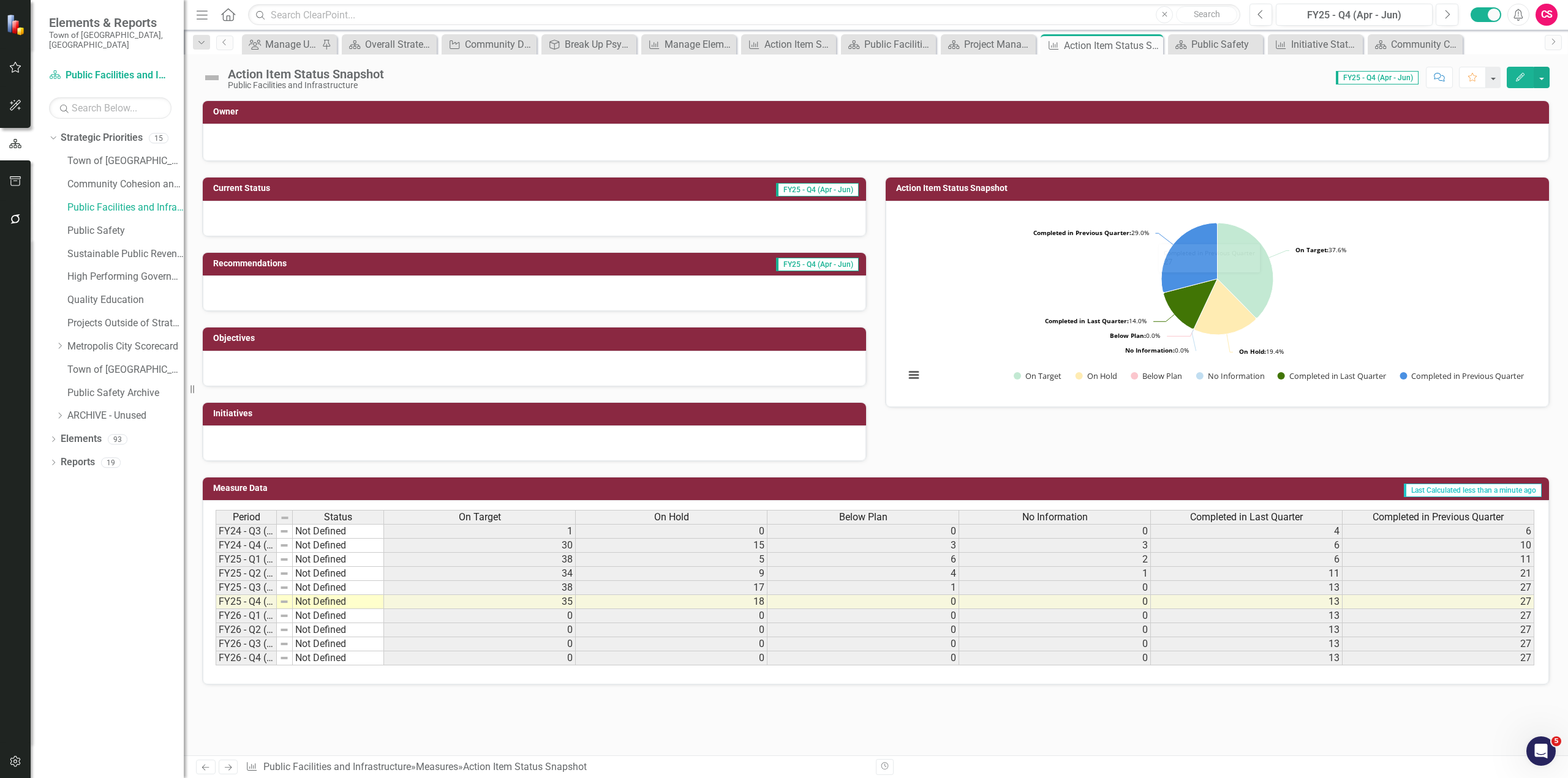
click at [836, 81] on icon "Edit" at bounding box center [1521, 76] width 11 height 8
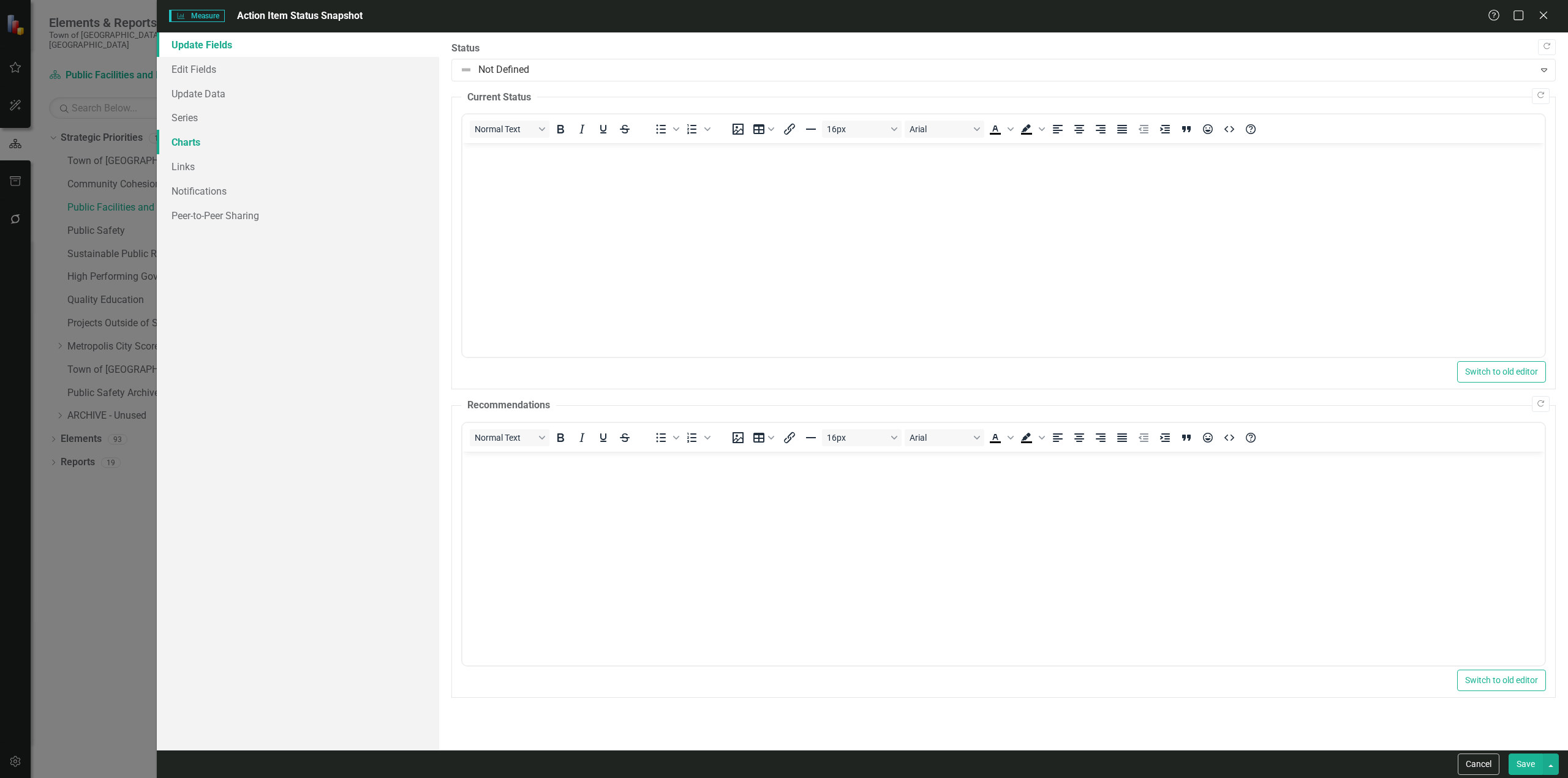
click at [182, 148] on link "Charts" at bounding box center [299, 142] width 283 height 24
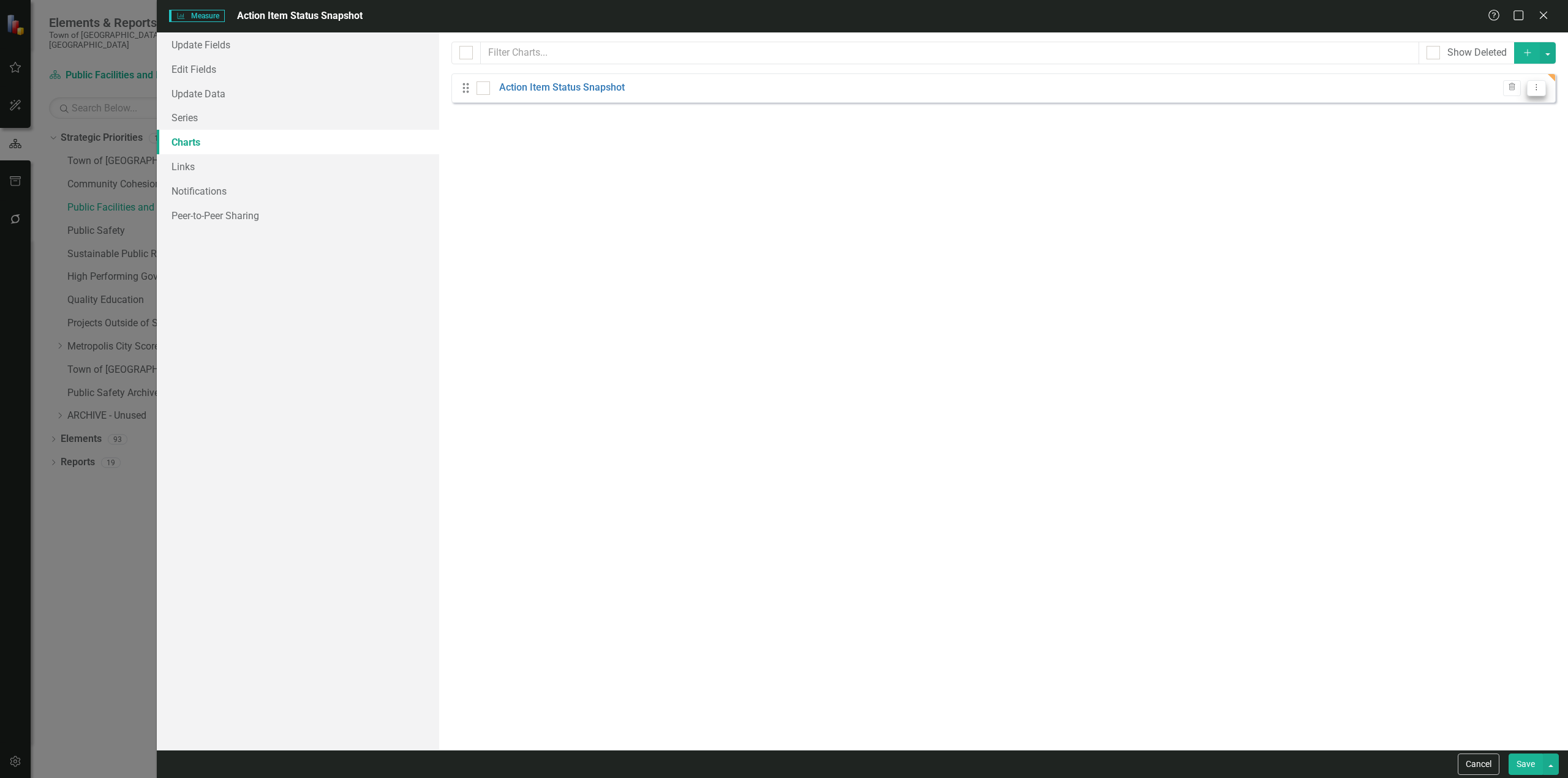
click at [836, 92] on button "Dropdown Menu" at bounding box center [1536, 88] width 19 height 17
click at [836, 469] on button "Cancel" at bounding box center [1478, 764] width 42 height 21
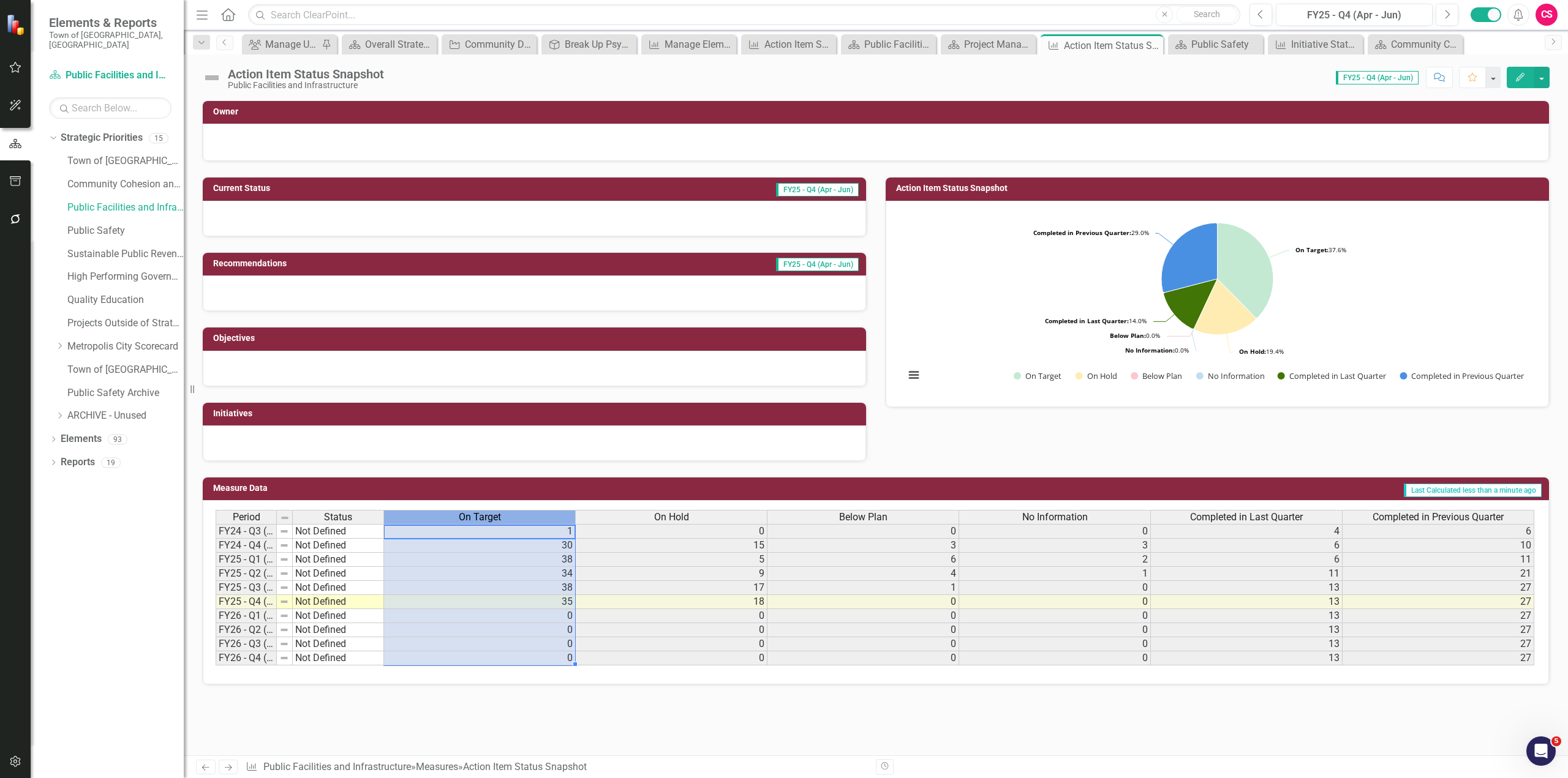
click at [492, 469] on span "On Target" at bounding box center [479, 518] width 42 height 11
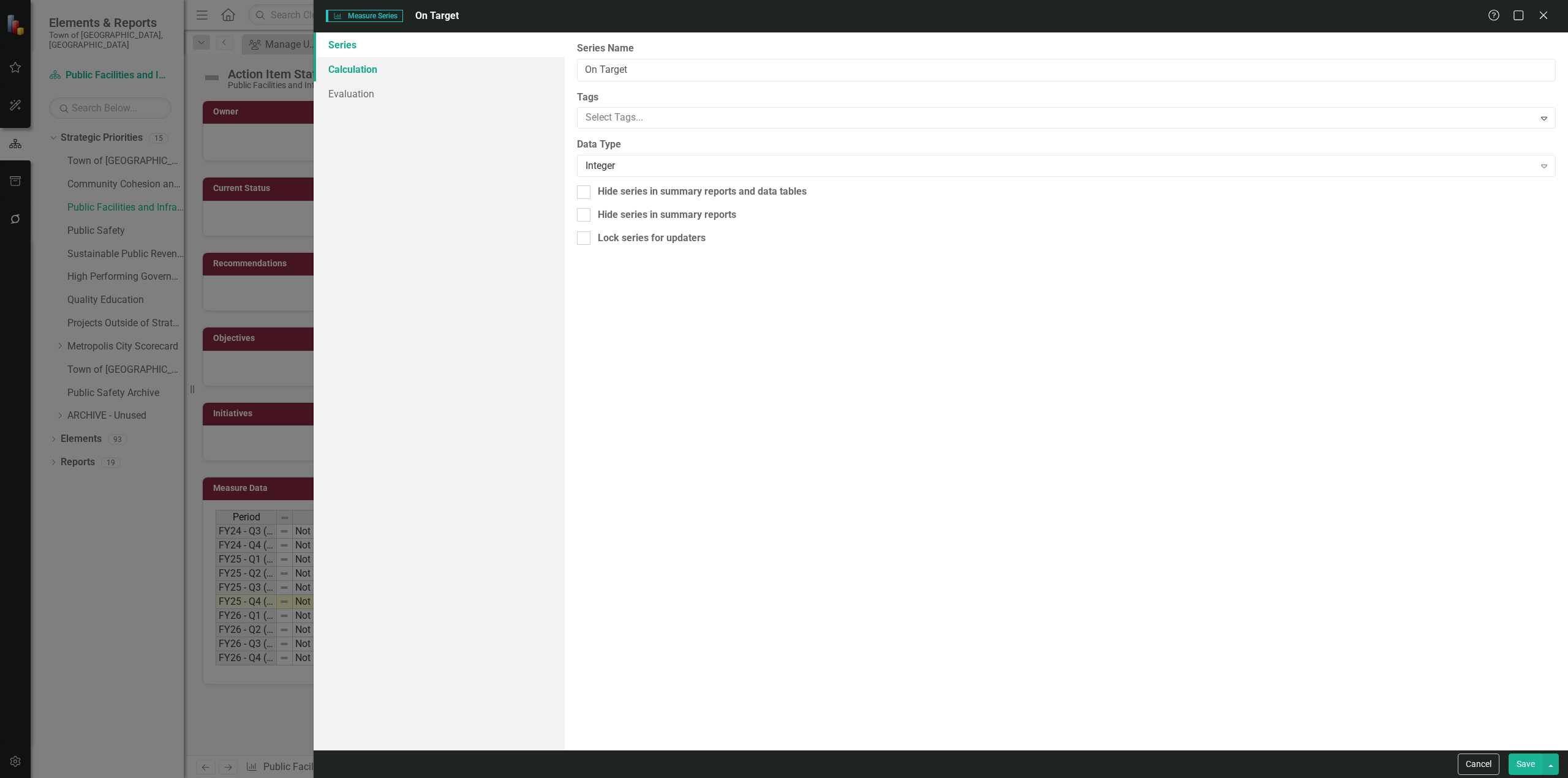
click at [391, 77] on link "Calculation" at bounding box center [439, 69] width 251 height 24
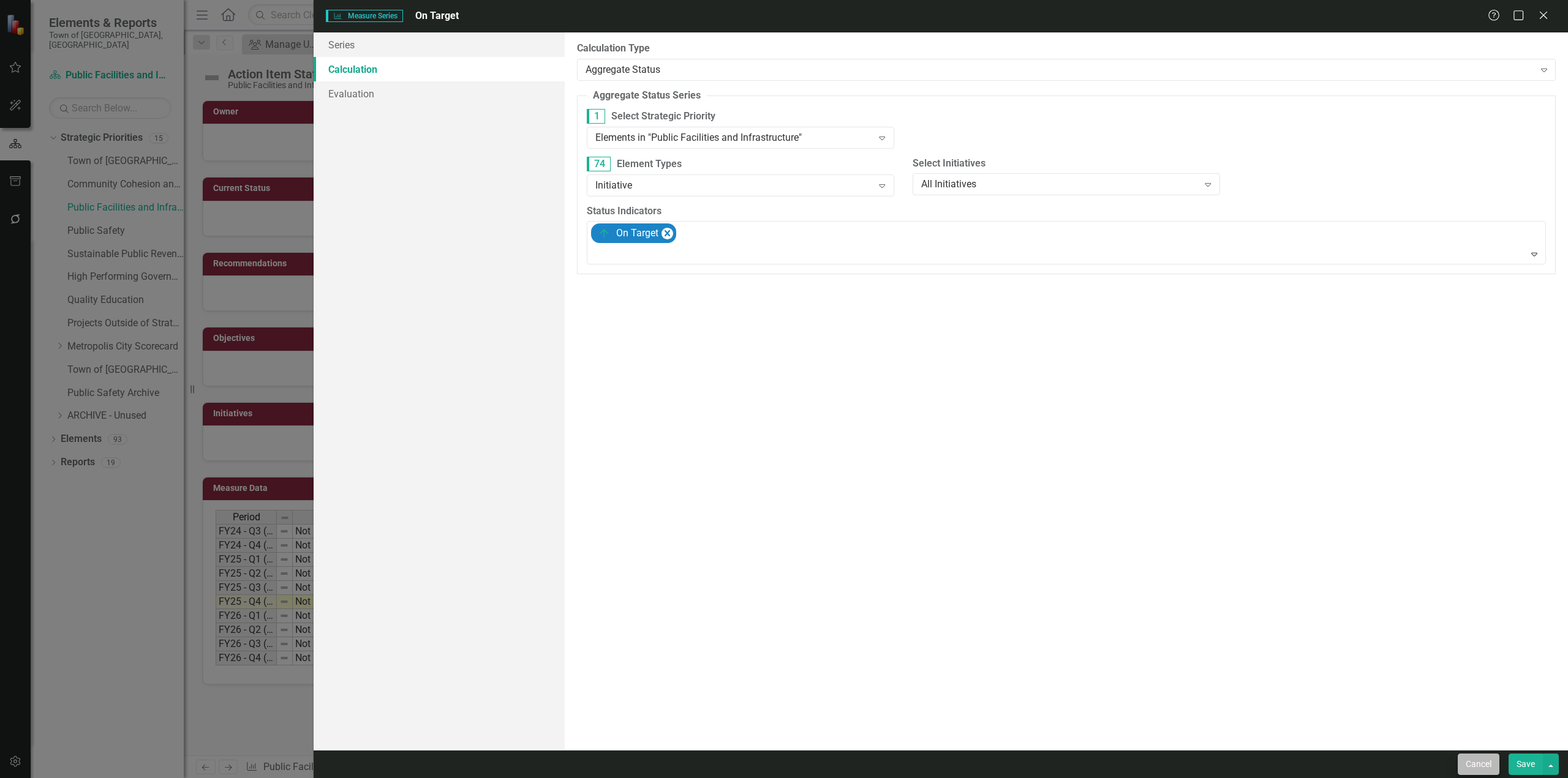
drag, startPoint x: 1473, startPoint y: 745, endPoint x: 1474, endPoint y: 756, distance: 11.0
click at [836, 469] on div "By default, series in ClearPoint are not calculated. So, if you leave the form …" at bounding box center [1066, 391] width 1003 height 718
drag, startPoint x: 1475, startPoint y: 758, endPoint x: 903, endPoint y: 343, distance: 706.7
click at [836, 469] on button "Cancel" at bounding box center [1478, 764] width 42 height 21
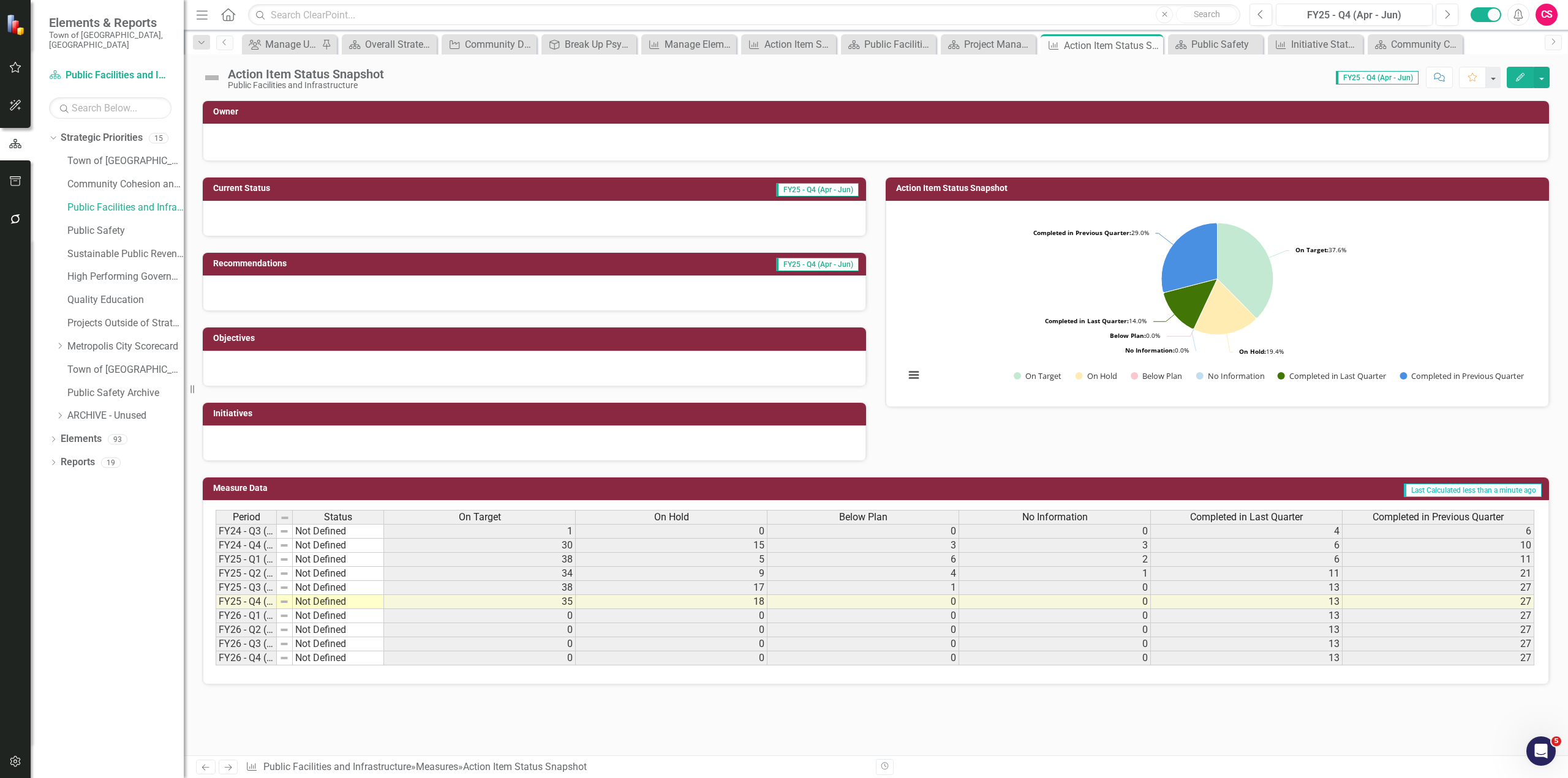
click at [836, 80] on icon "Edit" at bounding box center [1521, 76] width 11 height 8
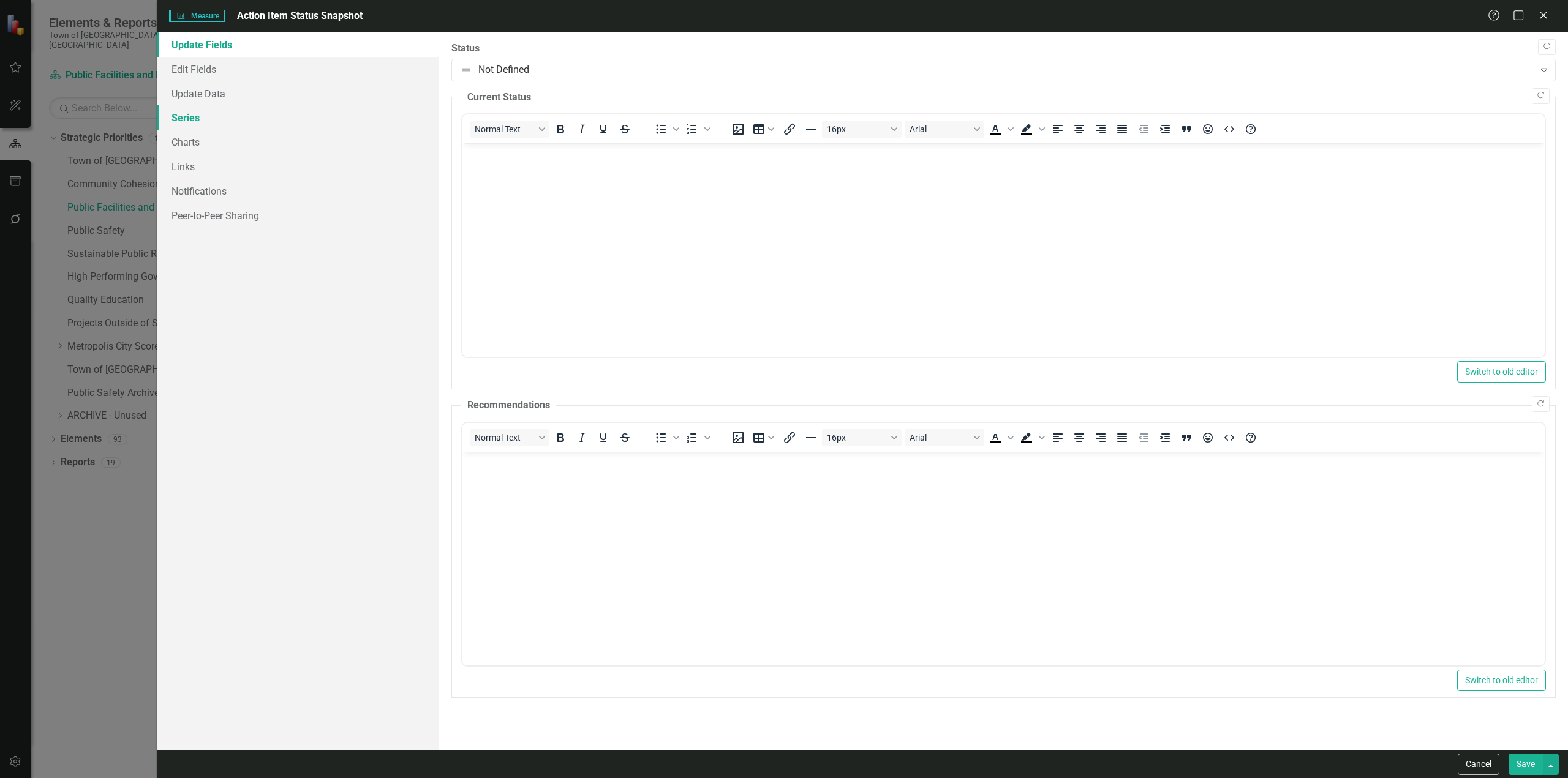
click at [264, 128] on link "Series" at bounding box center [299, 117] width 283 height 24
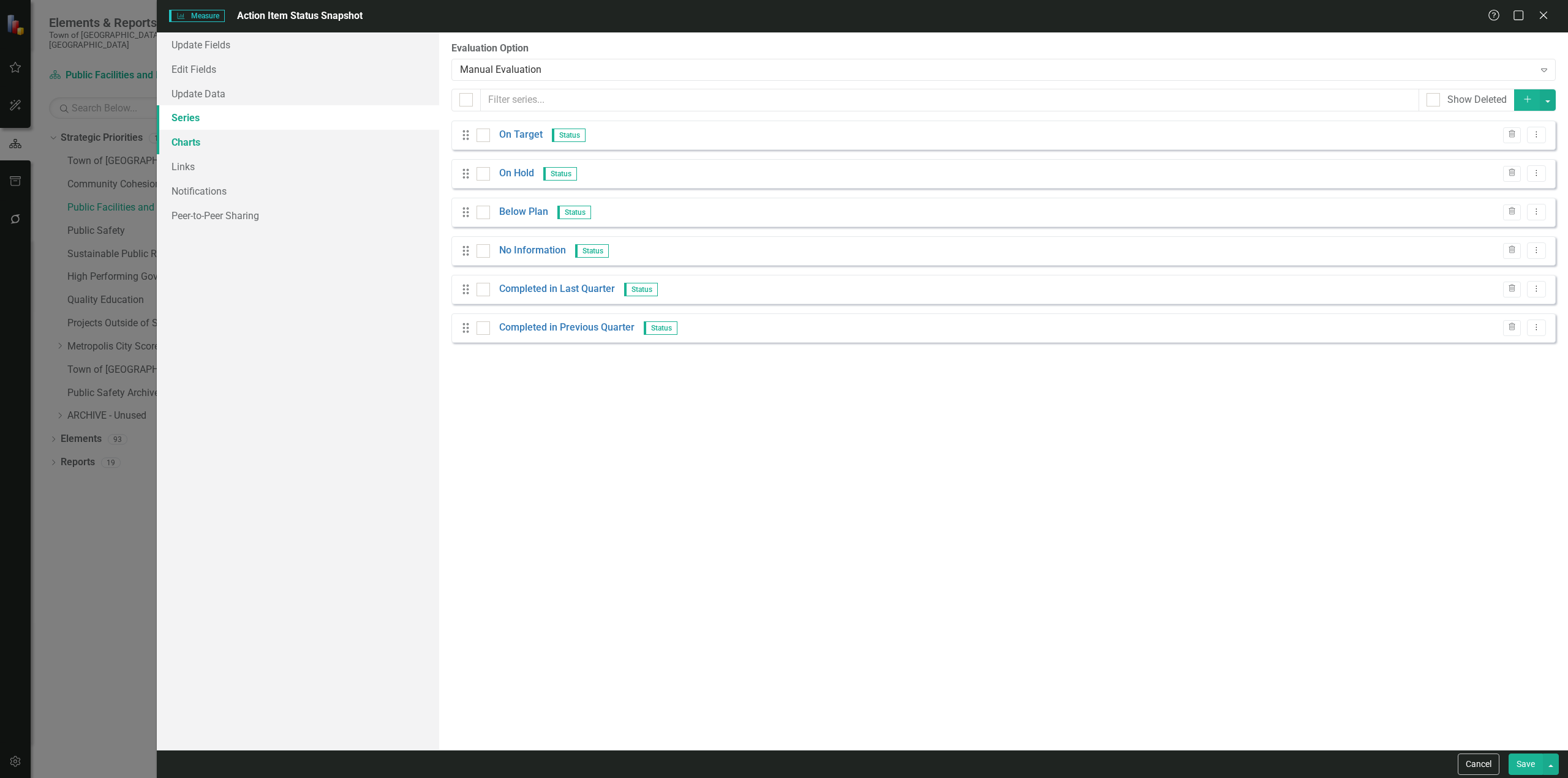
click at [254, 148] on link "Charts" at bounding box center [299, 142] width 283 height 24
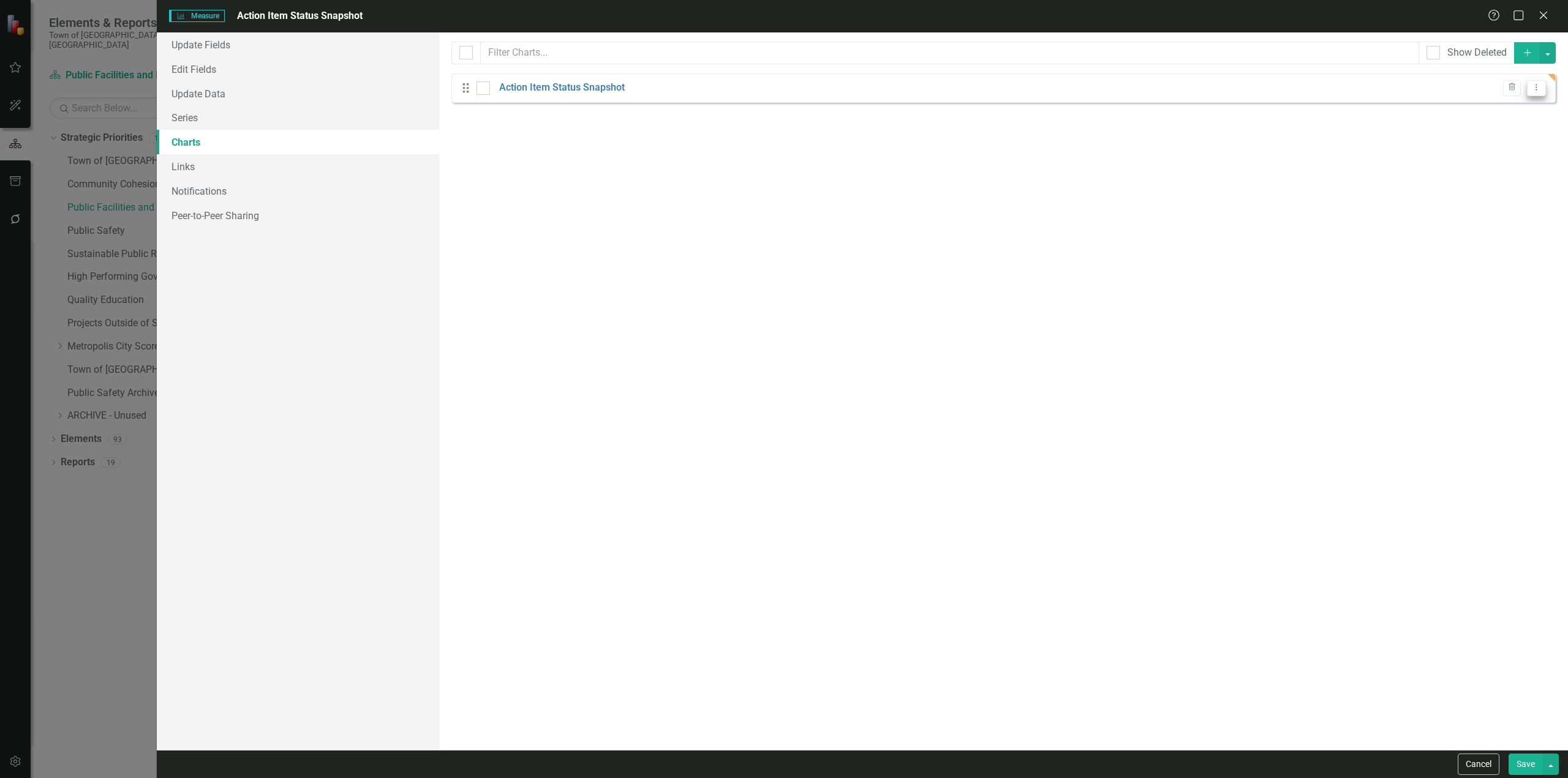
click at [836, 94] on button "Dropdown Menu" at bounding box center [1536, 88] width 19 height 17
click at [836, 134] on link "Copy Duplicate Chart" at bounding box center [1496, 130] width 97 height 22
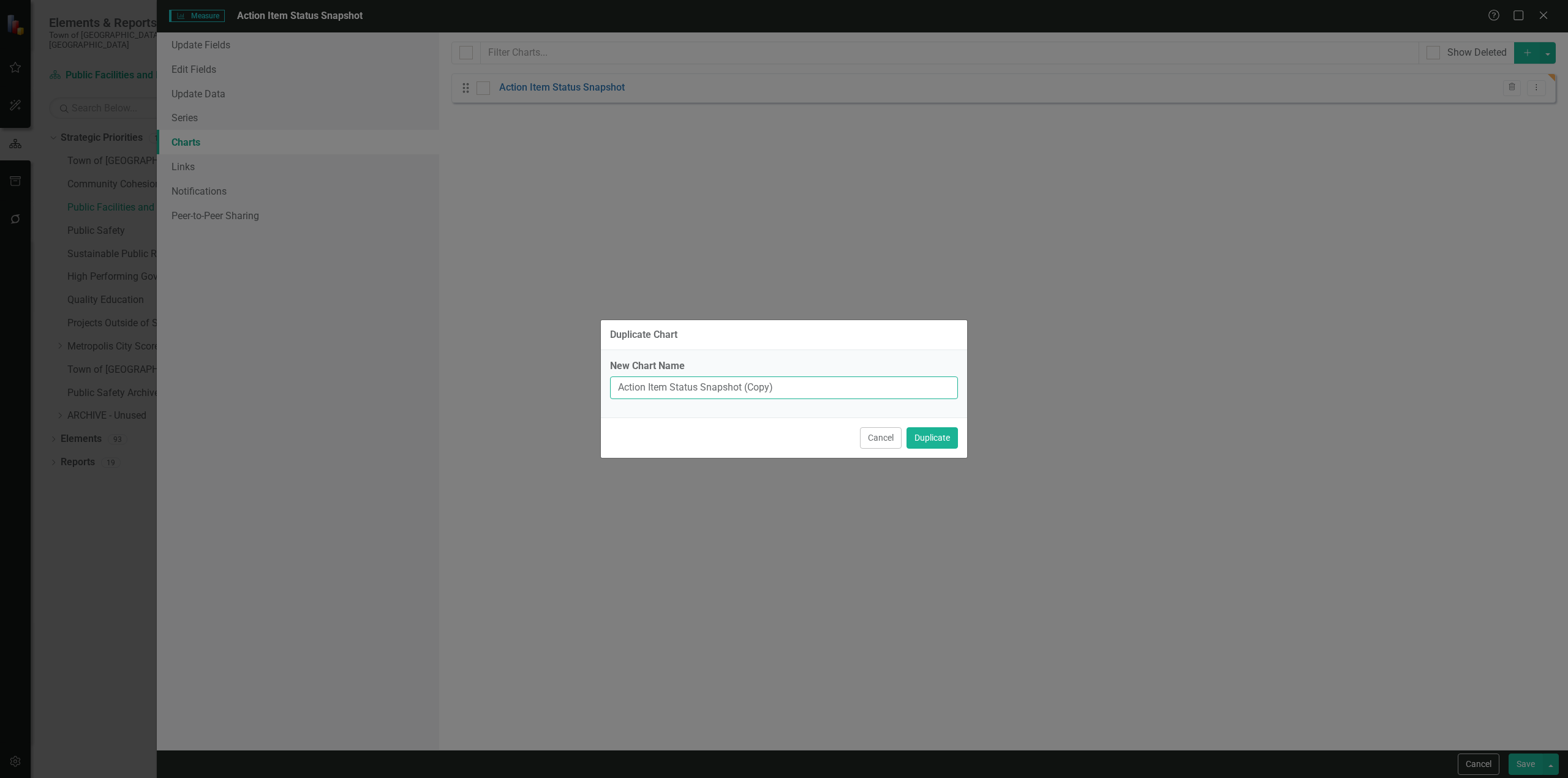
click at [752, 387] on input "Action Item Status Snapshot (Copy)" at bounding box center [784, 388] width 348 height 22
type input "Action Item Status Snapshot (Dashboard)"
click at [836, 428] on button "Duplicate" at bounding box center [932, 438] width 51 height 21
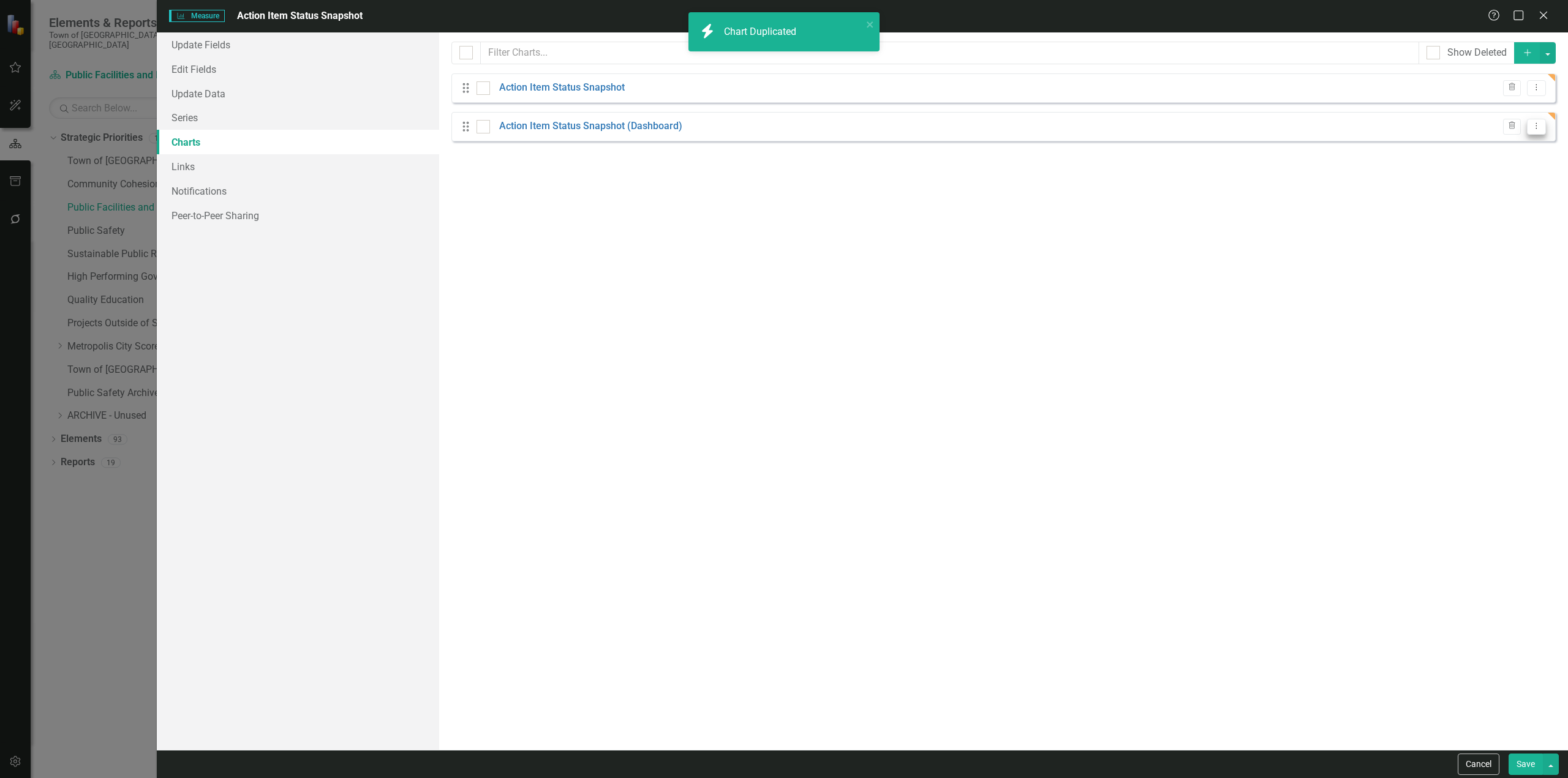
click at [836, 127] on icon "Dropdown Menu" at bounding box center [1535, 125] width 10 height 8
click at [836, 151] on link "Edit Edit Chart" at bounding box center [1496, 147] width 97 height 22
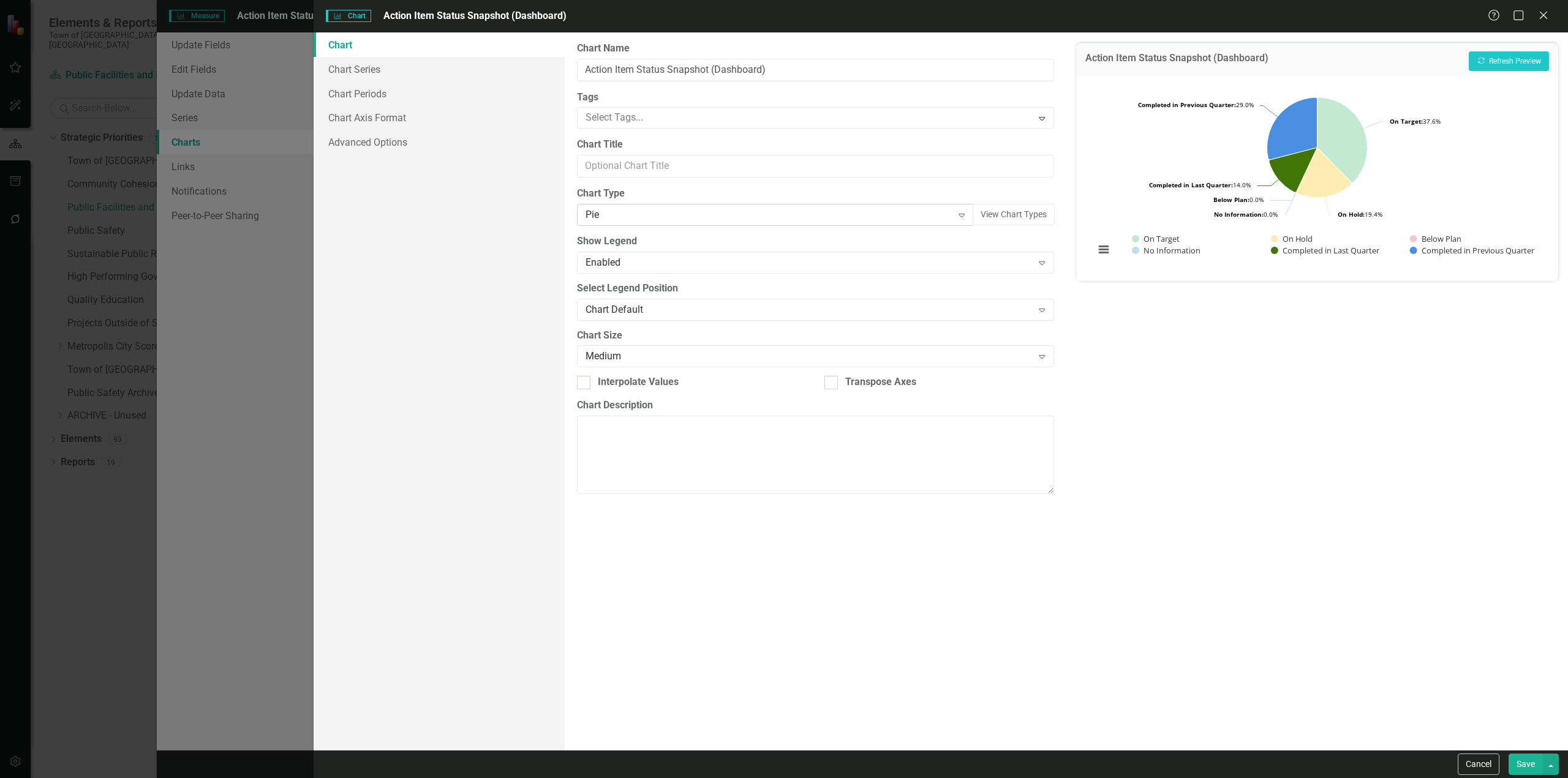
click at [671, 211] on div "Pie" at bounding box center [769, 215] width 366 height 14
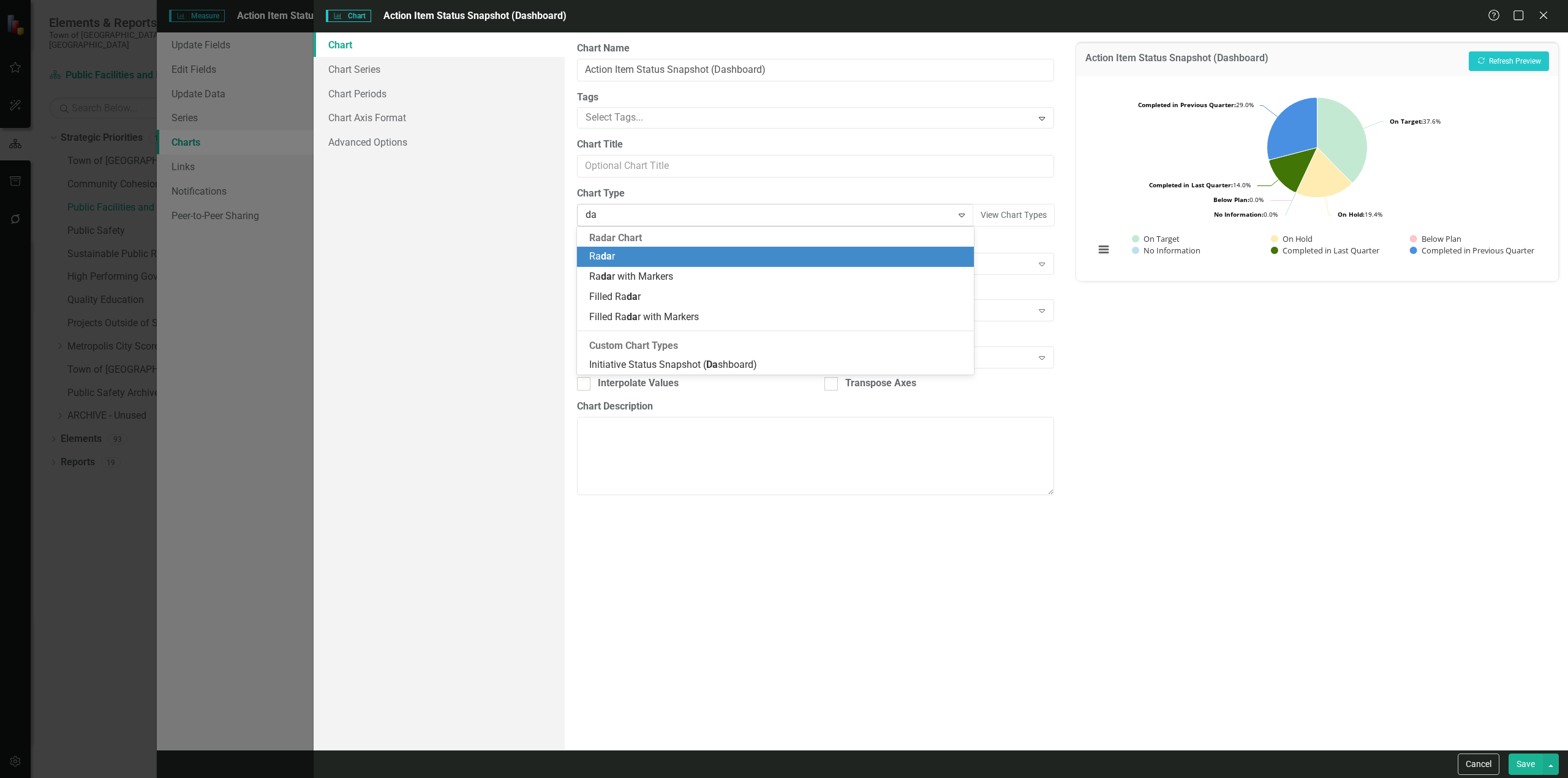
type input "das"
click at [650, 256] on span "Initiative Status Snapshot ( Das hboard)" at bounding box center [673, 256] width 167 height 12
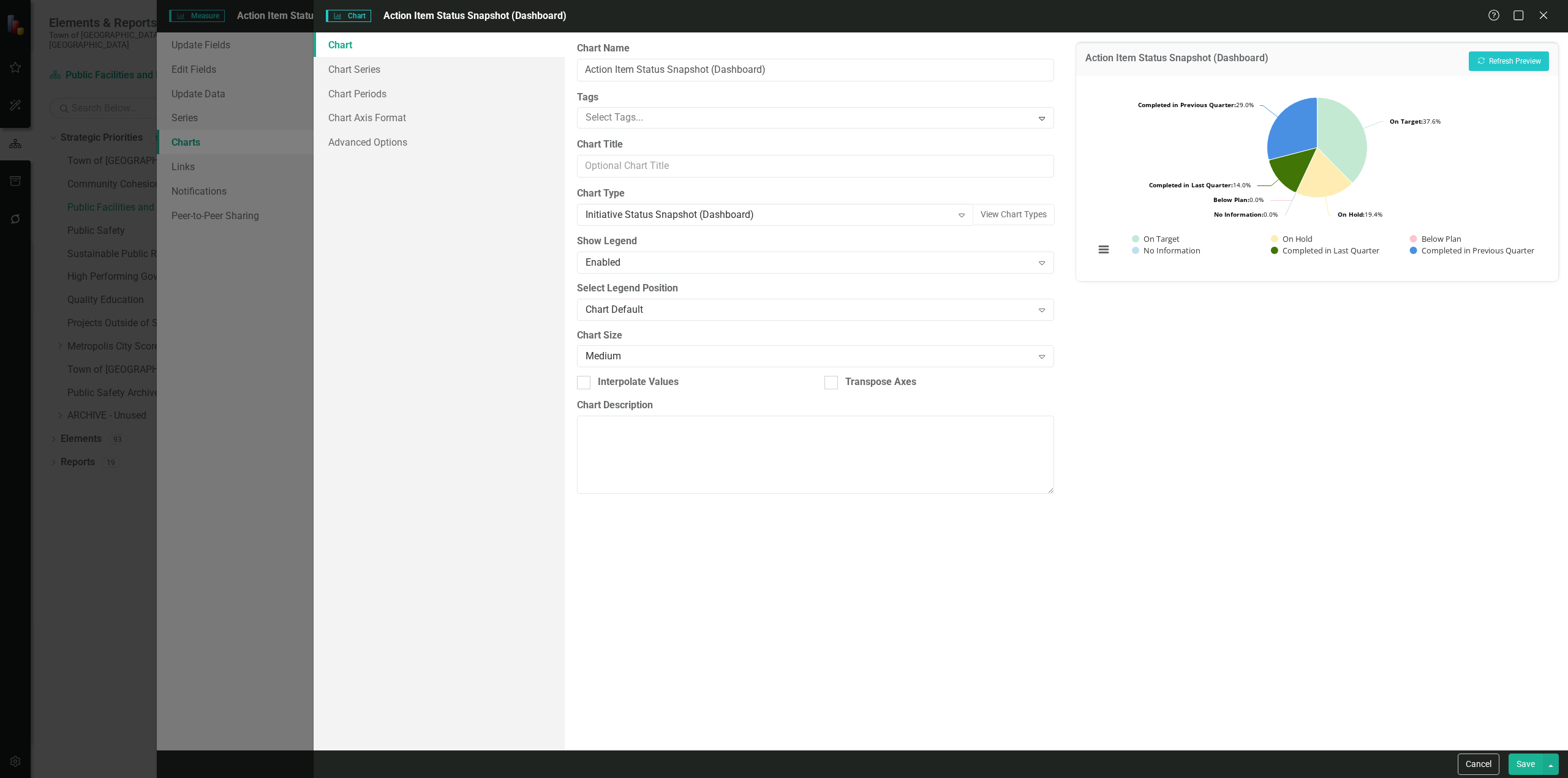
click at [836, 469] on button "Save" at bounding box center [1525, 764] width 34 height 21
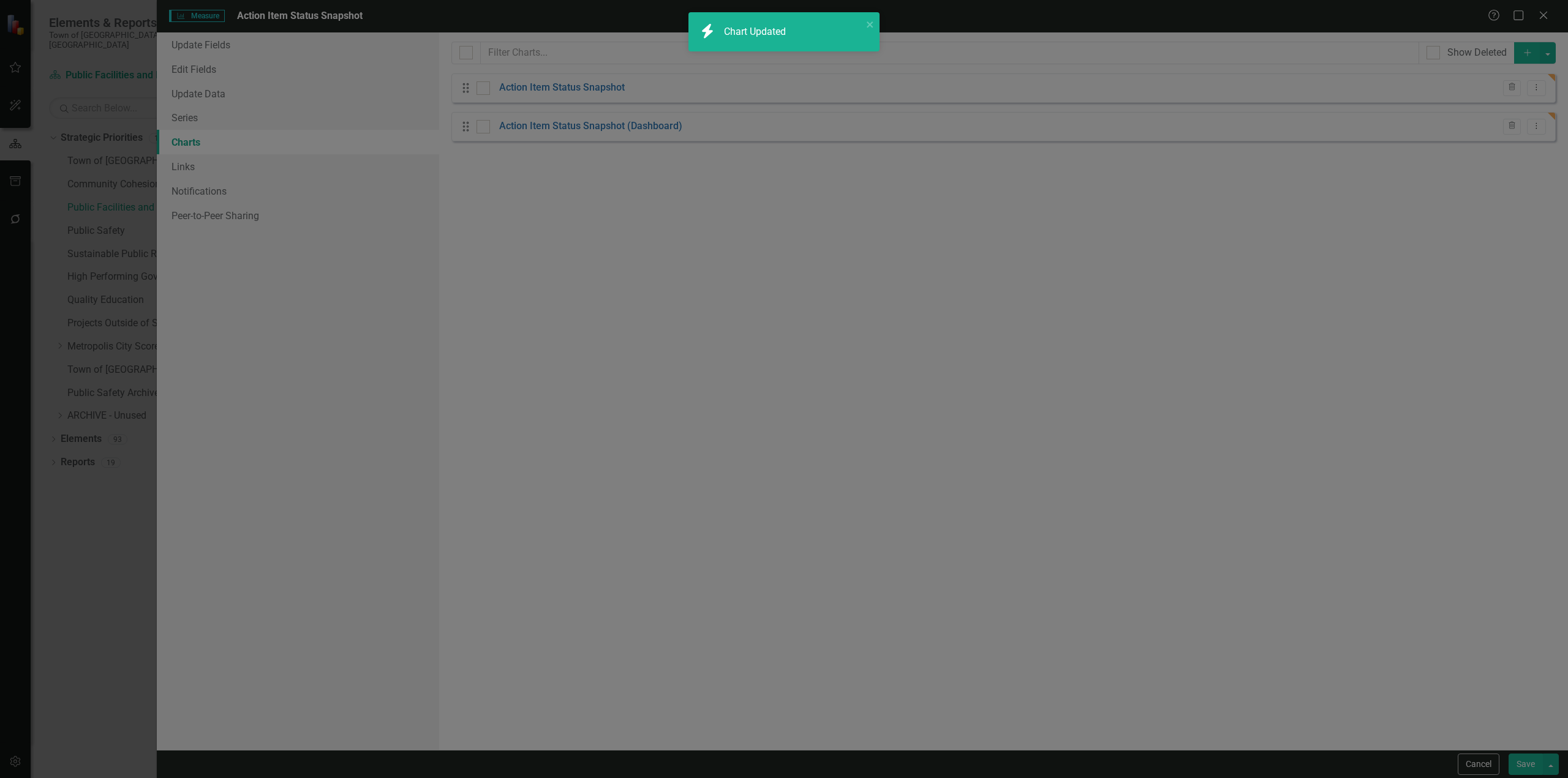
click at [836, 469] on button "Save" at bounding box center [1525, 764] width 34 height 21
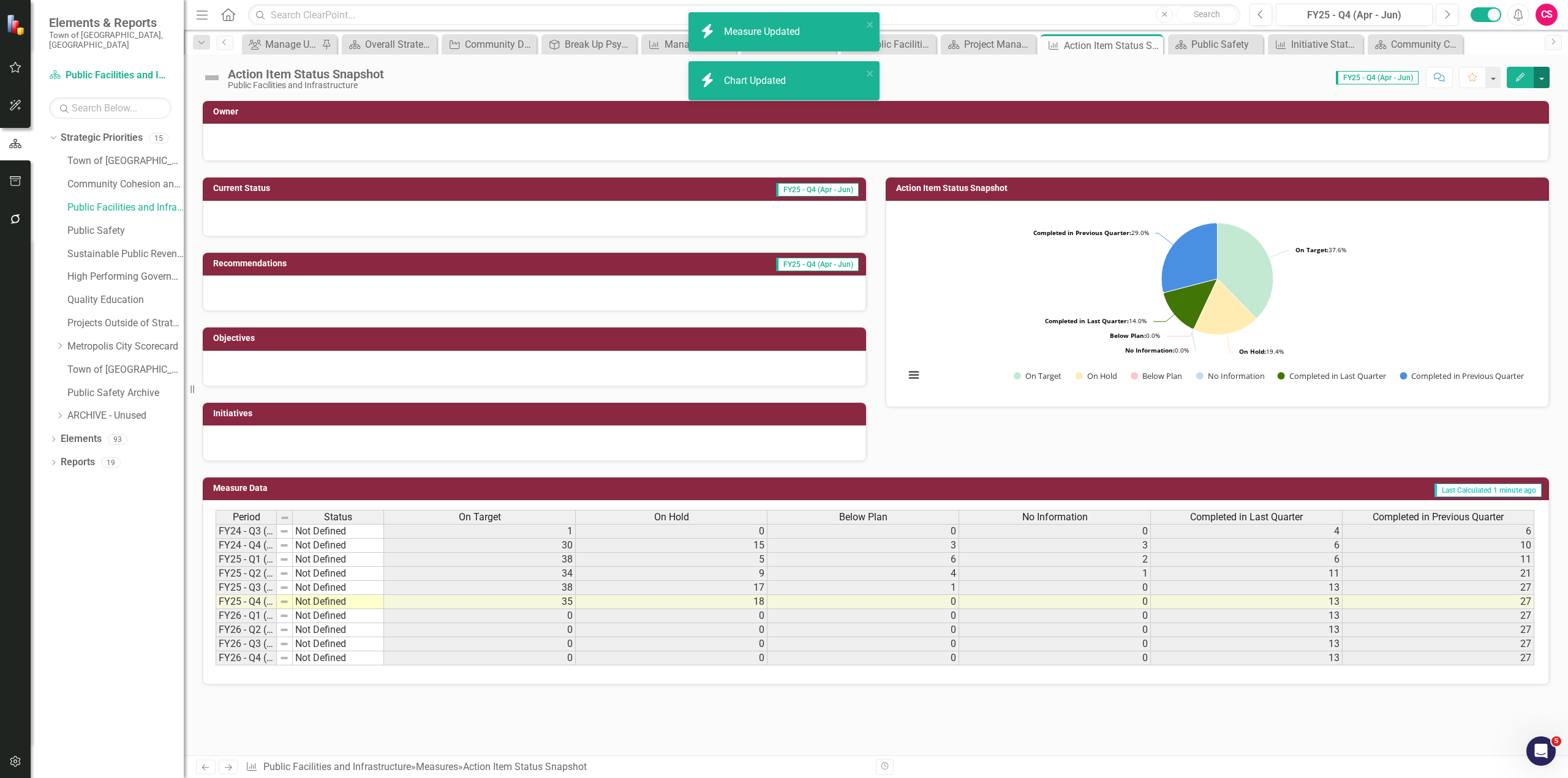
click at [836, 85] on button "button" at bounding box center [1541, 77] width 16 height 21
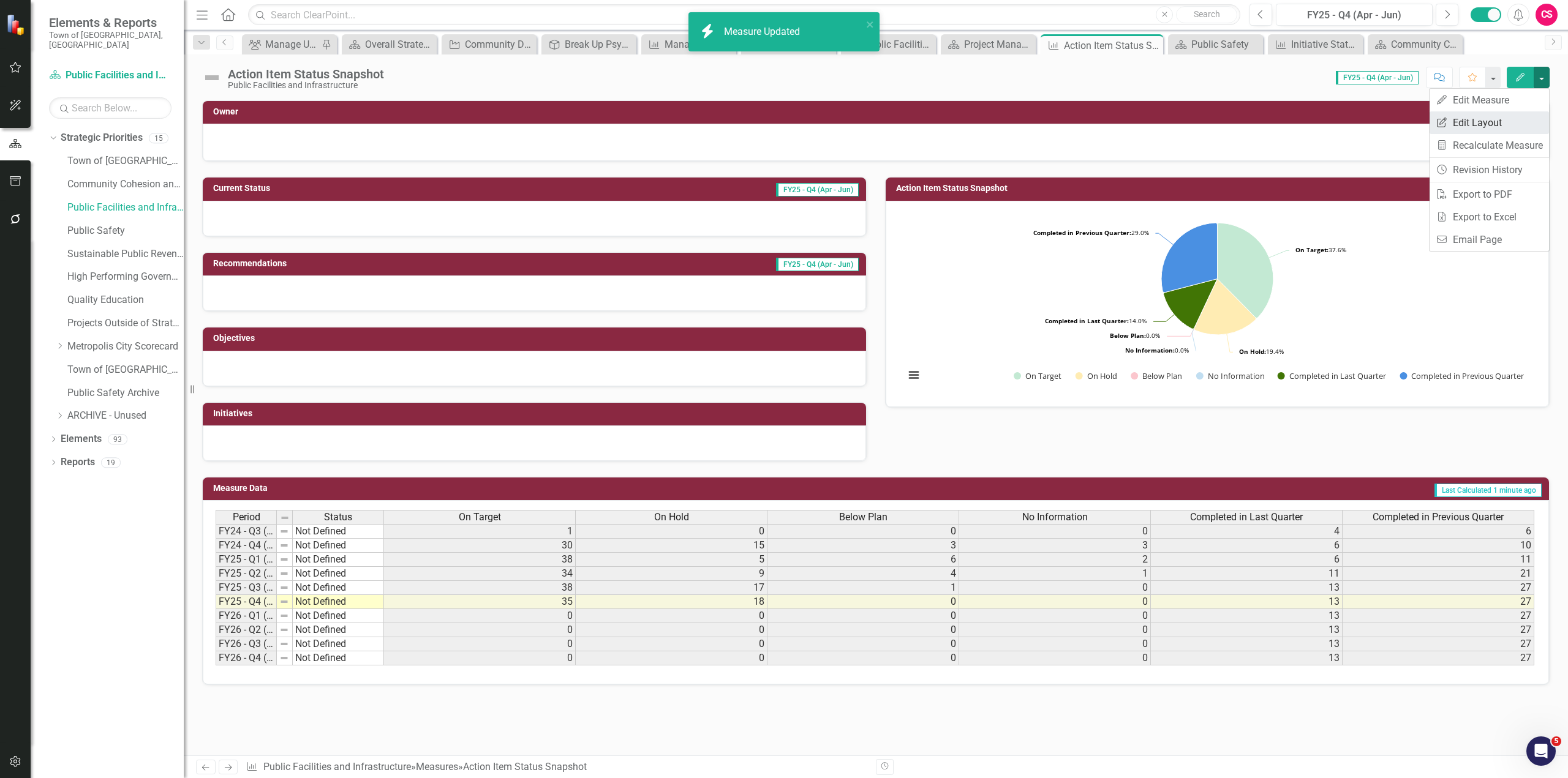
click at [836, 117] on link "Edit Report Edit Layout" at bounding box center [1489, 123] width 119 height 22
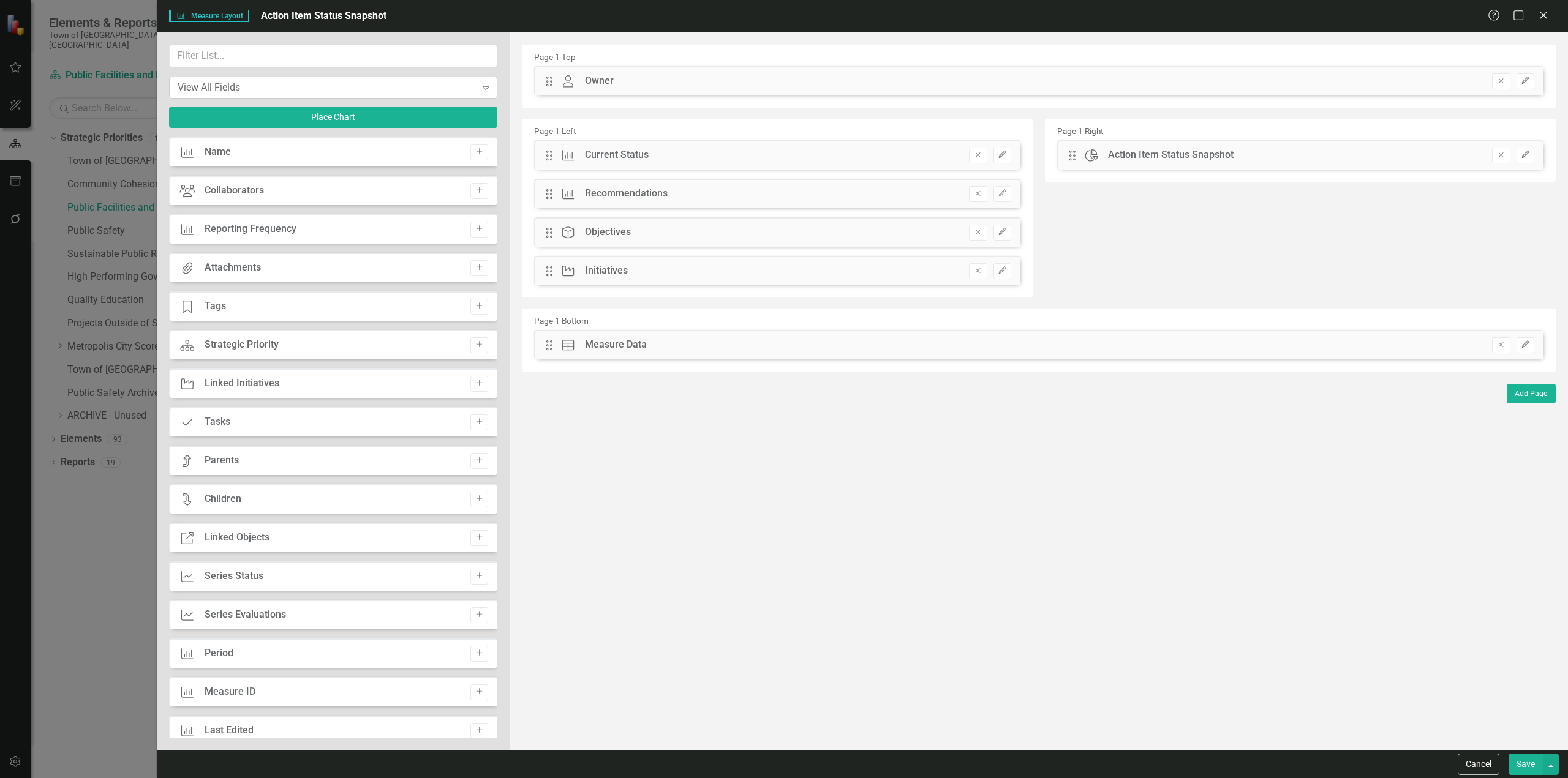
click at [204, 93] on div "View All Fields" at bounding box center [326, 86] width 299 height 14
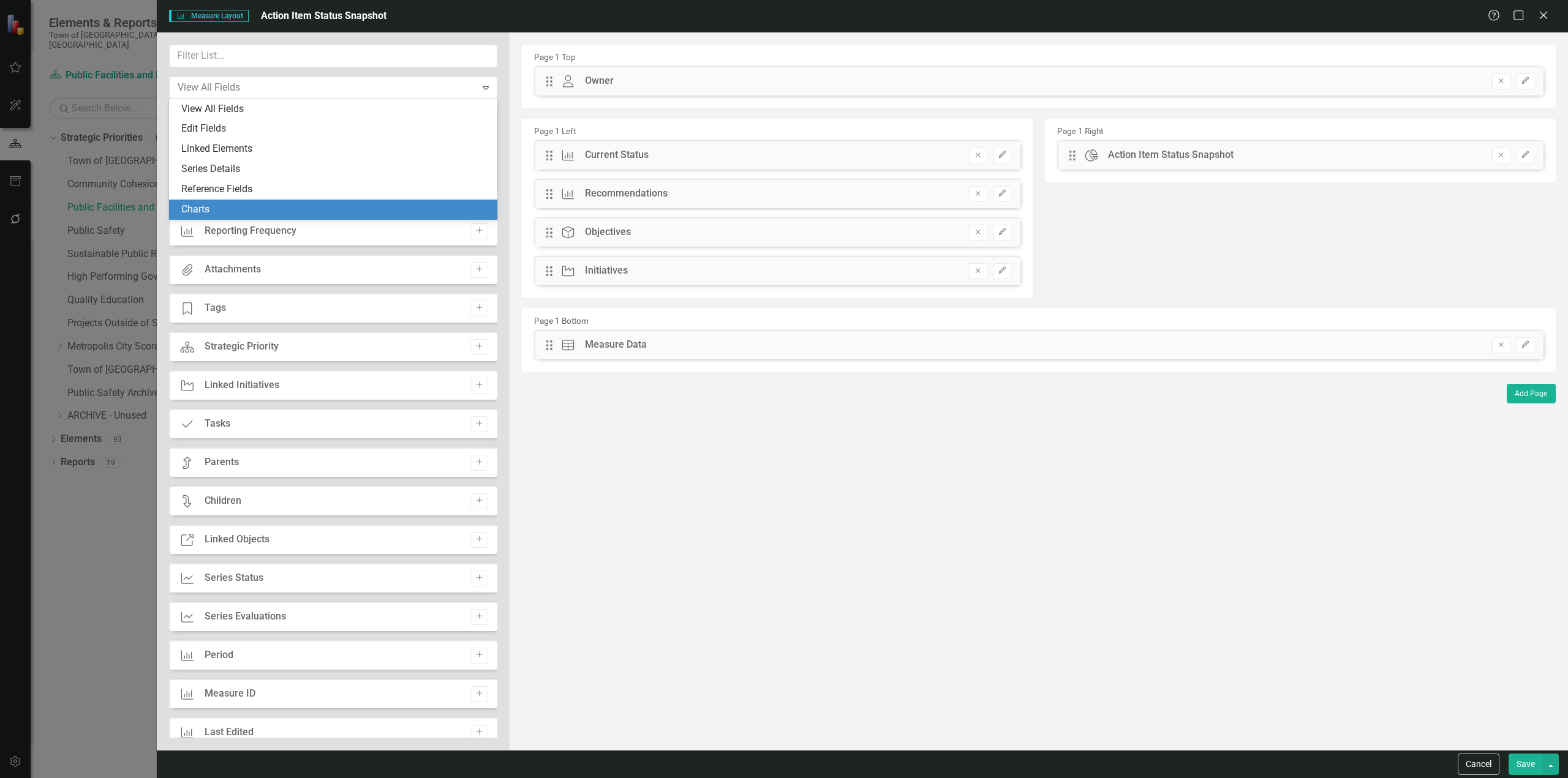
click at [182, 215] on div "Charts" at bounding box center [336, 209] width 309 height 14
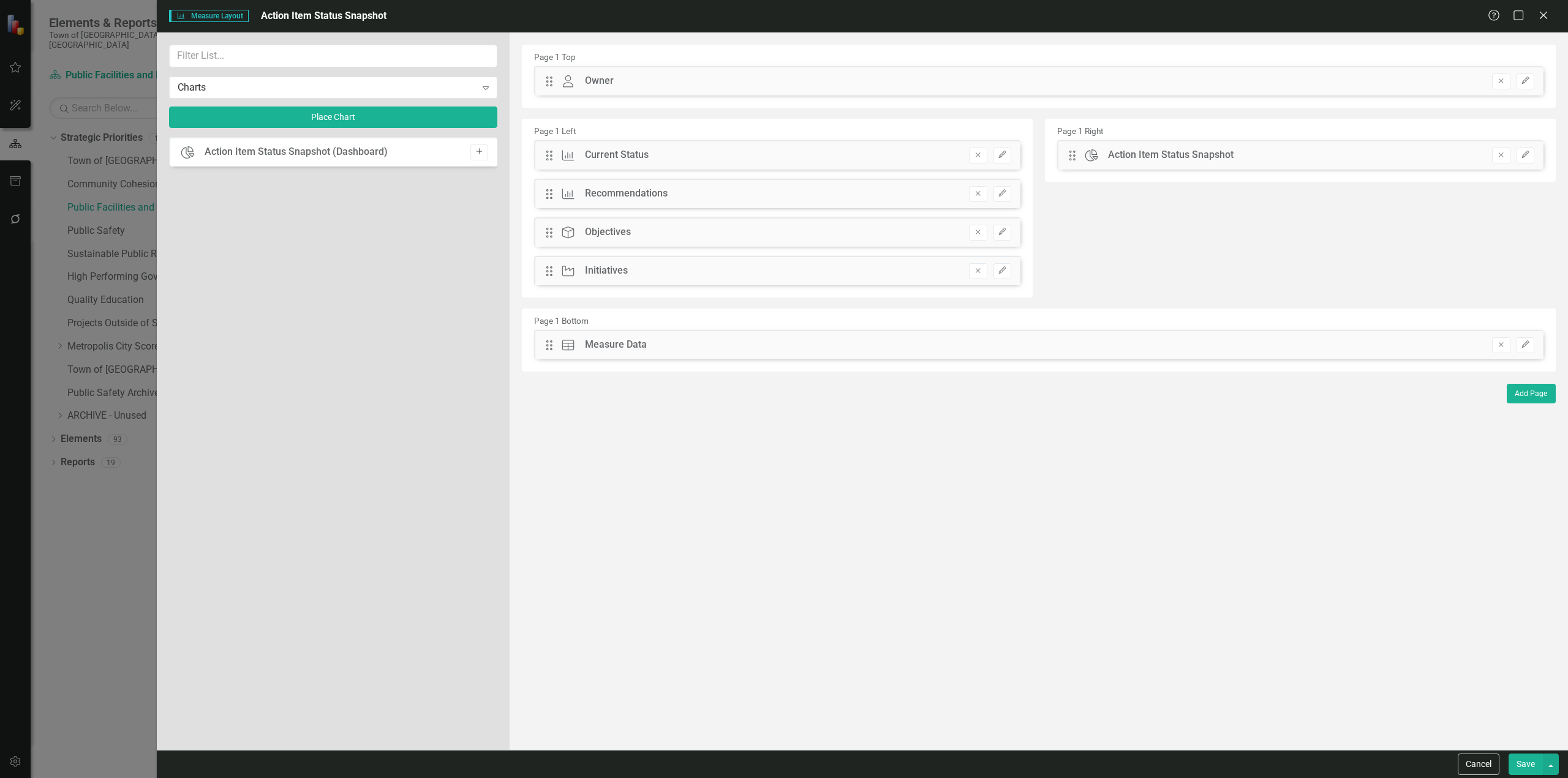
click at [478, 159] on button "Add" at bounding box center [479, 152] width 18 height 16
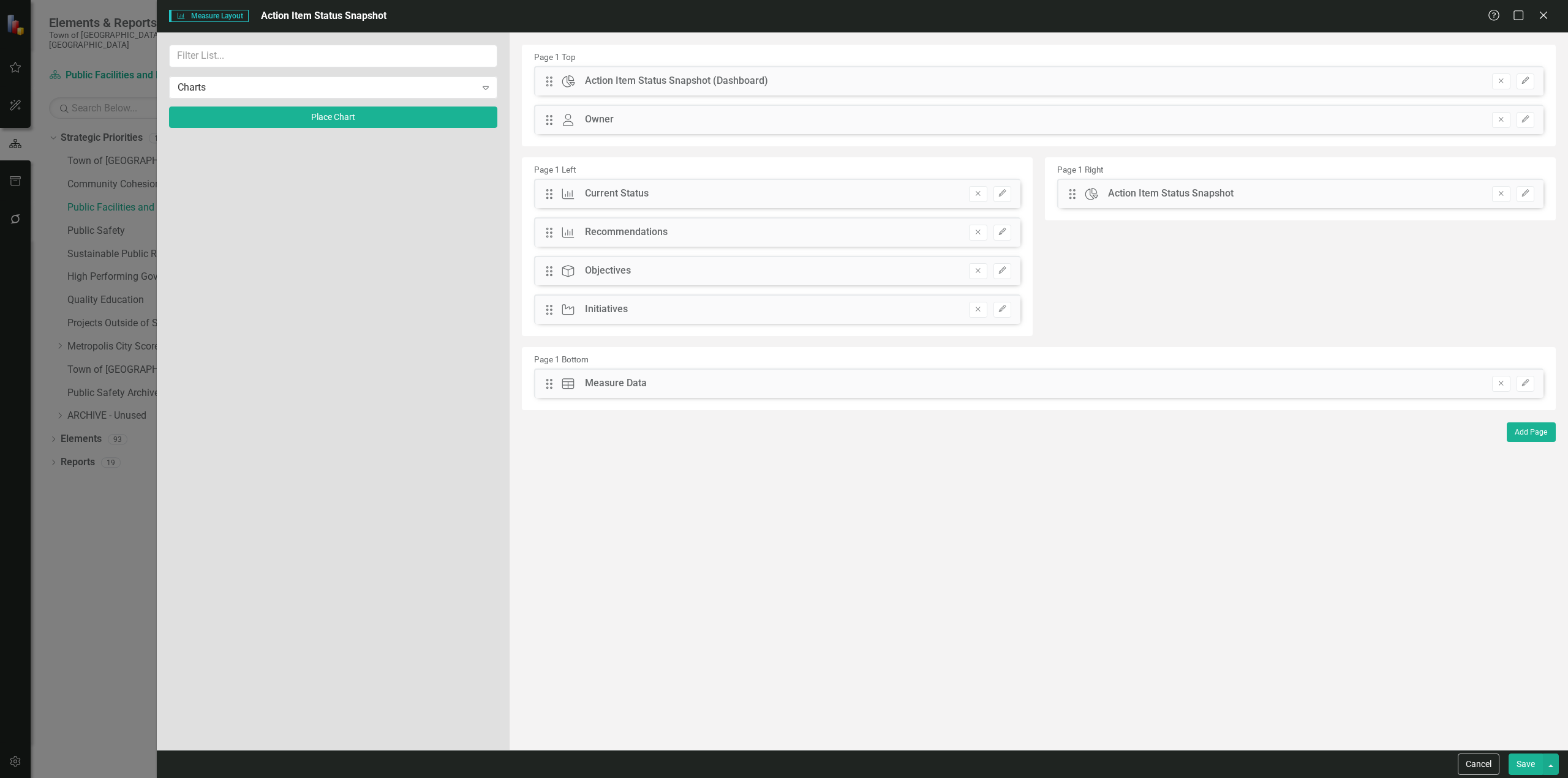
click at [836, 469] on div "Save" at bounding box center [1532, 764] width 53 height 21
click at [836, 469] on button "Save" at bounding box center [1525, 764] width 34 height 21
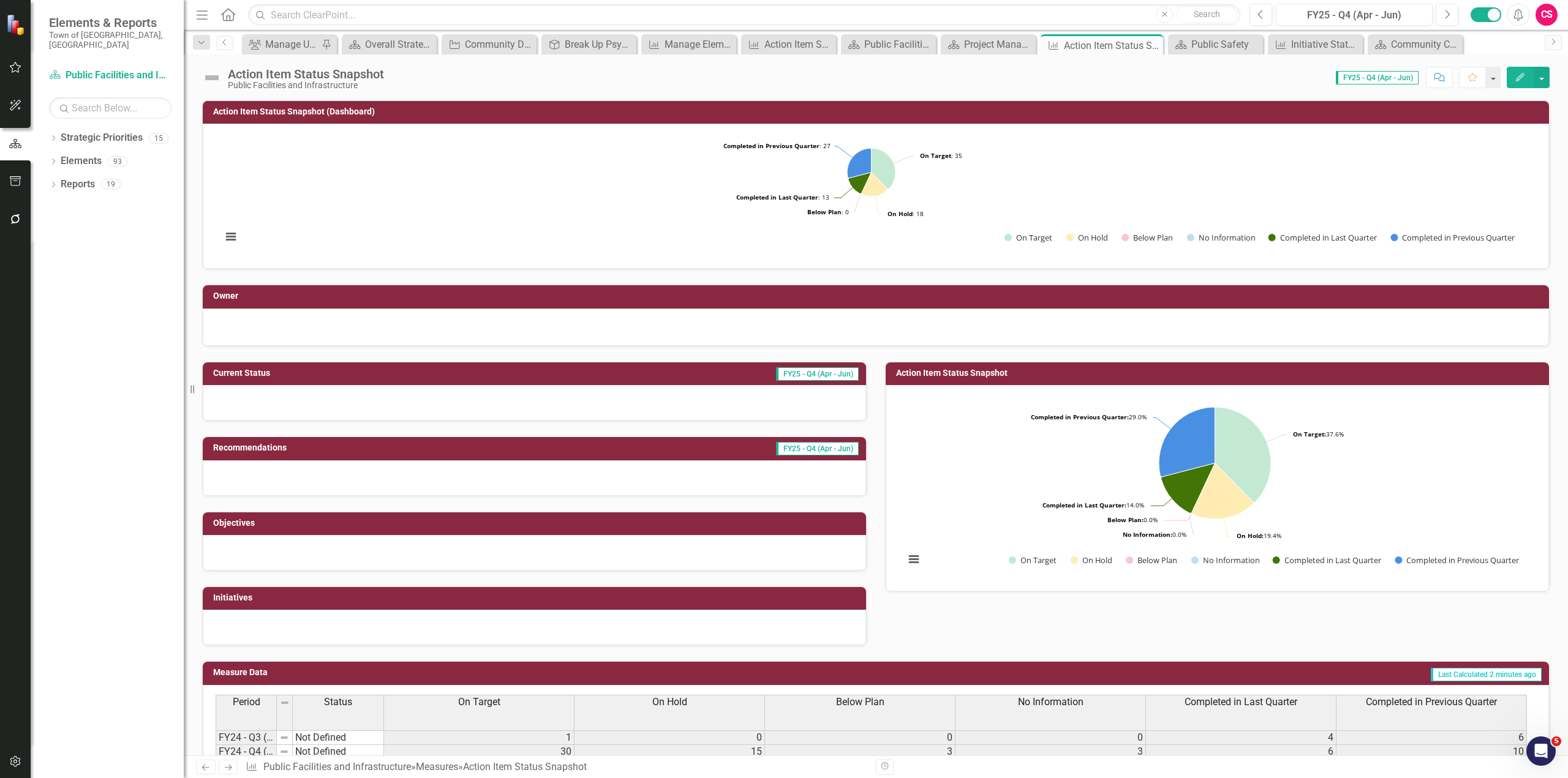
click at [221, 469] on link "Next" at bounding box center [228, 767] width 20 height 15
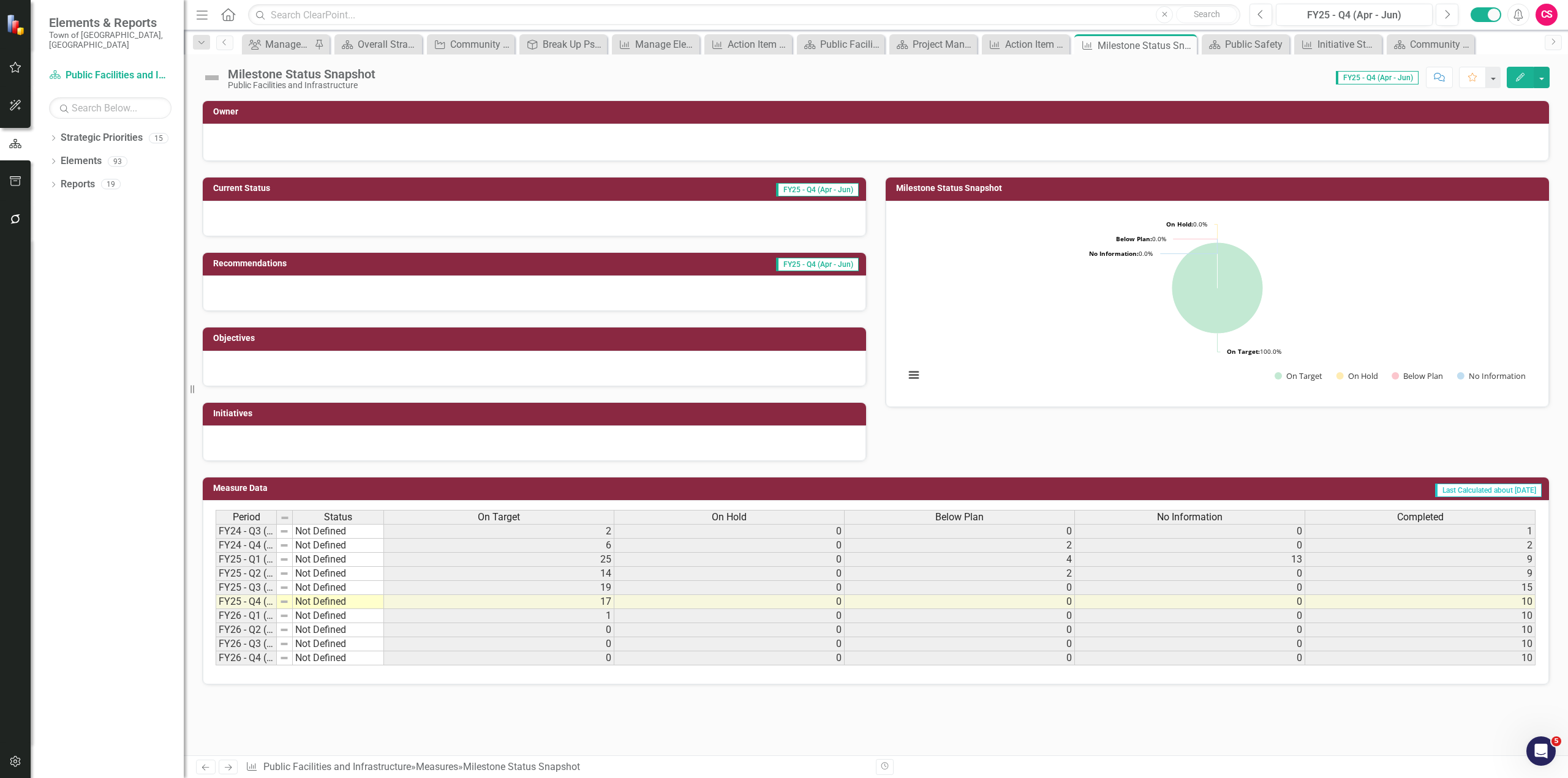
click at [229, 469] on link "Next" at bounding box center [228, 767] width 20 height 15
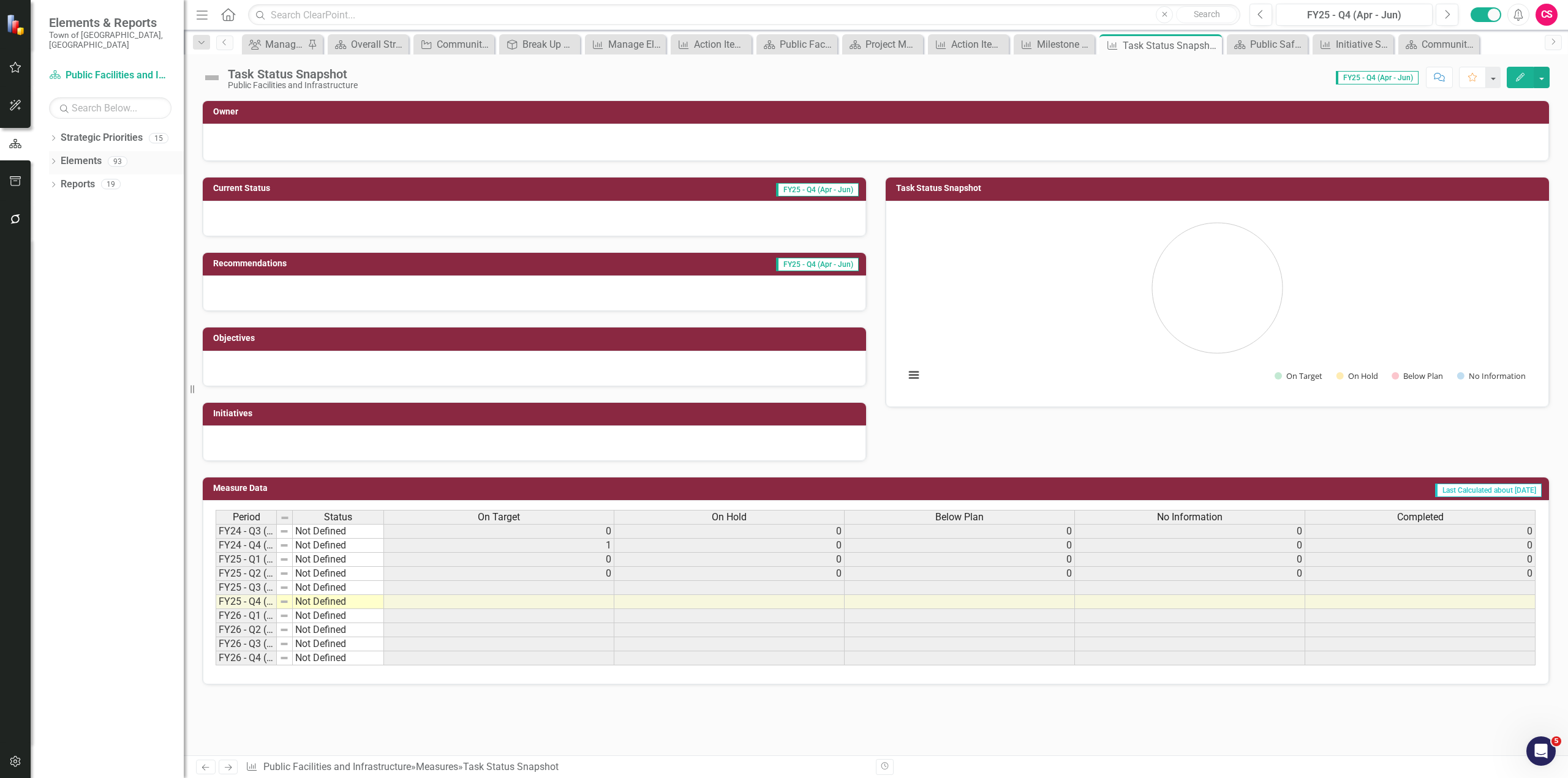
click at [64, 154] on link "Elements" at bounding box center [81, 161] width 41 height 14
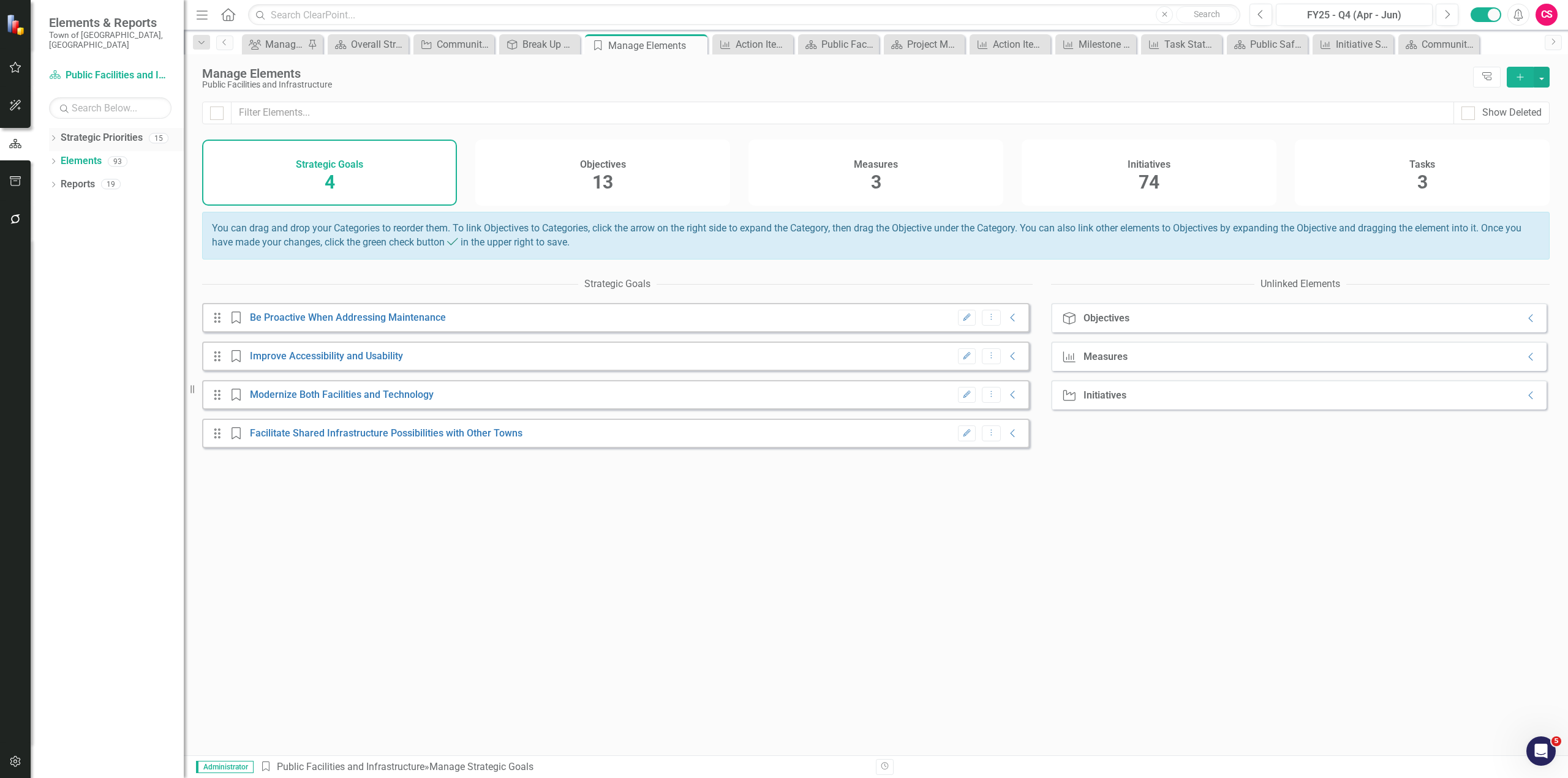
click at [54, 136] on icon "Dropdown" at bounding box center [53, 138] width 8 height 7
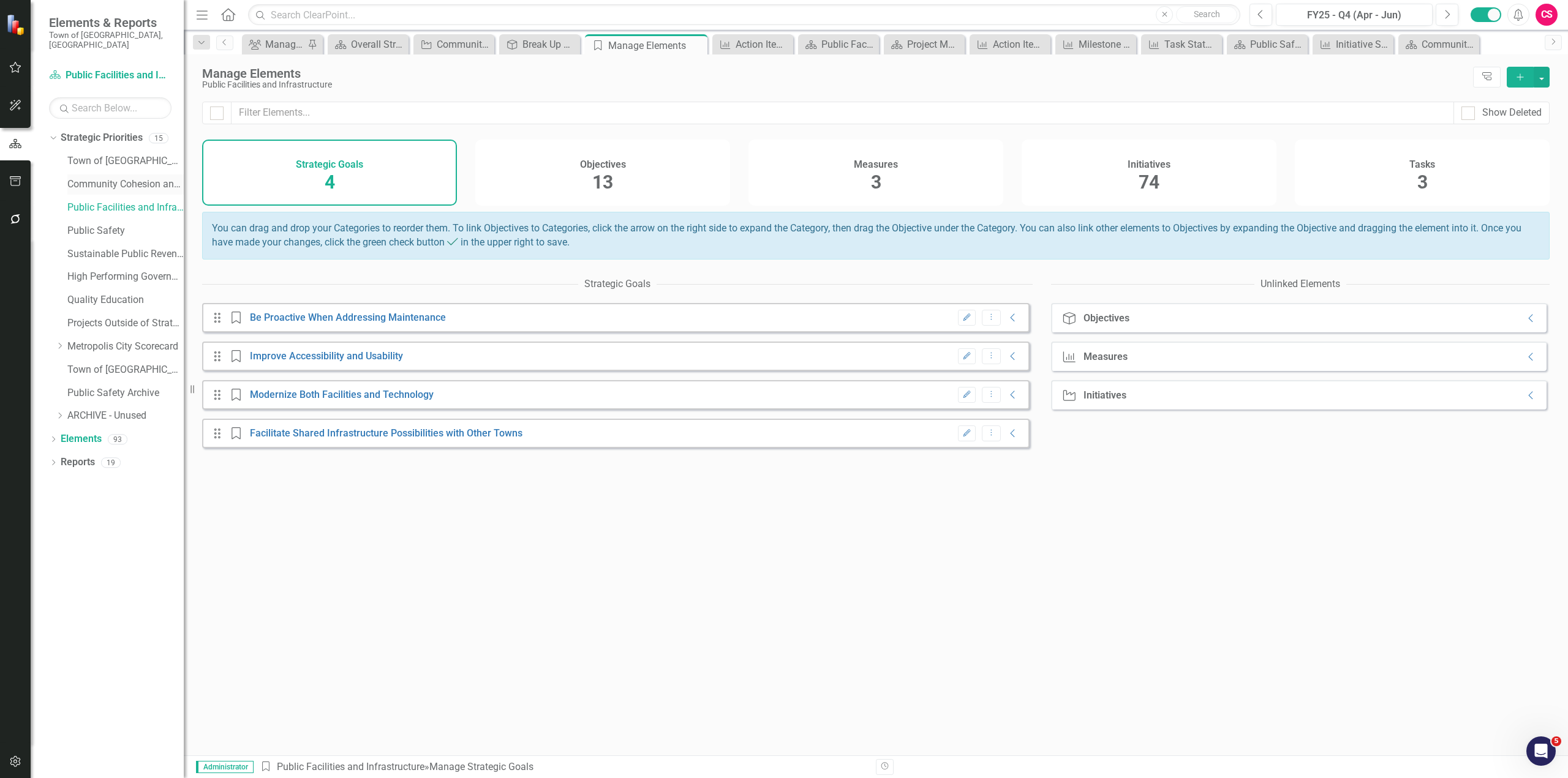
click at [67, 178] on link "Community Cohesion and Vibrancy" at bounding box center [125, 184] width 116 height 14
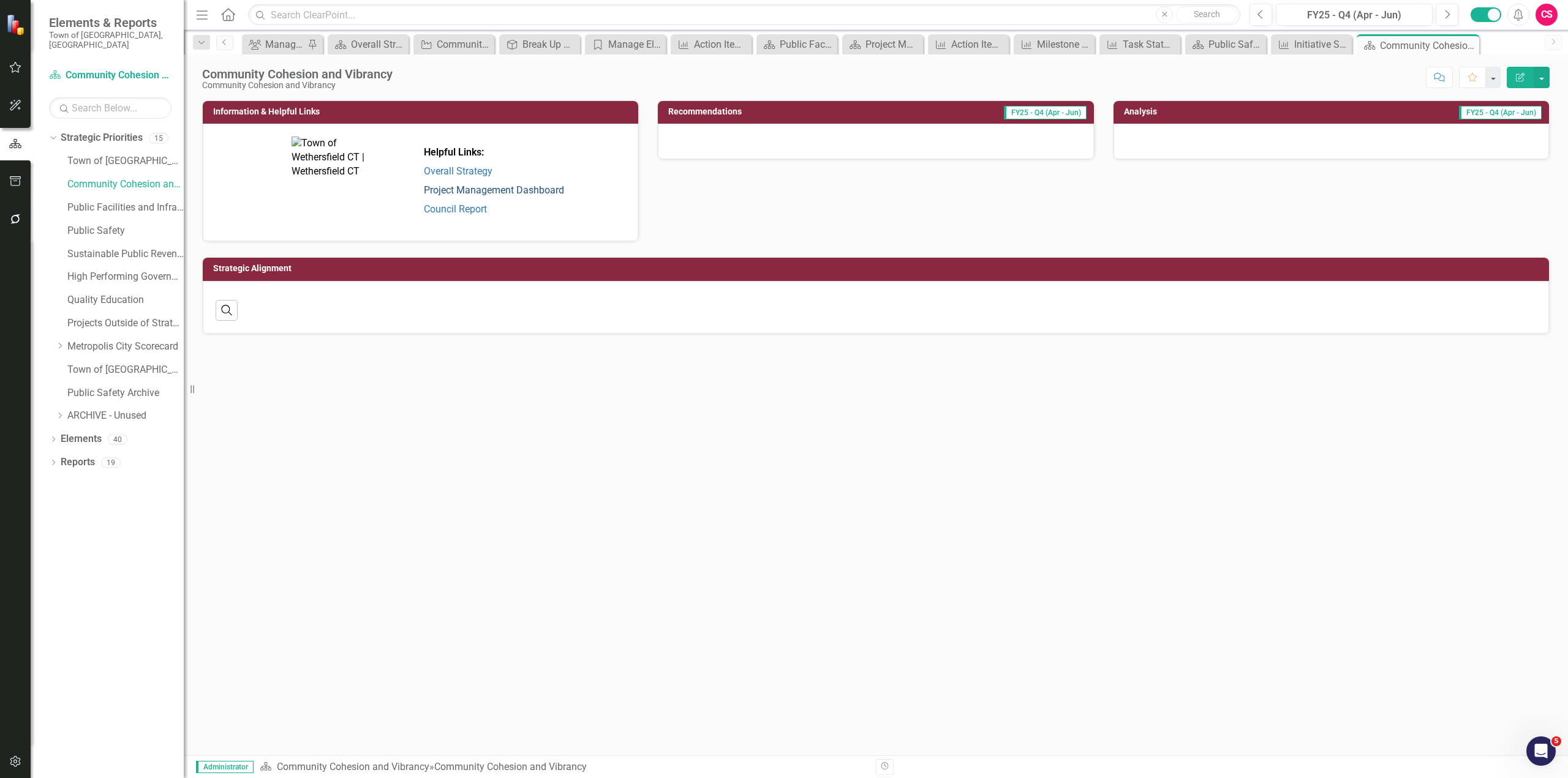
click at [501, 189] on link "Project Management Dashboard" at bounding box center [494, 190] width 140 height 12
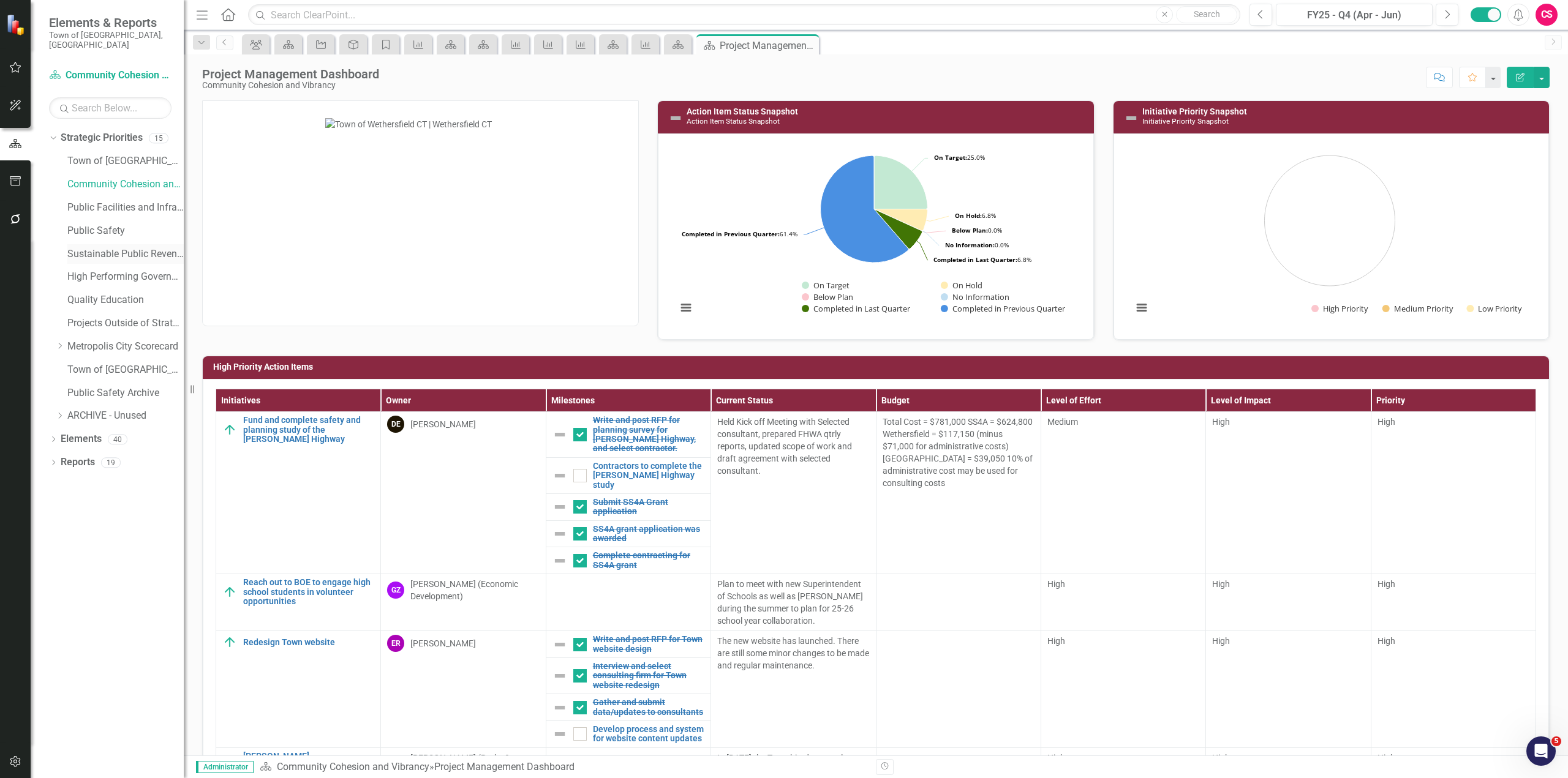
click at [96, 247] on link "Sustainable Public Revenue and Economic Development" at bounding box center [125, 254] width 116 height 14
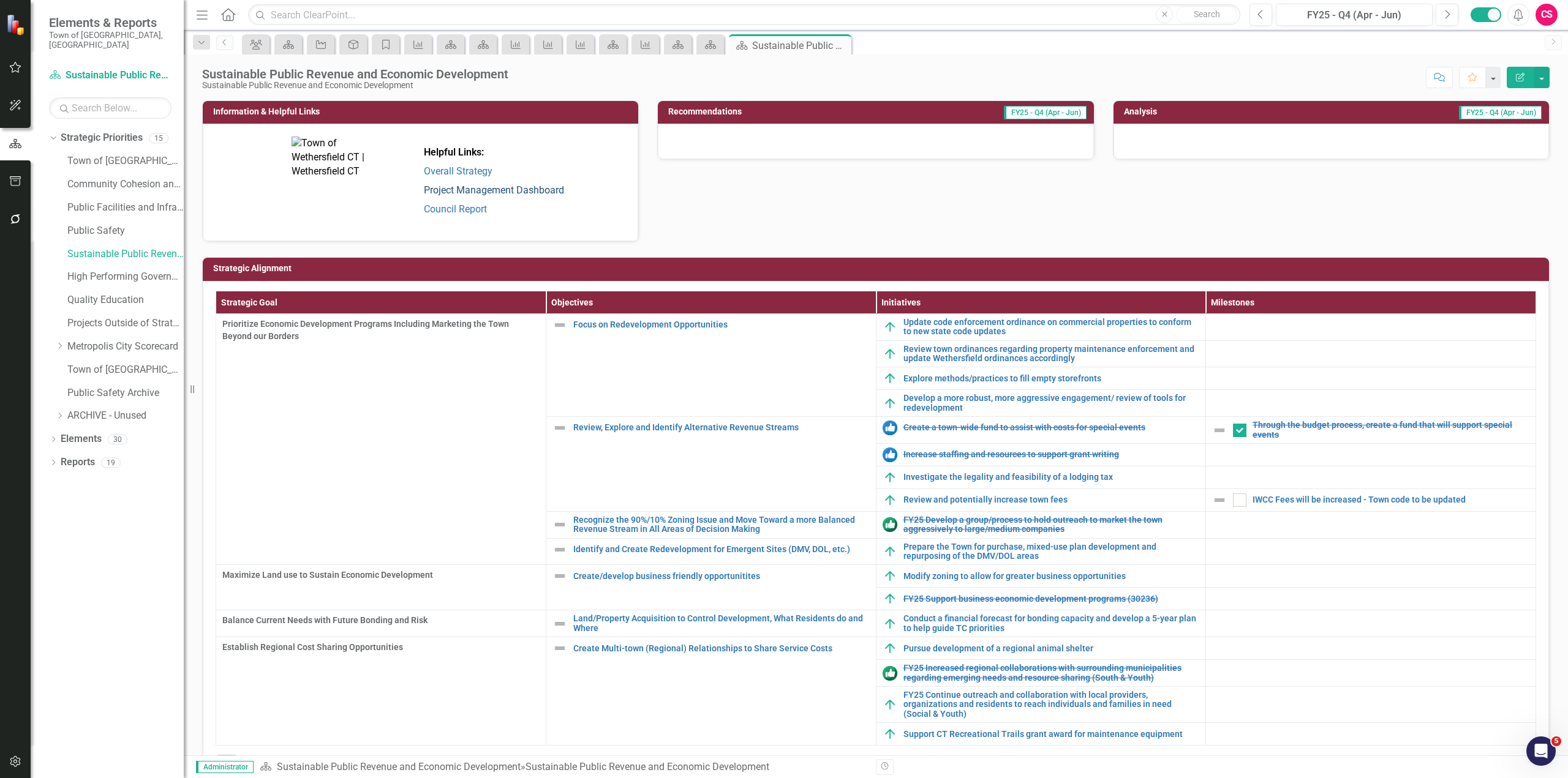
click at [463, 186] on link "Project Management Dashboard" at bounding box center [494, 190] width 140 height 12
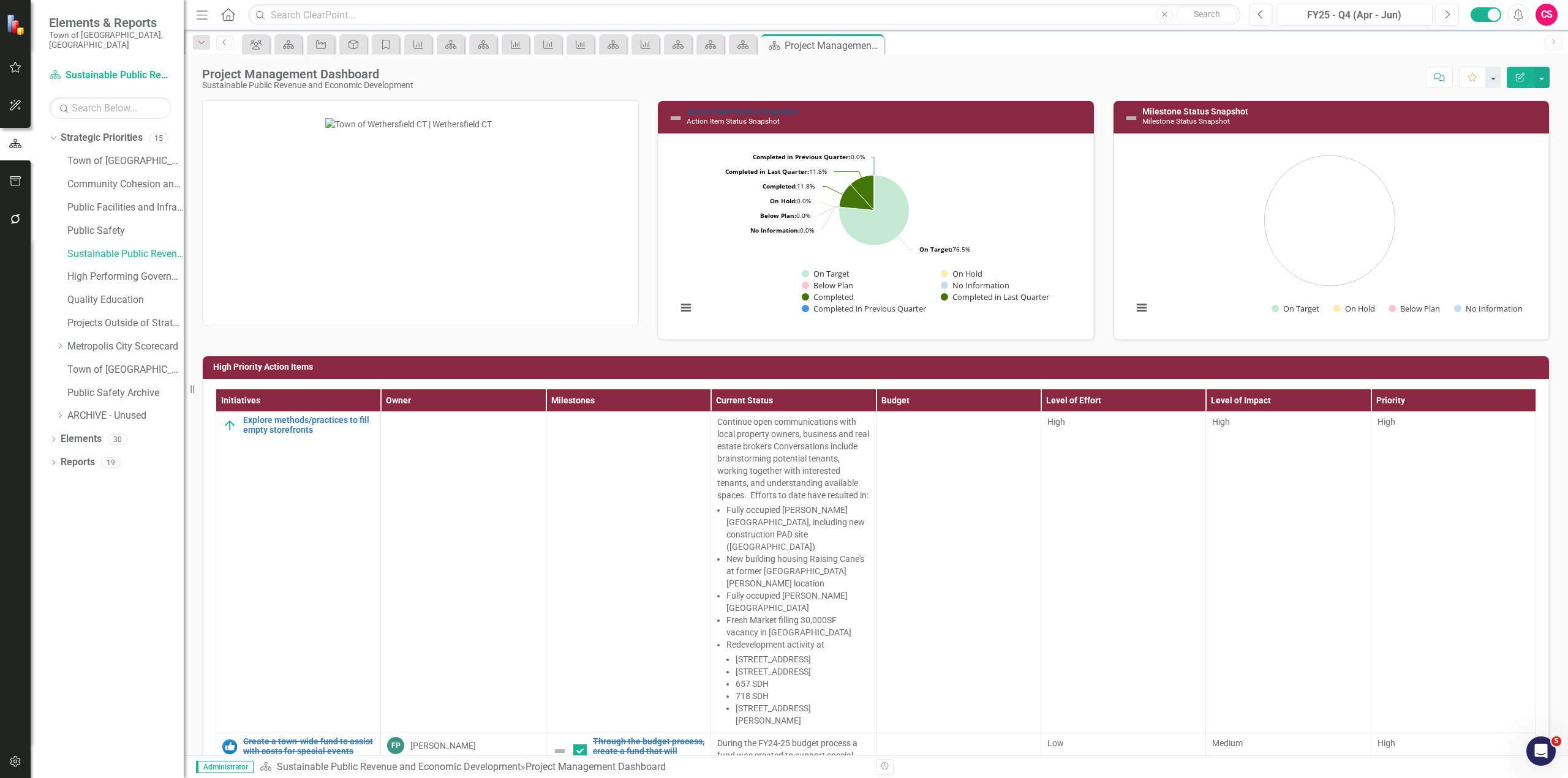
click at [768, 114] on link "Action Item Status Snapshot" at bounding box center [742, 112] width 112 height 10
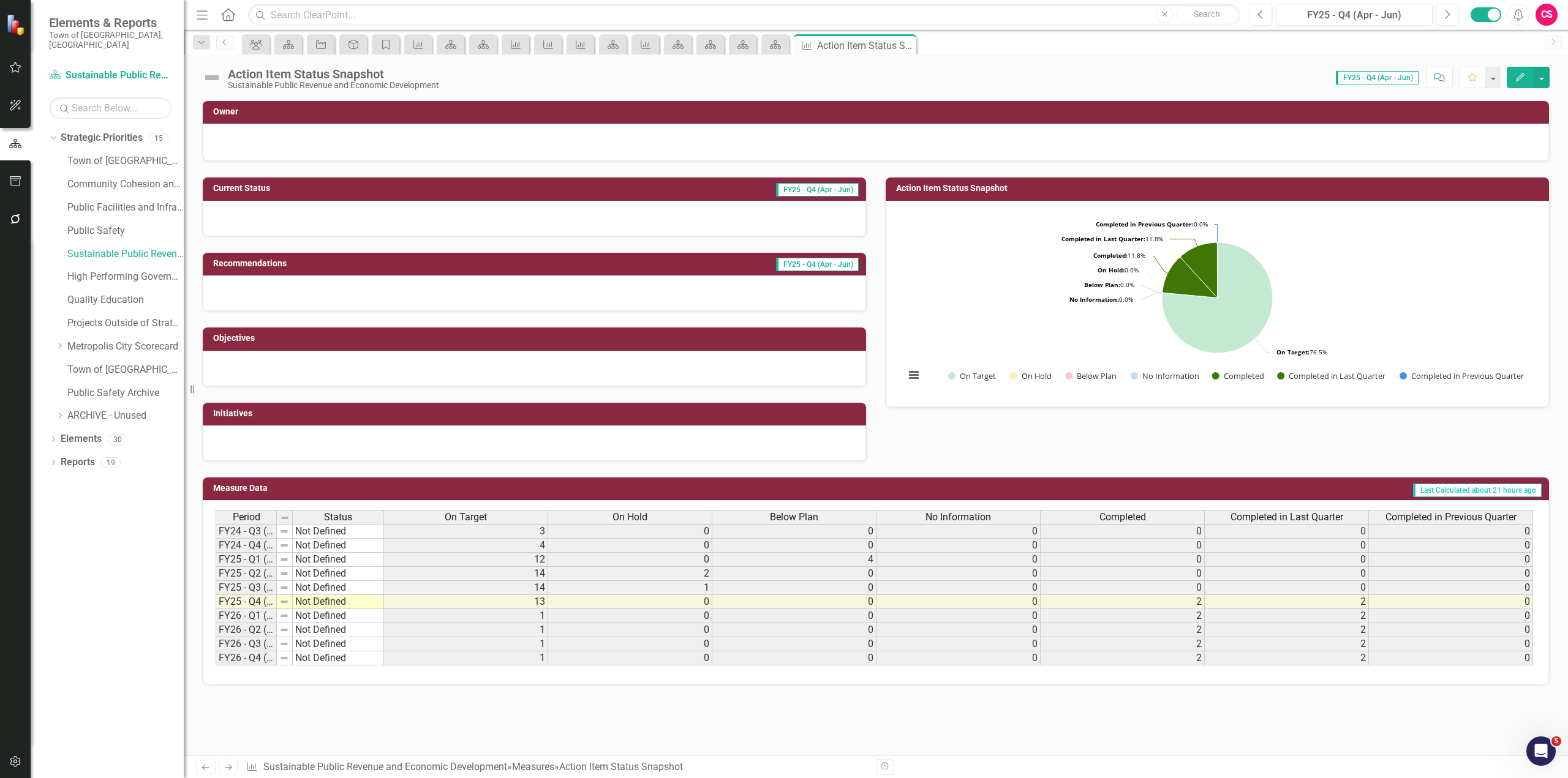
click at [836, 86] on button "Edit" at bounding box center [1520, 77] width 27 height 21
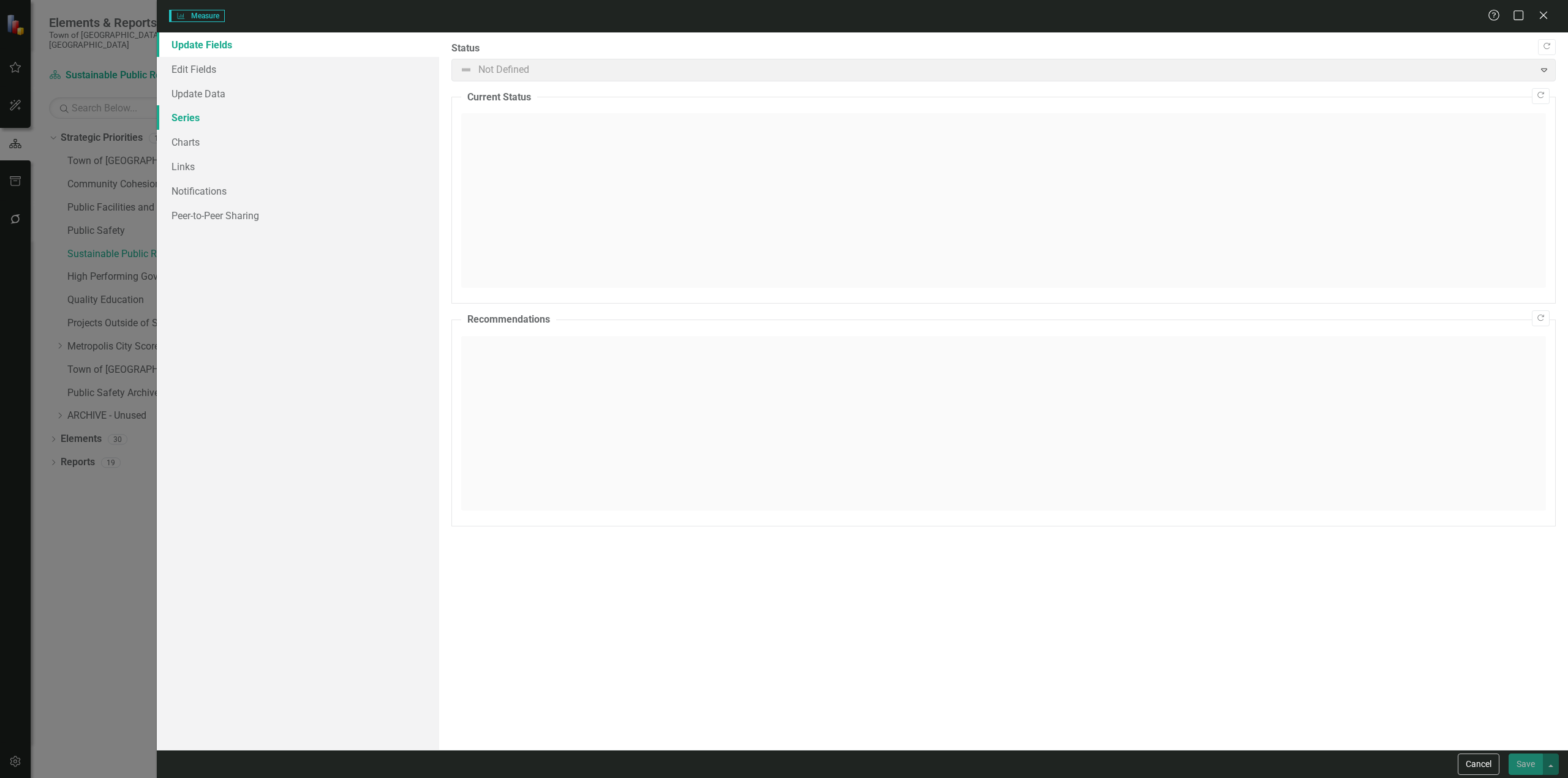
click at [236, 121] on link "Series" at bounding box center [299, 117] width 283 height 24
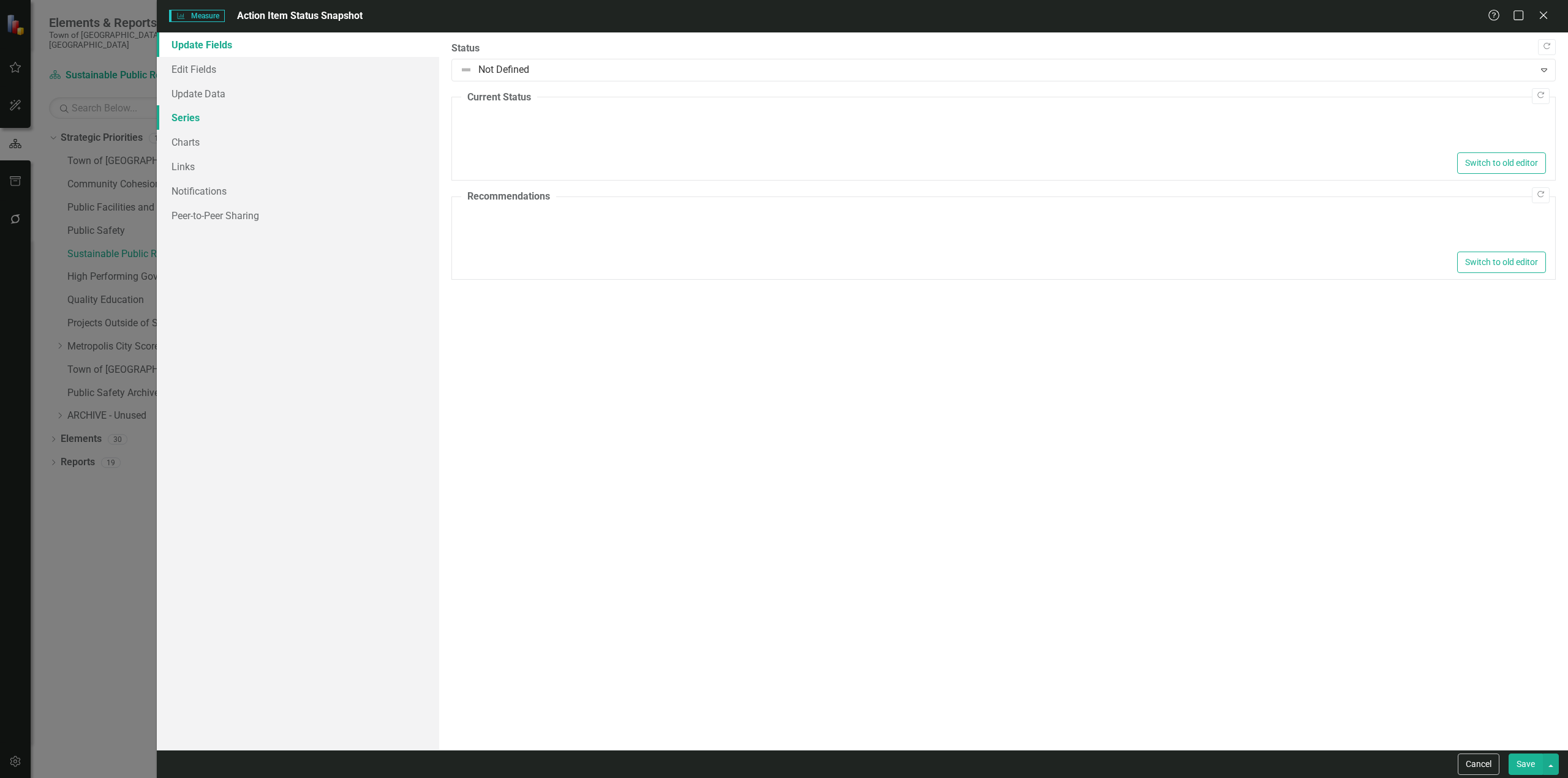
click at [341, 121] on link "Series" at bounding box center [299, 117] width 283 height 24
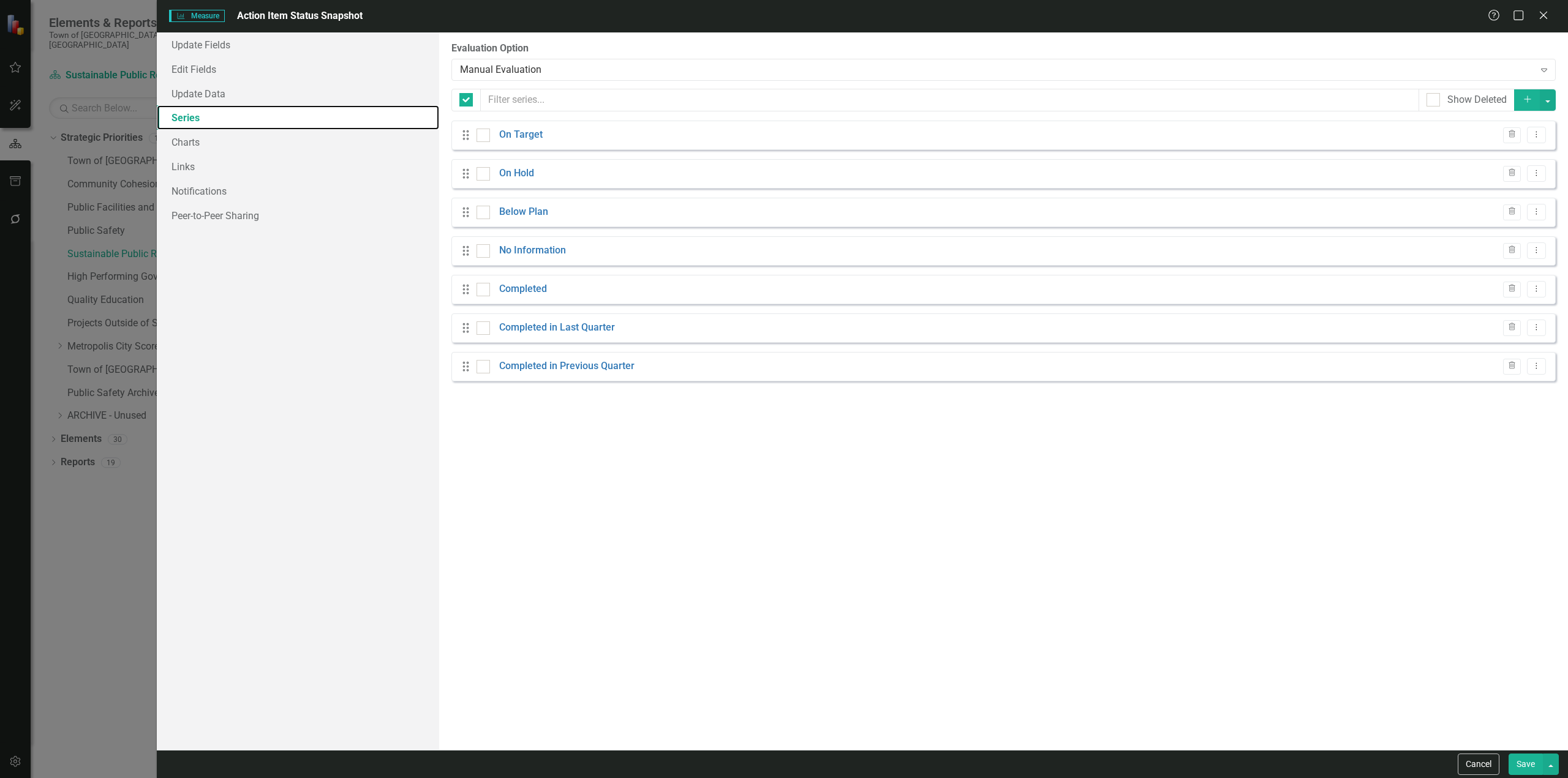
checkbox input "false"
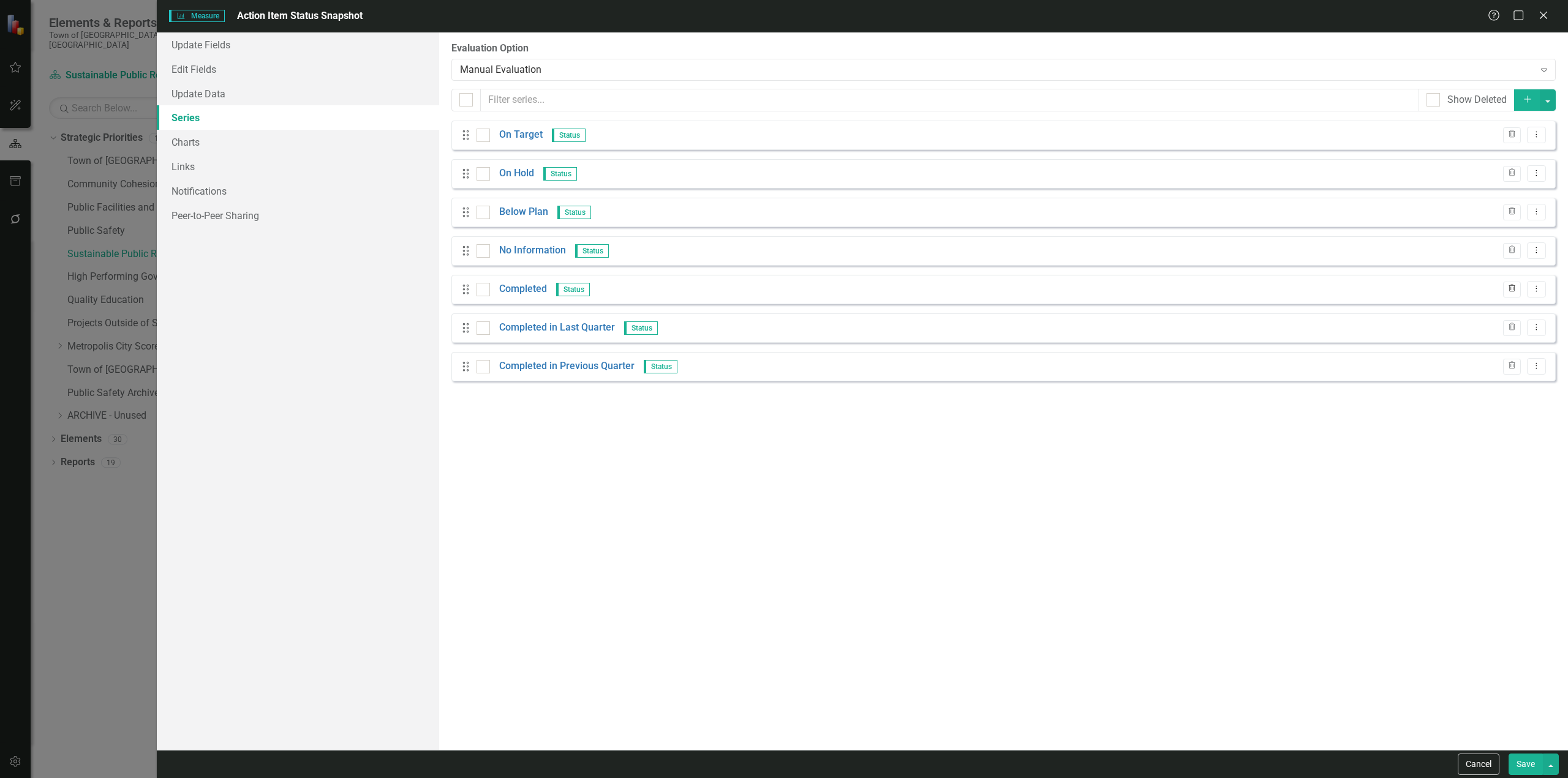
click at [836, 284] on button "Trash" at bounding box center [1511, 289] width 18 height 16
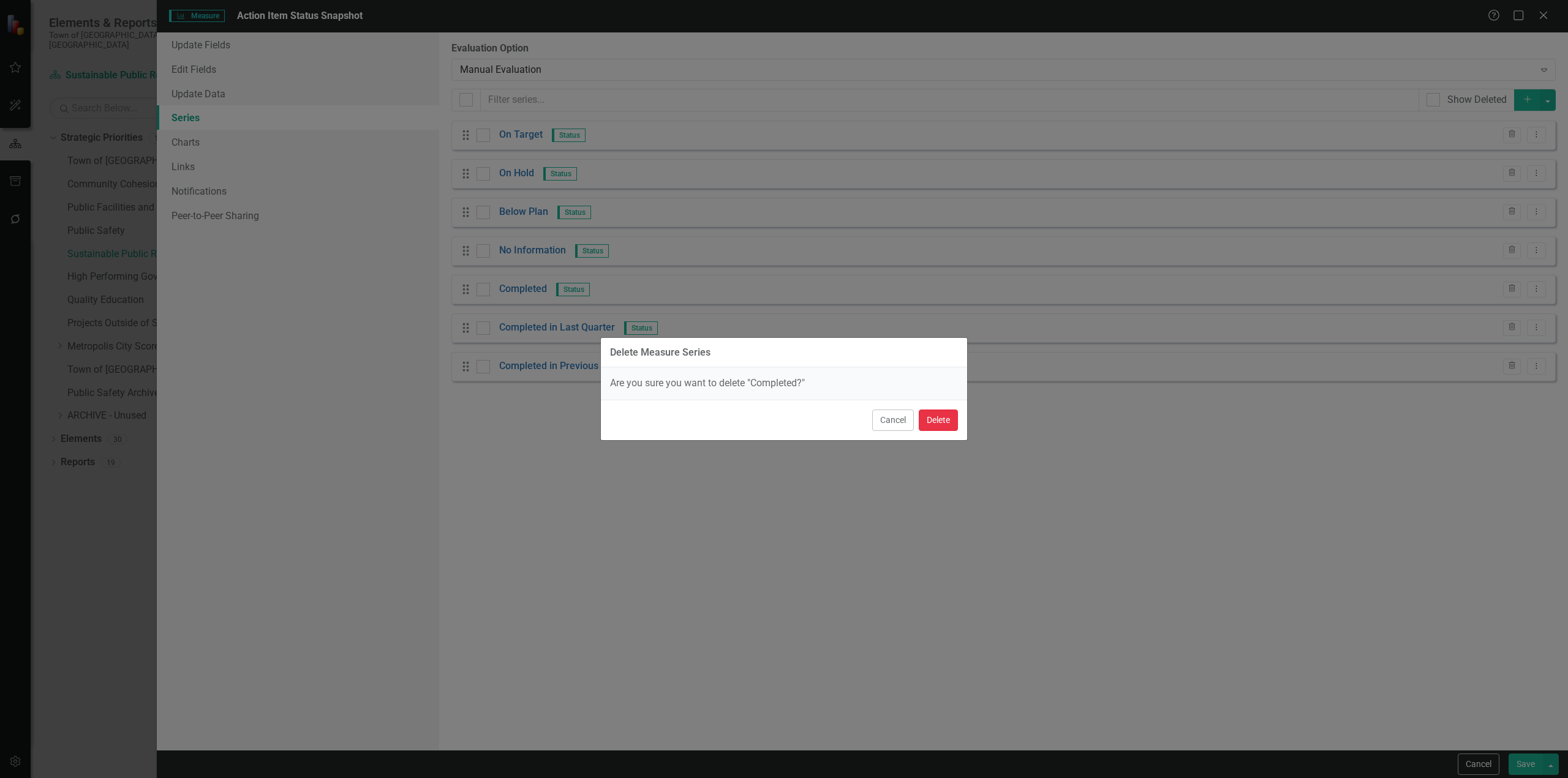
click at [836, 410] on button "Delete" at bounding box center [938, 420] width 39 height 21
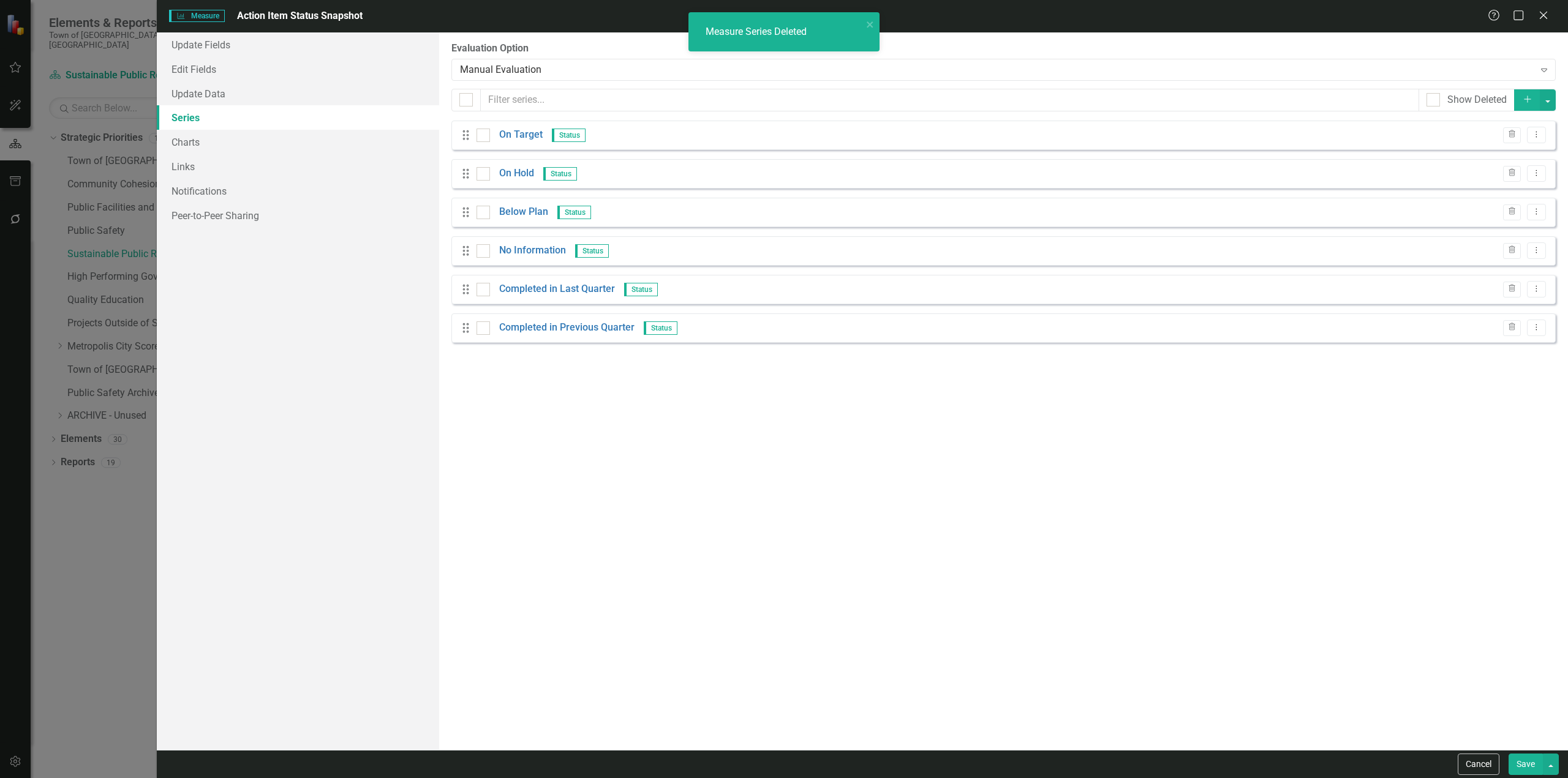
click at [836, 469] on button "Save" at bounding box center [1525, 764] width 34 height 21
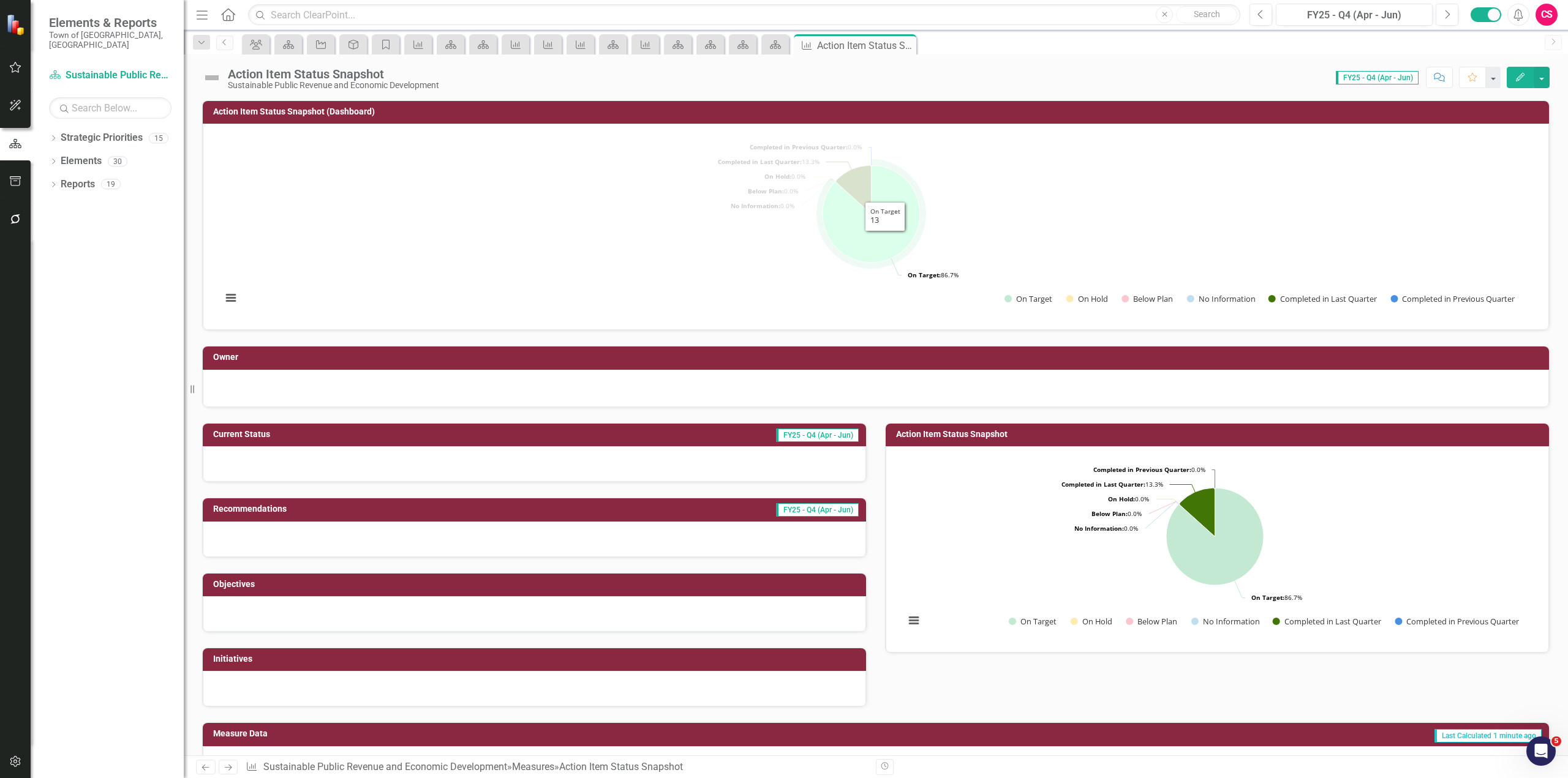
click at [836, 236] on icon "On Target, 13." at bounding box center [870, 214] width 98 height 98
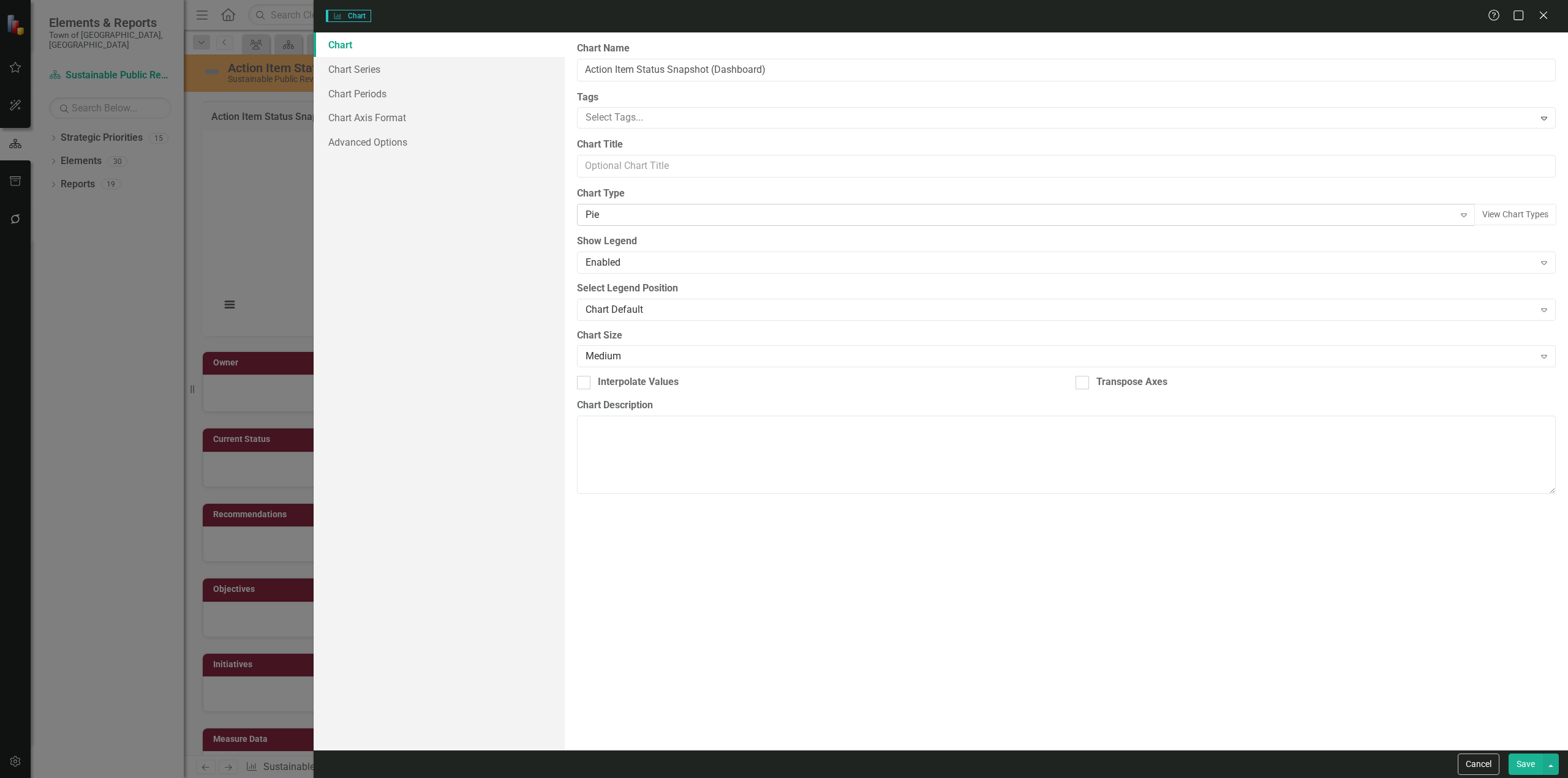
click at [631, 207] on div "Pie Expand" at bounding box center [1026, 215] width 898 height 22
type input "das"
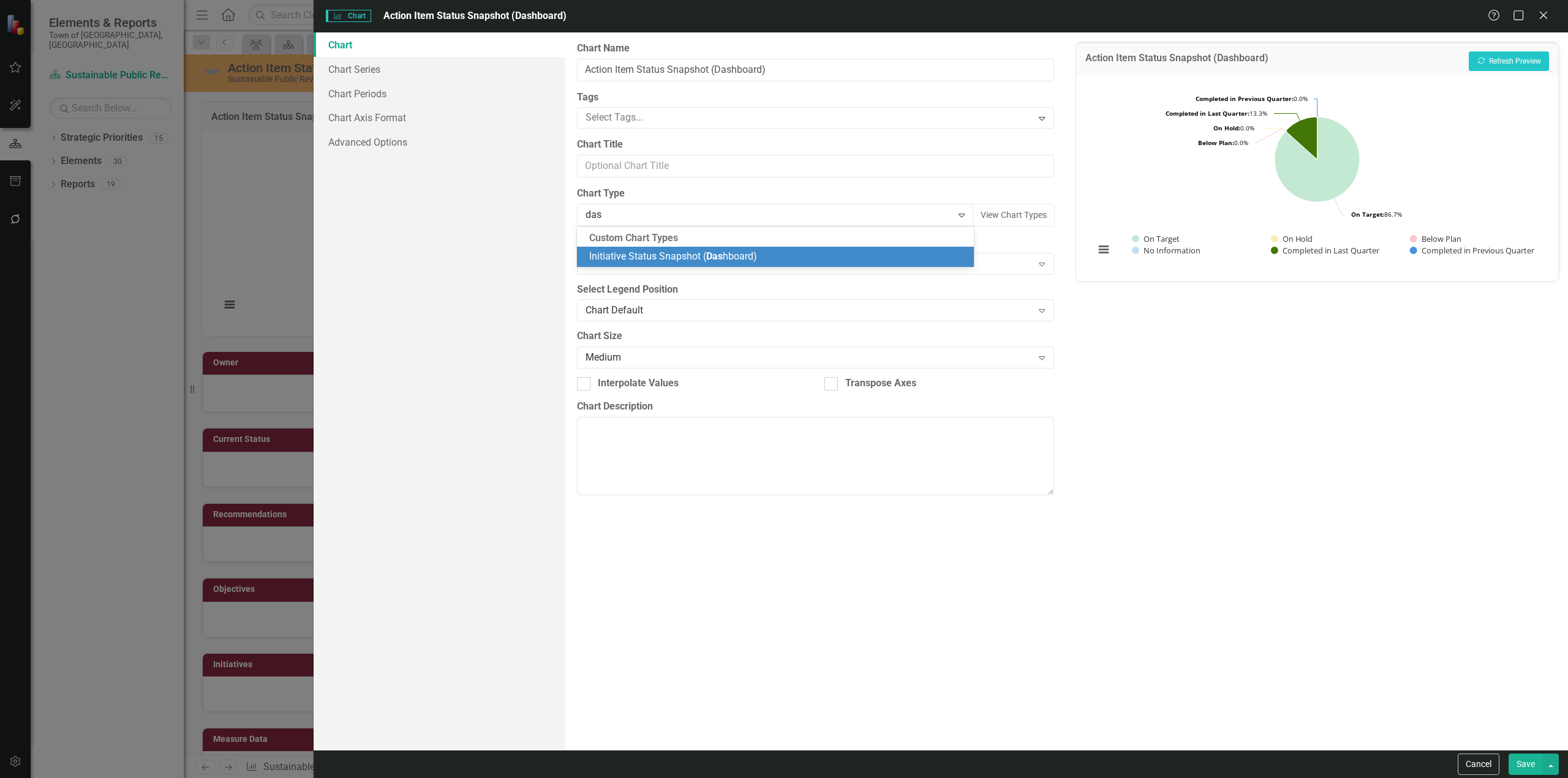
click at [627, 252] on span "Initiative Status Snapshot ( Das hboard)" at bounding box center [673, 256] width 167 height 12
click at [836, 469] on button "Save" at bounding box center [1525, 764] width 34 height 21
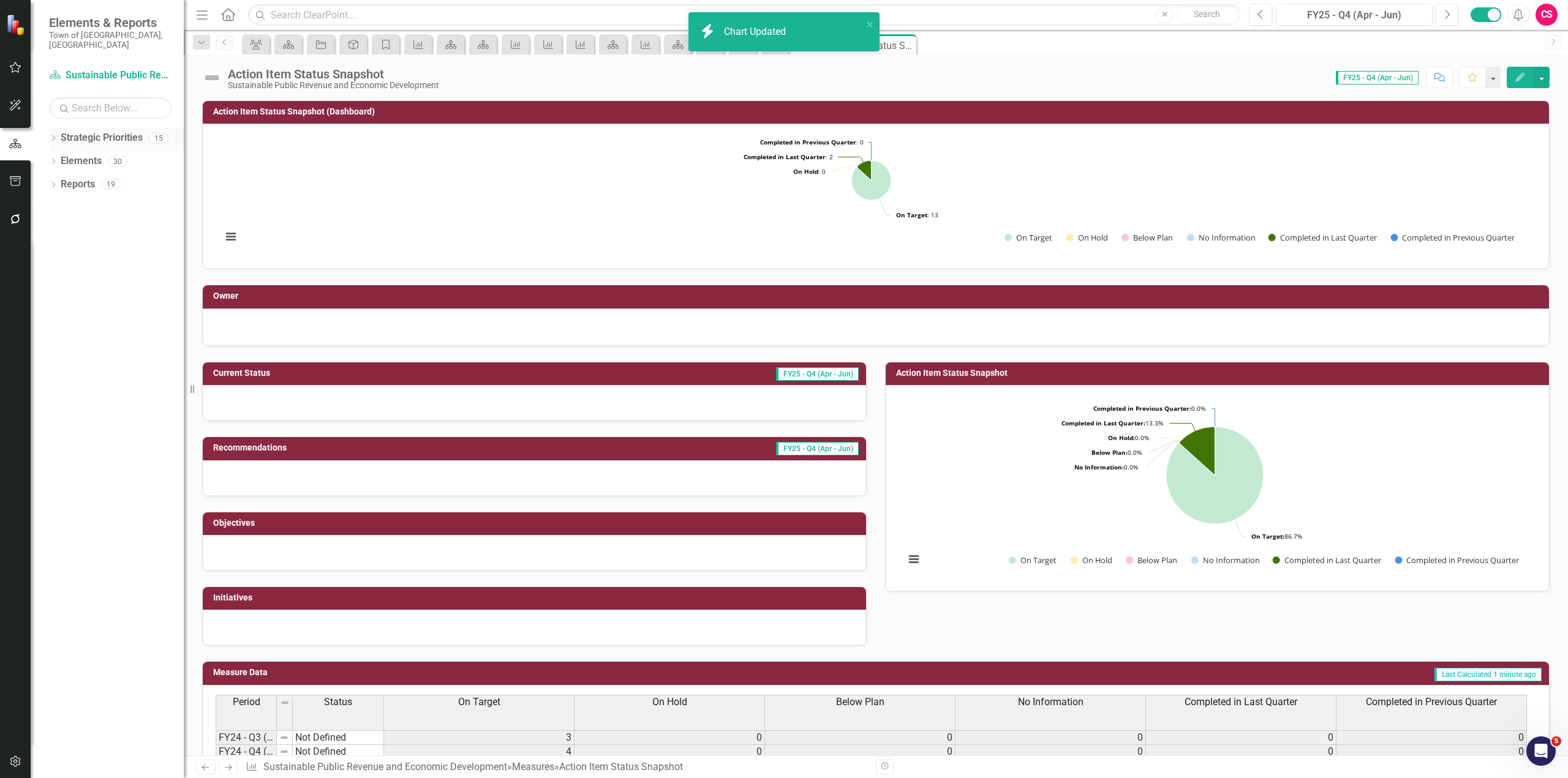
click at [52, 135] on div "Dropdown" at bounding box center [53, 139] width 8 height 10
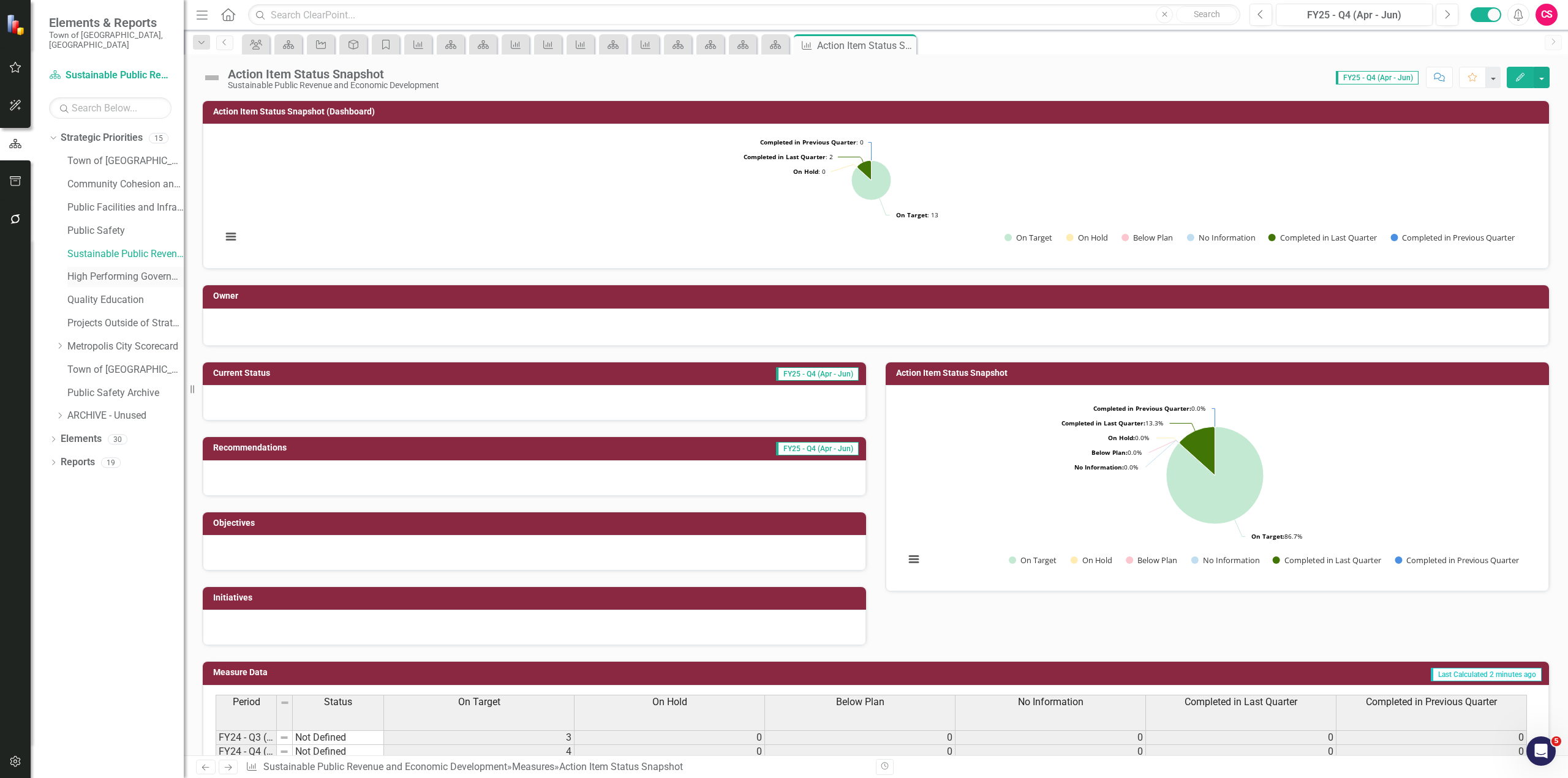
click at [94, 270] on link "High Performing Government" at bounding box center [125, 276] width 116 height 14
